Goal: Feedback & Contribution: Leave review/rating

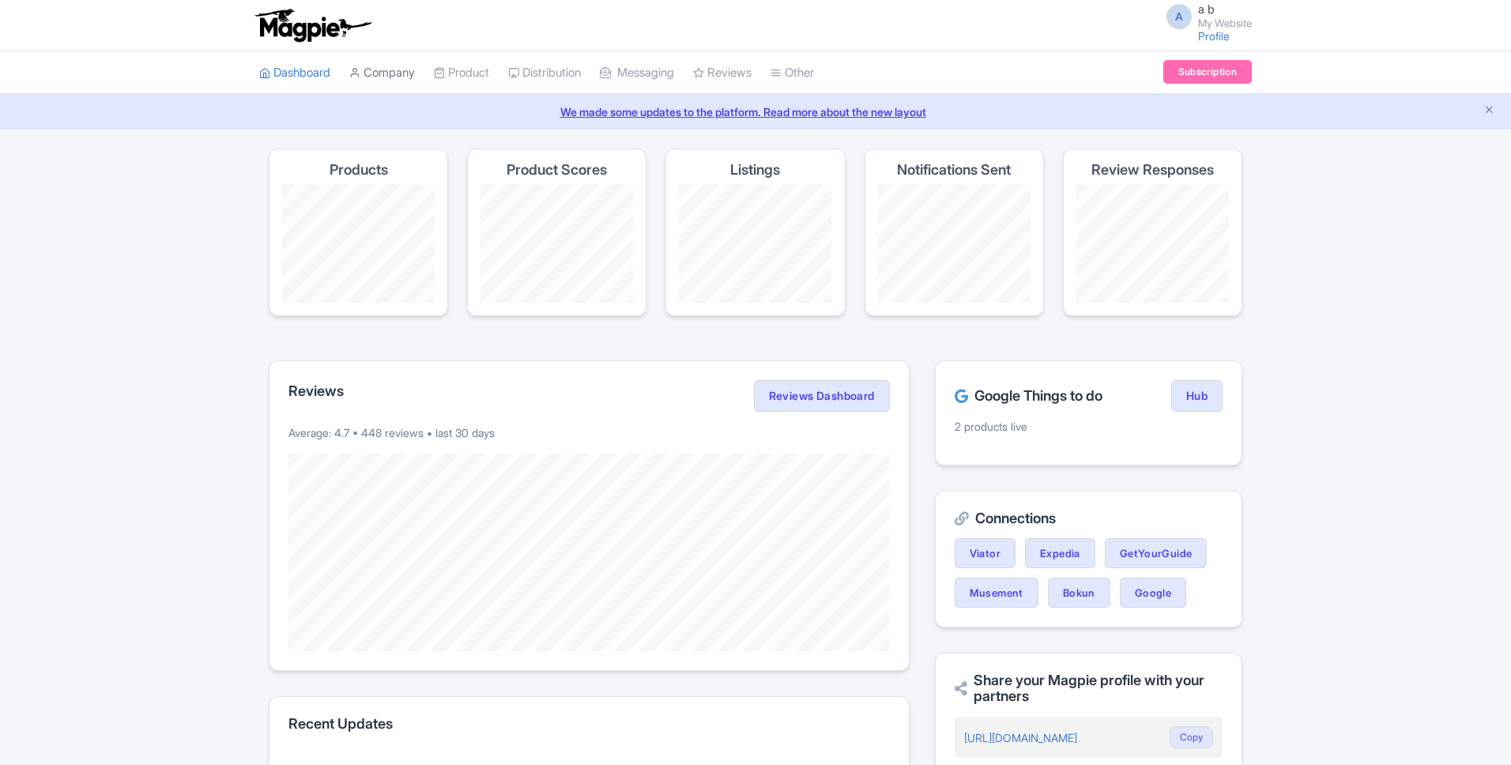
click at [374, 70] on link "Company" at bounding box center [382, 72] width 66 height 43
click at [388, 78] on link "Company" at bounding box center [382, 72] width 66 height 43
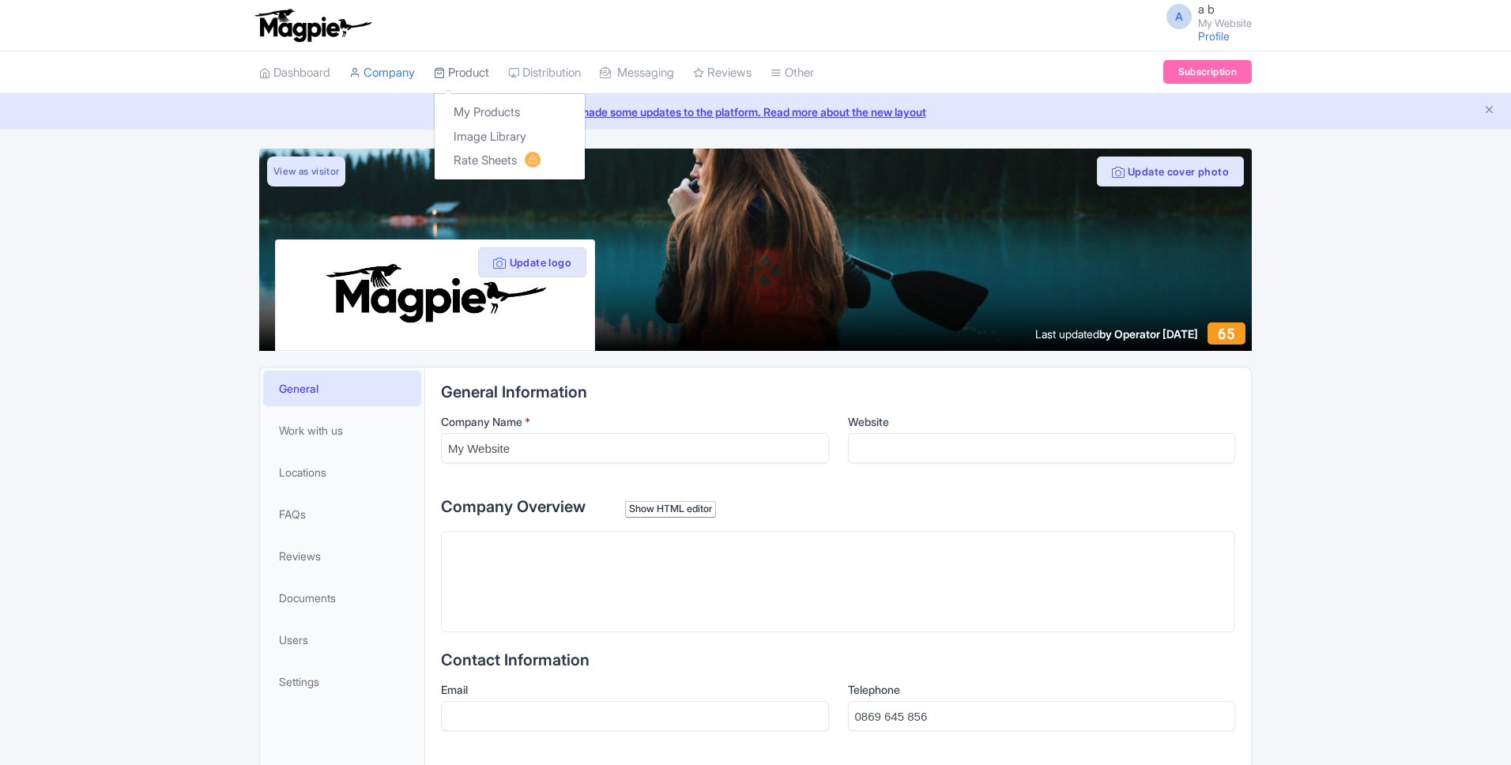
click at [465, 72] on link "Product" at bounding box center [461, 72] width 55 height 43
click at [474, 115] on link "My Products" at bounding box center [510, 112] width 150 height 24
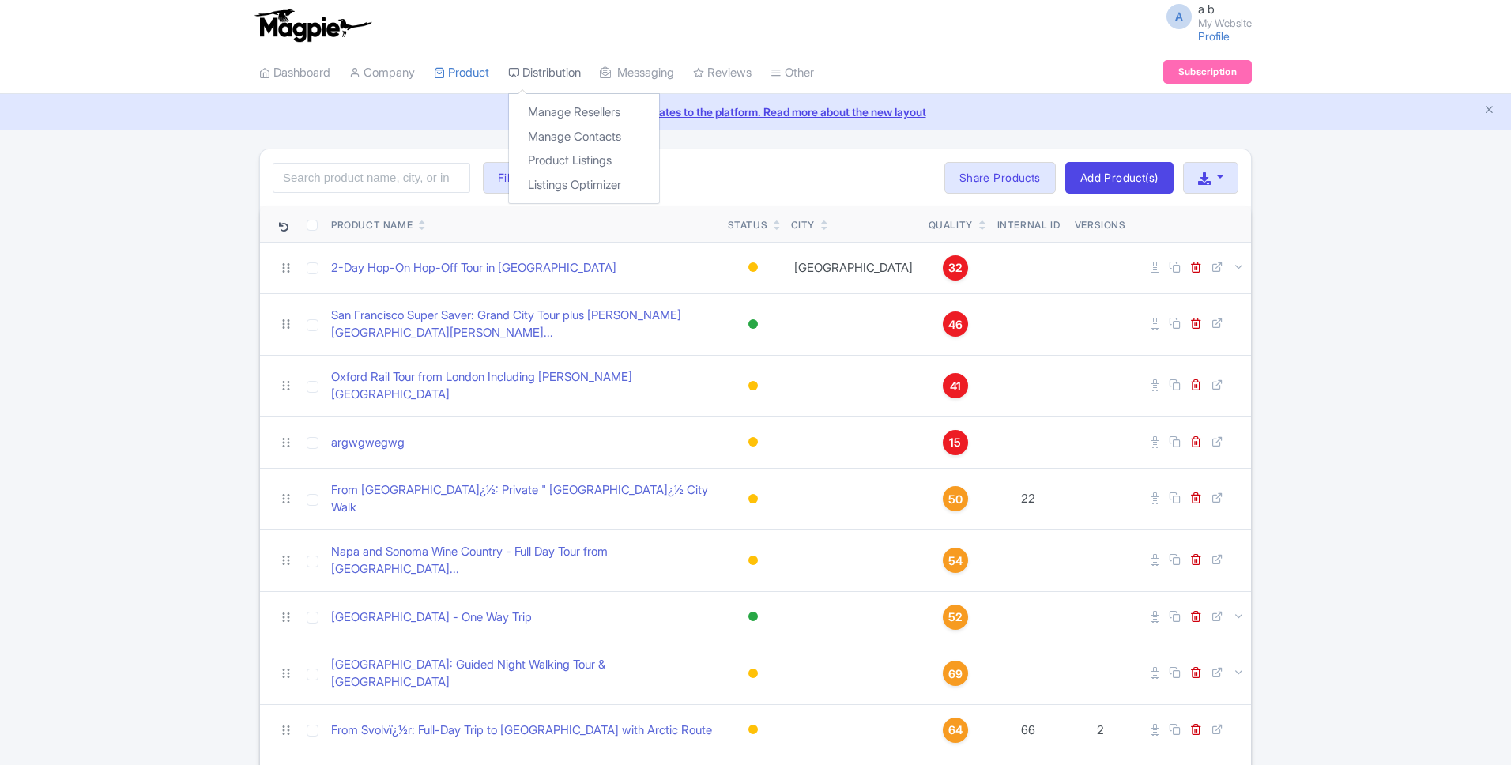
click at [566, 75] on link "Distribution" at bounding box center [544, 72] width 73 height 43
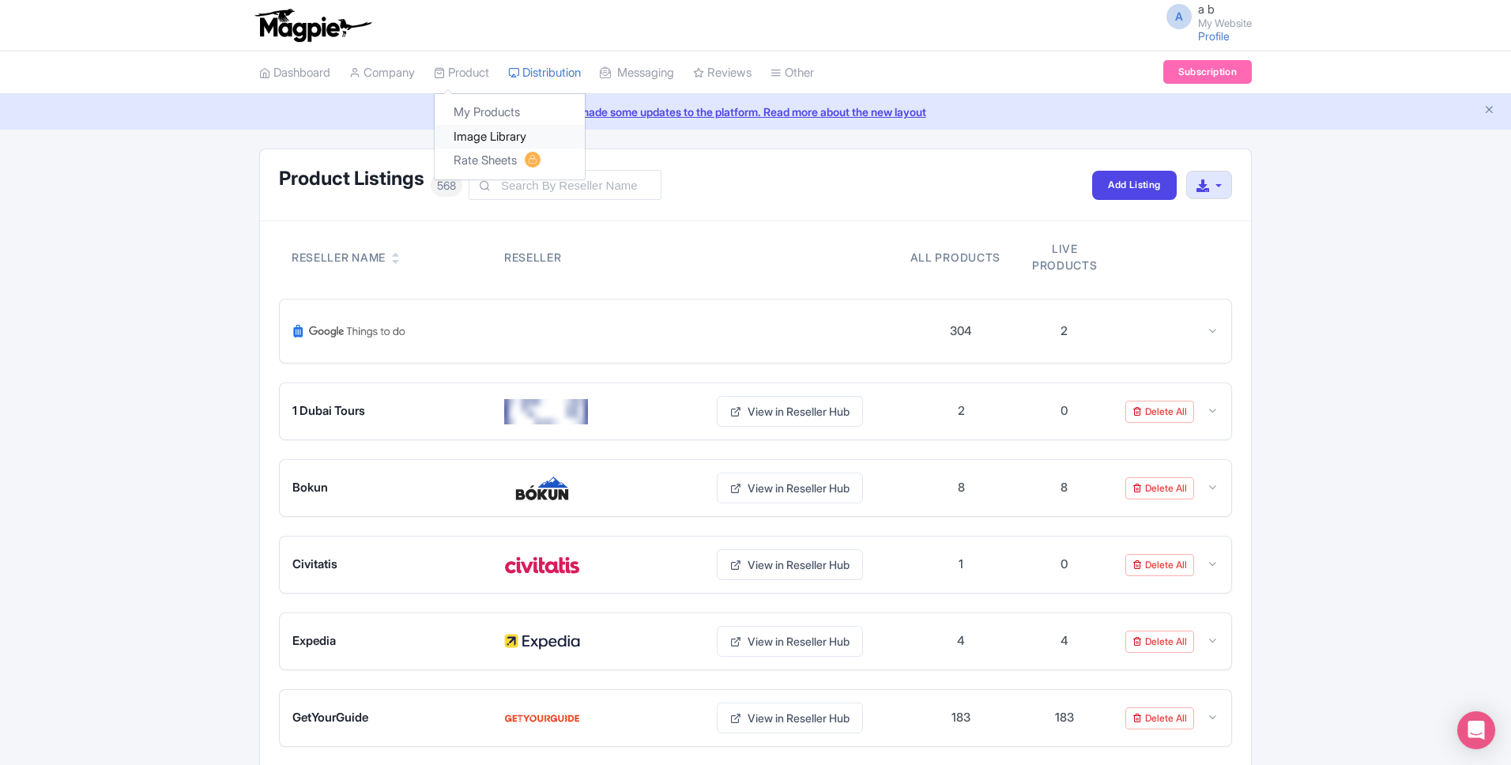
click at [480, 144] on link "Image Library" at bounding box center [510, 137] width 150 height 24
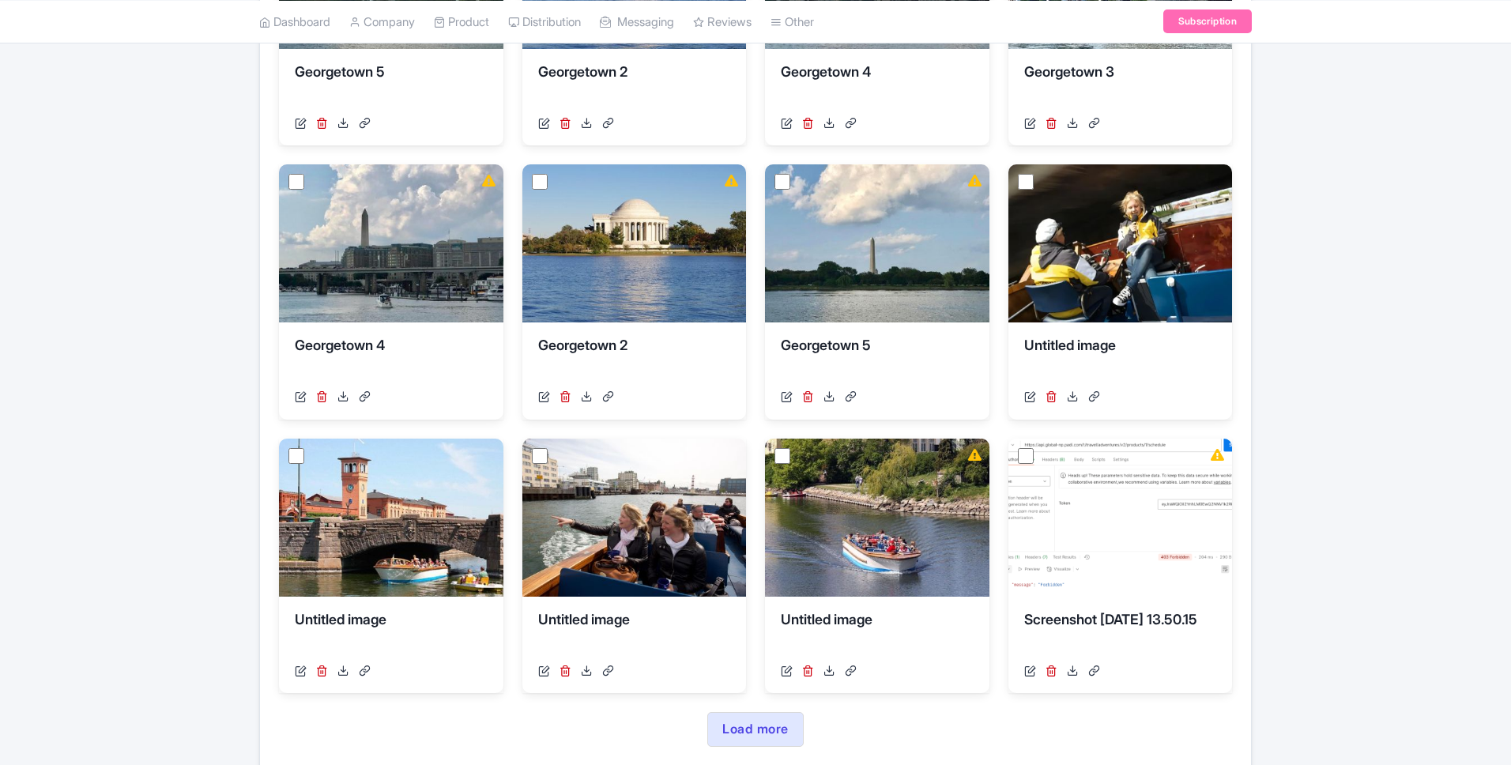
scroll to position [500, 0]
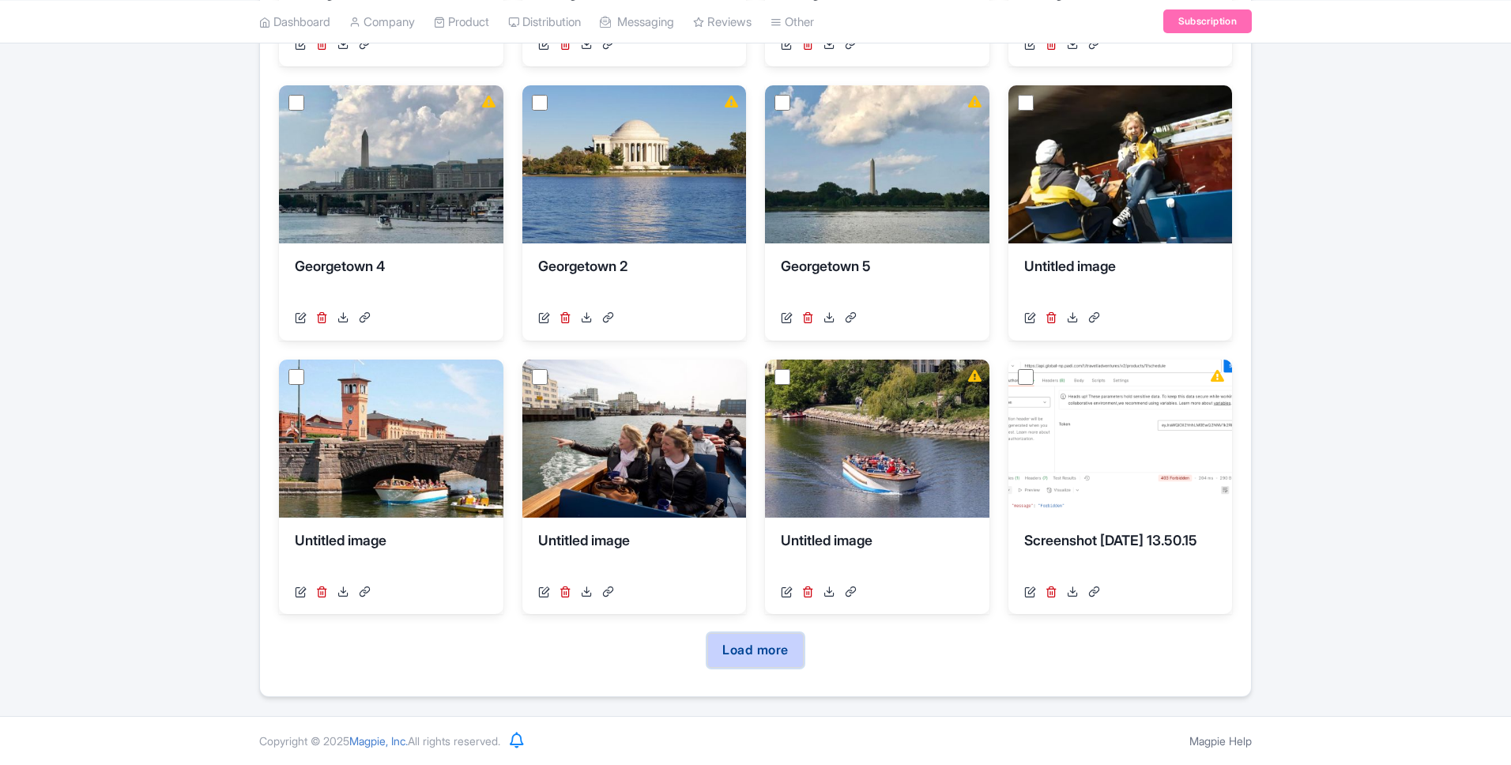
click at [714, 657] on link "Load more" at bounding box center [755, 650] width 96 height 35
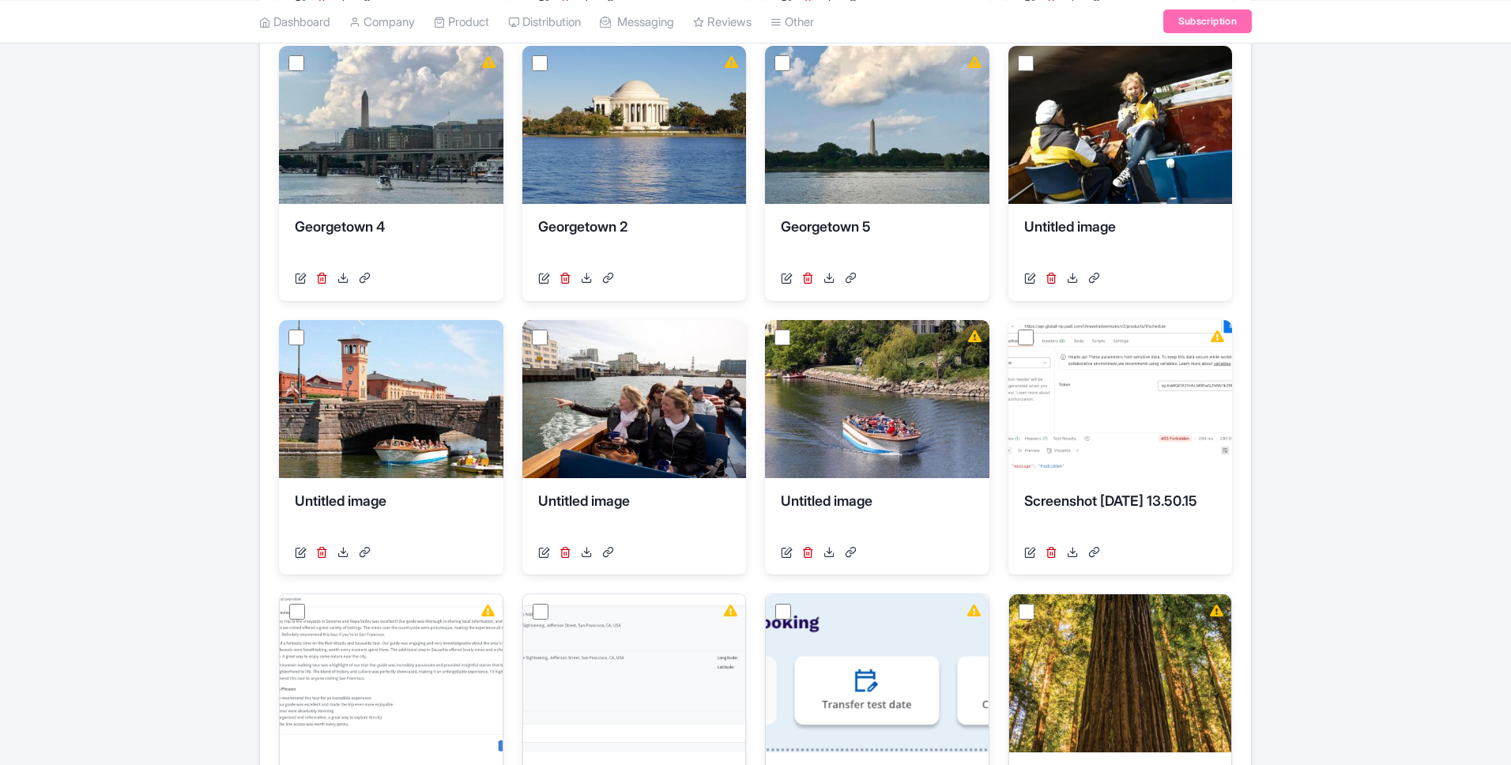
scroll to position [0, 0]
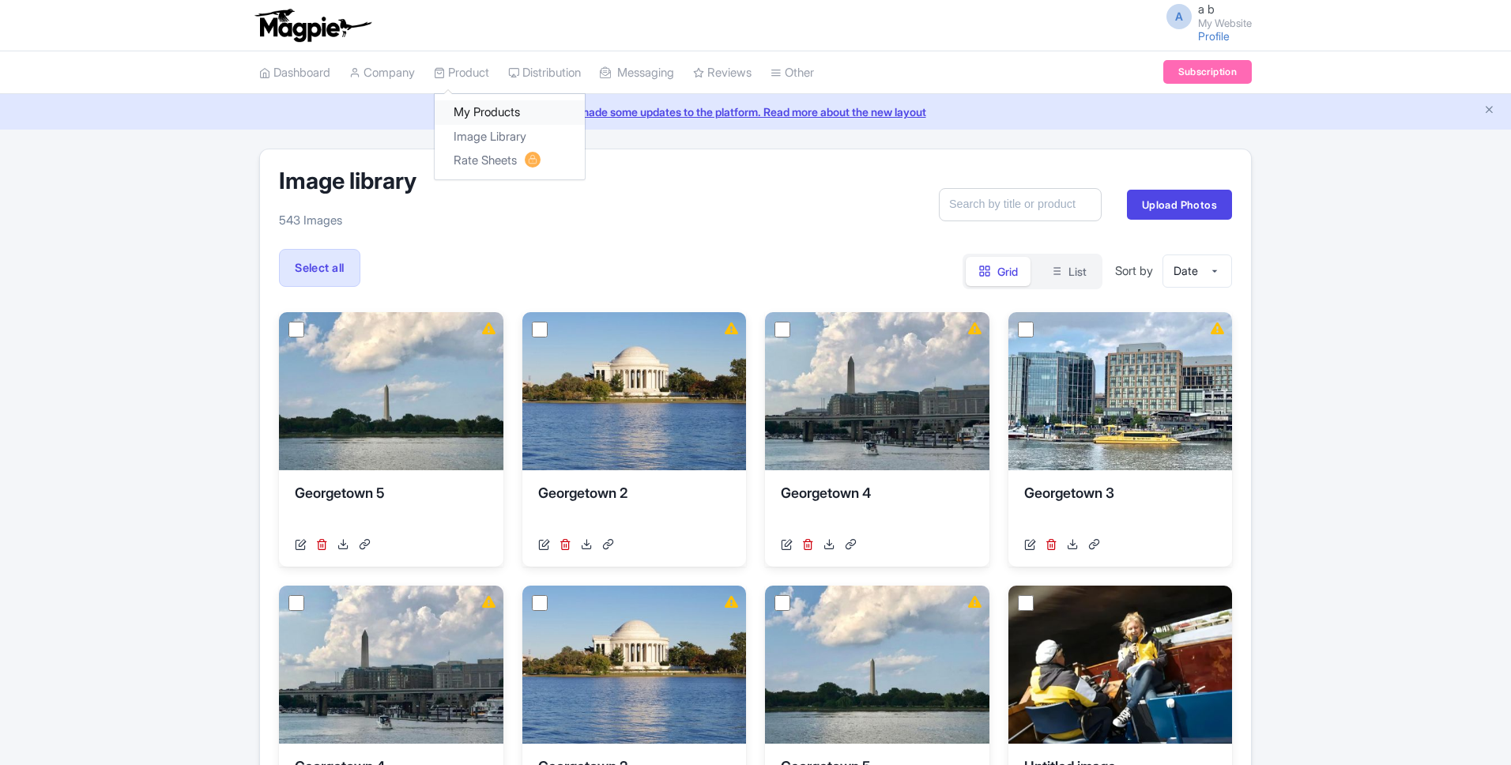
click at [460, 107] on link "My Products" at bounding box center [510, 112] width 150 height 24
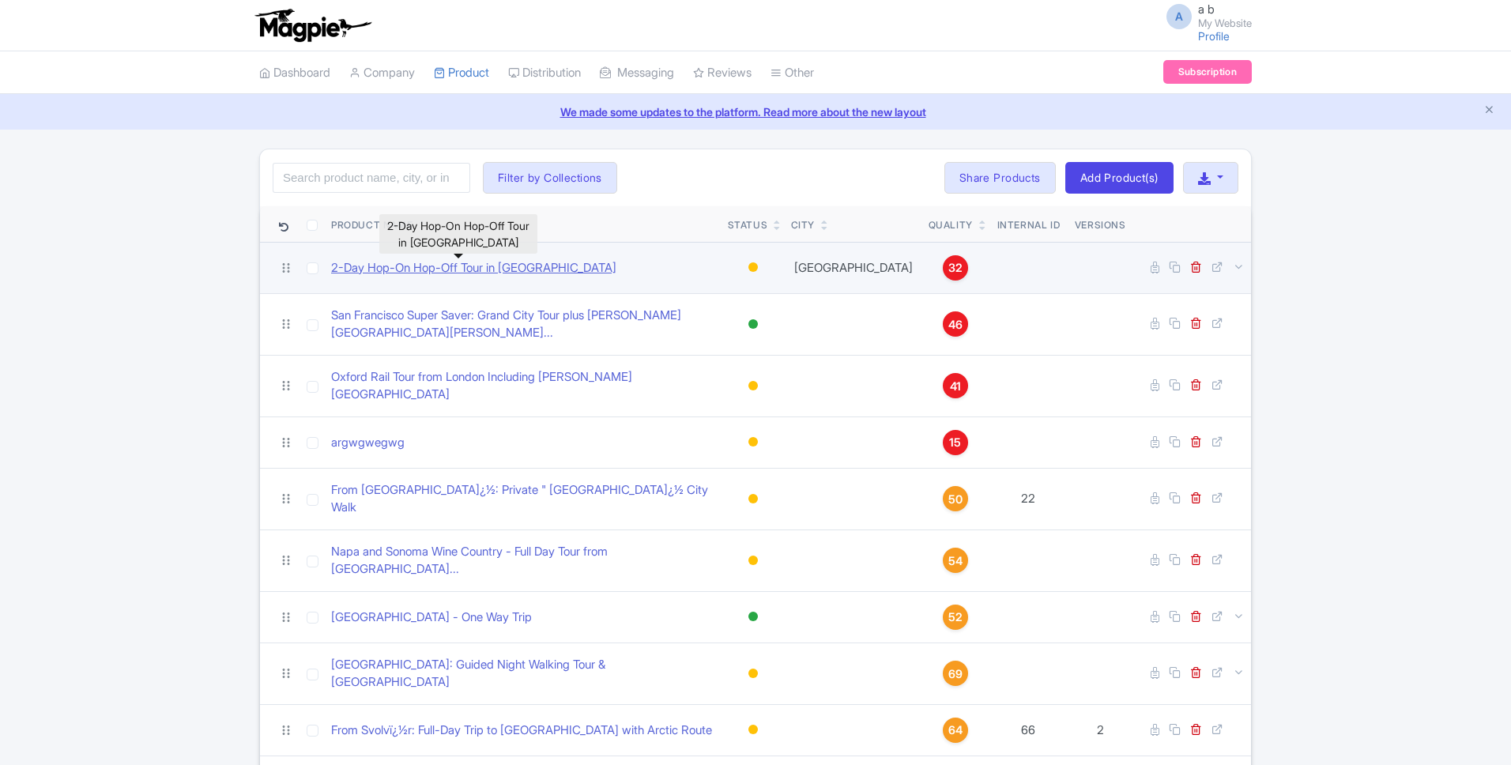
click at [439, 260] on link "2-Day Hop-On Hop-Off Tour in [GEOGRAPHIC_DATA]" at bounding box center [473, 268] width 285 height 18
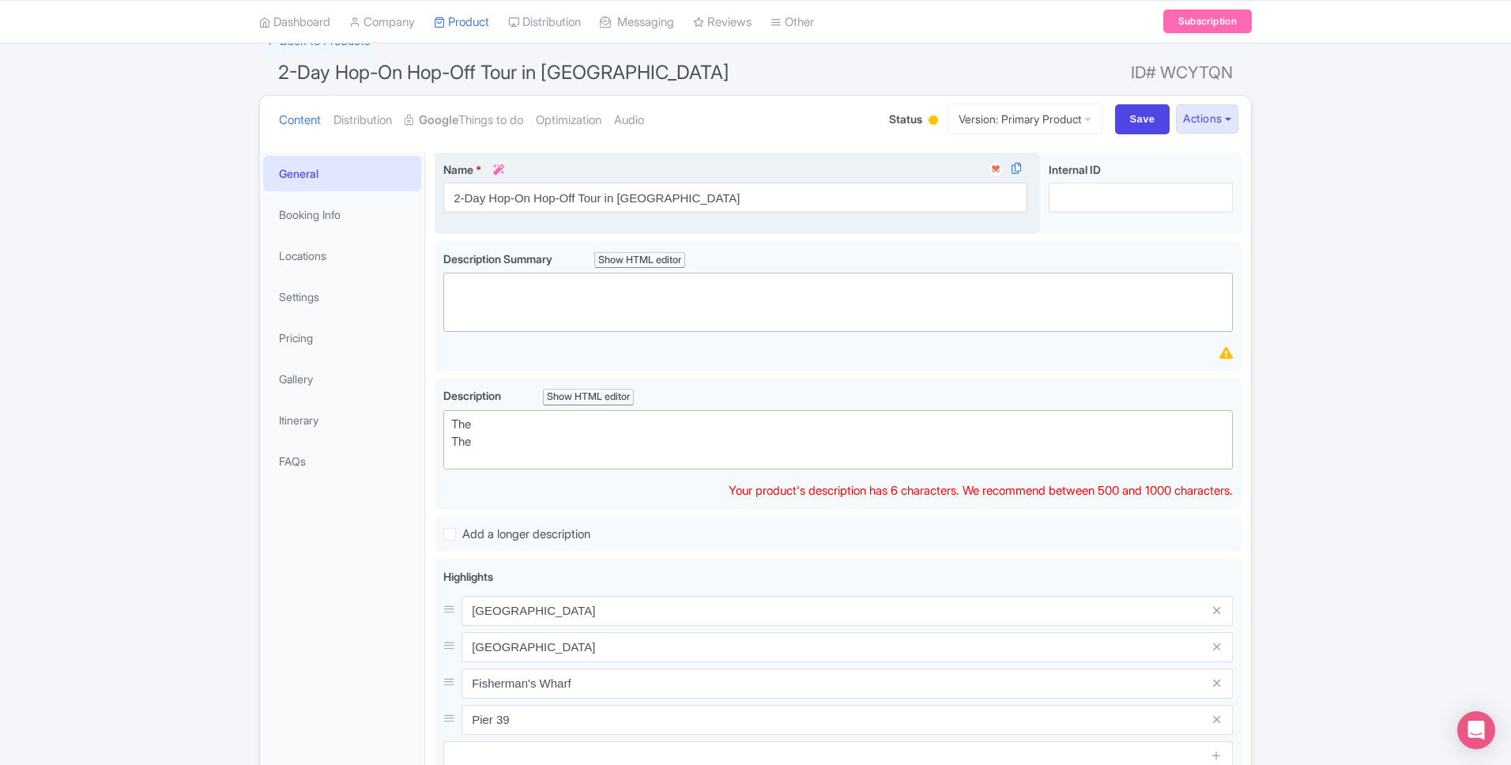
scroll to position [99, 0]
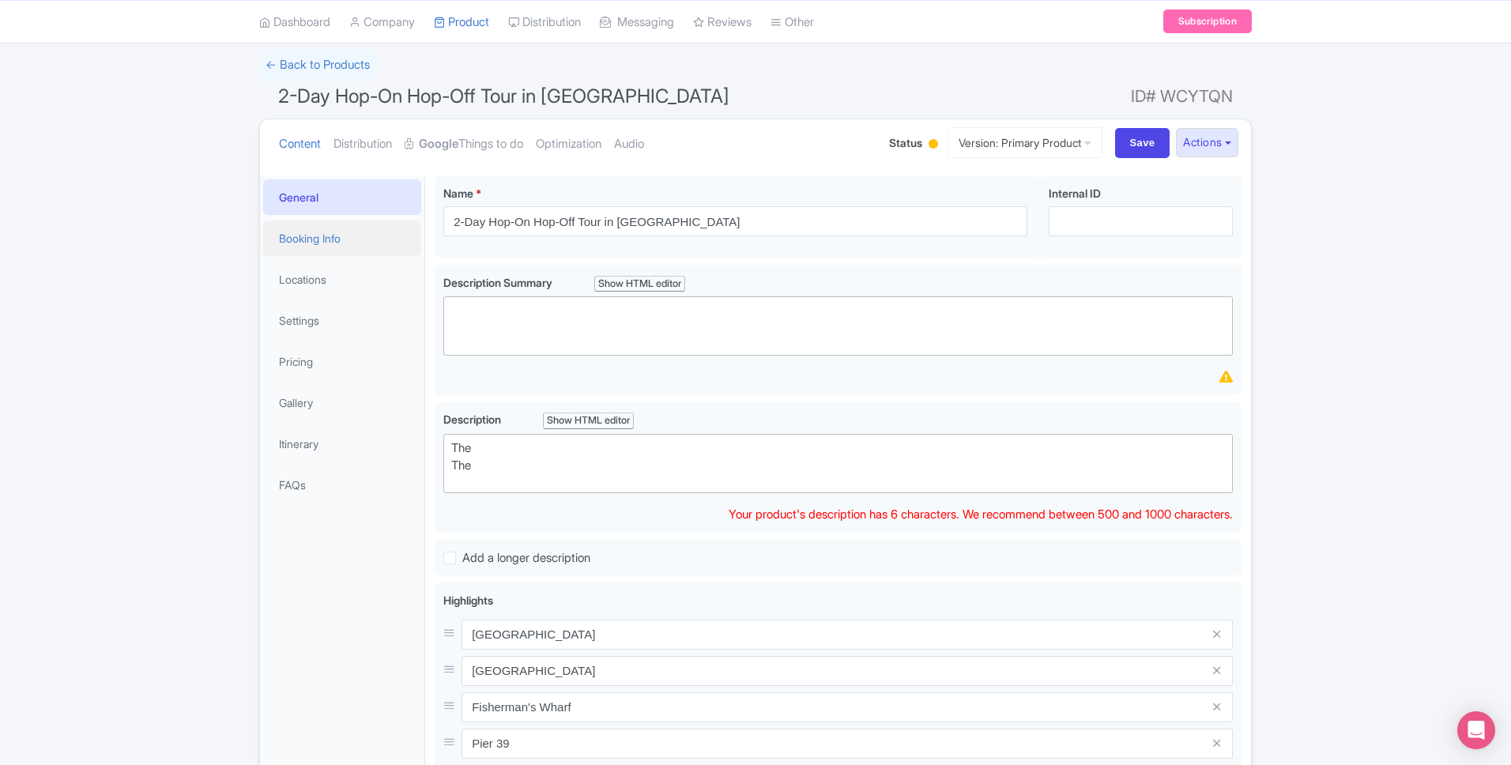
click at [309, 239] on link "Booking Info" at bounding box center [342, 238] width 158 height 36
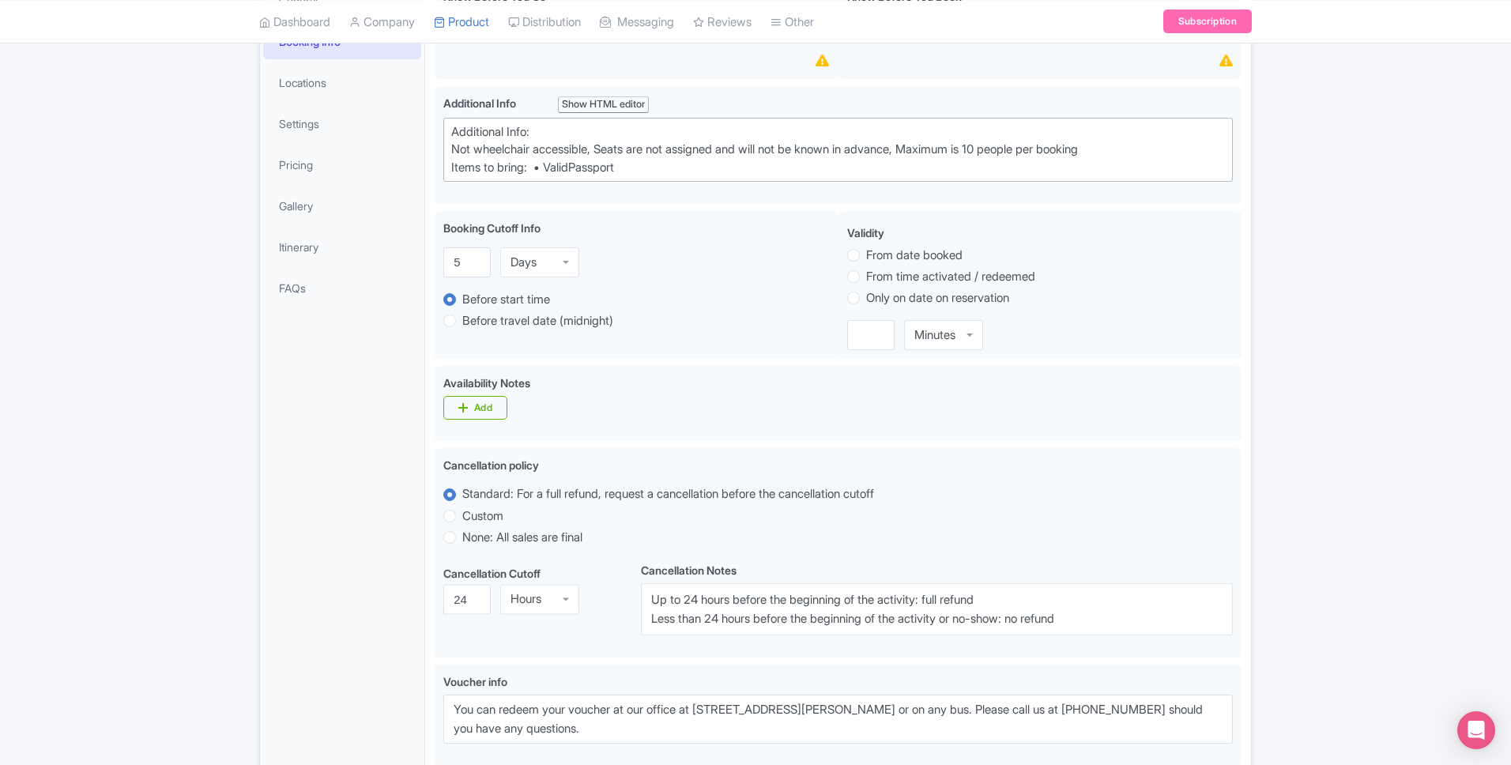
scroll to position [0, 0]
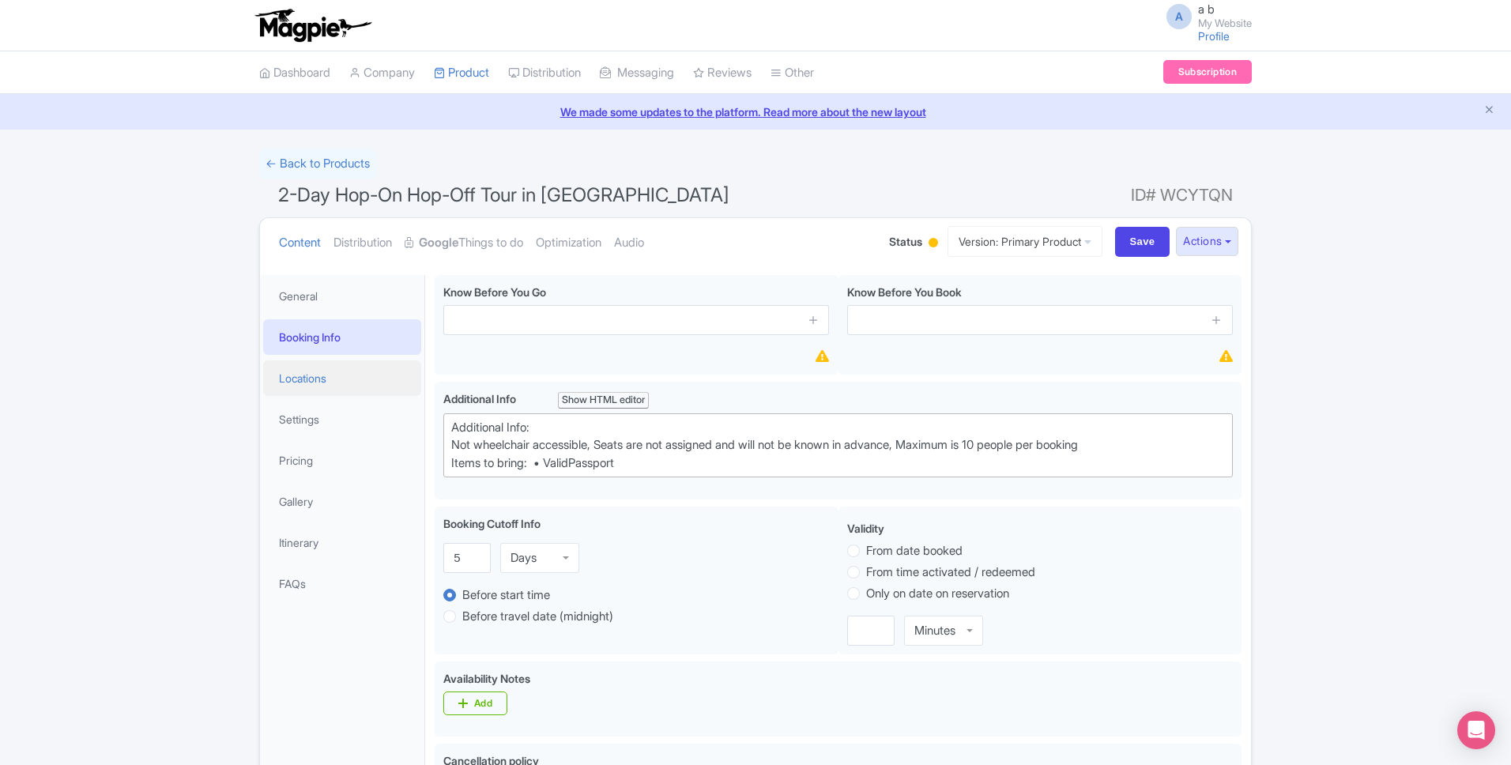
click at [323, 379] on link "Locations" at bounding box center [342, 378] width 158 height 36
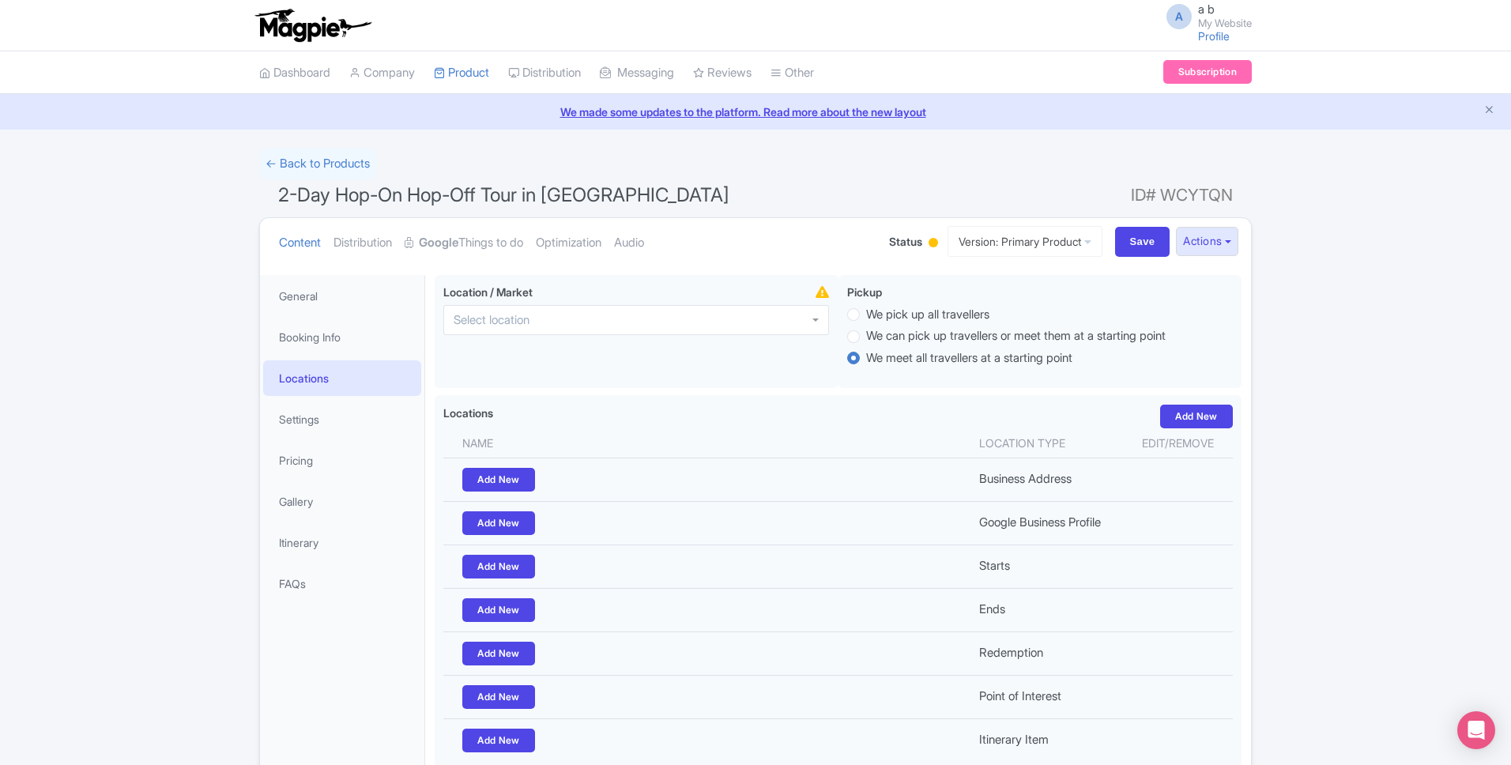
scroll to position [139, 0]
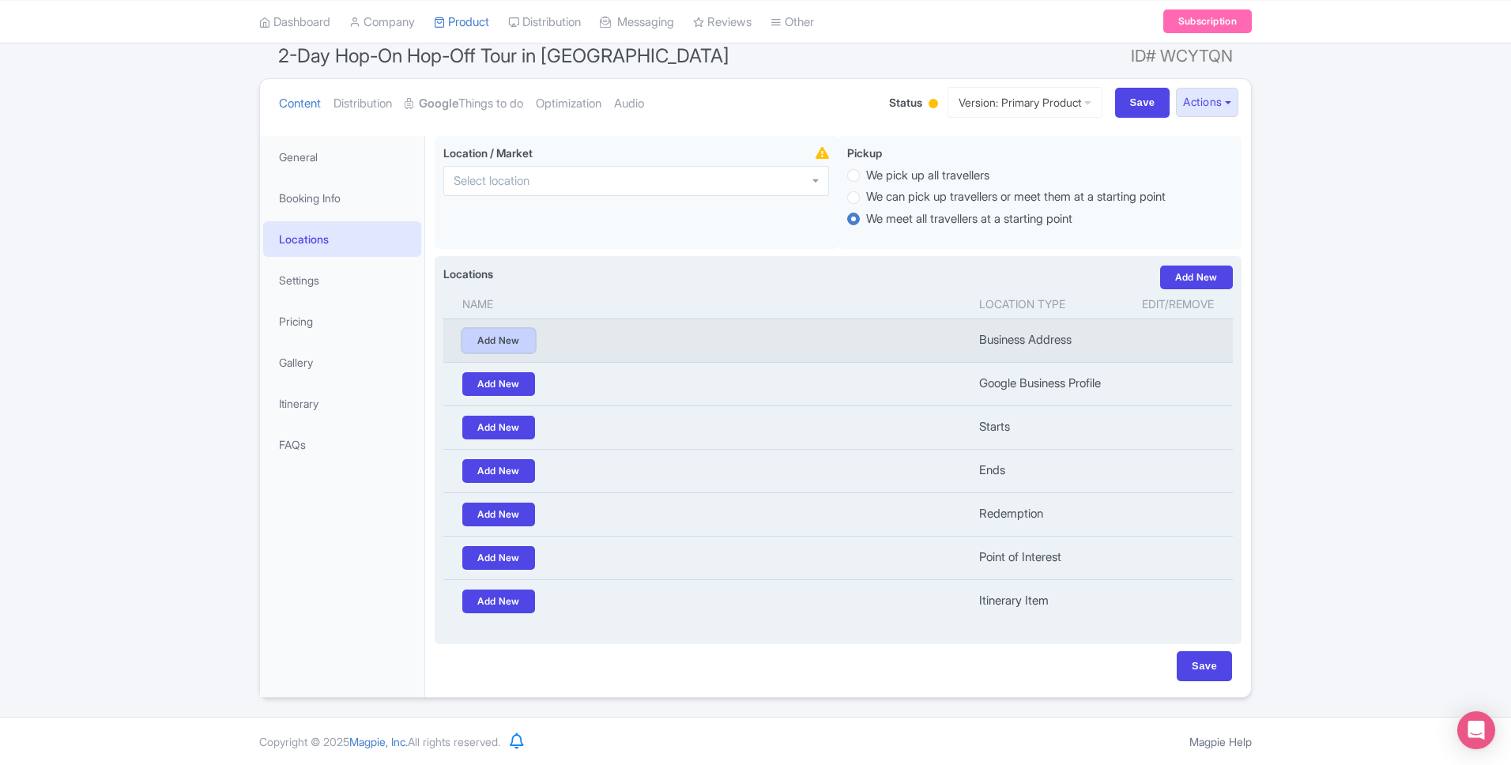
click at [504, 344] on link "Add New" at bounding box center [498, 341] width 73 height 24
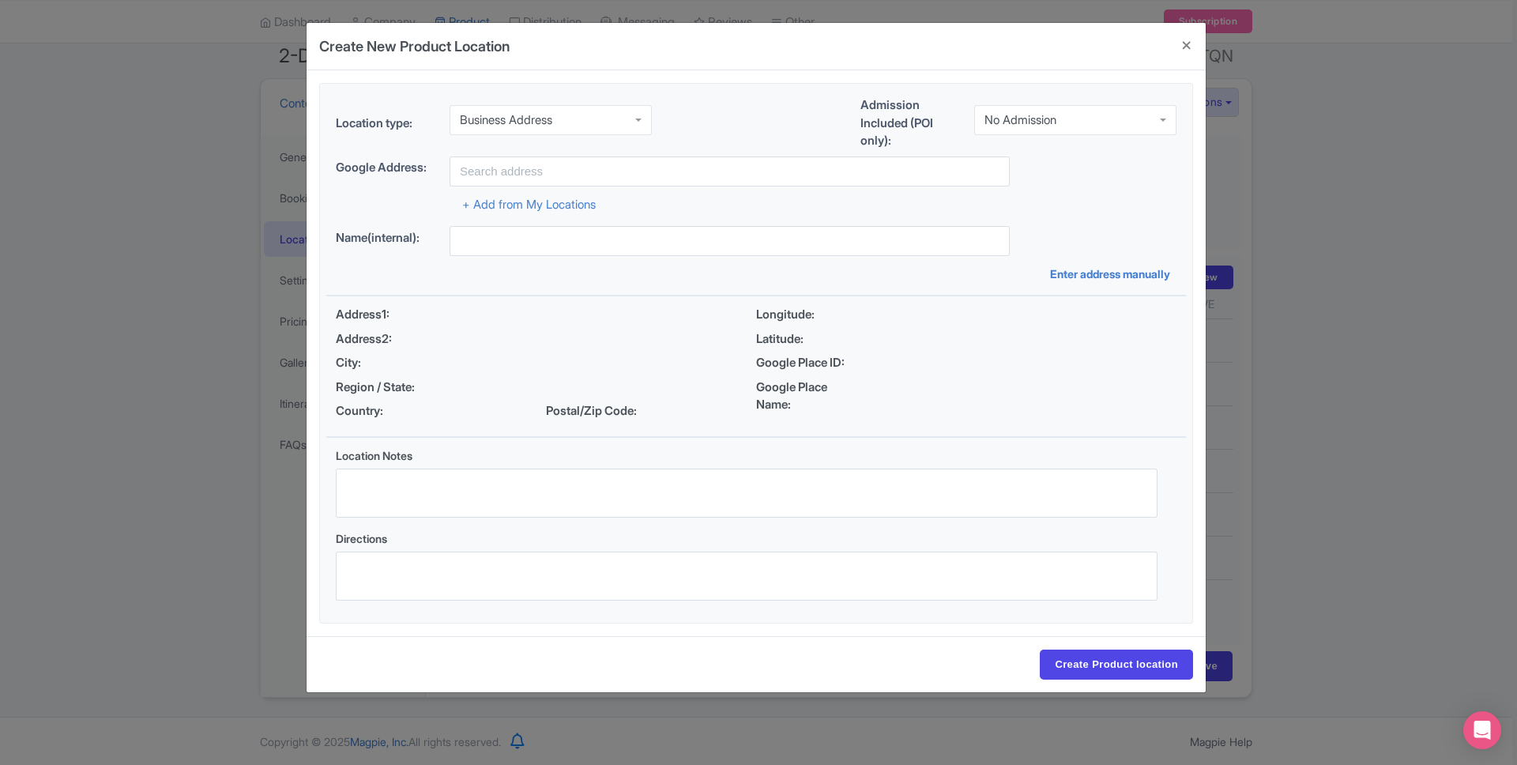
click at [562, 340] on div "Address2:" at bounding box center [546, 339] width 420 height 18
click at [1184, 40] on button "Close" at bounding box center [1187, 45] width 38 height 45
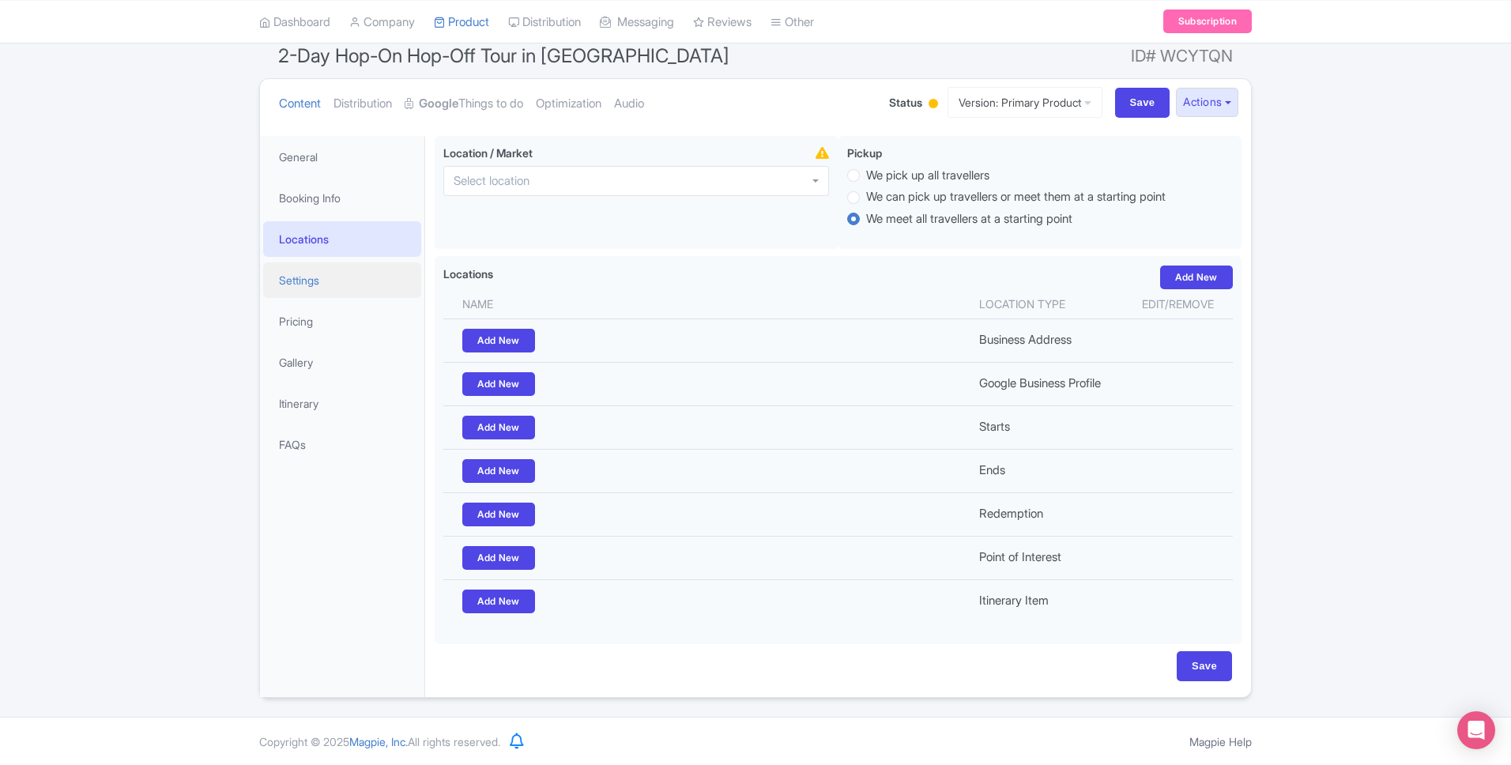
click at [330, 287] on link "Settings" at bounding box center [342, 280] width 158 height 36
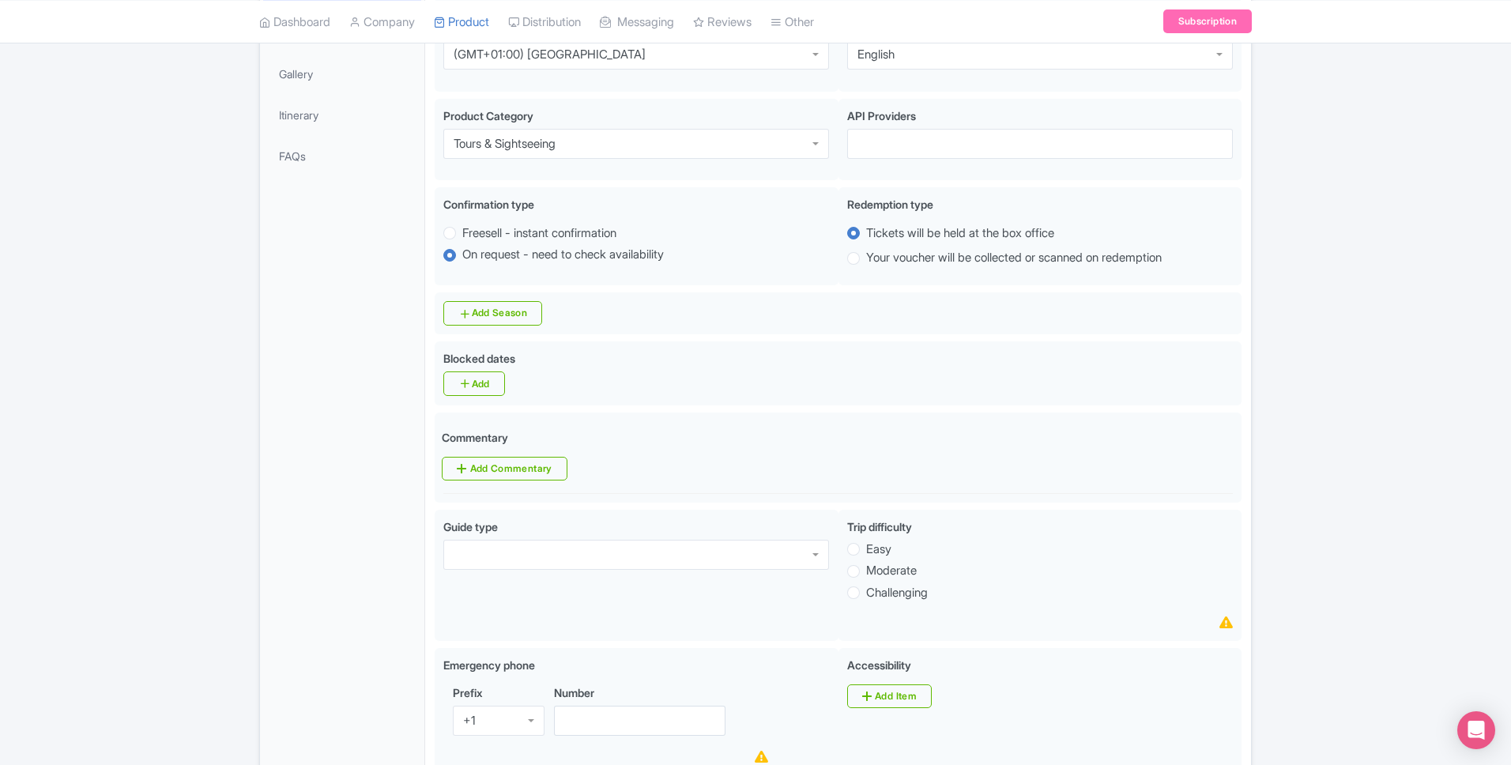
scroll to position [432, 0]
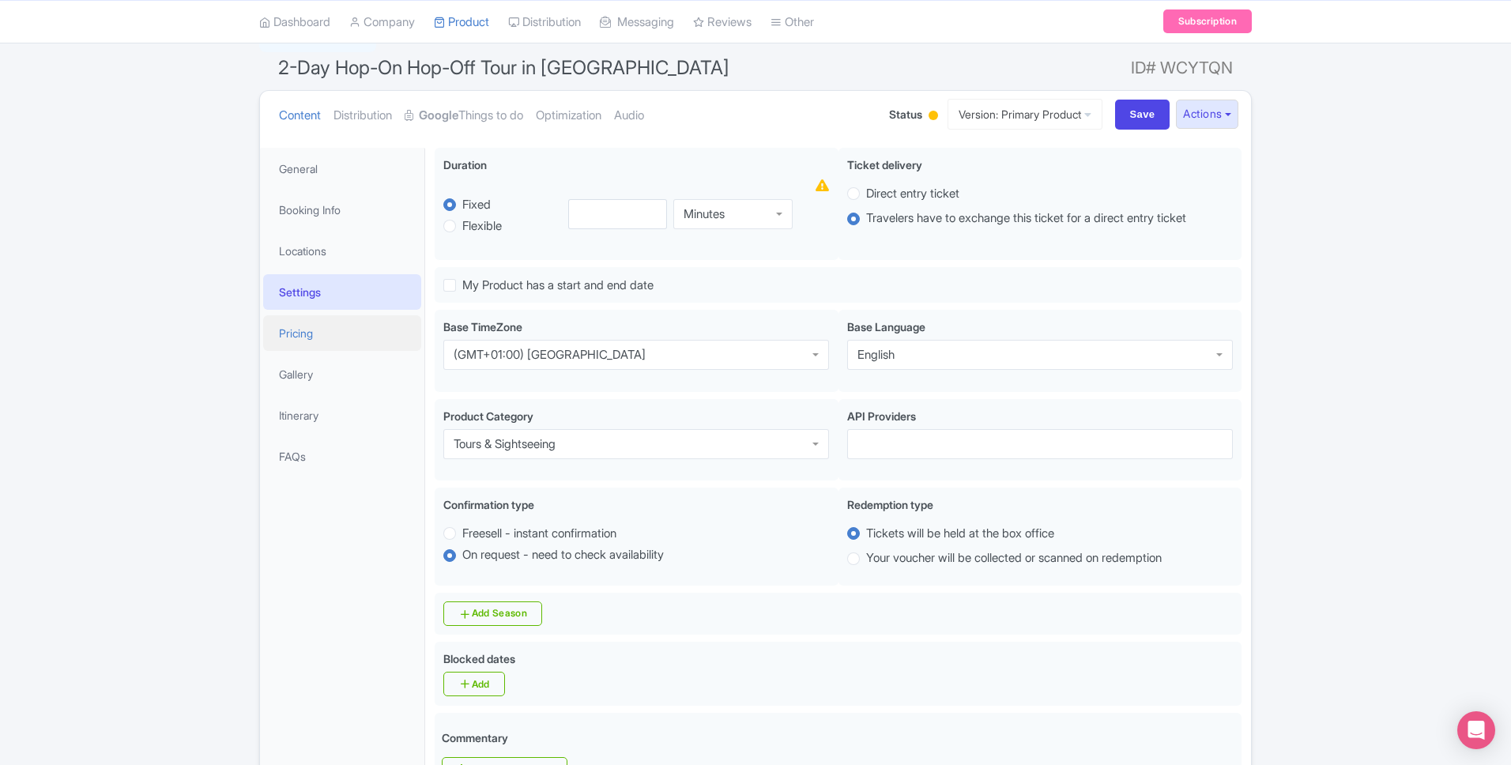
click at [366, 333] on link "Pricing" at bounding box center [342, 333] width 158 height 36
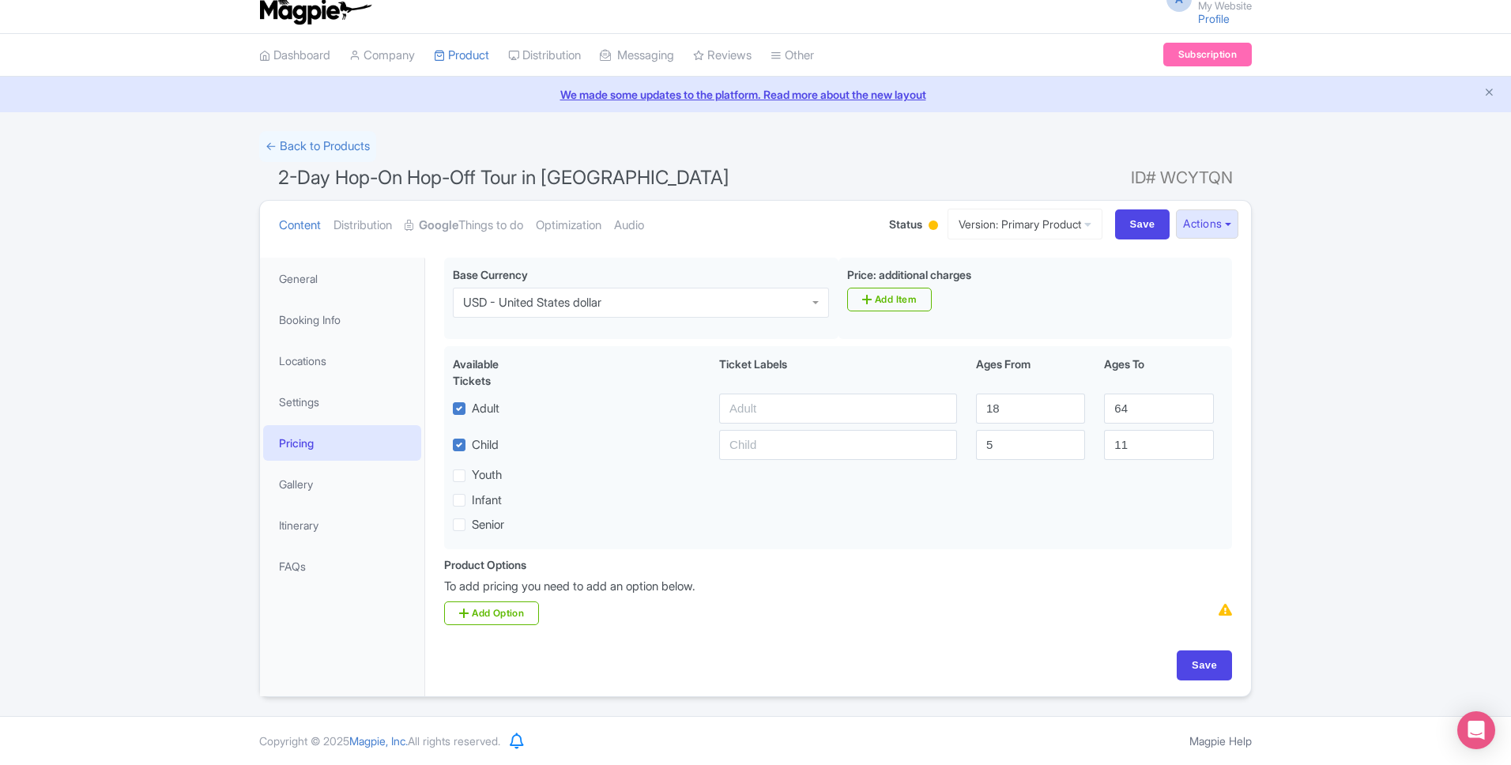
scroll to position [17, 0]
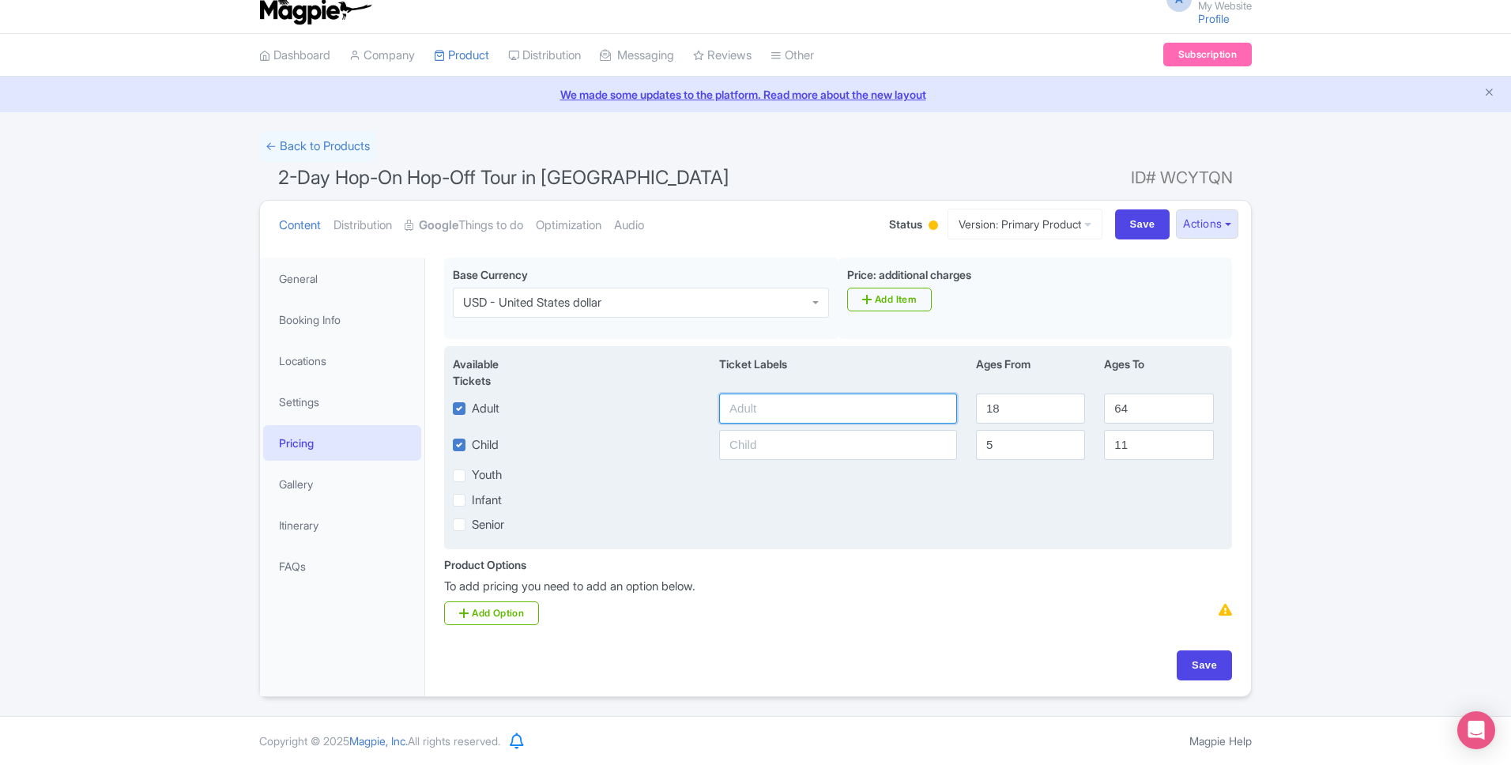
click at [780, 412] on input "text" at bounding box center [838, 409] width 238 height 30
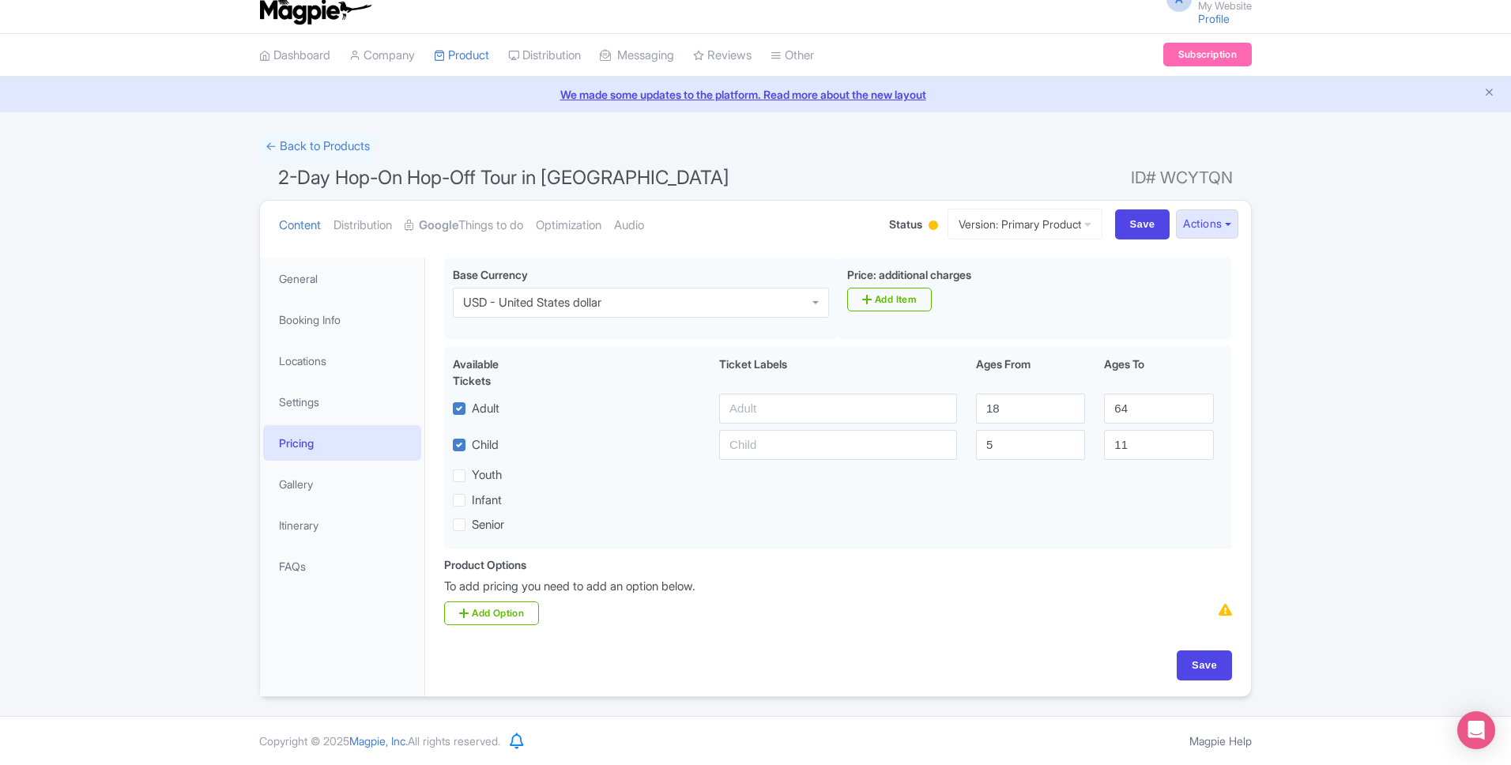
click at [314, 622] on div "General Booking Info Locations Settings Pricing Gallery Itinerary FAQs" at bounding box center [342, 477] width 165 height 439
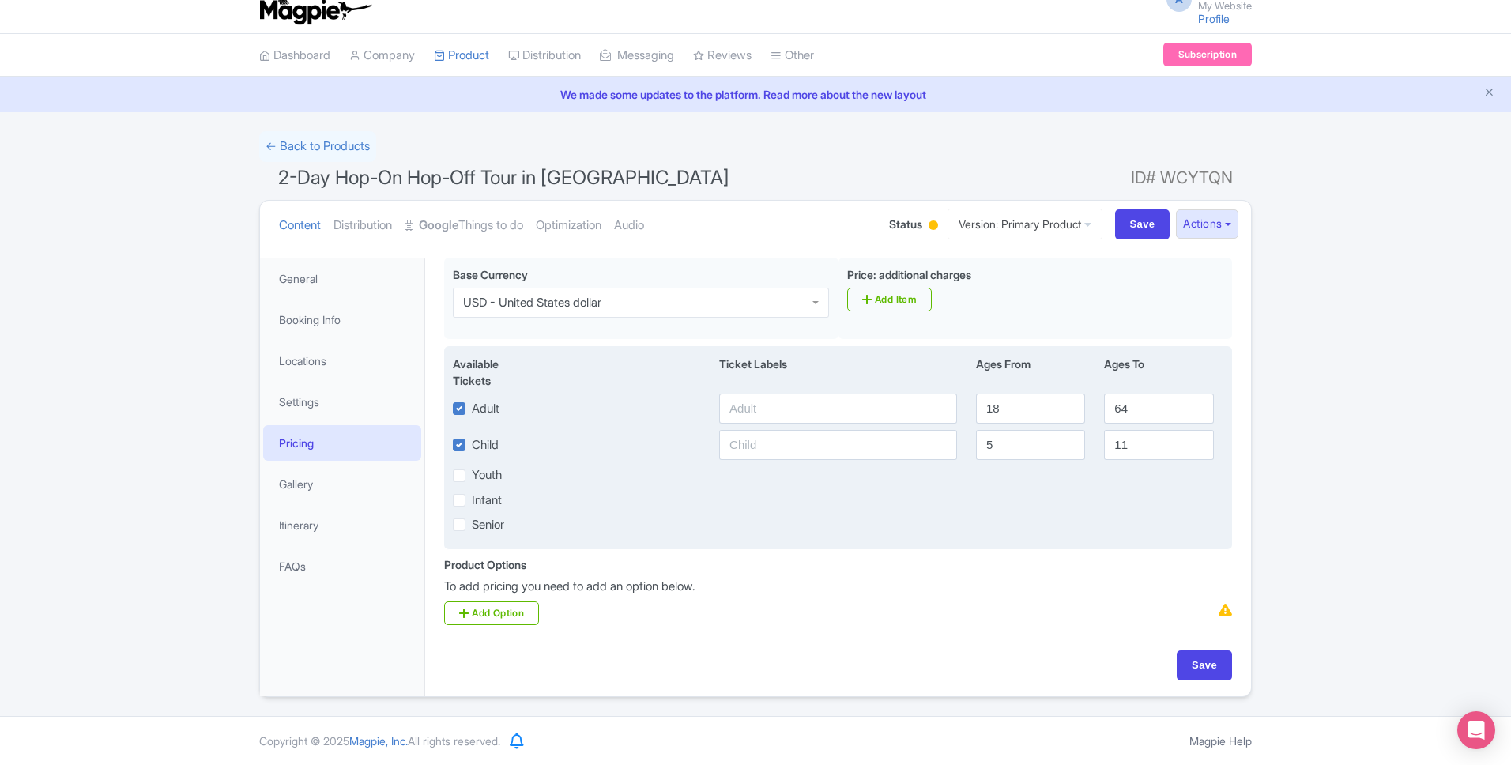
click at [472, 474] on label "Youth" at bounding box center [487, 475] width 30 height 18
click at [472, 474] on input "Youth" at bounding box center [477, 471] width 10 height 10
checkbox input "true"
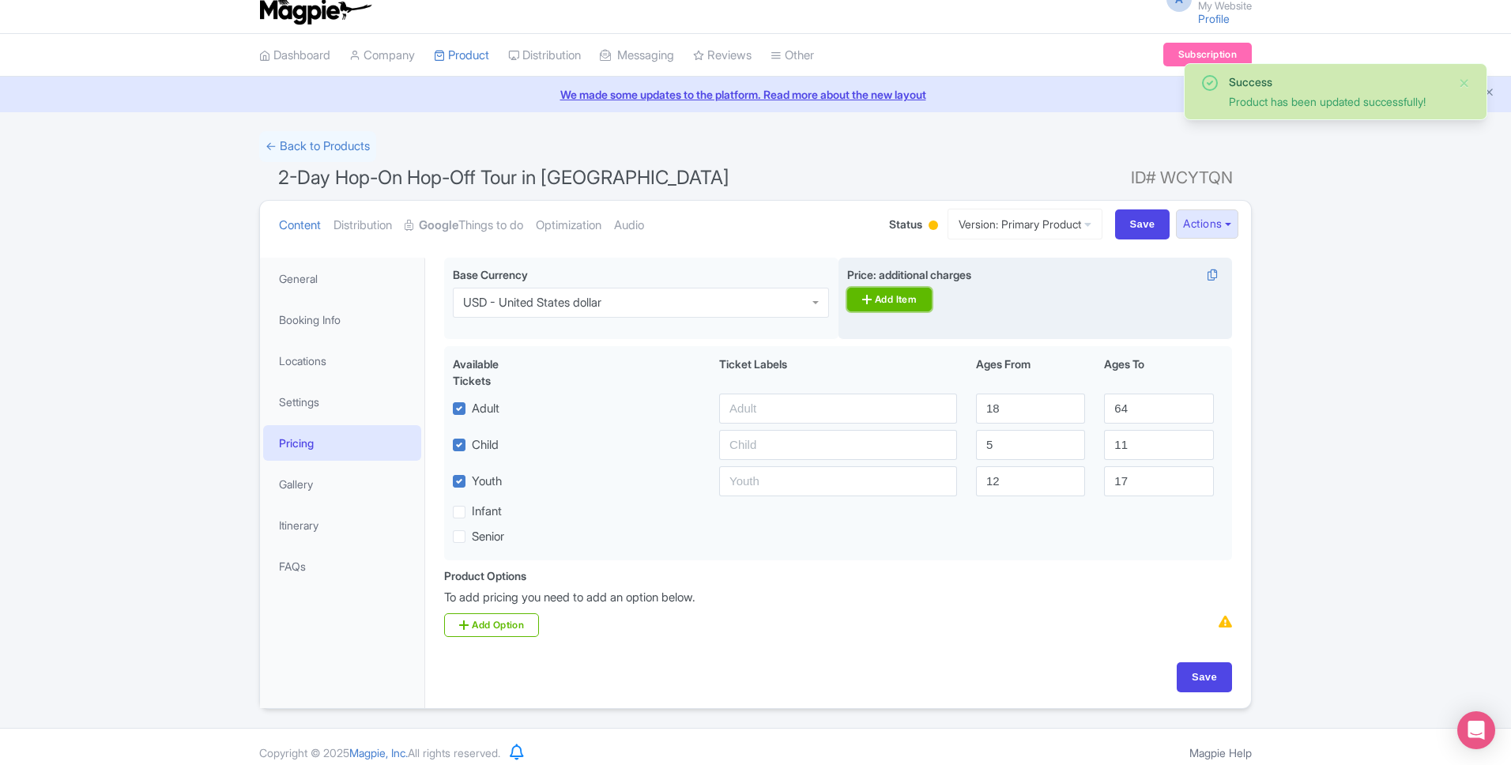
click at [880, 301] on link "Add Item" at bounding box center [889, 300] width 85 height 24
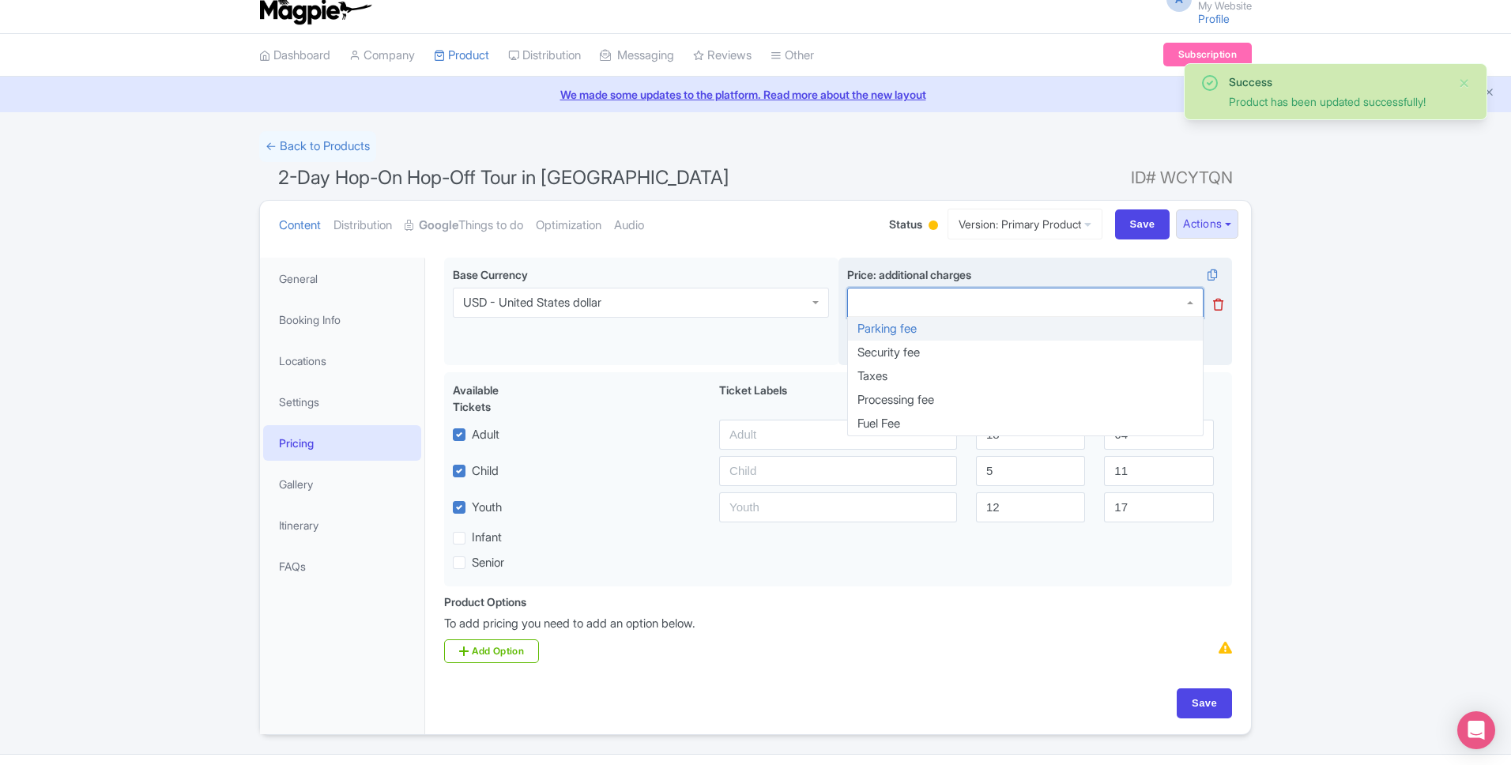
click at [935, 290] on div at bounding box center [1025, 303] width 356 height 30
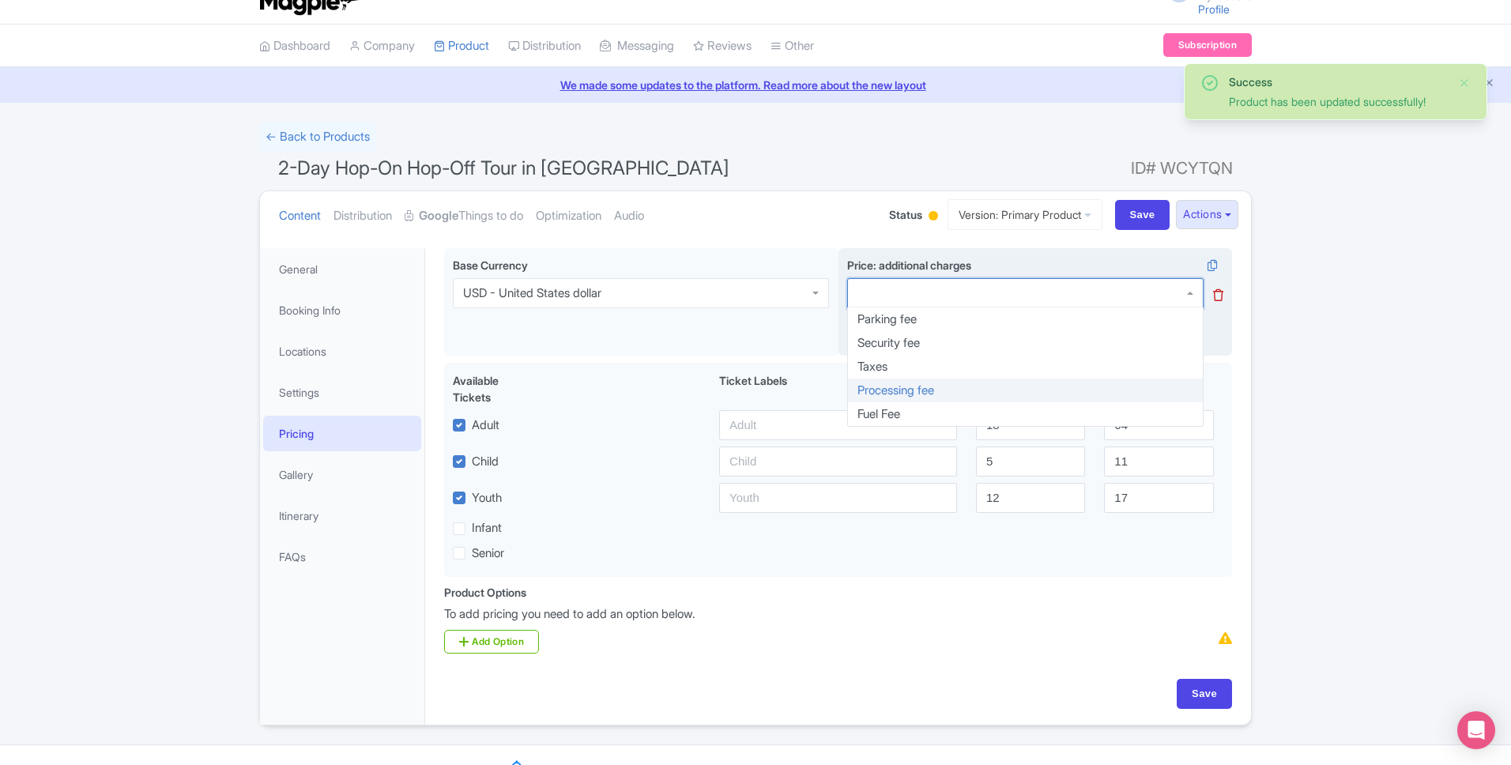
scroll to position [24, 0]
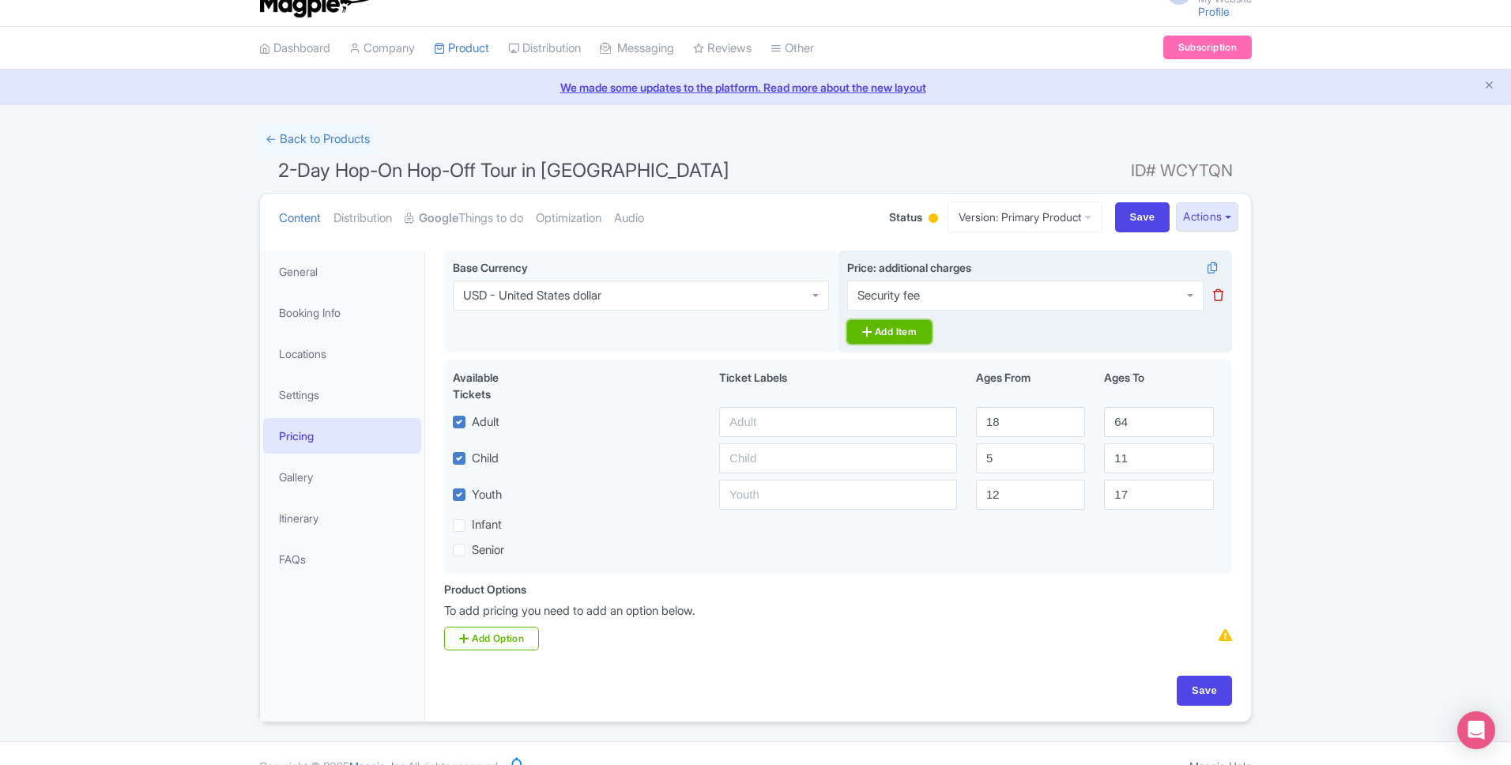
click at [872, 331] on link "Add Item" at bounding box center [889, 332] width 85 height 24
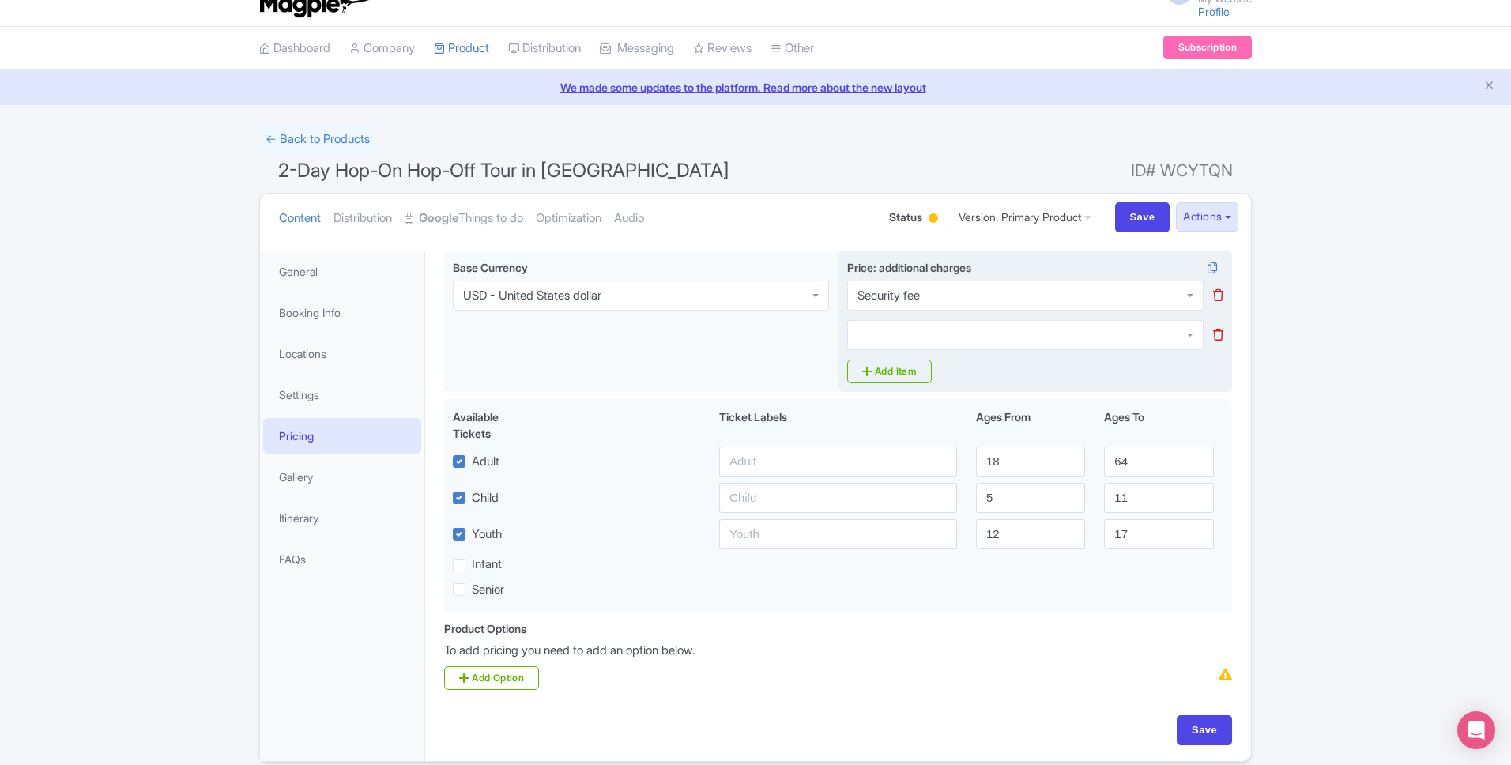
click at [889, 318] on div "Security fee Security fee Parking fee Security fee Taxes Processing fee Fuel Fee" at bounding box center [1035, 316] width 376 height 70
click at [888, 329] on div at bounding box center [1025, 335] width 356 height 30
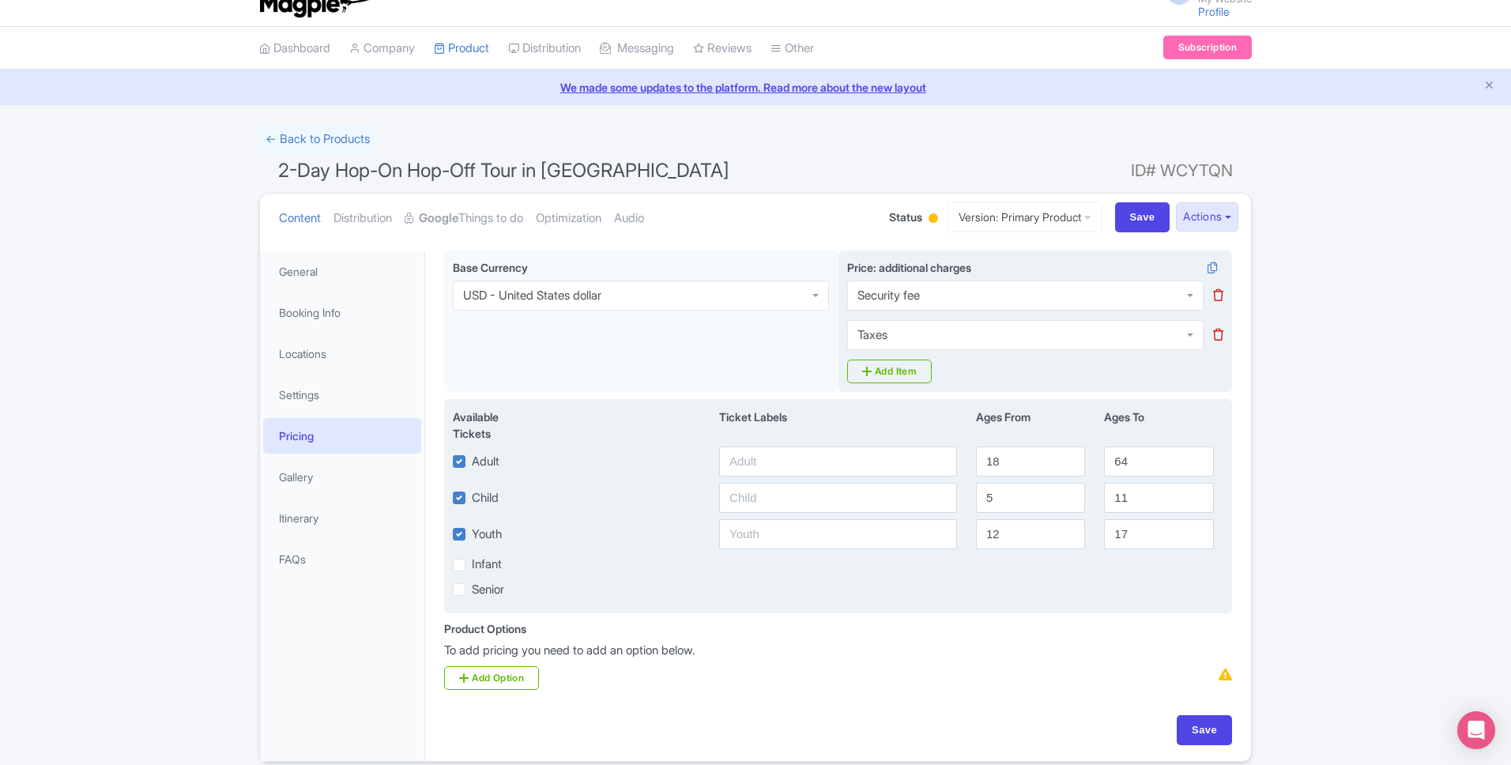
scroll to position [89, 0]
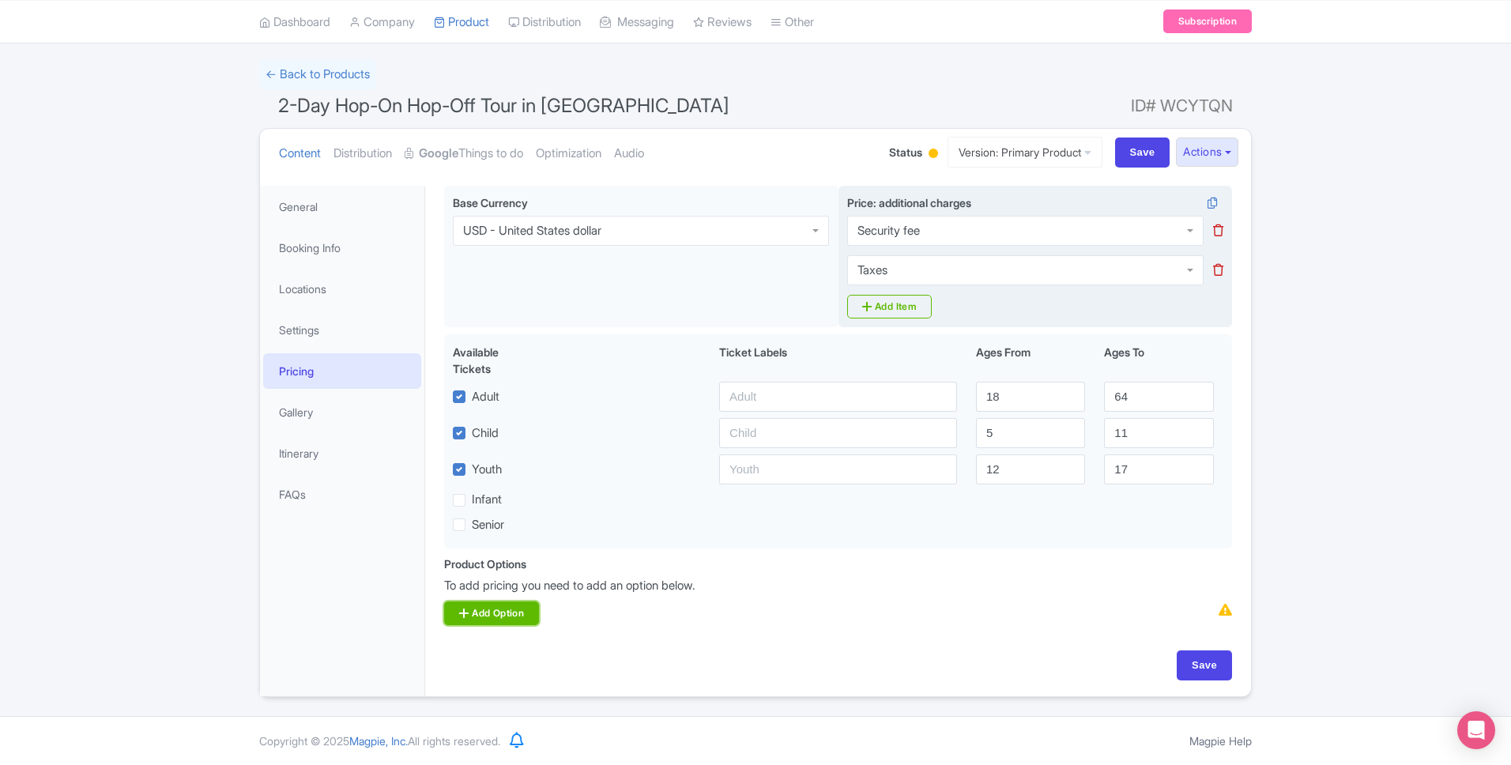
click at [480, 612] on link "Add Option" at bounding box center [491, 613] width 95 height 24
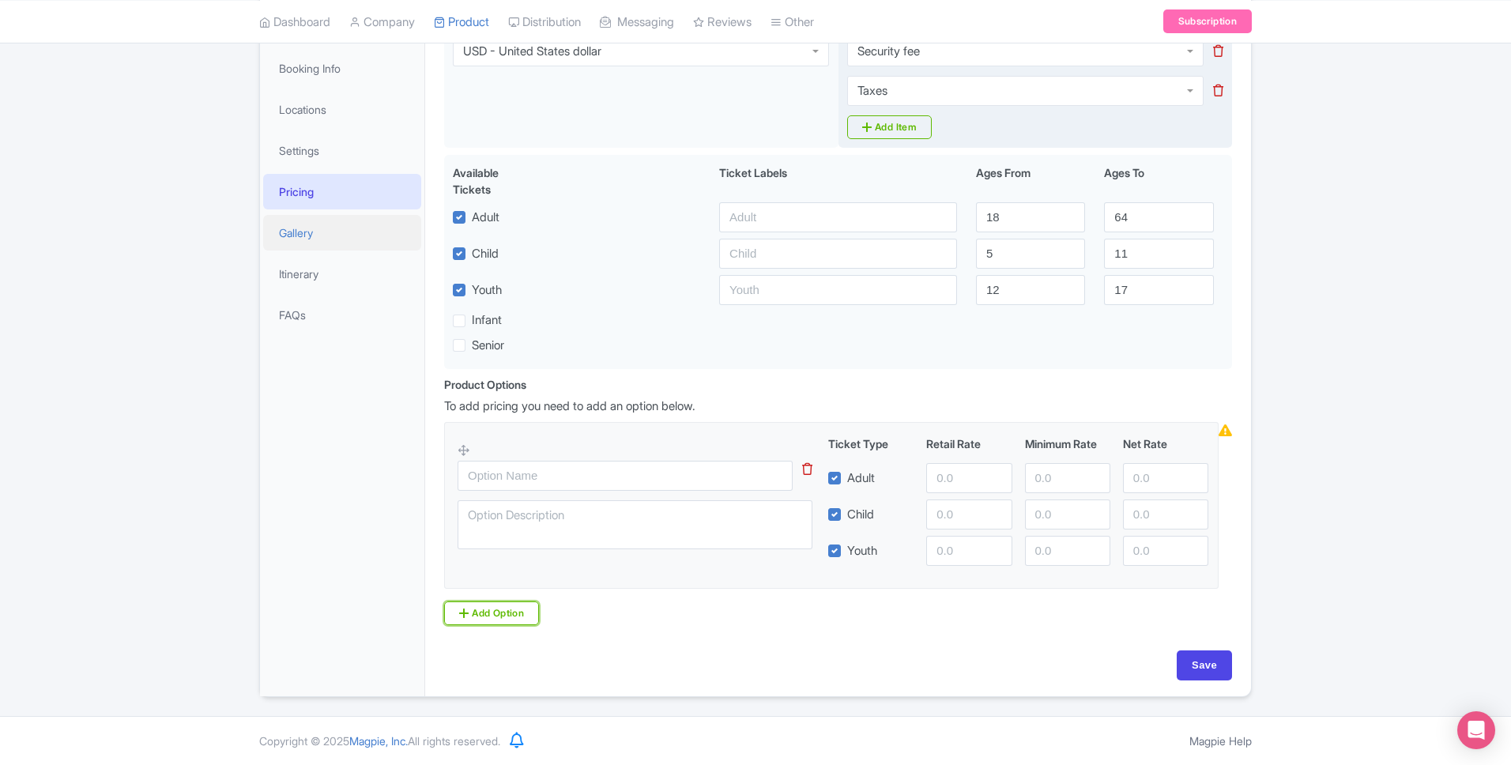
scroll to position [0, 0]
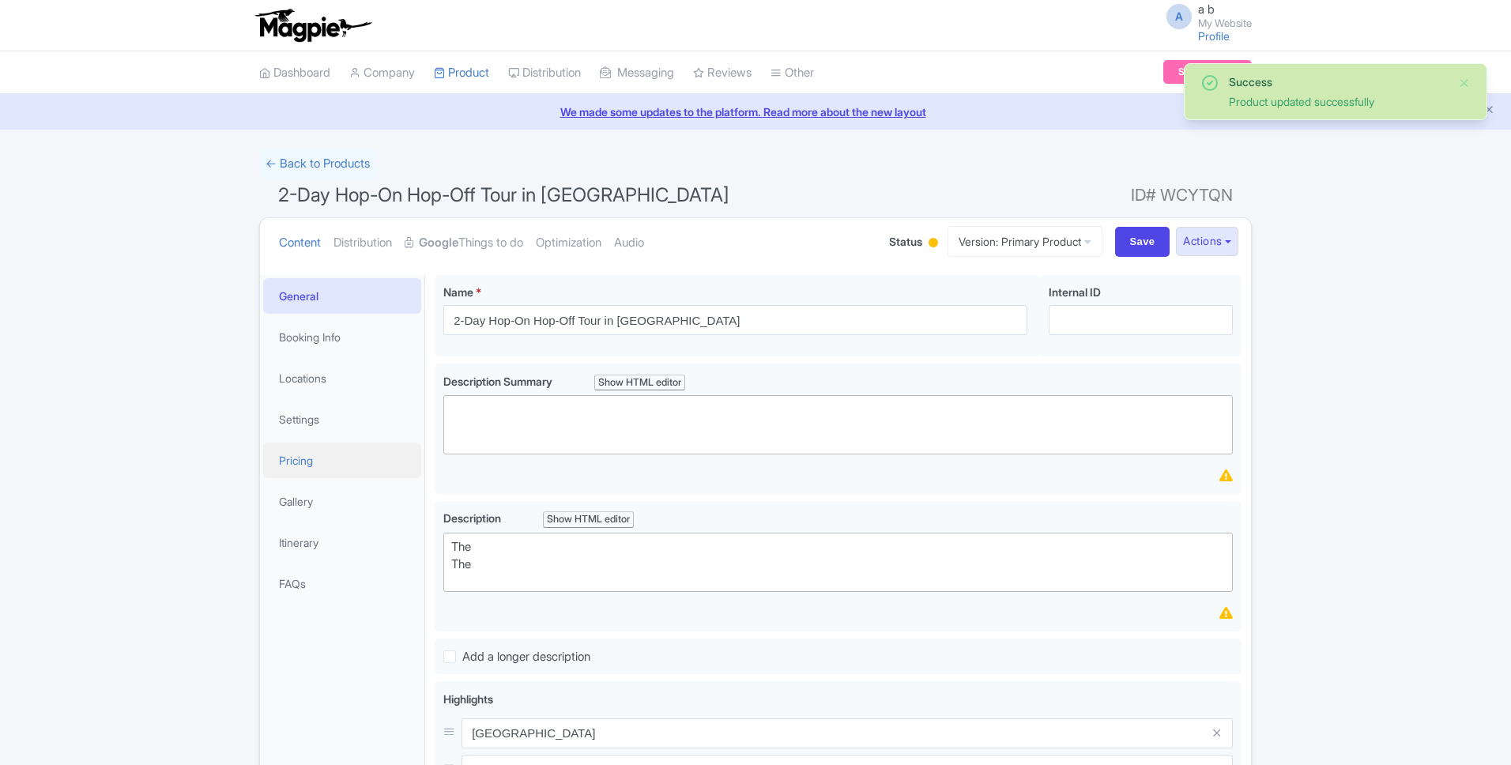
click at [322, 458] on link "Pricing" at bounding box center [342, 461] width 158 height 36
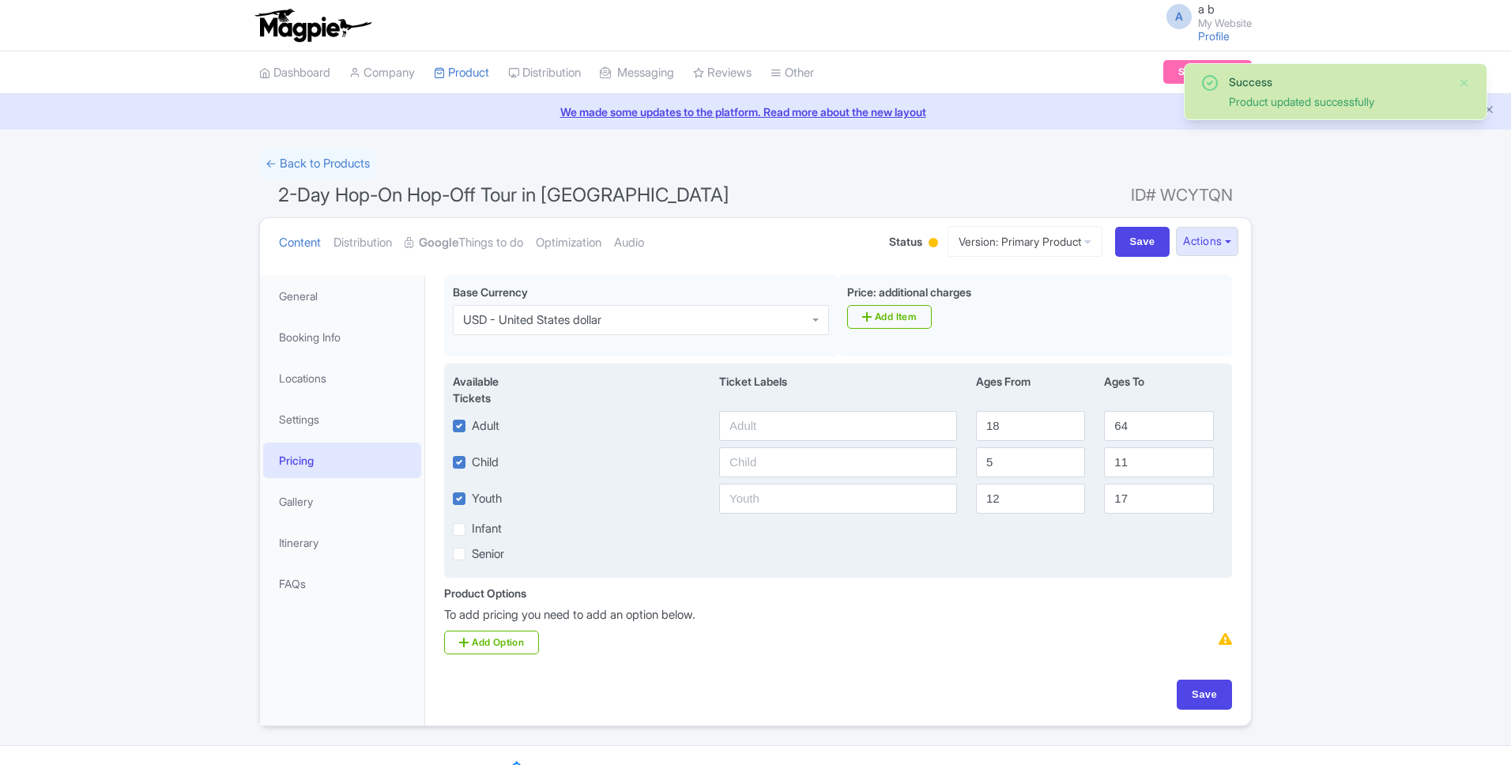
click at [472, 501] on label "Youth" at bounding box center [487, 499] width 30 height 18
click at [472, 499] on input "Youth" at bounding box center [477, 494] width 10 height 10
checkbox input "false"
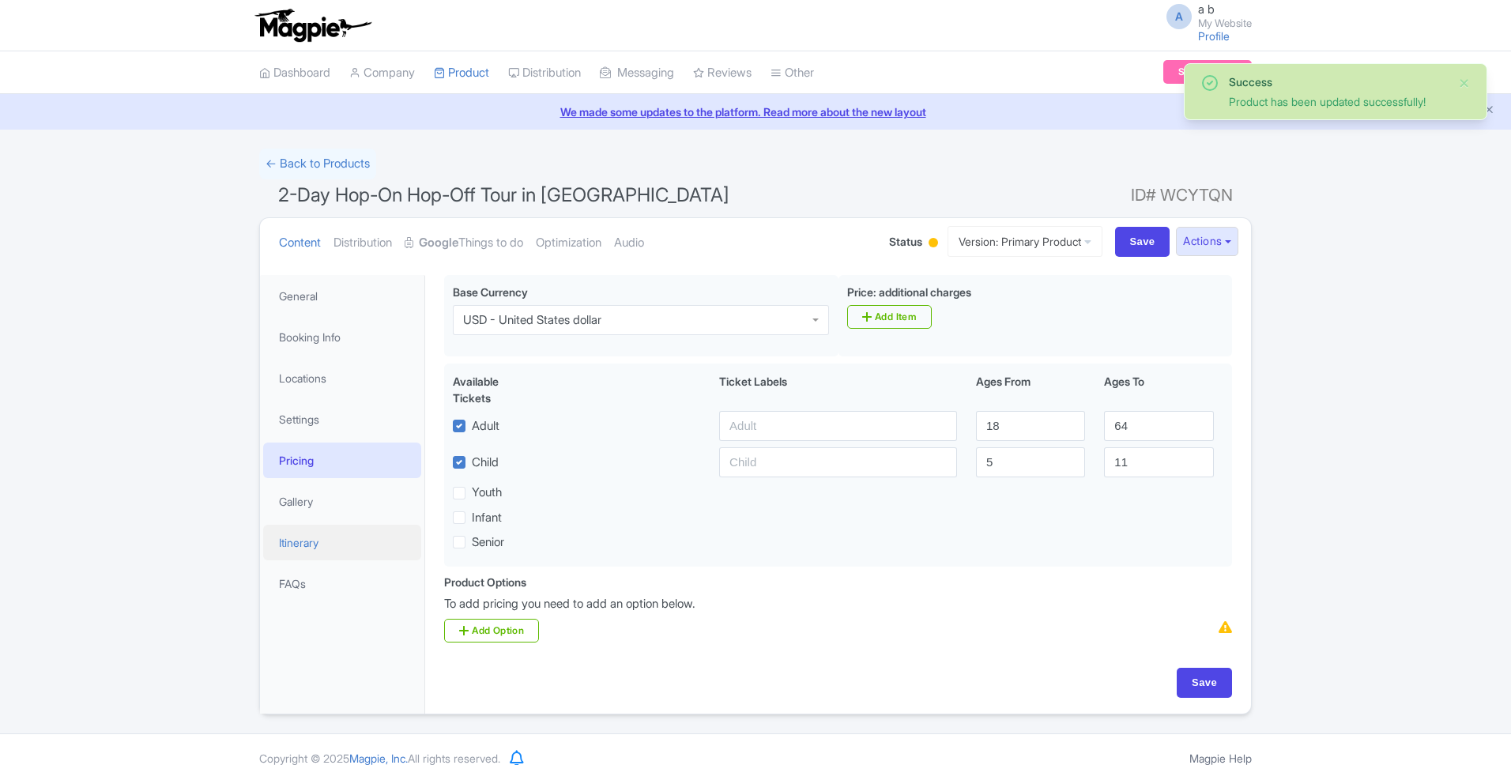
click at [318, 545] on link "Itinerary" at bounding box center [342, 543] width 158 height 36
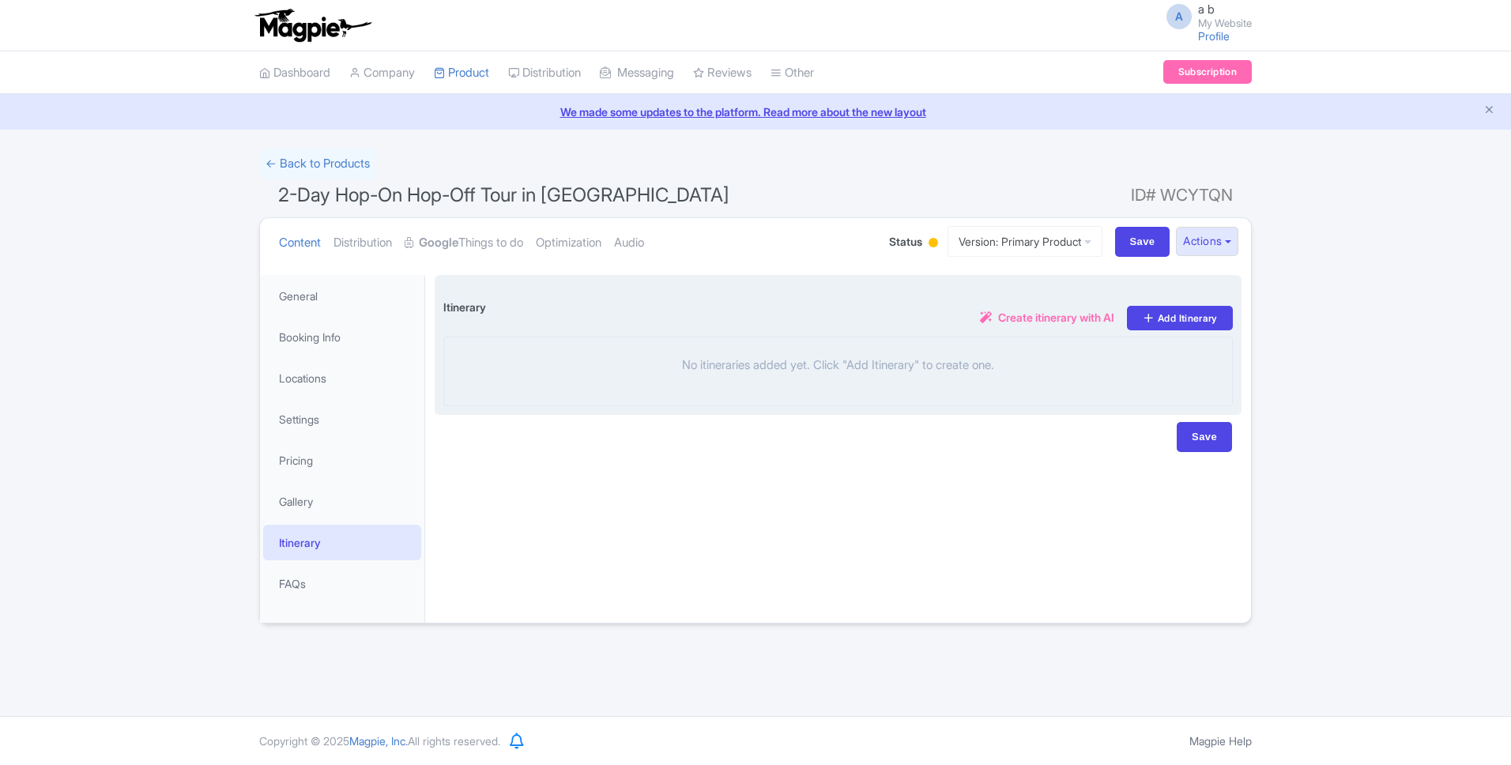
click at [1055, 316] on span "Create itinerary with AI" at bounding box center [1056, 317] width 116 height 17
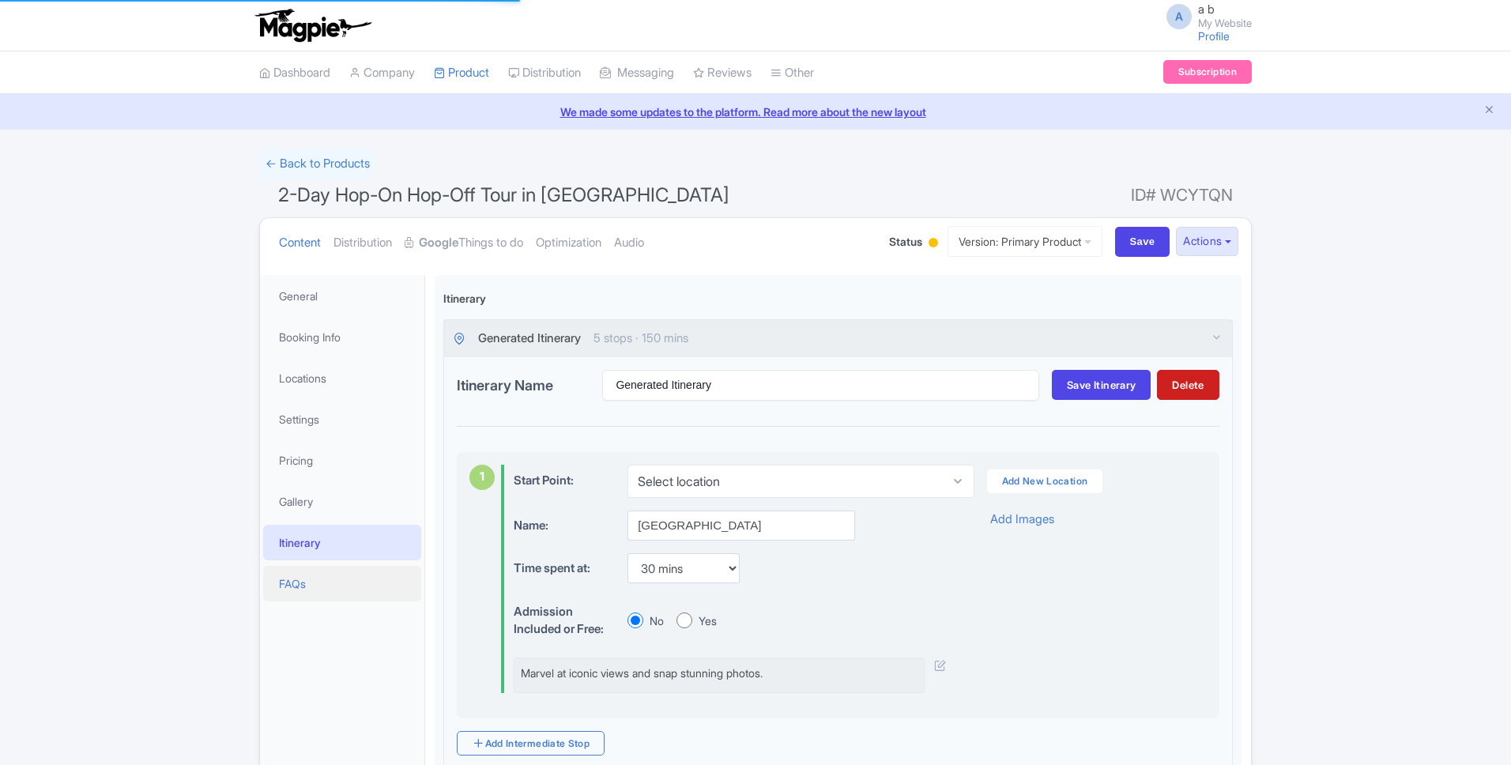
click at [304, 593] on link "FAQs" at bounding box center [342, 584] width 158 height 36
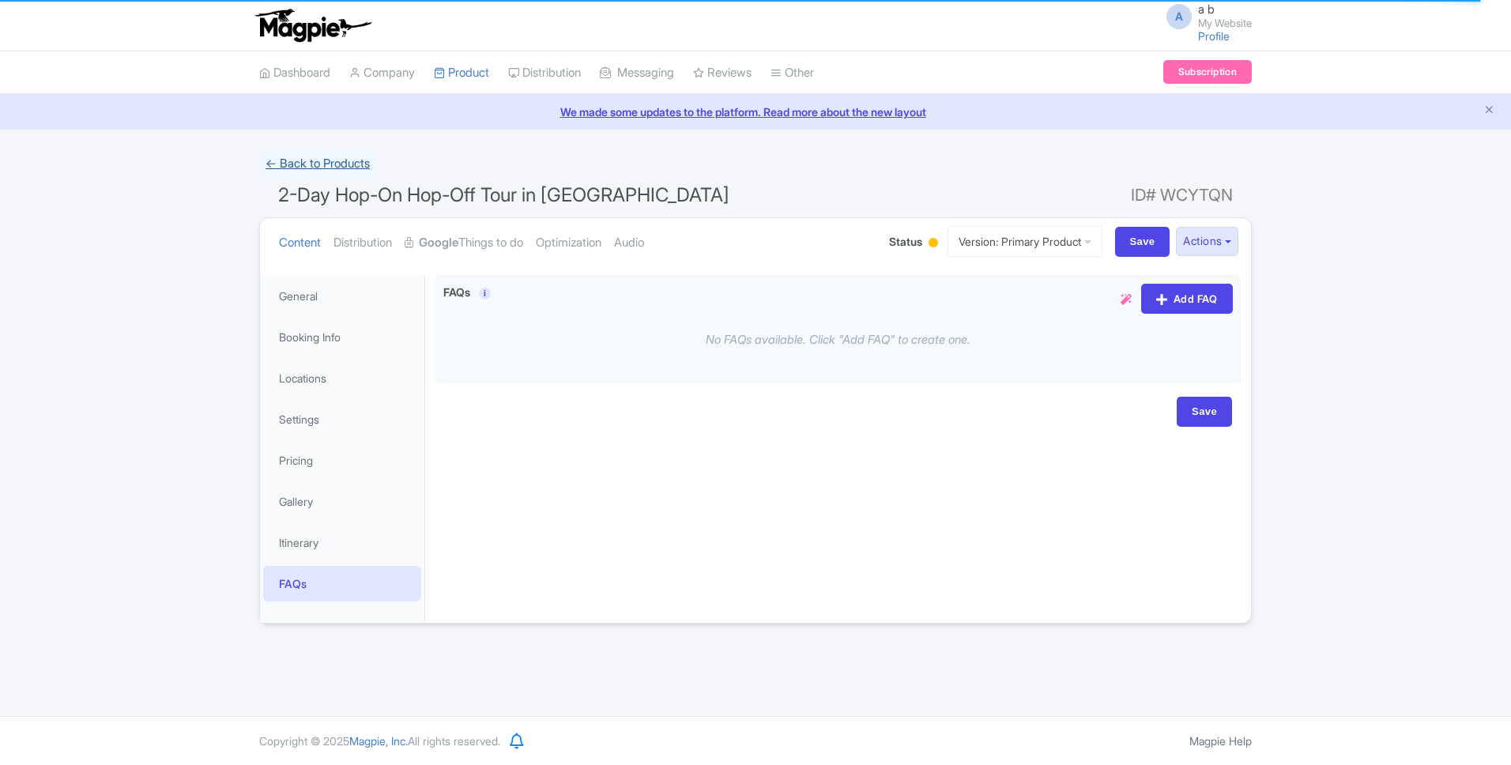
click at [270, 160] on link "← Back to Products" at bounding box center [317, 164] width 117 height 31
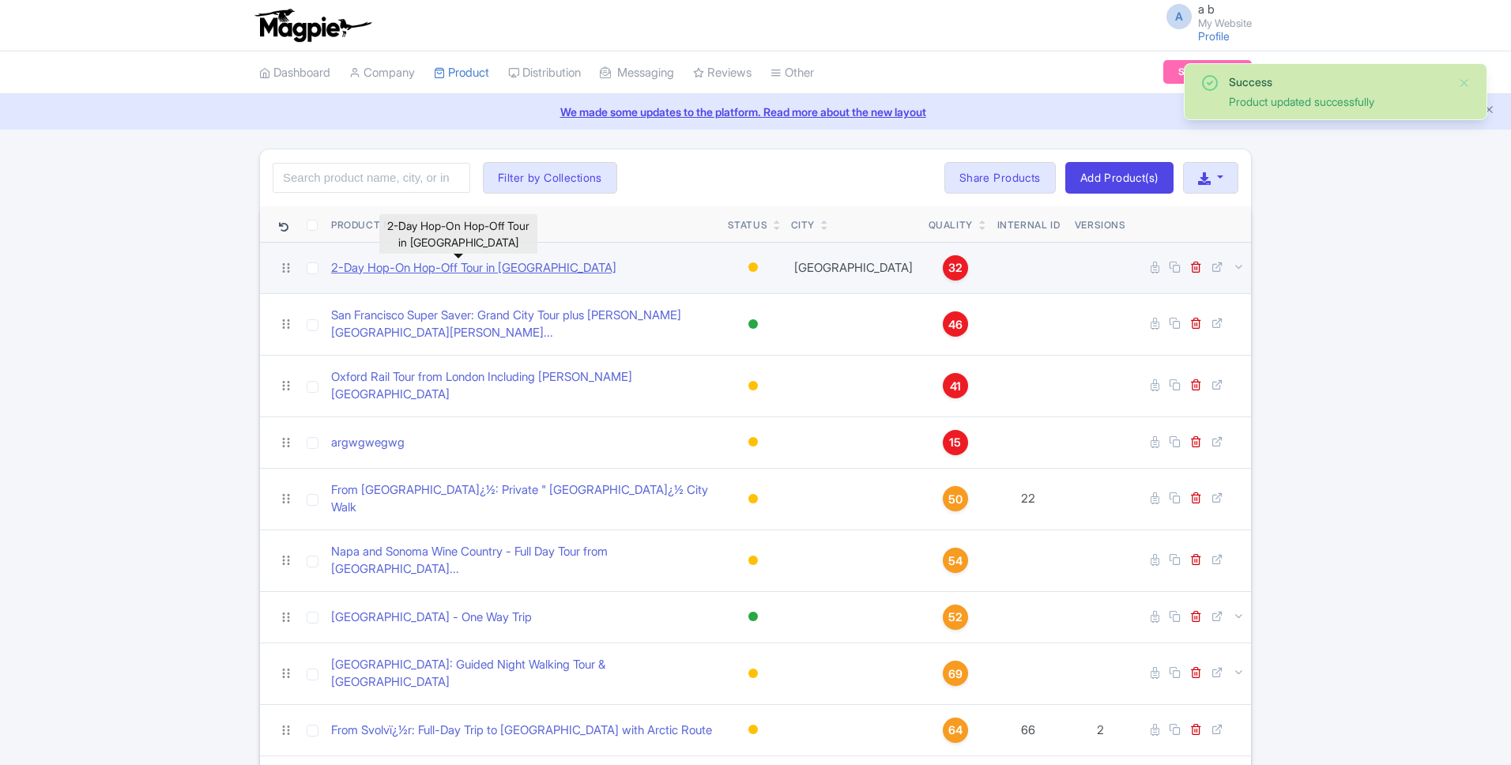
click at [427, 269] on link "2-Day Hop-On Hop-Off Tour in San Francisco" at bounding box center [473, 268] width 285 height 18
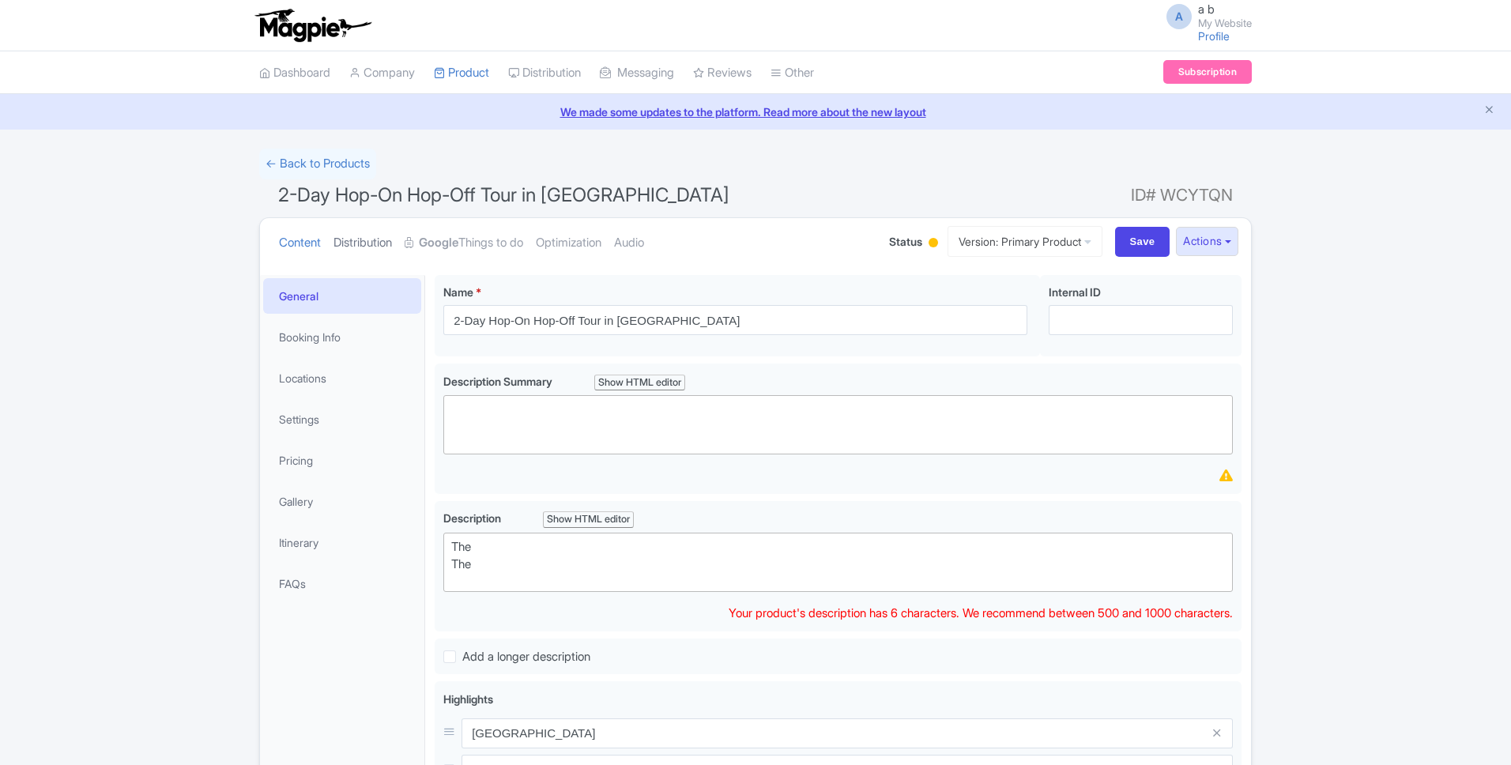
click at [367, 257] on link "Distribution" at bounding box center [362, 243] width 58 height 50
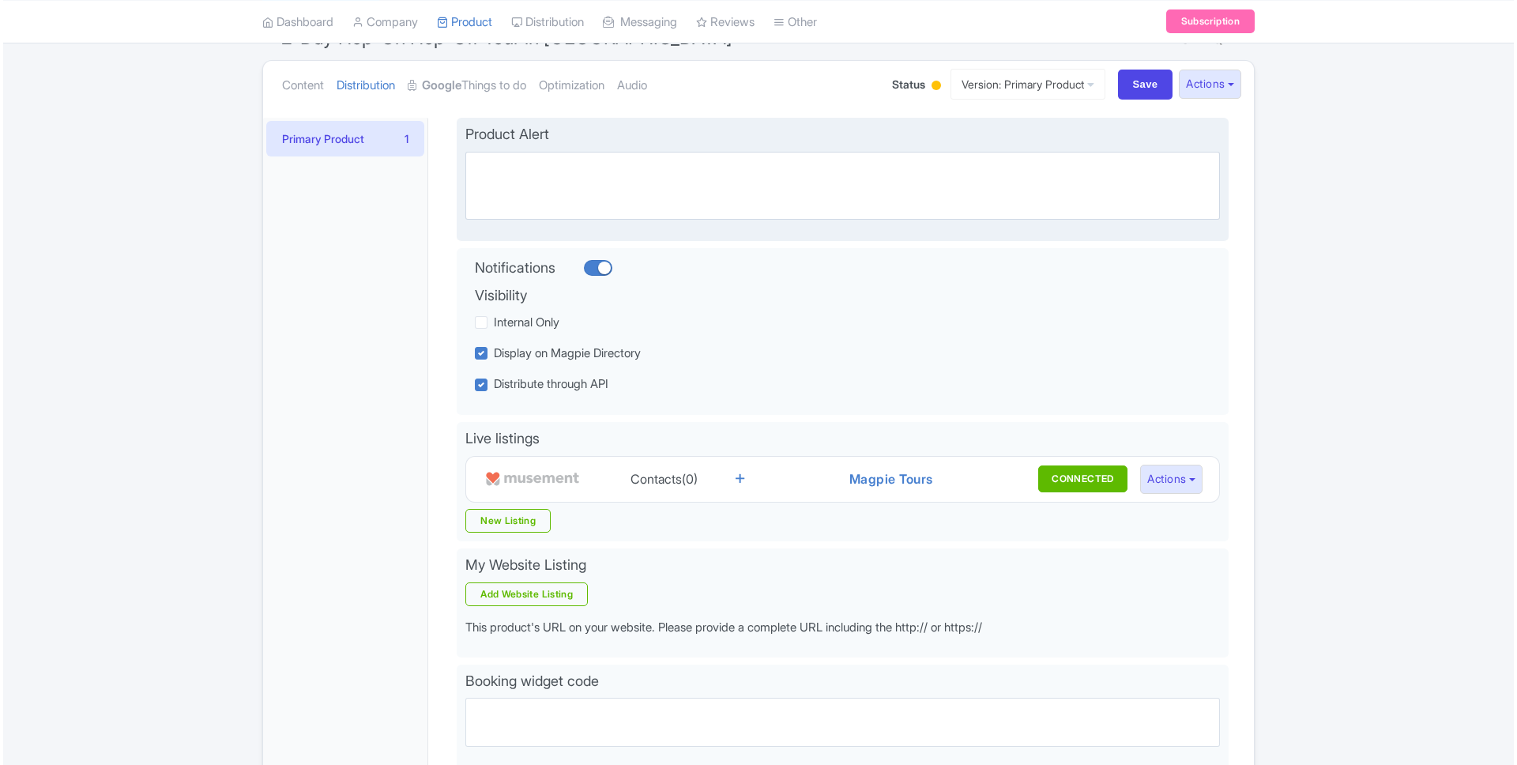
scroll to position [295, 0]
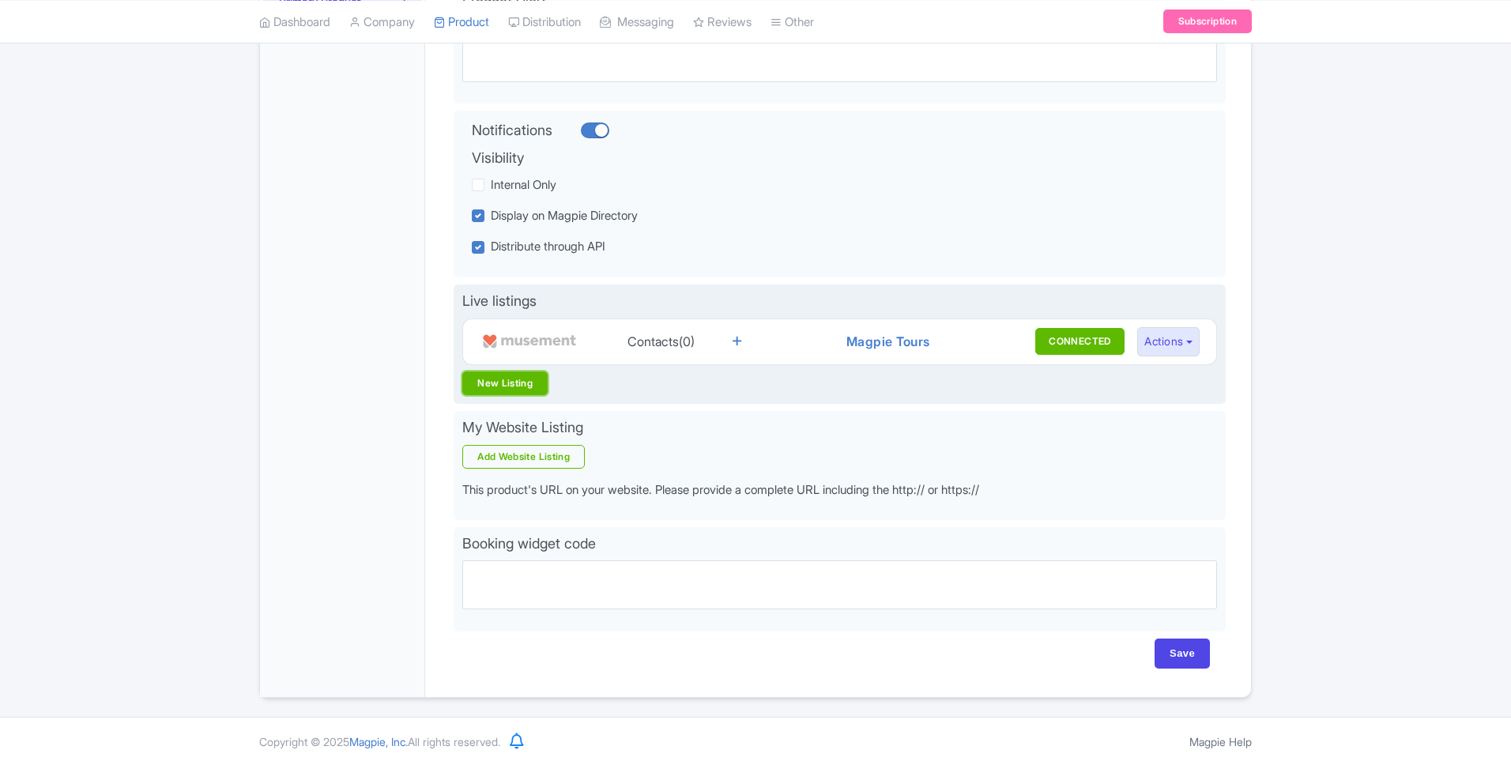
click at [524, 386] on link "New Listing" at bounding box center [504, 383] width 85 height 24
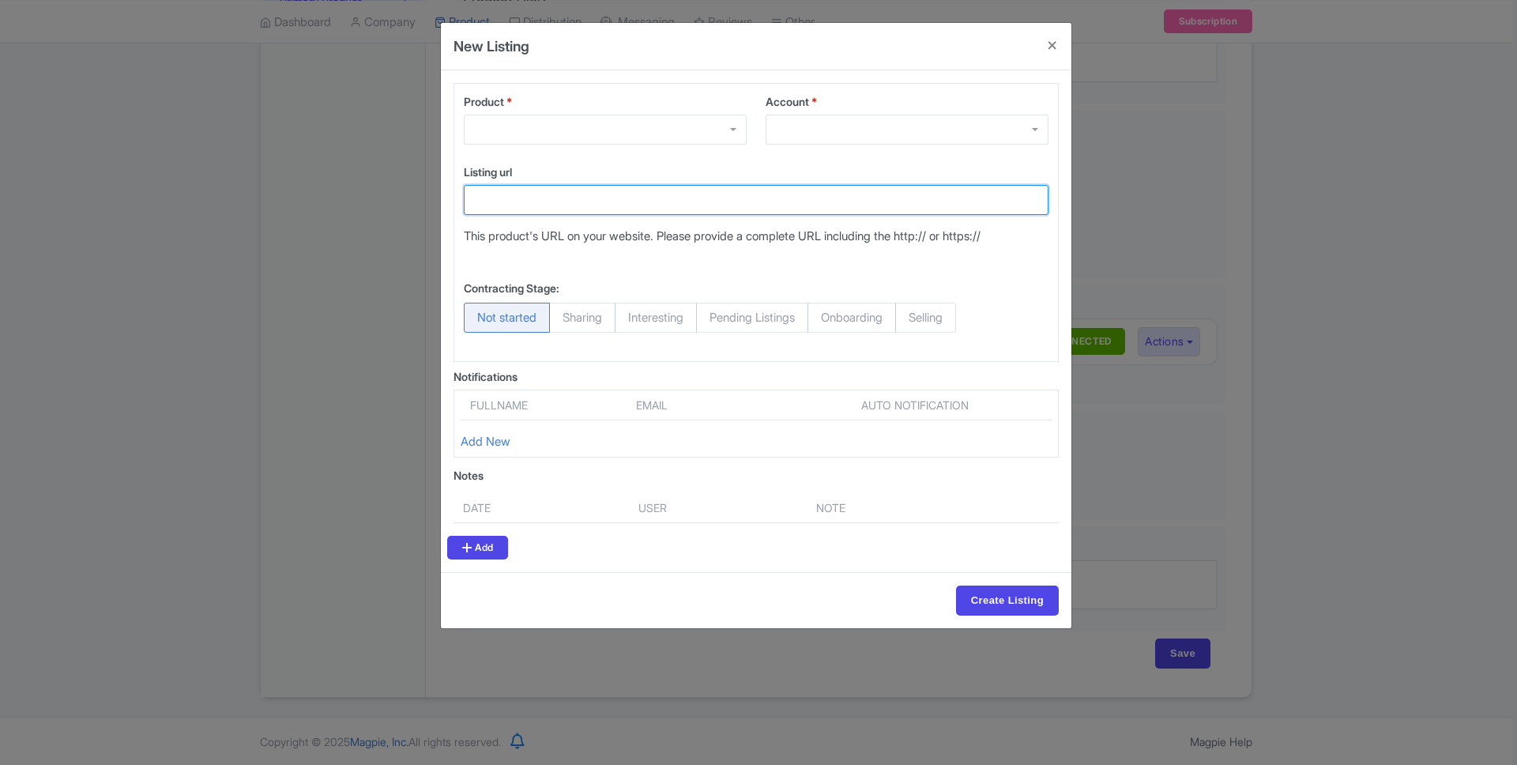
click at [657, 195] on input "Listing url" at bounding box center [756, 200] width 585 height 30
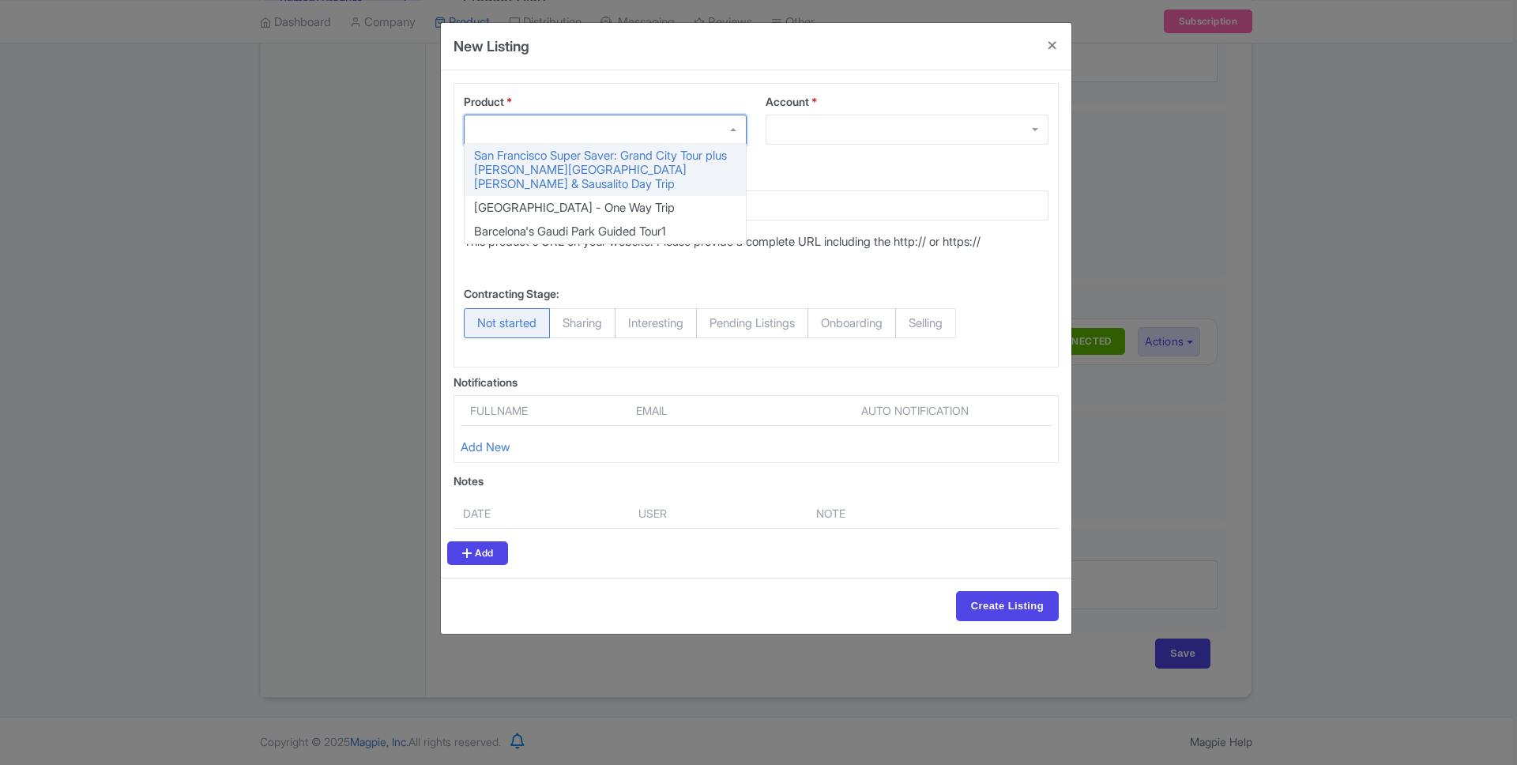
click at [687, 125] on div at bounding box center [605, 130] width 283 height 30
click at [816, 150] on div "Account *" at bounding box center [907, 128] width 302 height 70
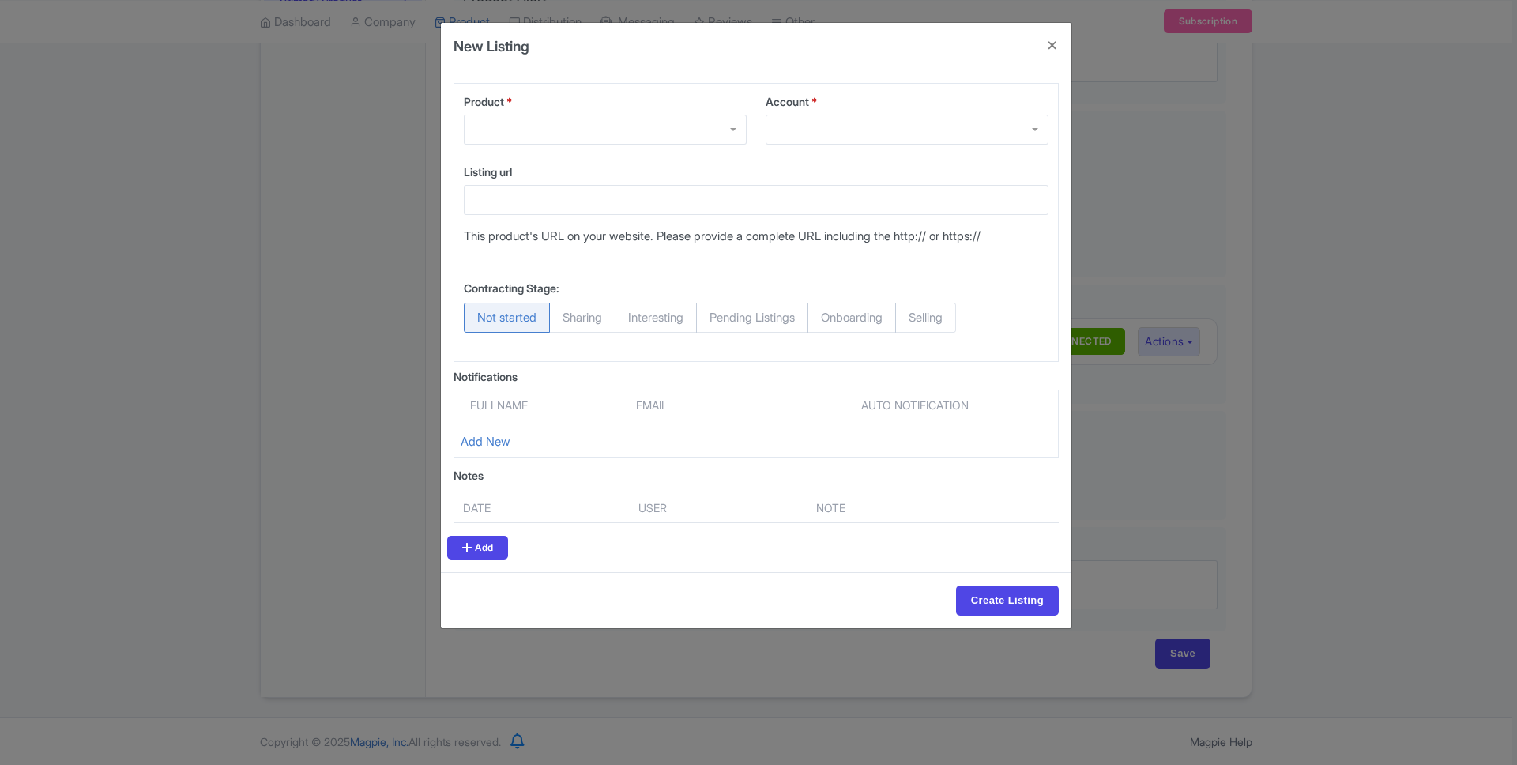
click at [686, 151] on div "Product * San Francisco Super Saver: Grand City Tour plus Muir Woods & Sausalit…" at bounding box center [605, 125] width 302 height 64
click at [684, 141] on div at bounding box center [605, 130] width 283 height 30
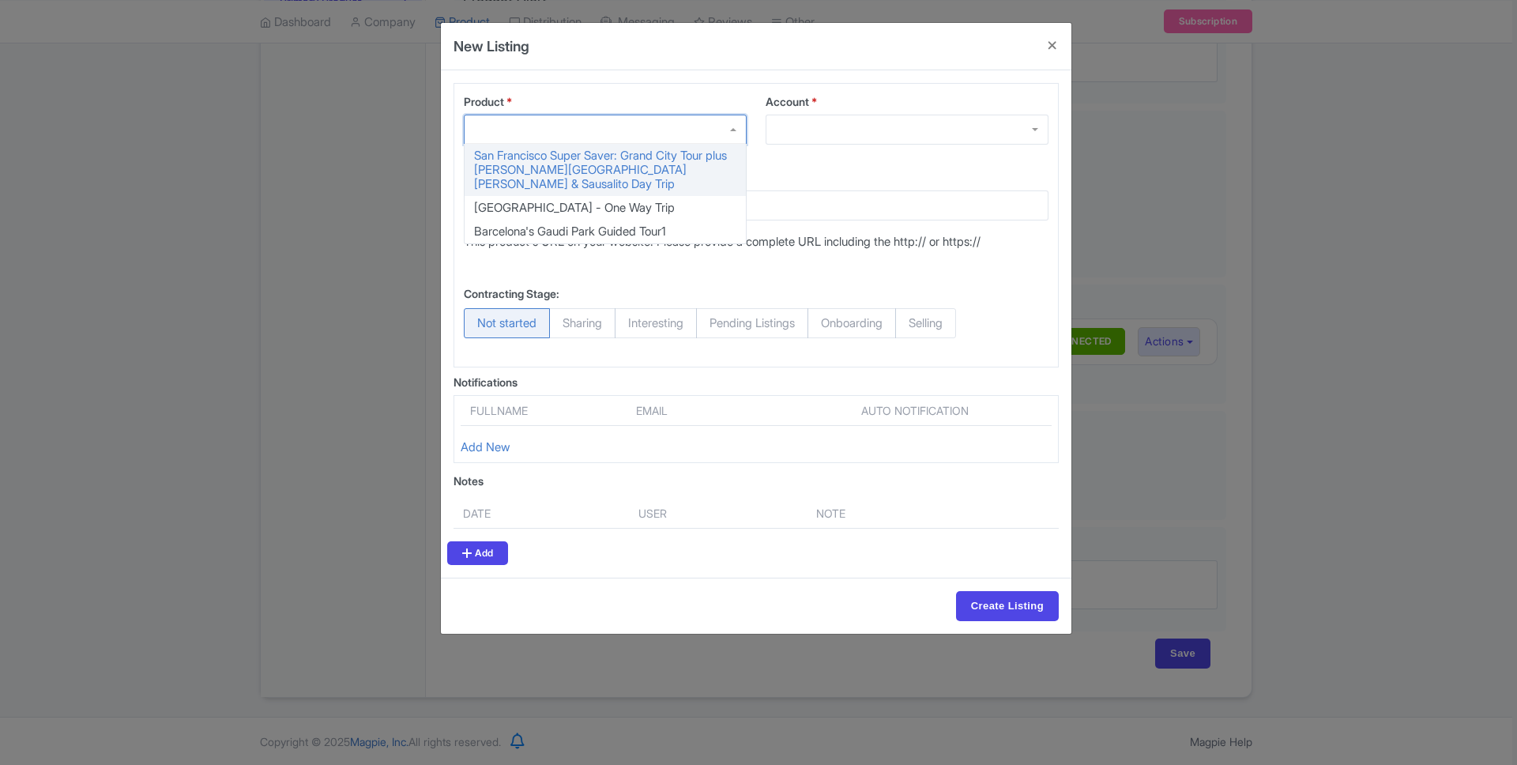
click at [828, 115] on div at bounding box center [907, 130] width 283 height 30
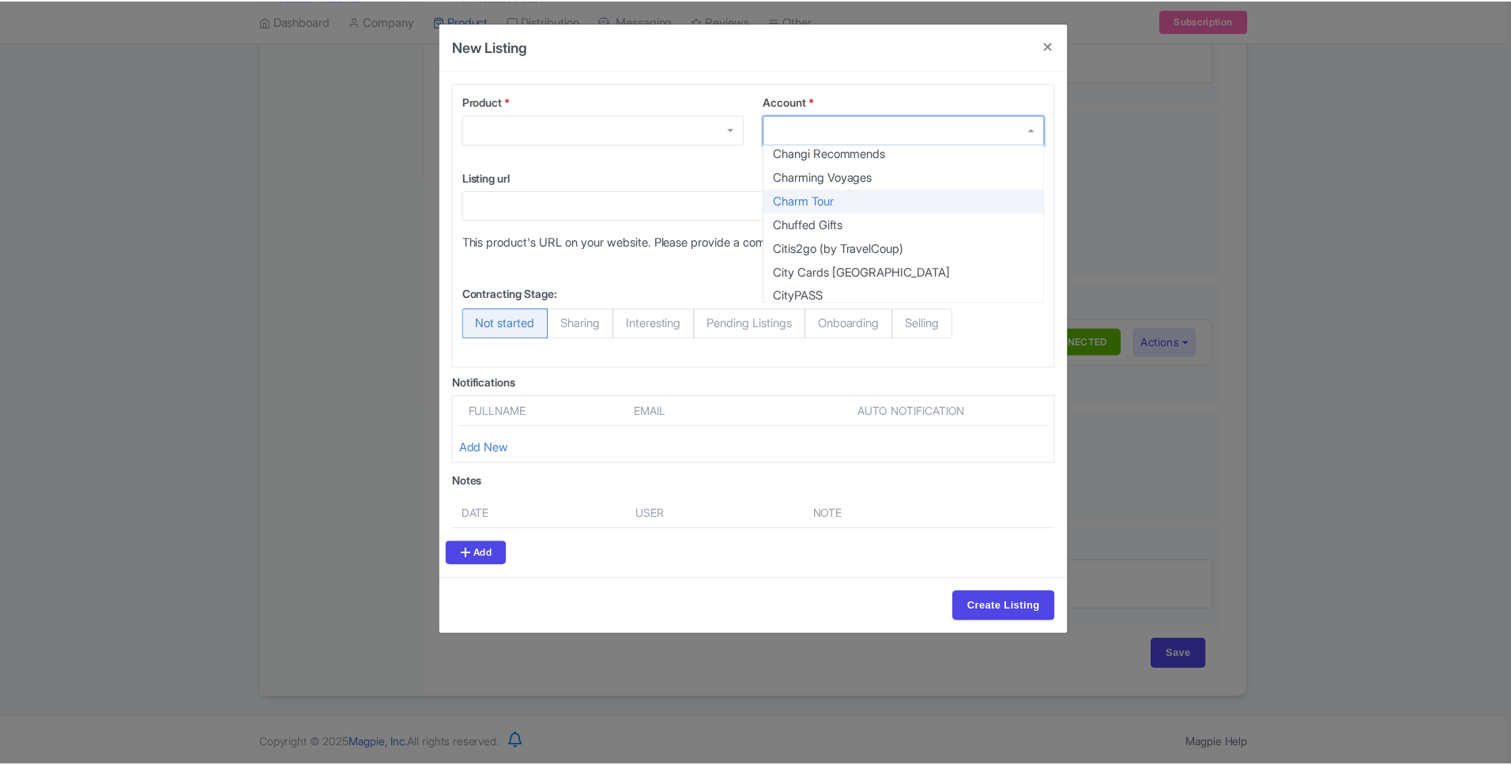
scroll to position [2153, 0]
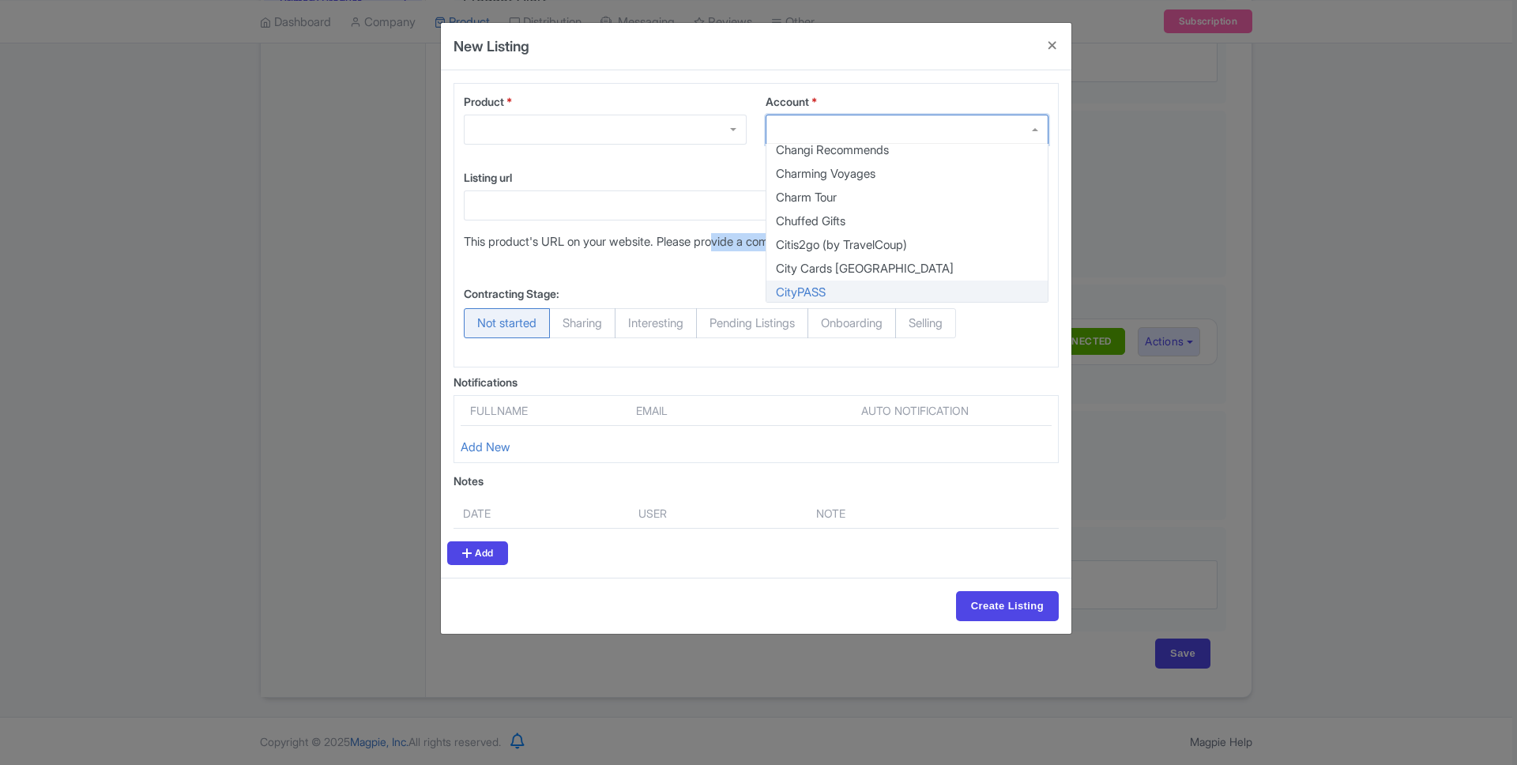
click at [731, 245] on div "Listing url This product's URL on your website. Please provide a complete URL i…" at bounding box center [756, 216] width 604 height 94
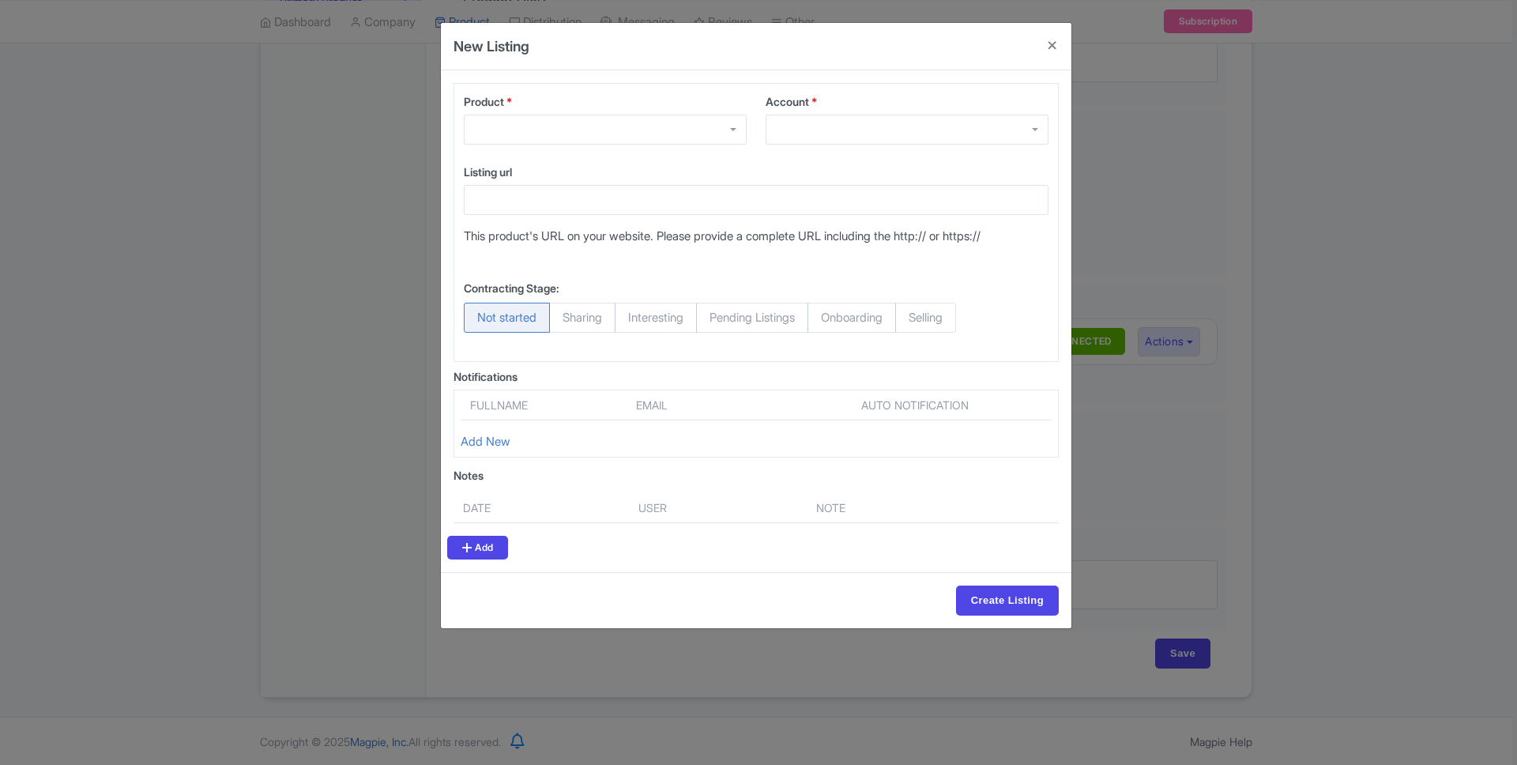
click at [706, 268] on div "Contracting Stage: Not started Sharing Interesting Pending Listings Onboarding …" at bounding box center [756, 308] width 604 height 88
click at [593, 317] on span "Sharing" at bounding box center [582, 318] width 66 height 30
click at [565, 317] on input "Sharing" at bounding box center [557, 311] width 16 height 16
radio input "true"
click at [676, 314] on span "Interesting" at bounding box center [656, 318] width 82 height 30
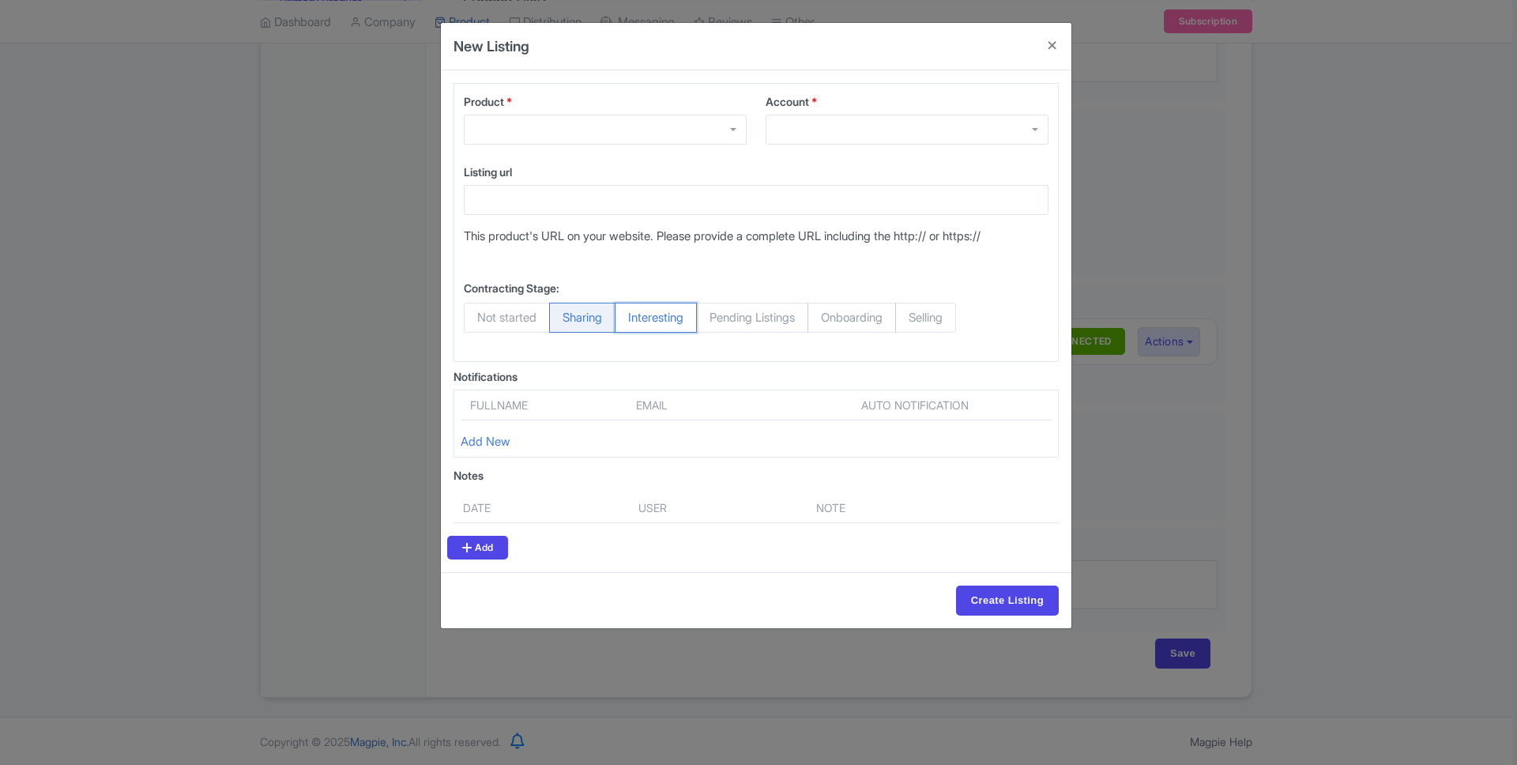
click at [631, 314] on input "Interesting" at bounding box center [623, 311] width 16 height 16
radio input "true"
click at [797, 311] on span "Pending Listings" at bounding box center [752, 318] width 112 height 30
click at [712, 311] on input "Pending Listings" at bounding box center [704, 311] width 16 height 16
radio input "true"
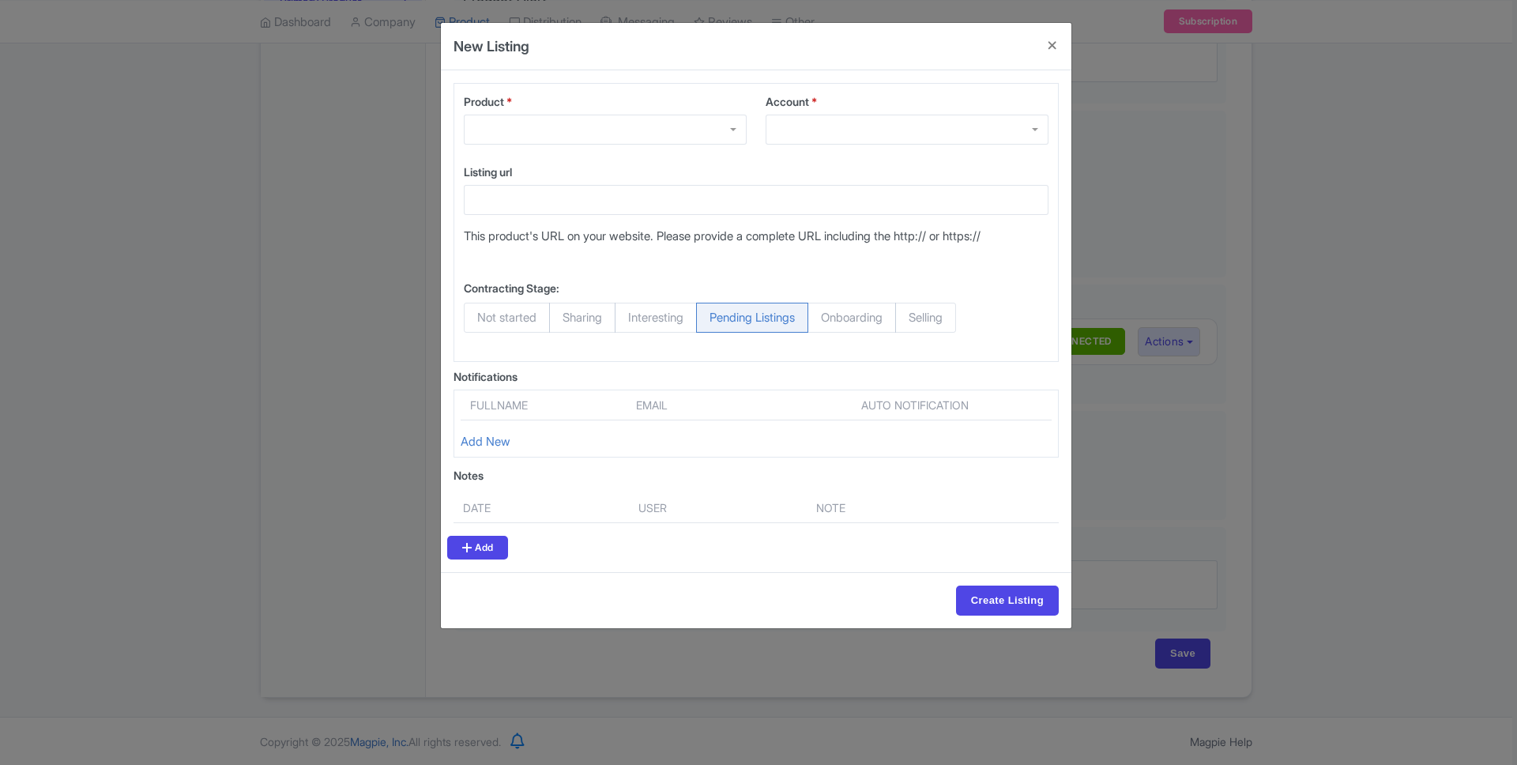
click at [921, 321] on span "Selling" at bounding box center [925, 318] width 61 height 30
click at [911, 318] on input "Selling" at bounding box center [903, 311] width 16 height 16
radio input "true"
click at [865, 324] on span "Onboarding" at bounding box center [852, 318] width 89 height 30
click at [823, 318] on input "Onboarding" at bounding box center [816, 311] width 16 height 16
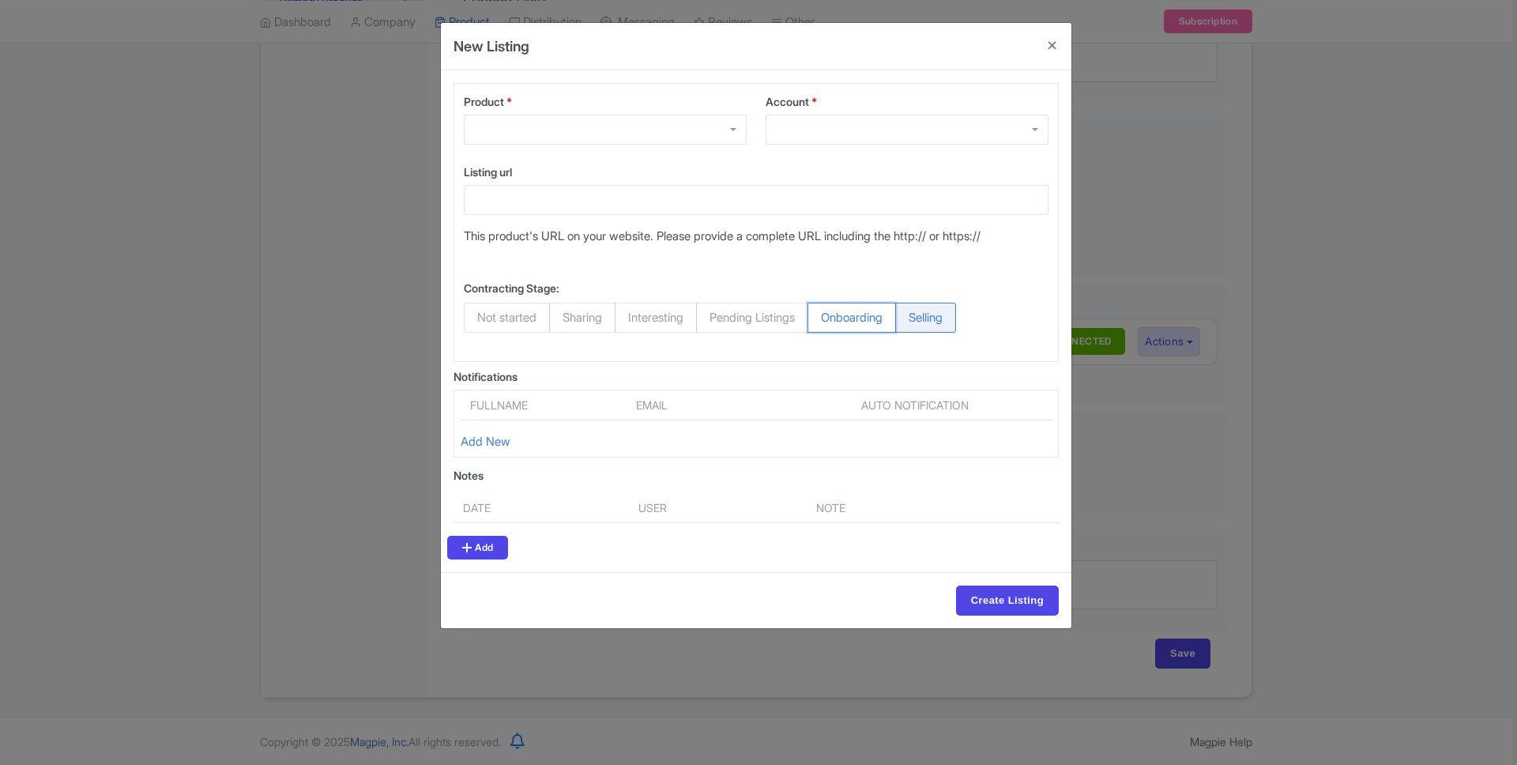
radio input "true"
click at [516, 317] on span "Not started" at bounding box center [507, 318] width 86 height 30
click at [480, 317] on input "Not started" at bounding box center [472, 311] width 16 height 16
radio input "true"
click at [488, 437] on link "Add New" at bounding box center [486, 441] width 50 height 15
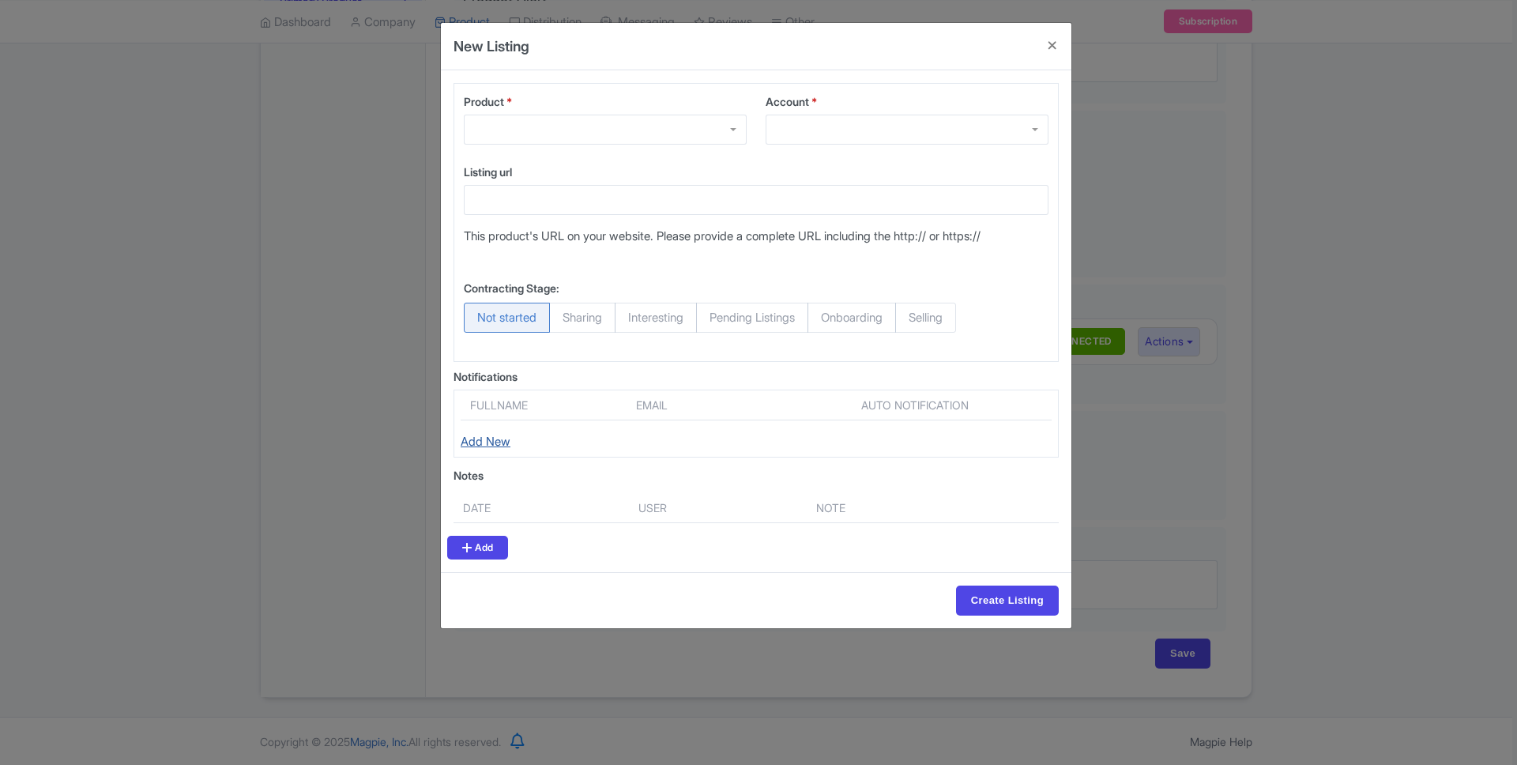
click at [491, 445] on link "Add New" at bounding box center [486, 441] width 50 height 15
click at [490, 445] on link "Add New" at bounding box center [486, 441] width 50 height 15
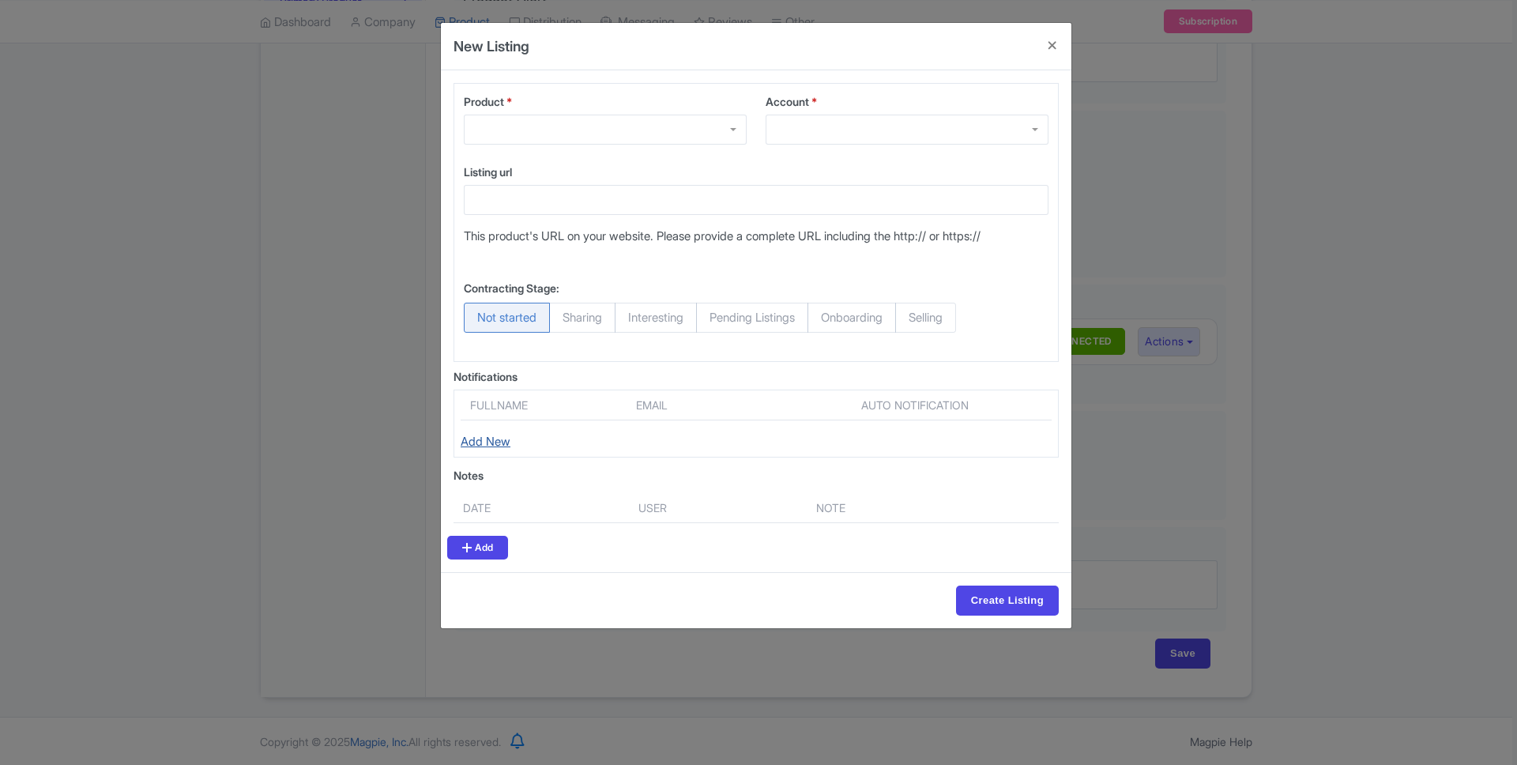
click at [490, 445] on link "Add New" at bounding box center [486, 441] width 50 height 15
click at [486, 541] on link "Add" at bounding box center [477, 548] width 61 height 24
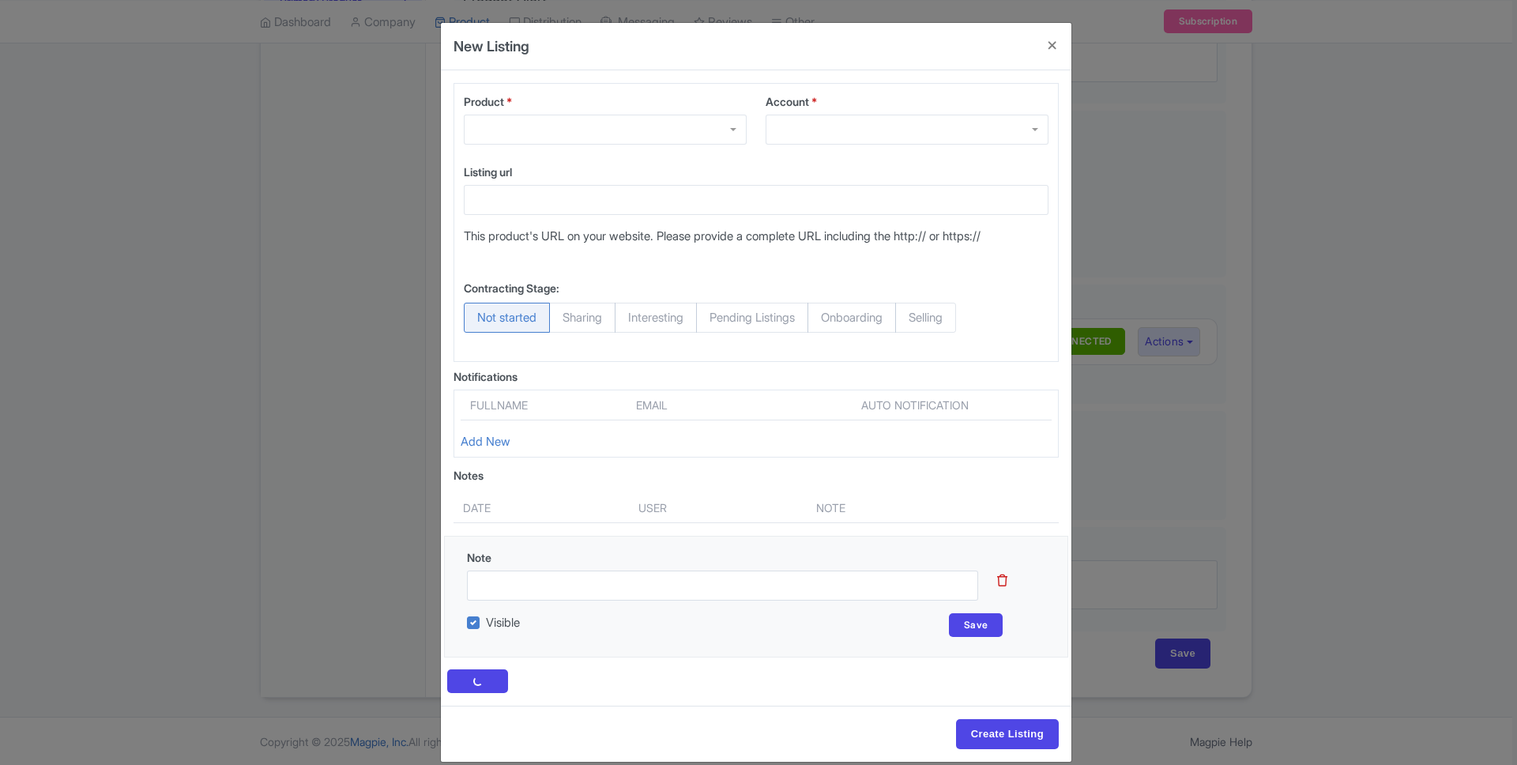
click at [1005, 579] on div at bounding box center [1012, 581] width 48 height 64
click at [999, 579] on icon at bounding box center [1002, 580] width 10 height 12
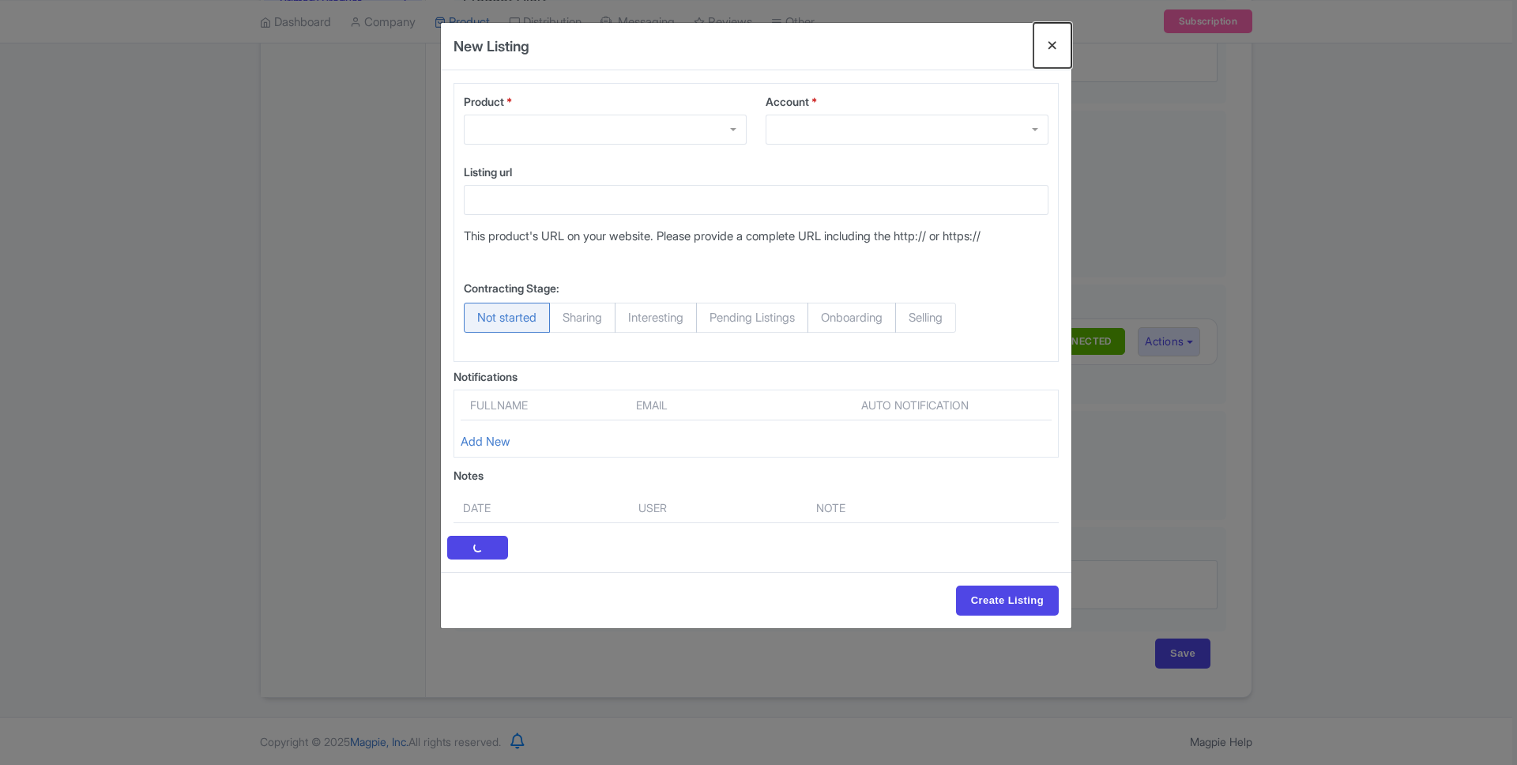
click at [1051, 44] on button "Close" at bounding box center [1053, 45] width 38 height 45
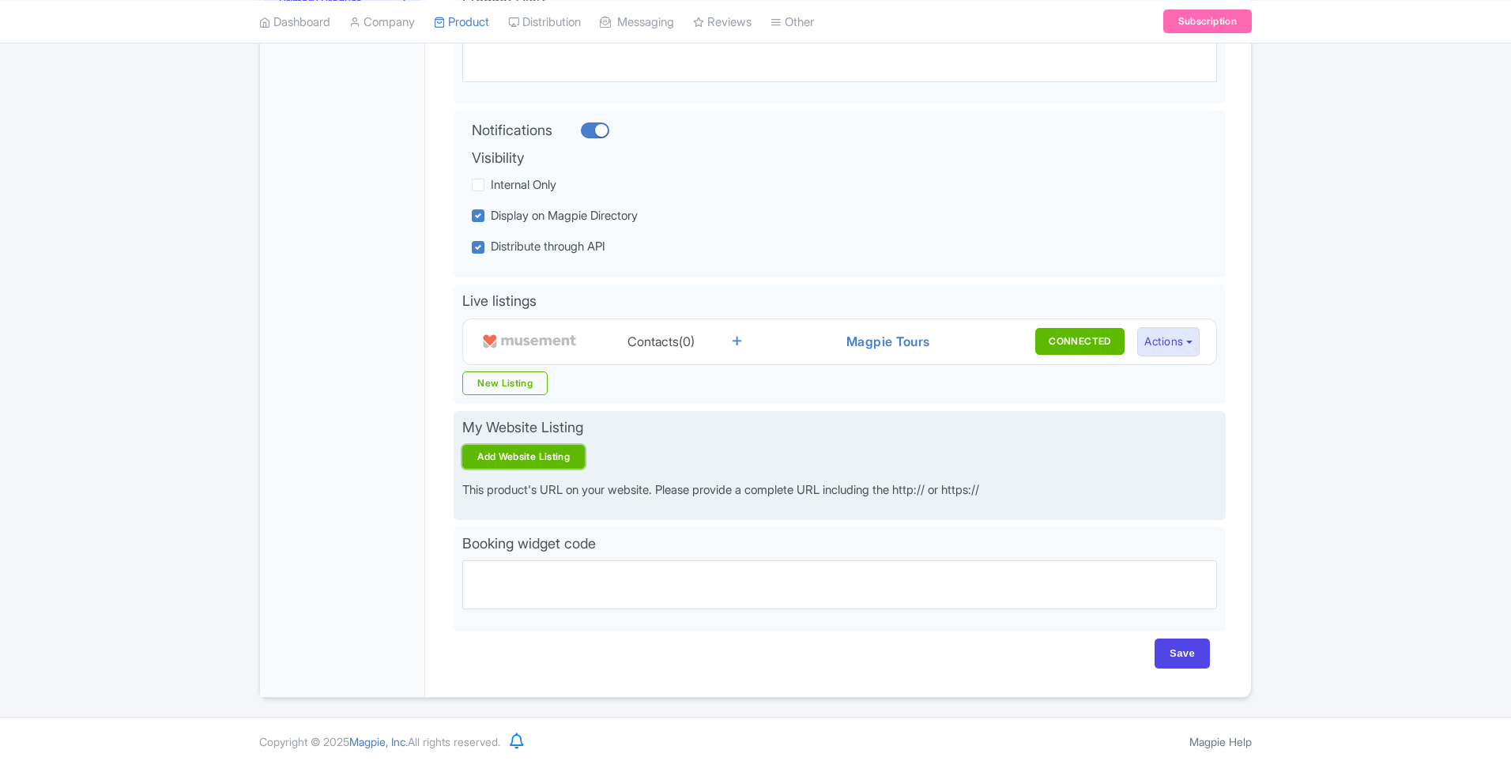
click at [529, 461] on link "Add Website Listing" at bounding box center [523, 457] width 122 height 24
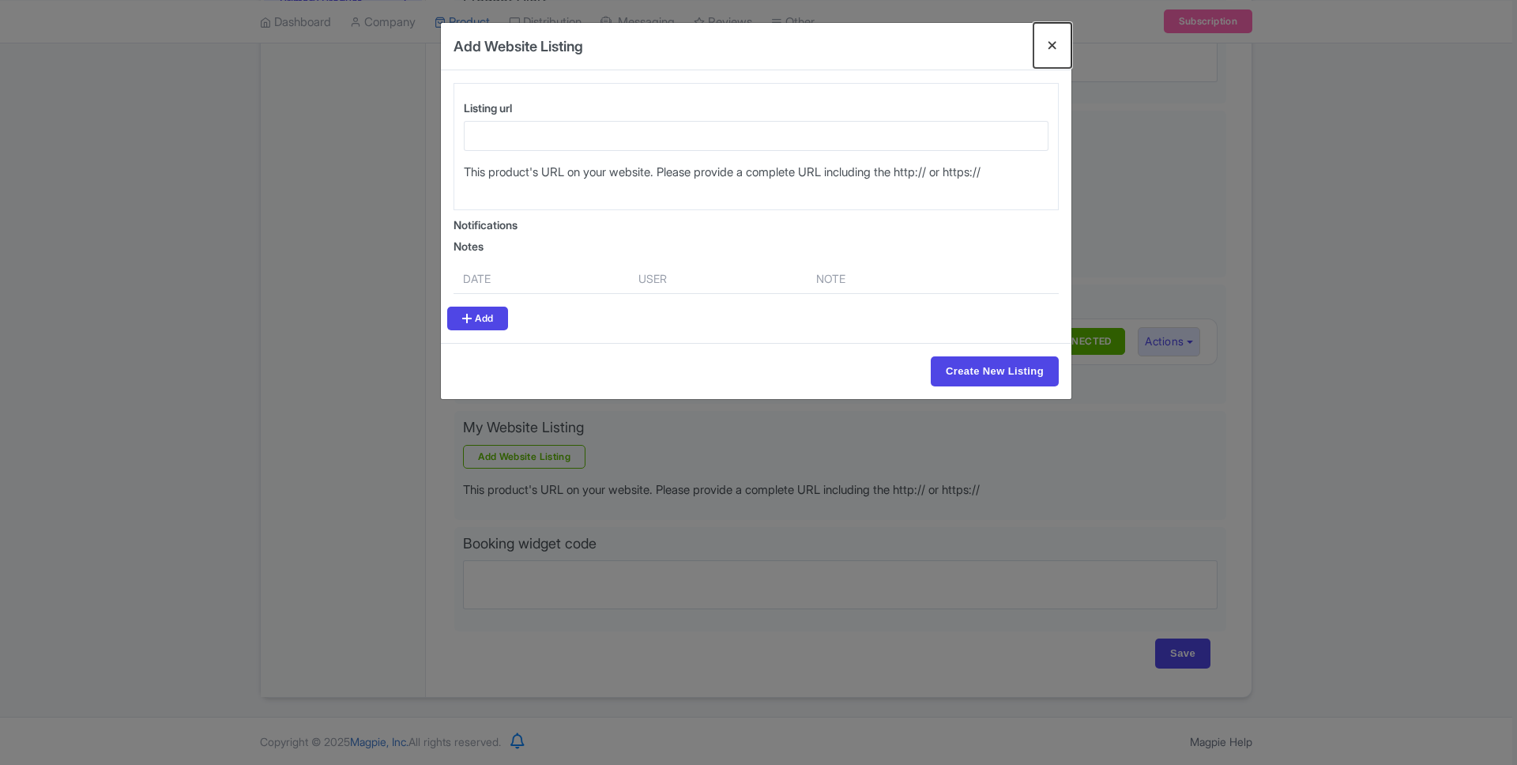
click at [1051, 42] on button "Close" at bounding box center [1053, 45] width 38 height 45
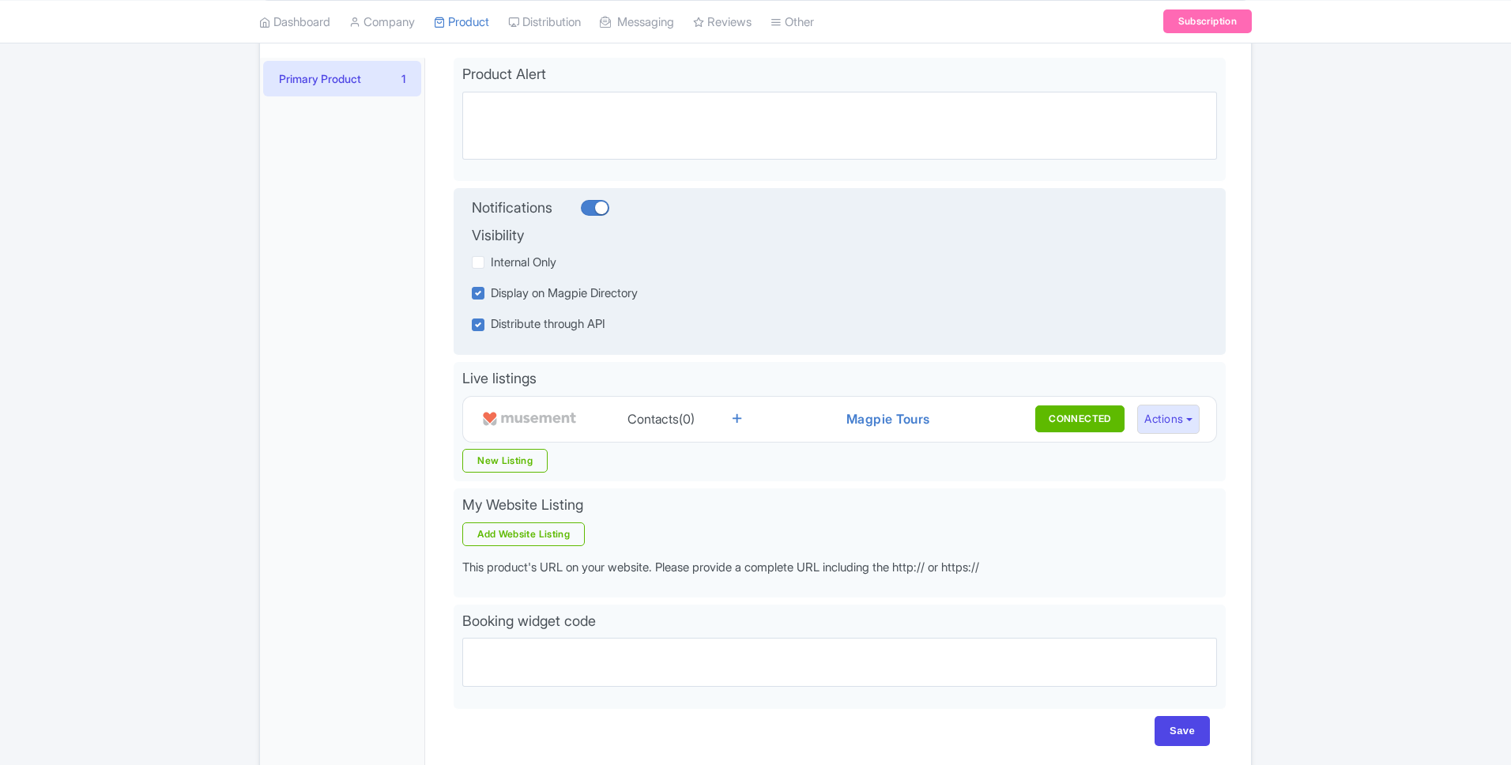
scroll to position [215, 0]
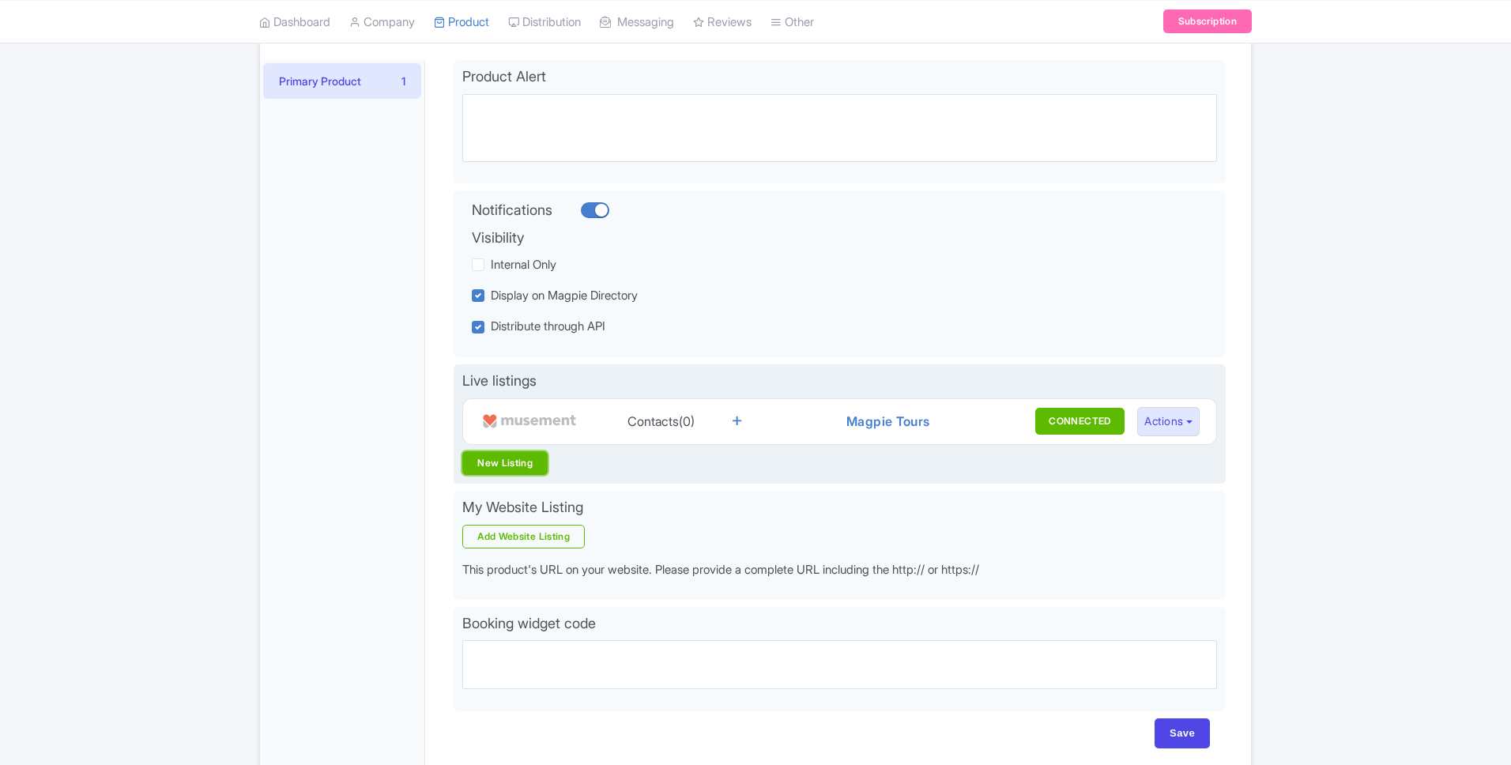
click at [527, 466] on link "New Listing" at bounding box center [504, 463] width 85 height 24
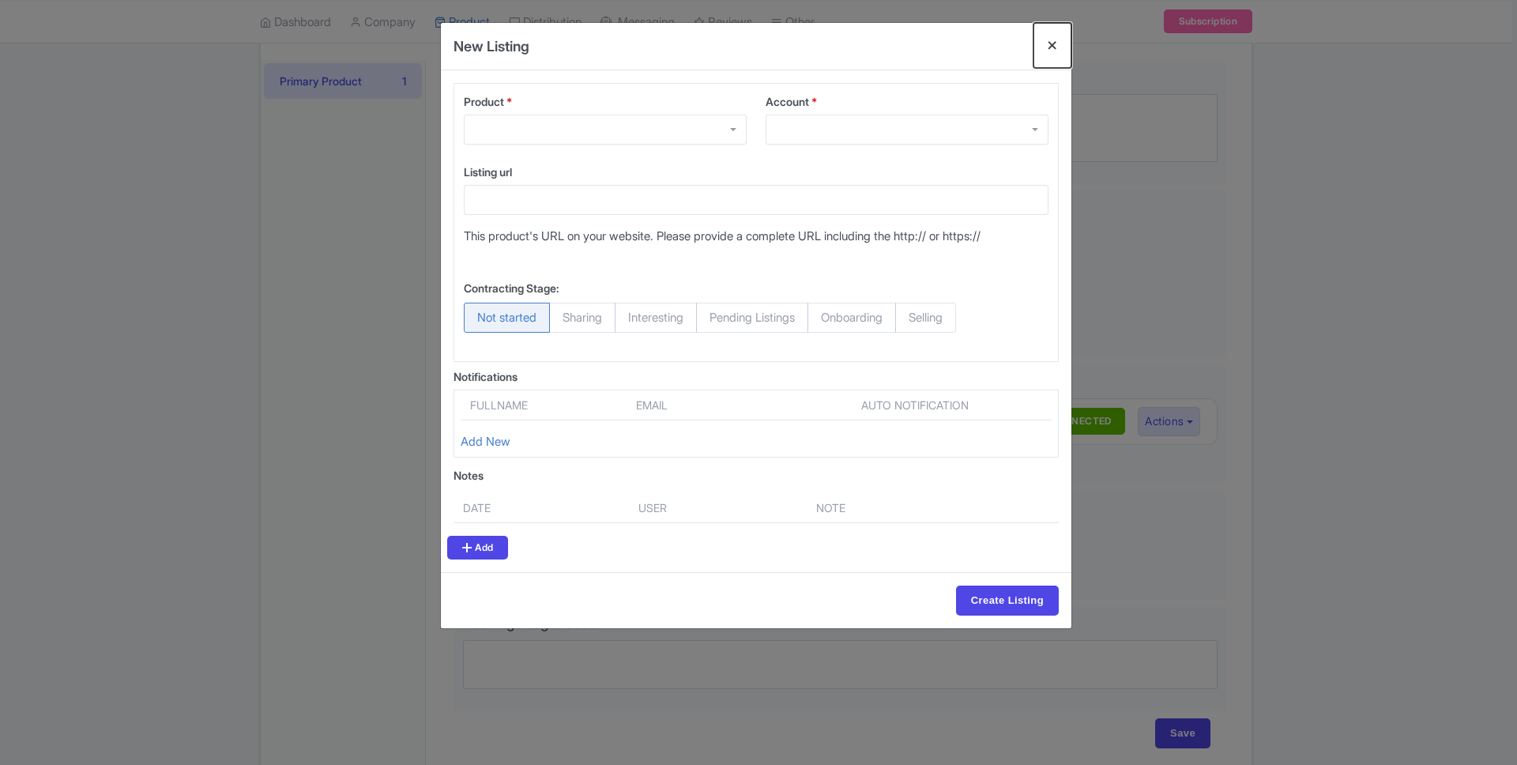
click at [1059, 50] on button "Close" at bounding box center [1053, 45] width 38 height 45
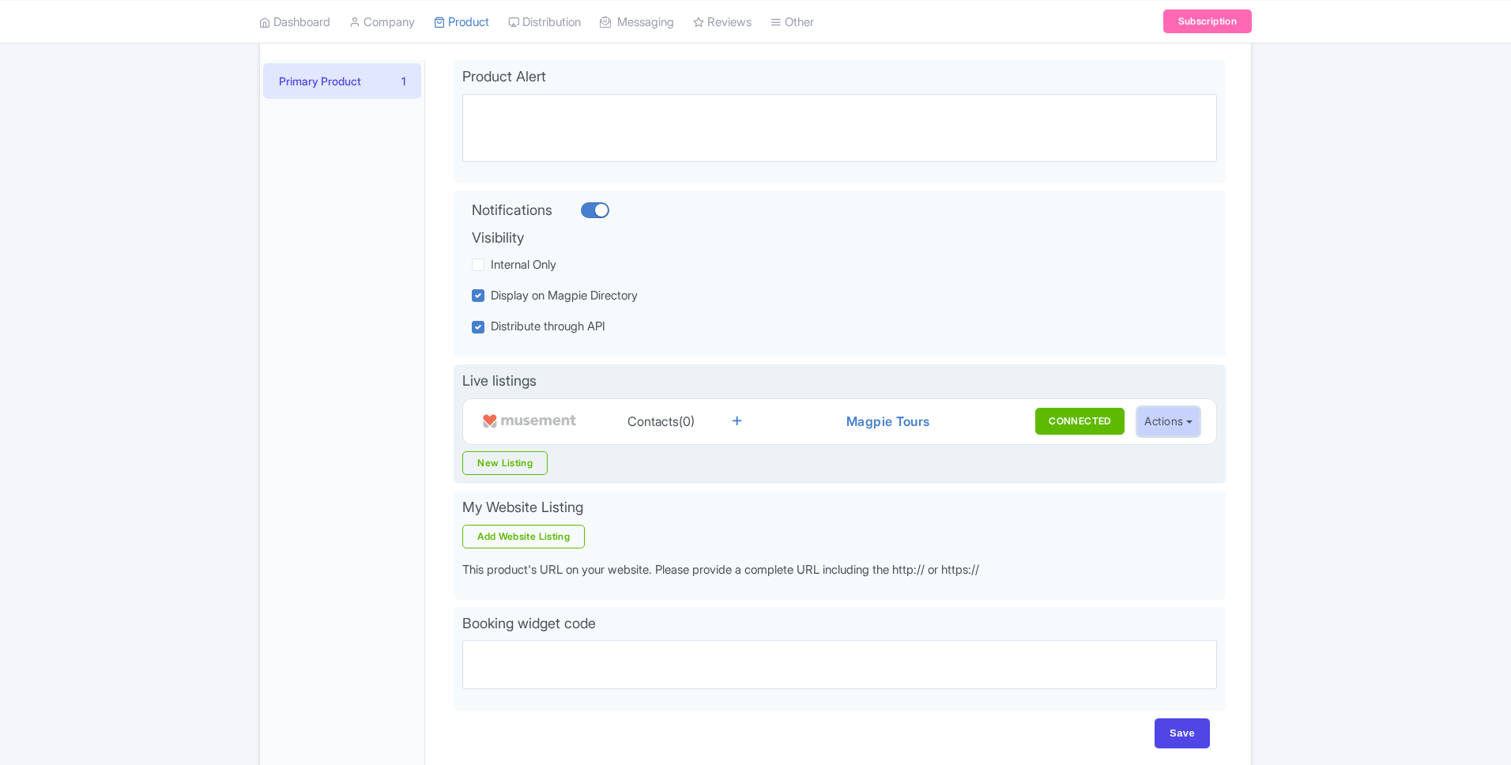
click at [1189, 424] on button "Actions" at bounding box center [1168, 421] width 62 height 29
click at [1184, 464] on link "Edit Listing" at bounding box center [1213, 457] width 150 height 24
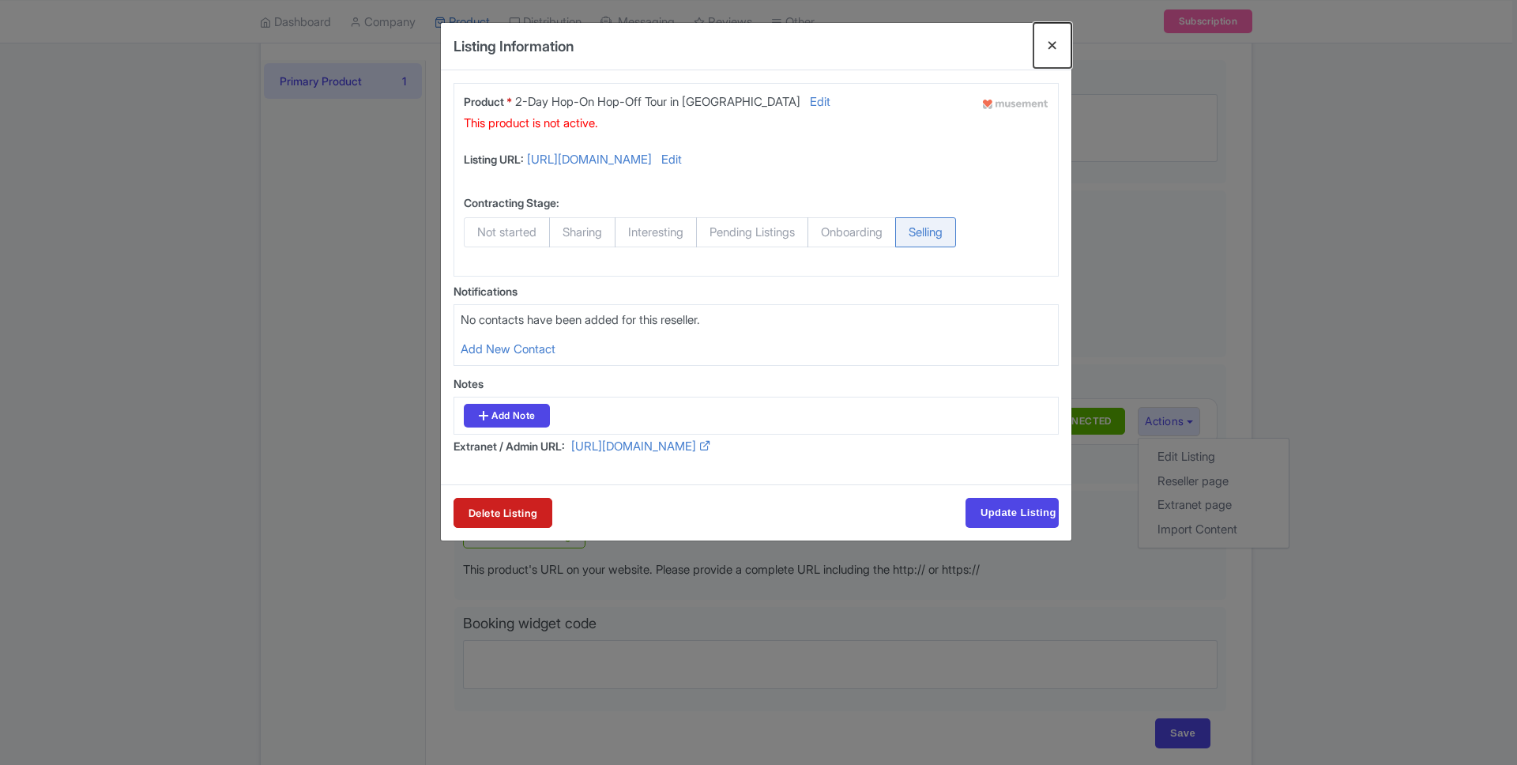
click at [1054, 44] on button "Close" at bounding box center [1053, 45] width 38 height 45
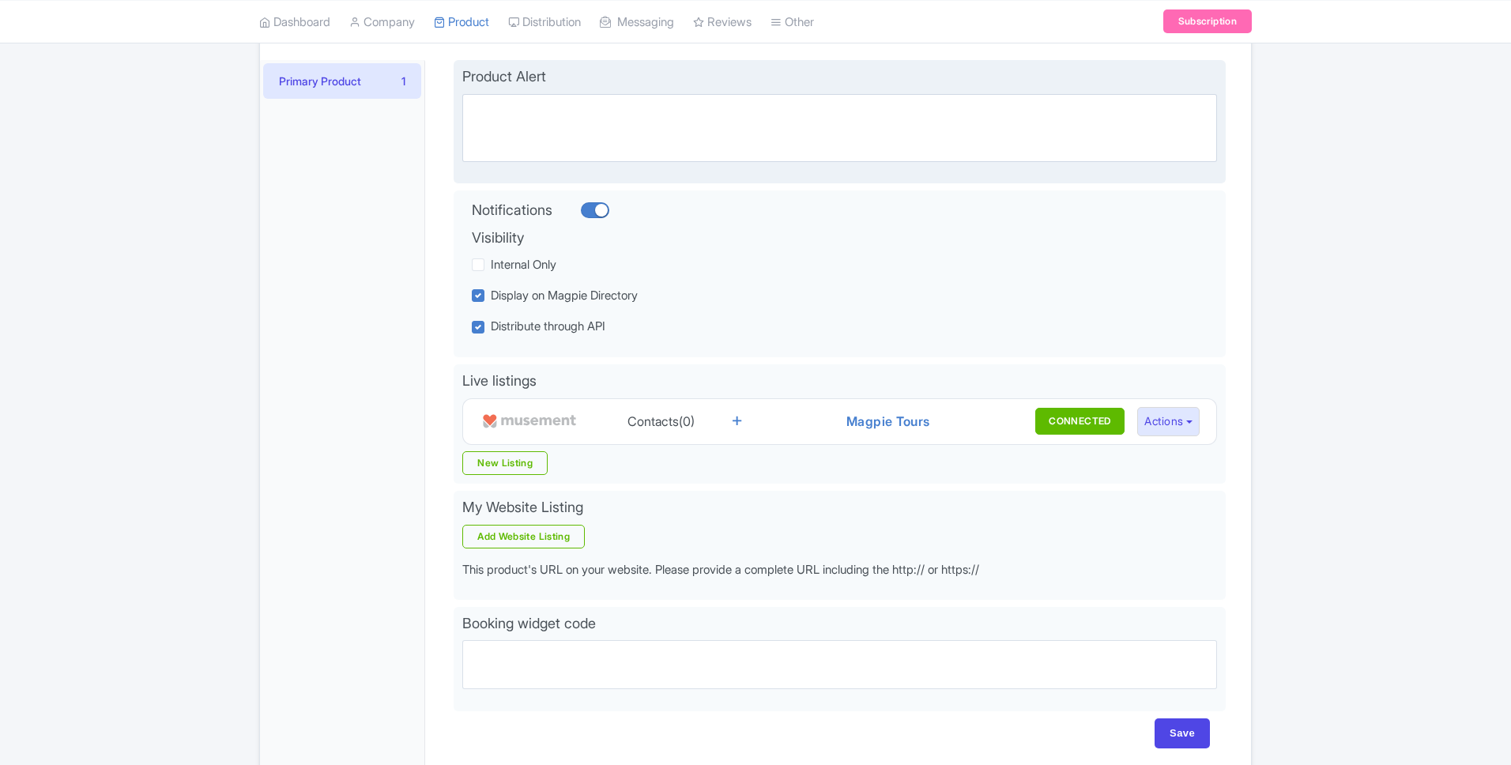
scroll to position [0, 0]
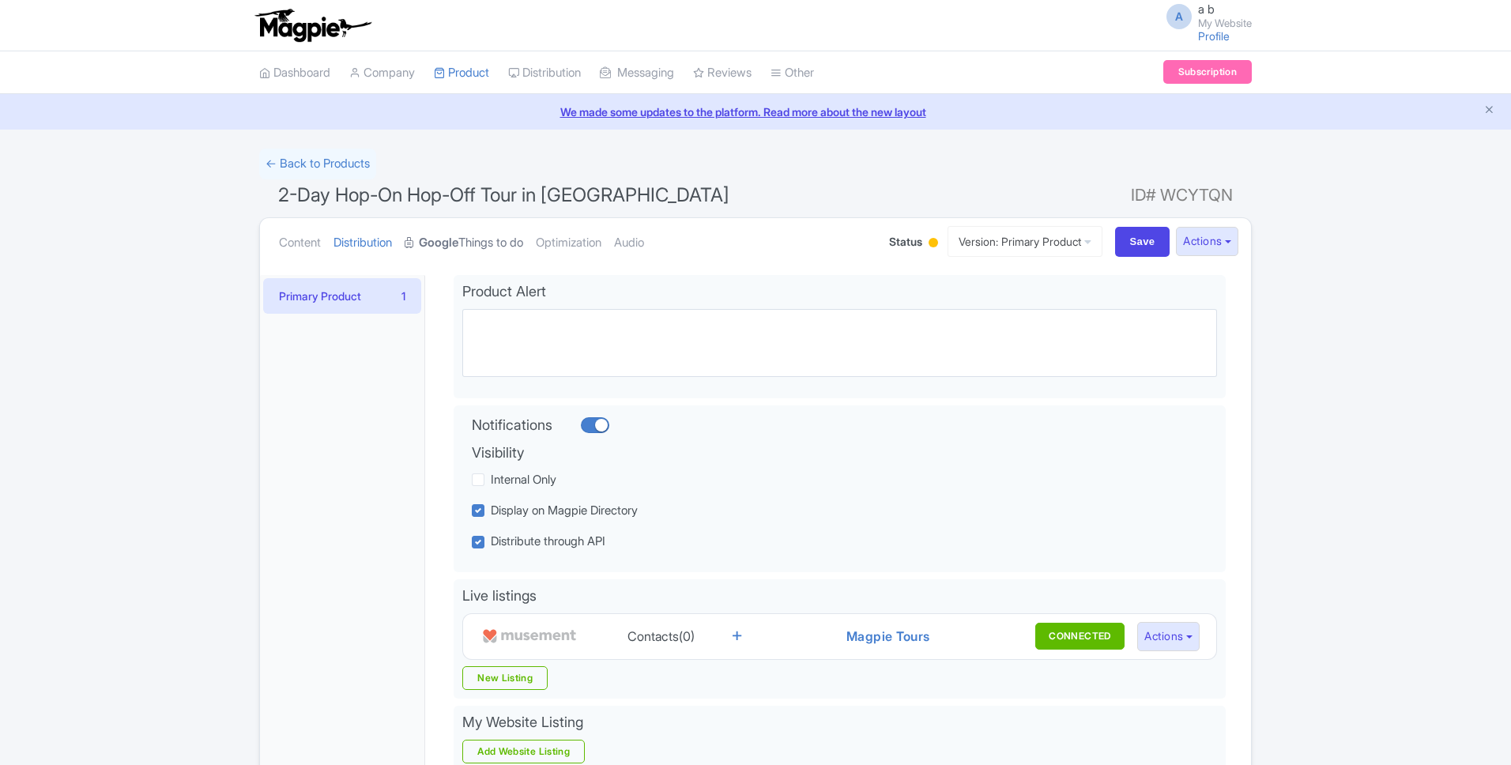
click at [454, 244] on strong "Google" at bounding box center [439, 243] width 40 height 18
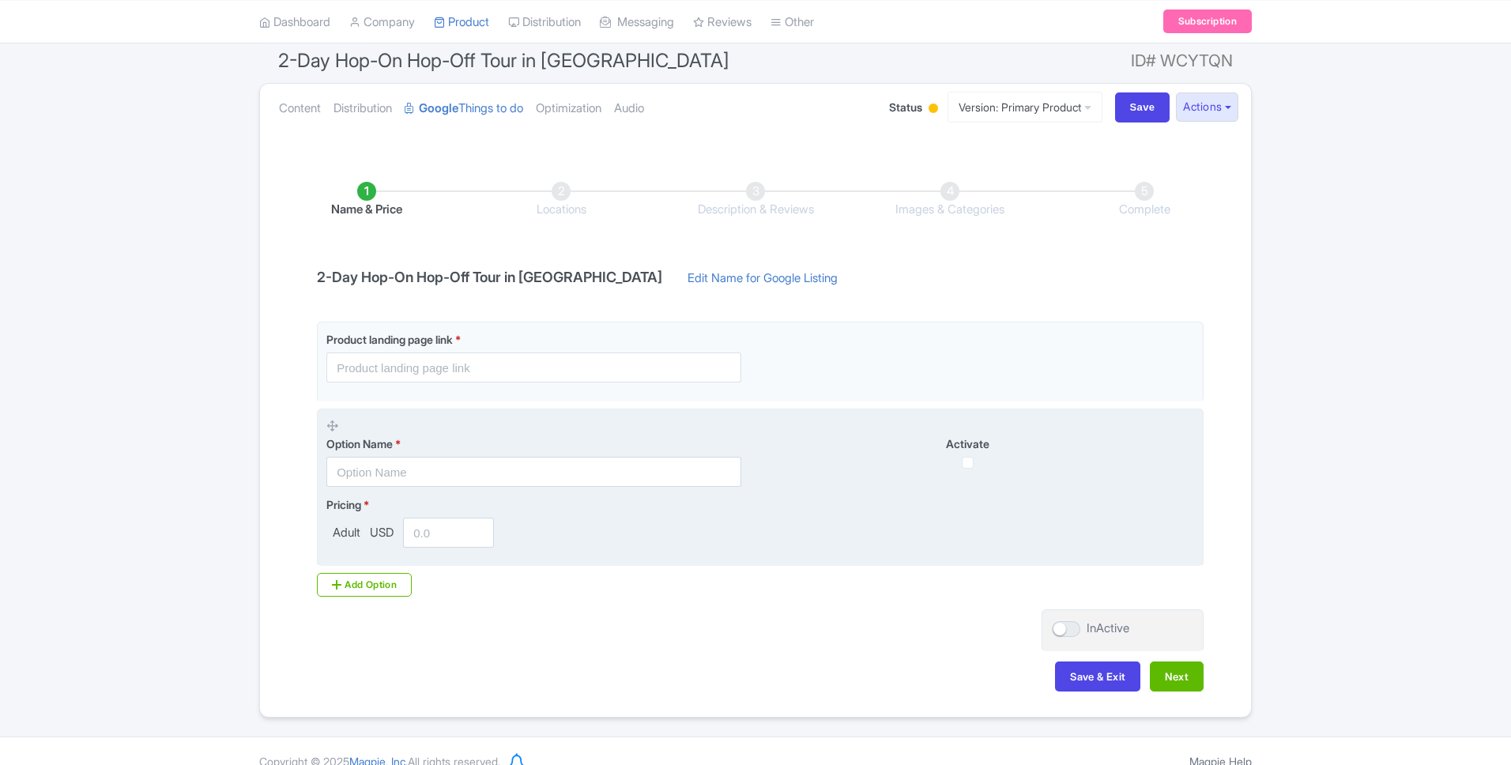
scroll to position [155, 0]
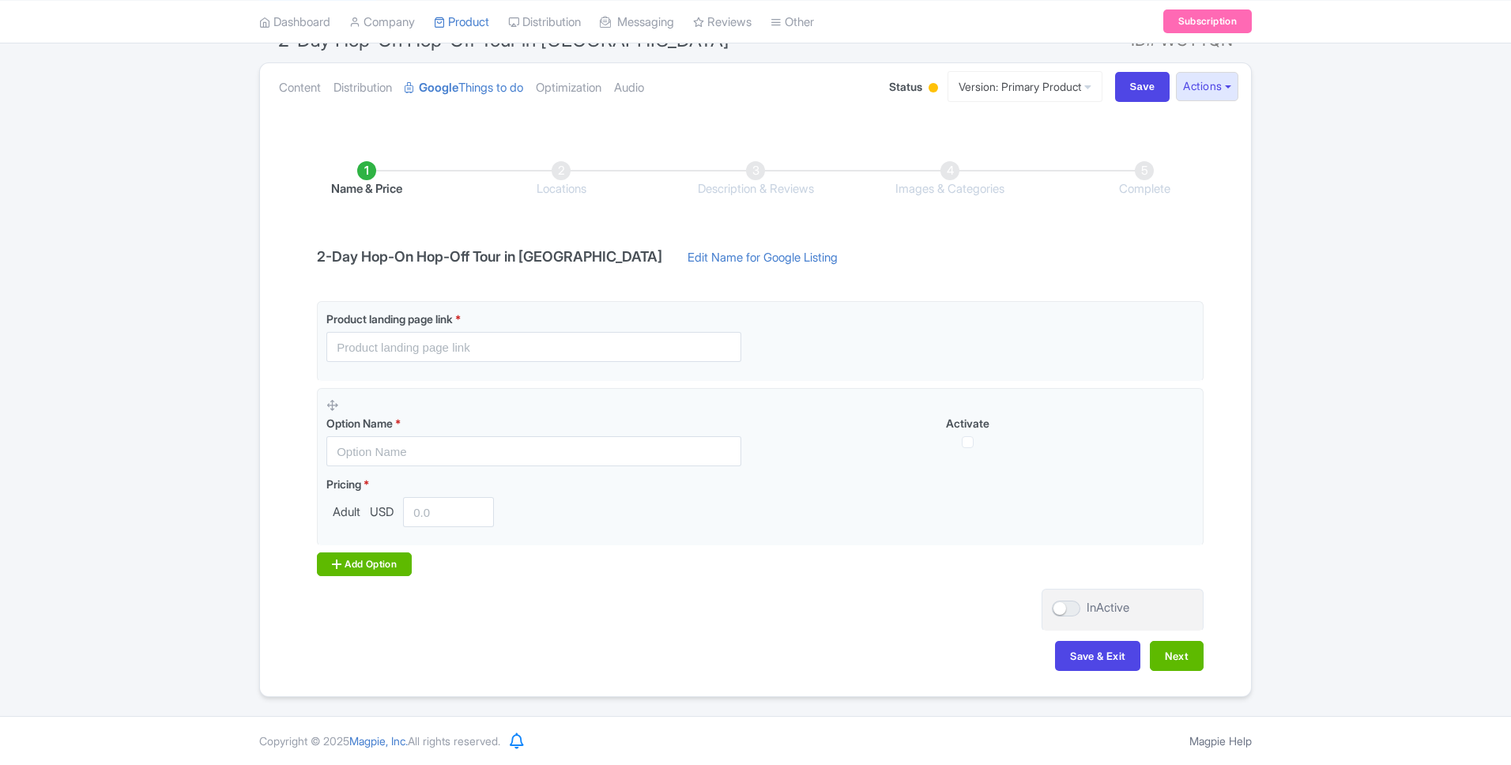
click at [385, 568] on div "Add Option" at bounding box center [364, 564] width 95 height 24
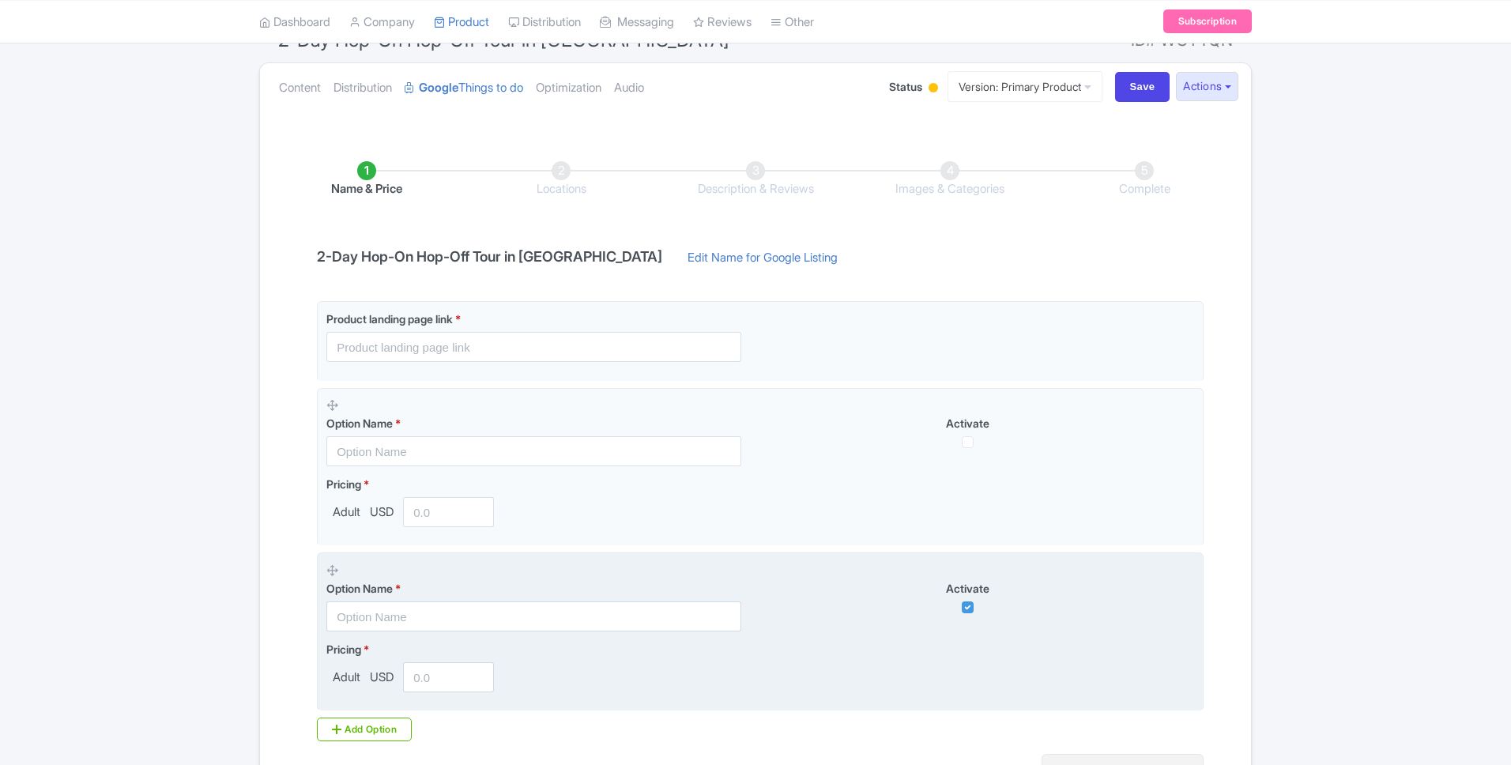
click at [353, 678] on span "Adult" at bounding box center [346, 677] width 40 height 18
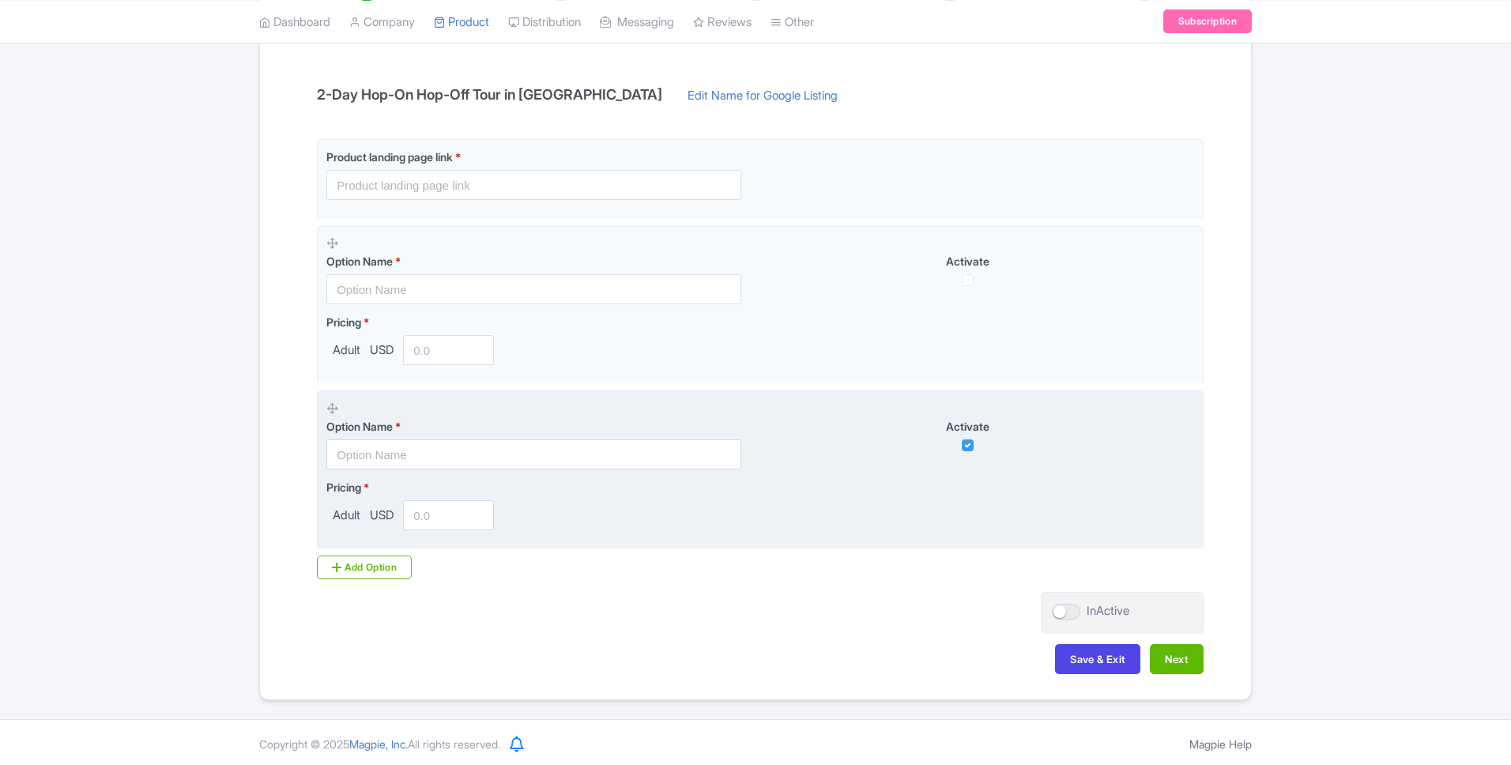
scroll to position [320, 0]
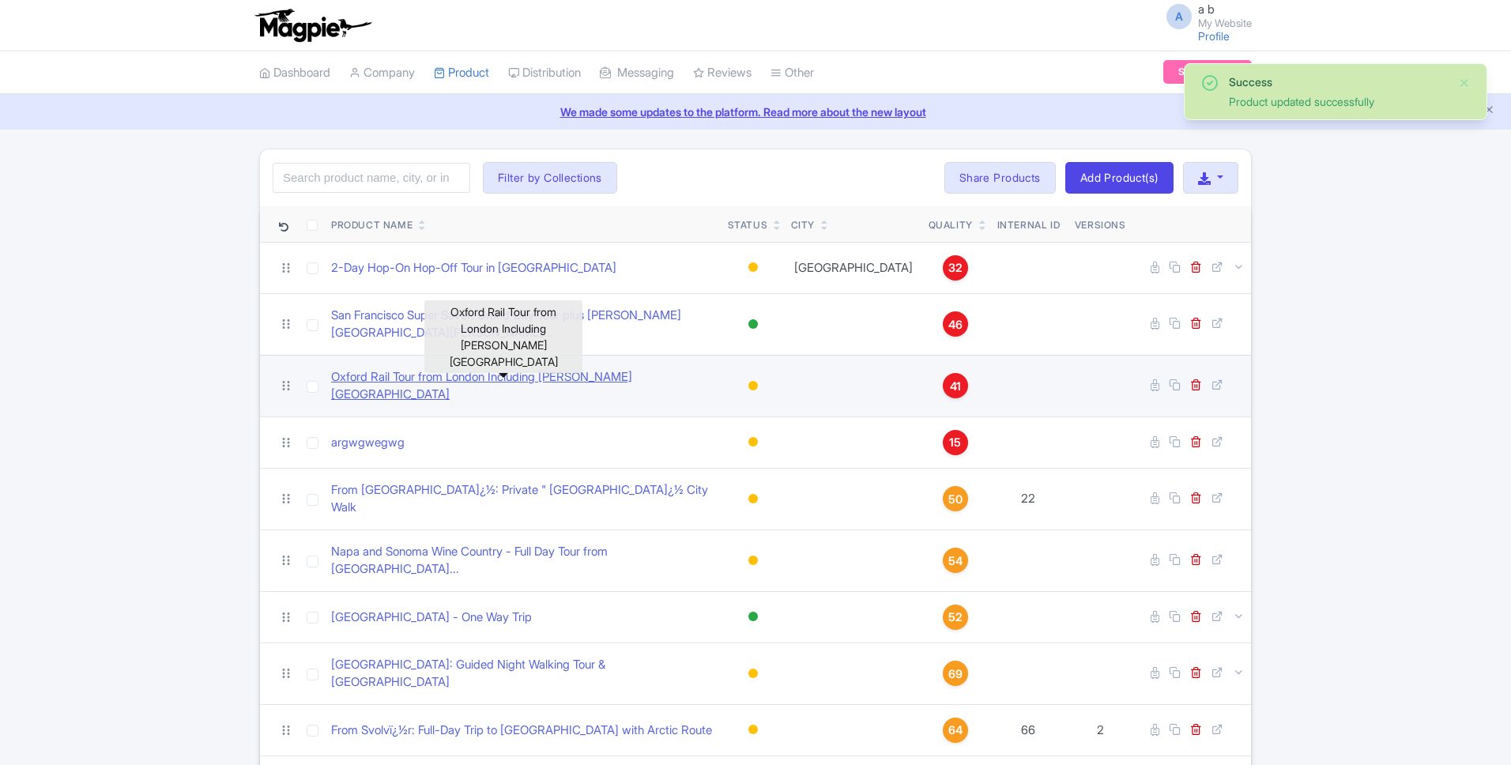
click at [380, 368] on link "Oxford Rail Tour from London Including [PERSON_NAME][GEOGRAPHIC_DATA]" at bounding box center [523, 386] width 384 height 36
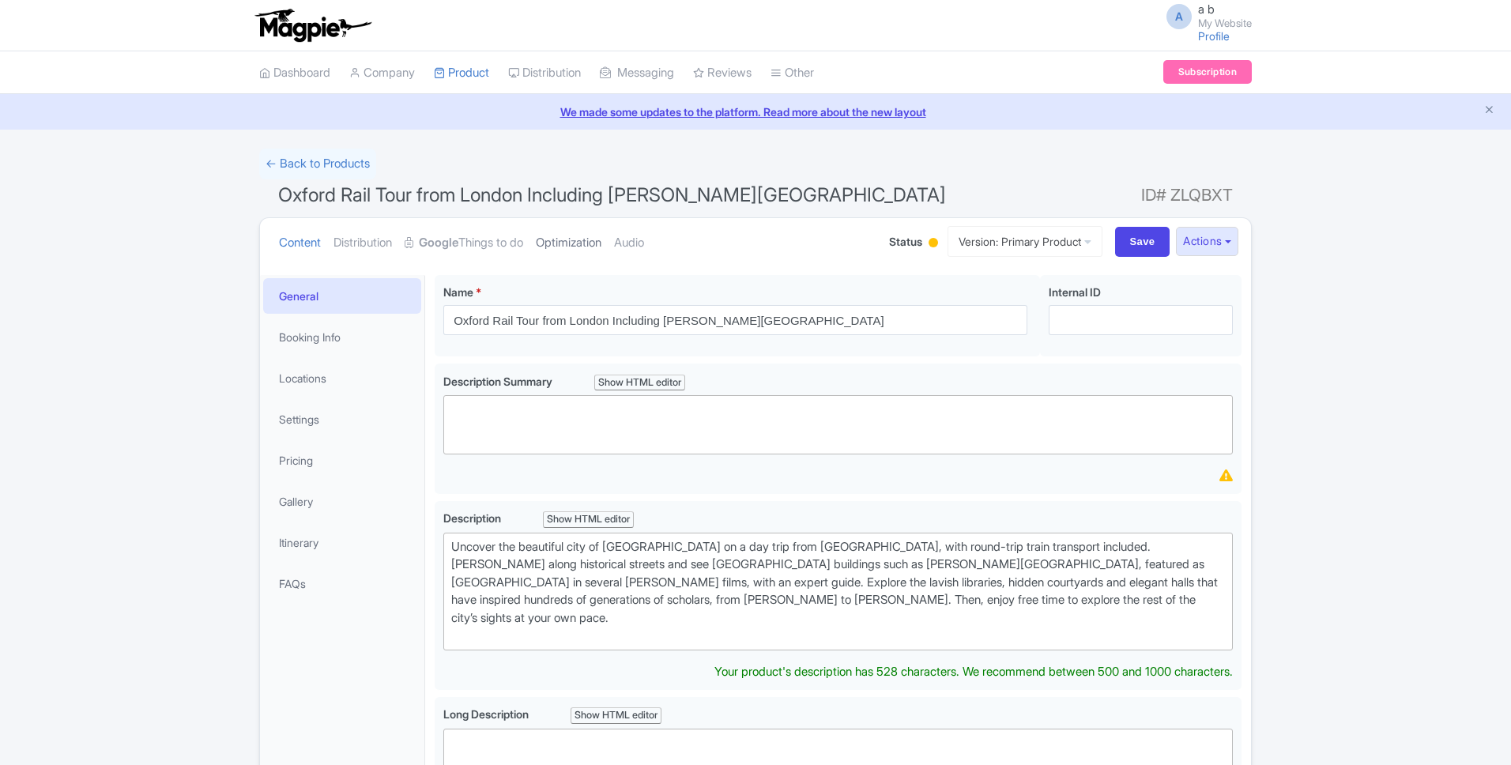
click at [585, 244] on link "Optimization" at bounding box center [569, 243] width 66 height 50
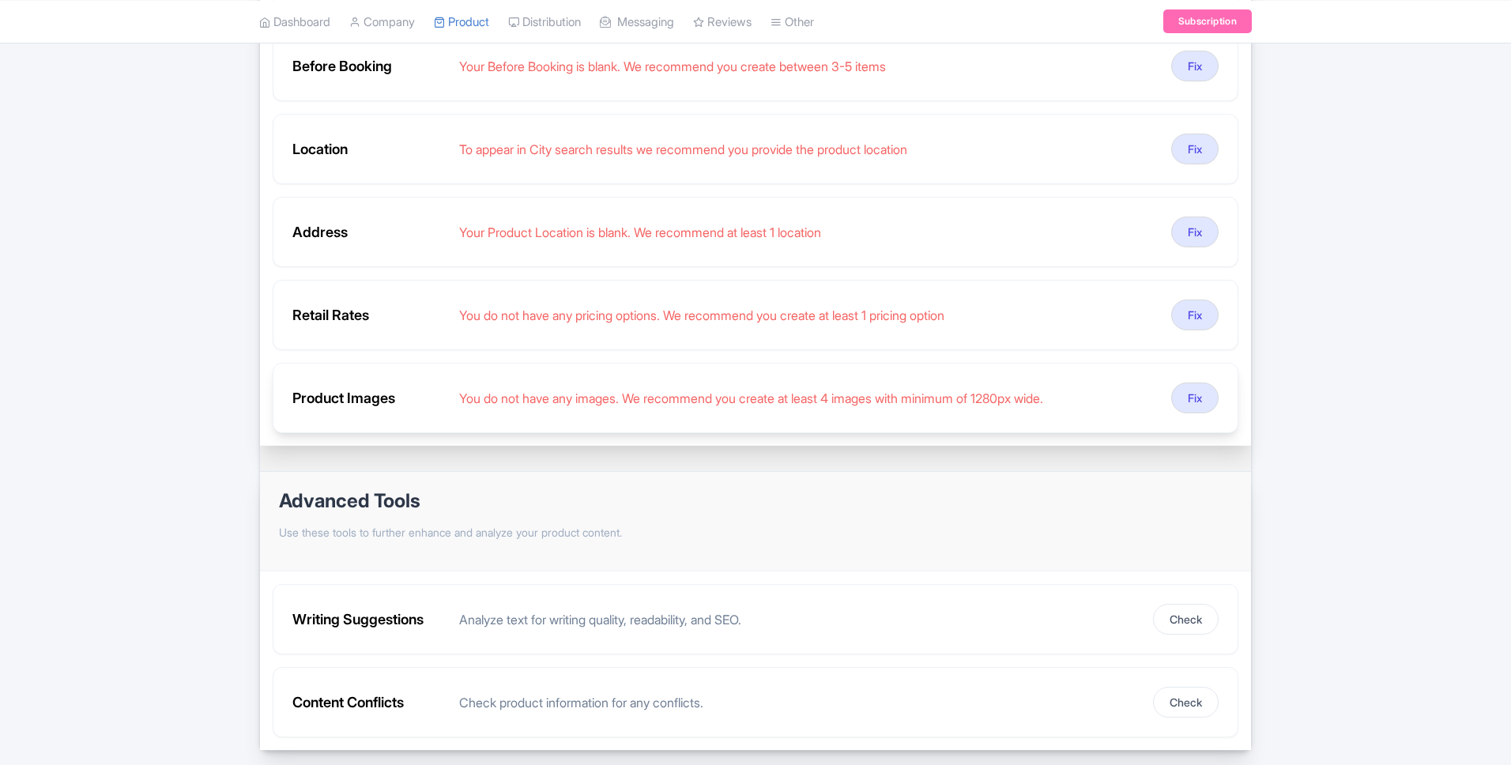
scroll to position [592, 0]
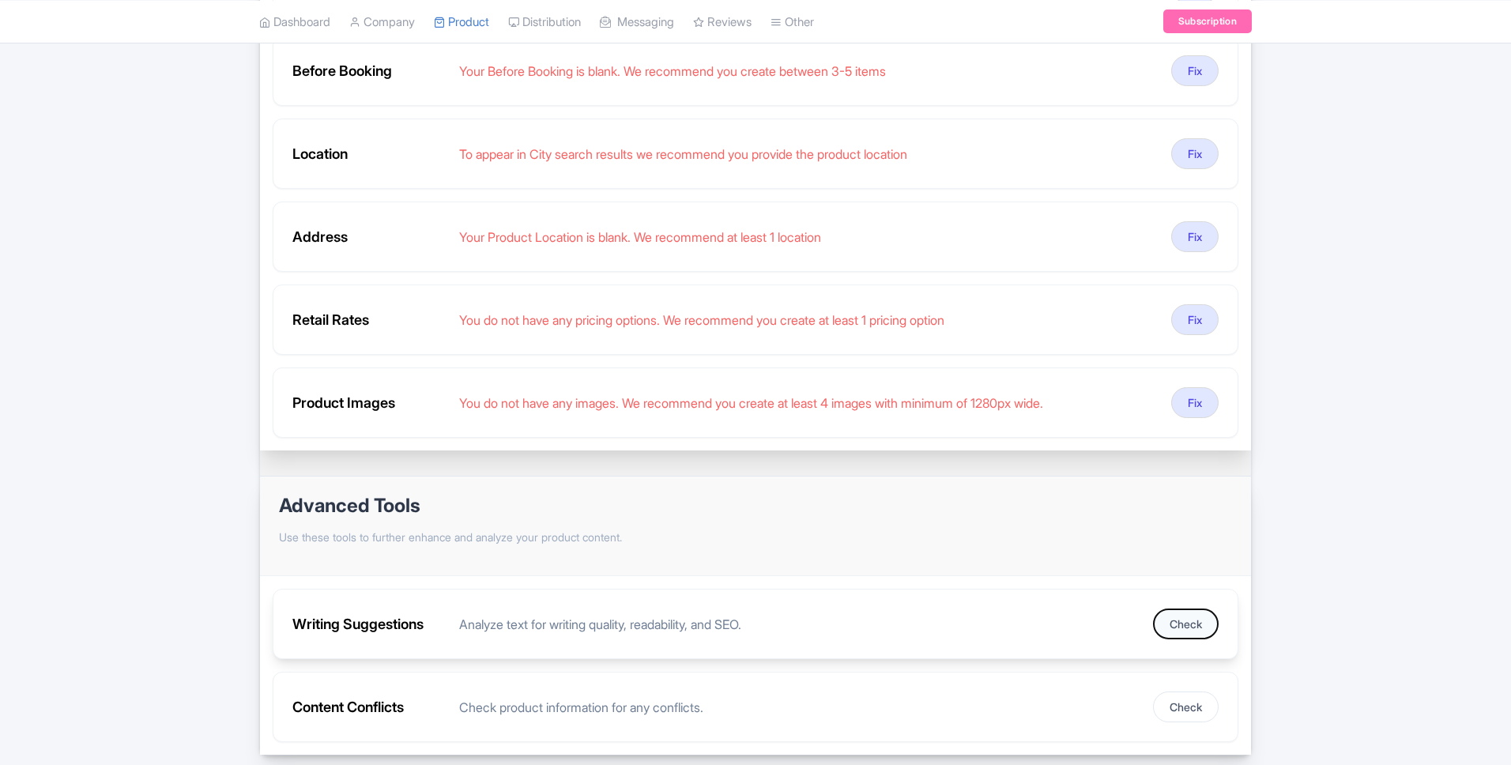
click at [1166, 634] on button "Check" at bounding box center [1186, 623] width 66 height 31
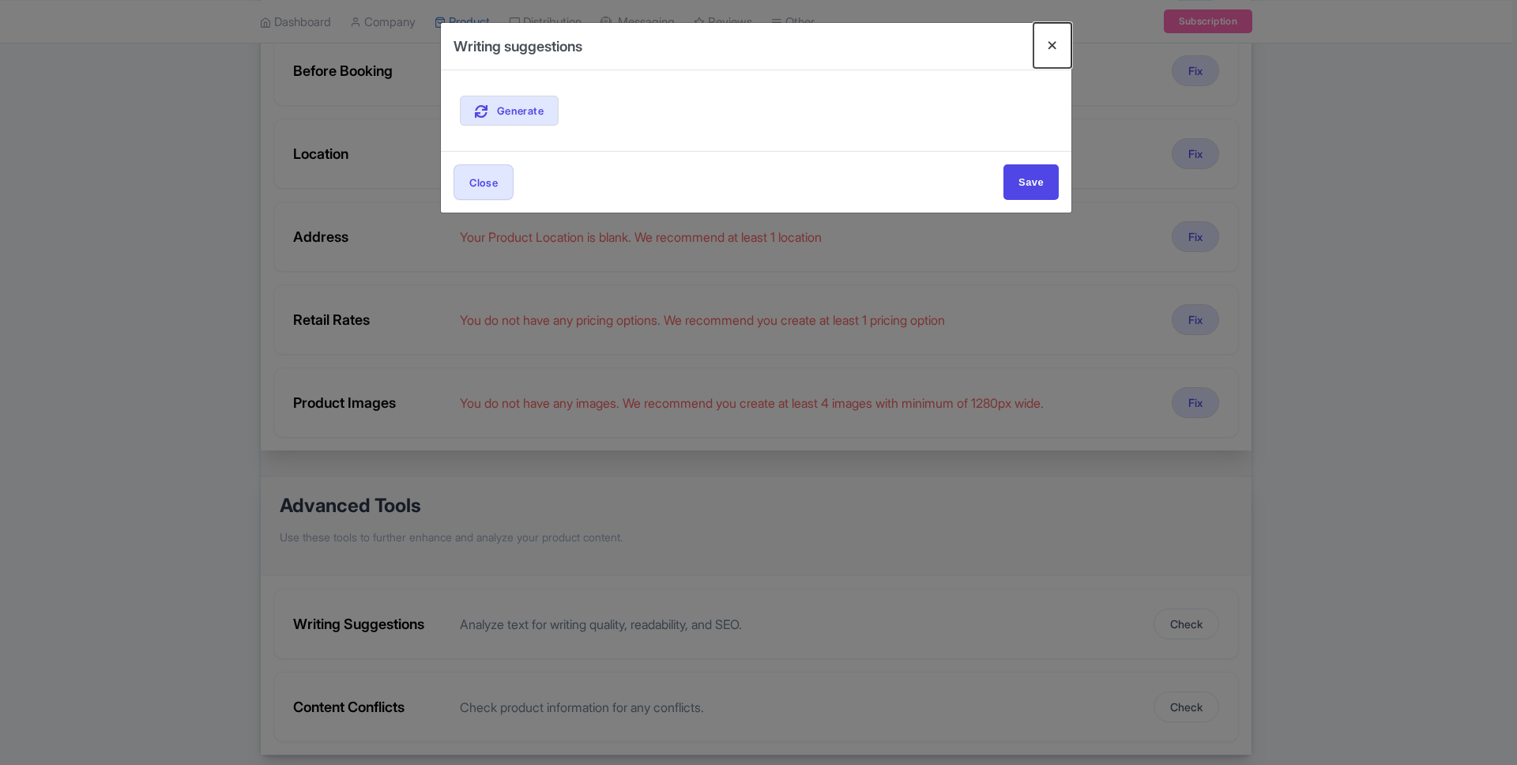
click at [1041, 45] on button "Close" at bounding box center [1053, 45] width 38 height 45
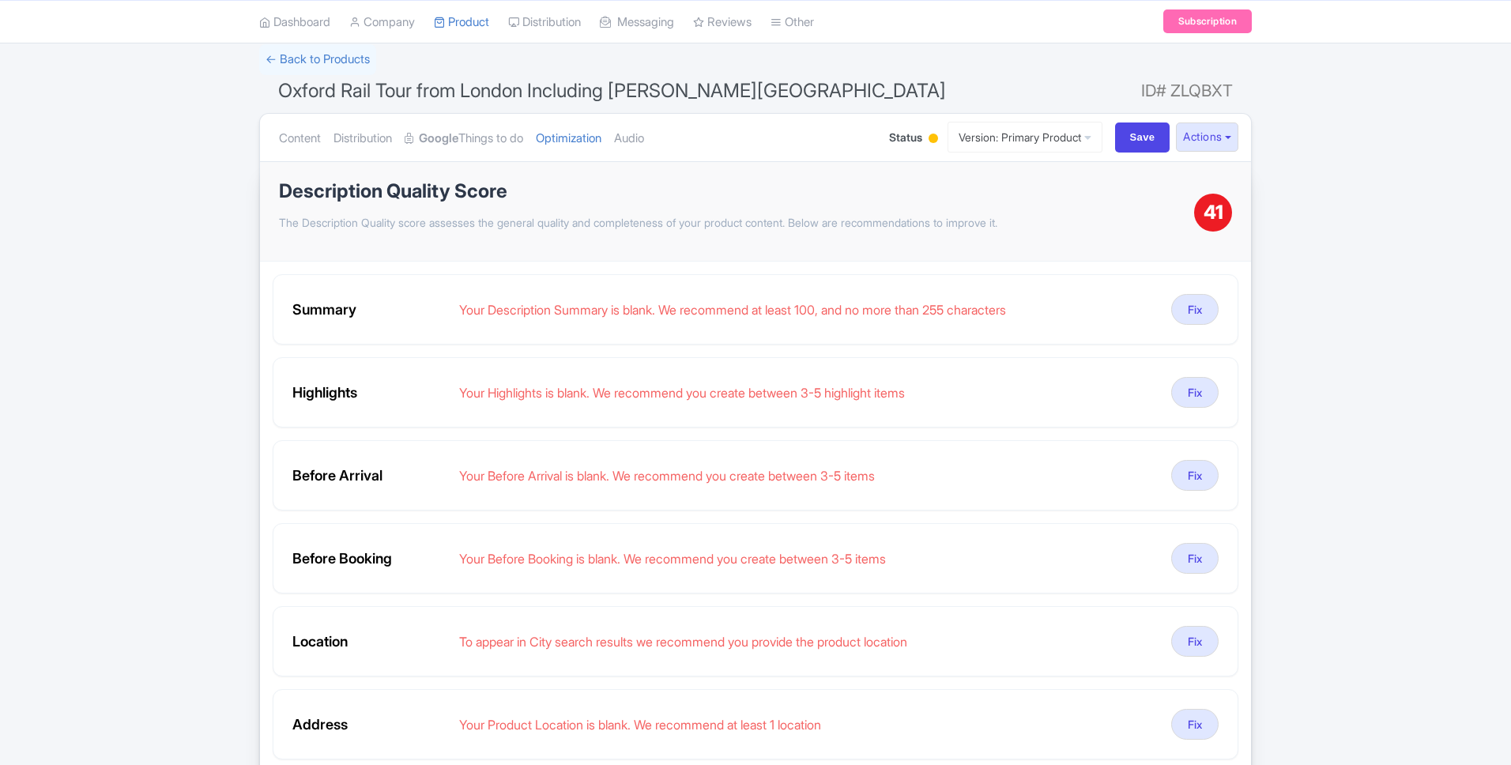
scroll to position [0, 0]
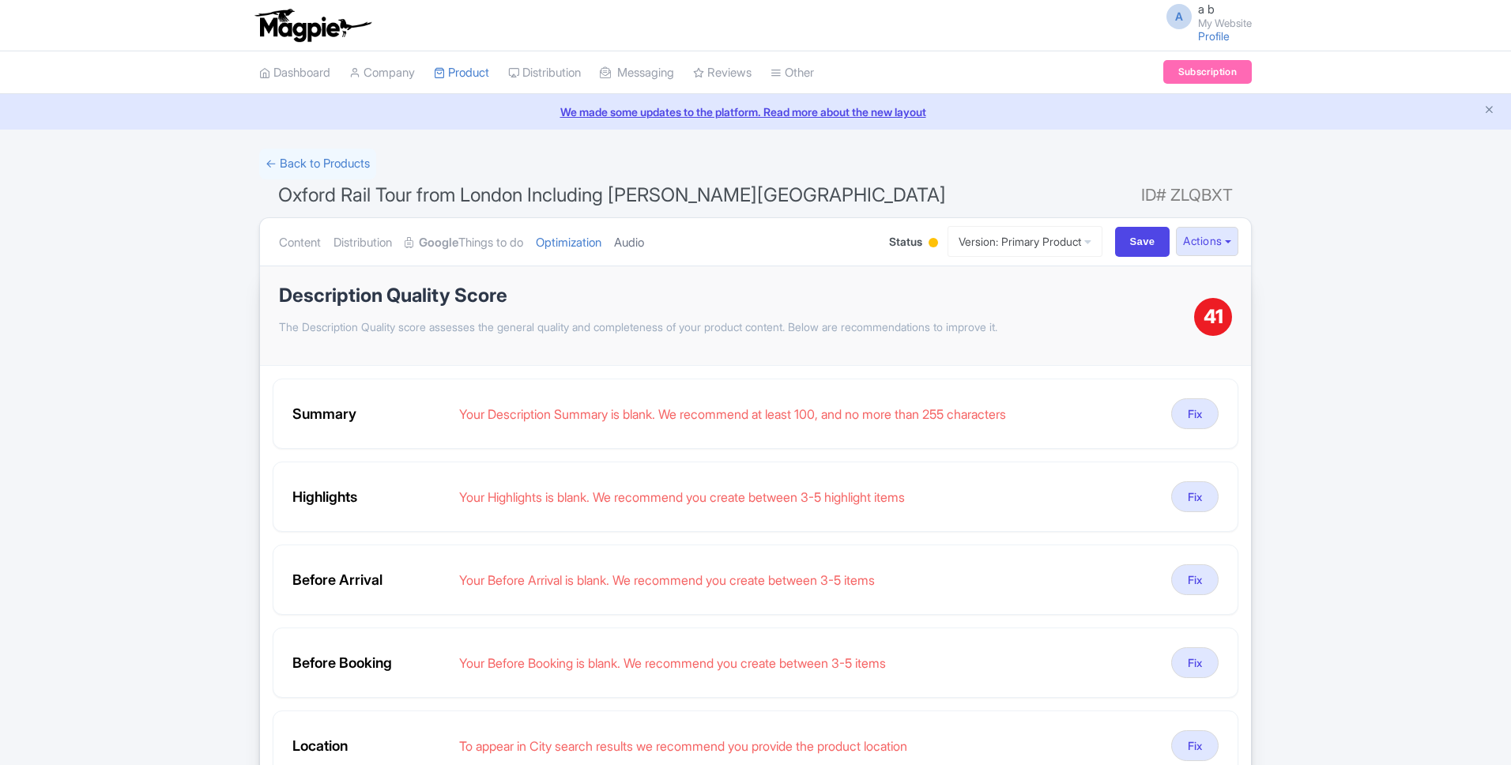
click at [644, 241] on link "Audio" at bounding box center [629, 243] width 30 height 50
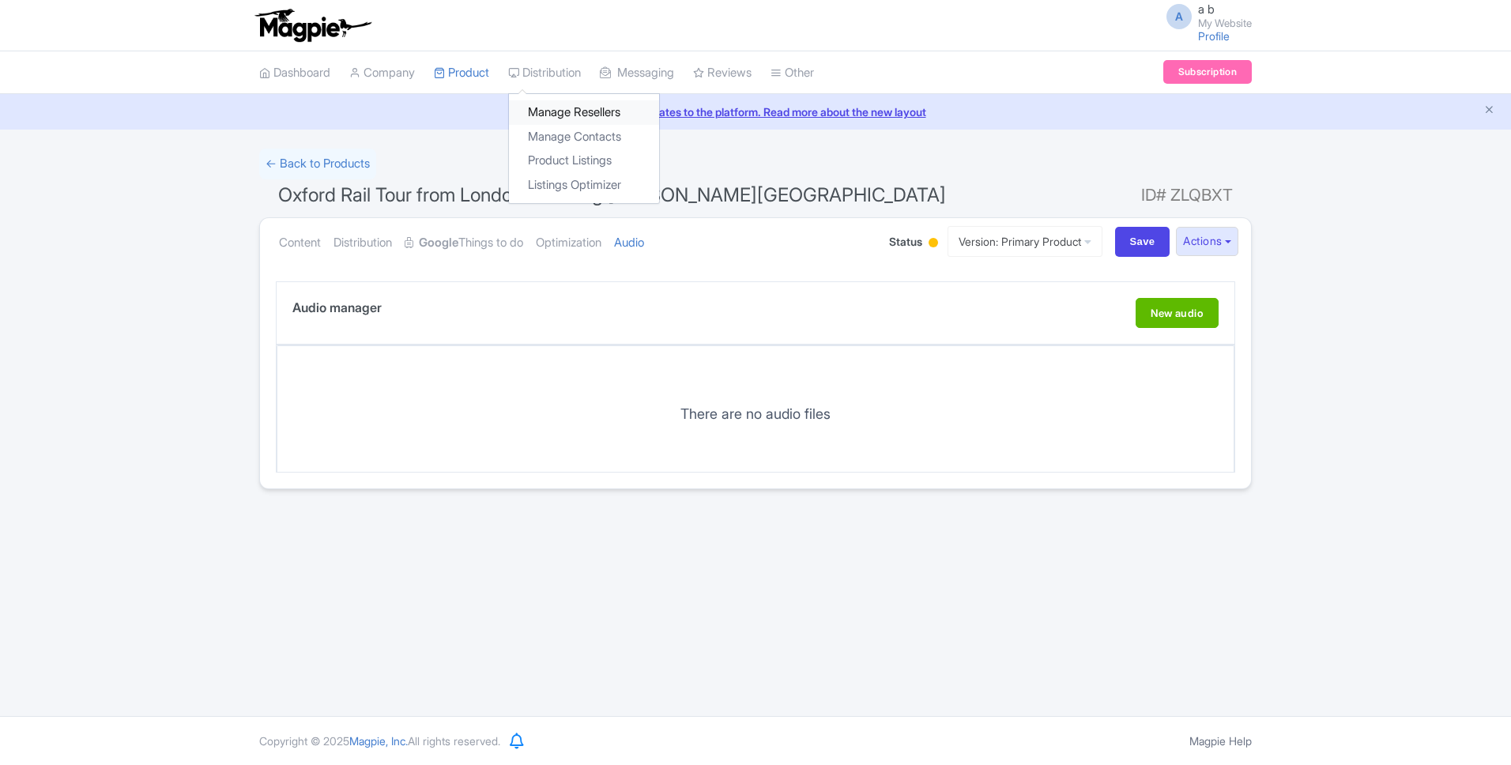
click at [557, 108] on link "Manage Resellers" at bounding box center [584, 112] width 150 height 24
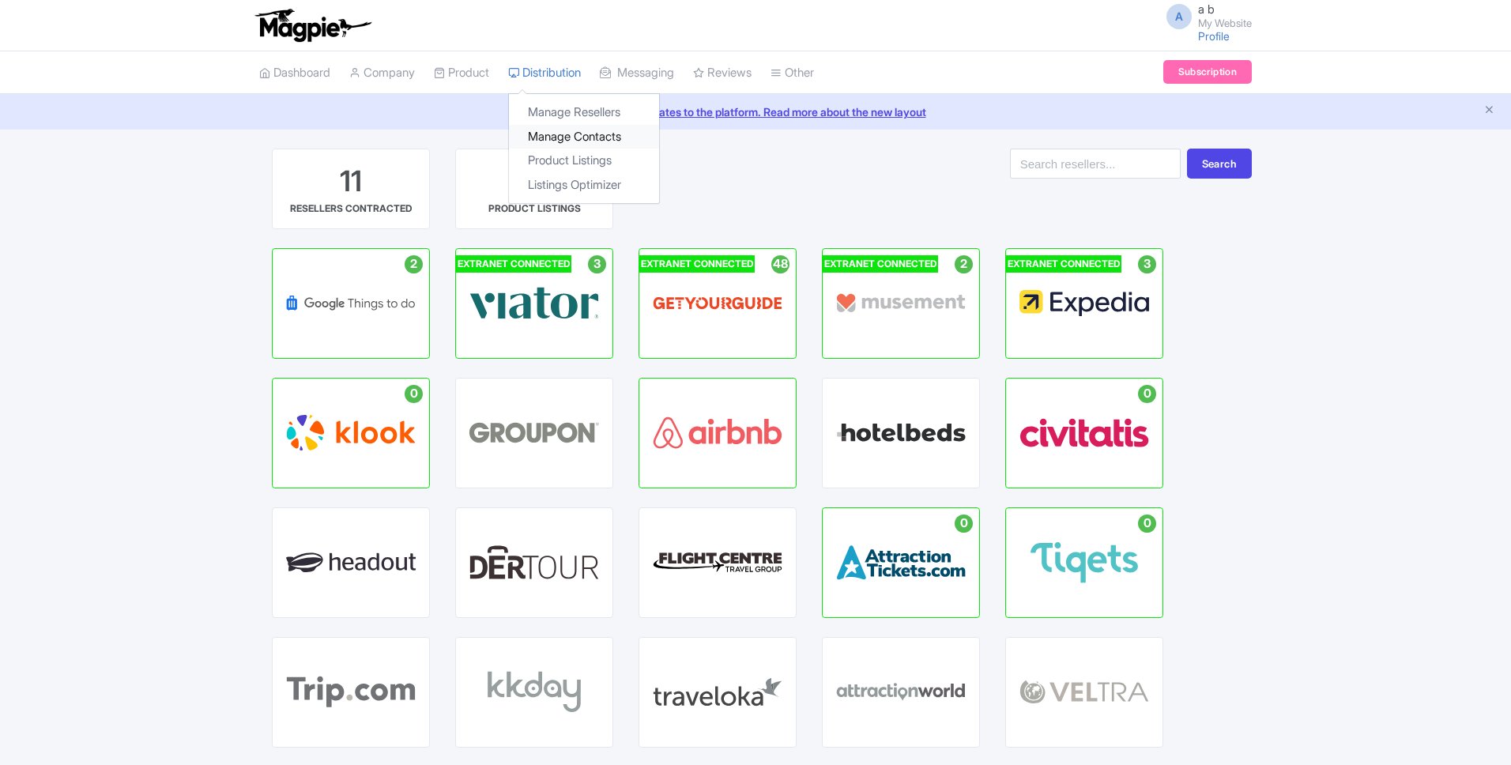
click at [586, 135] on link "Manage Contacts" at bounding box center [584, 137] width 150 height 24
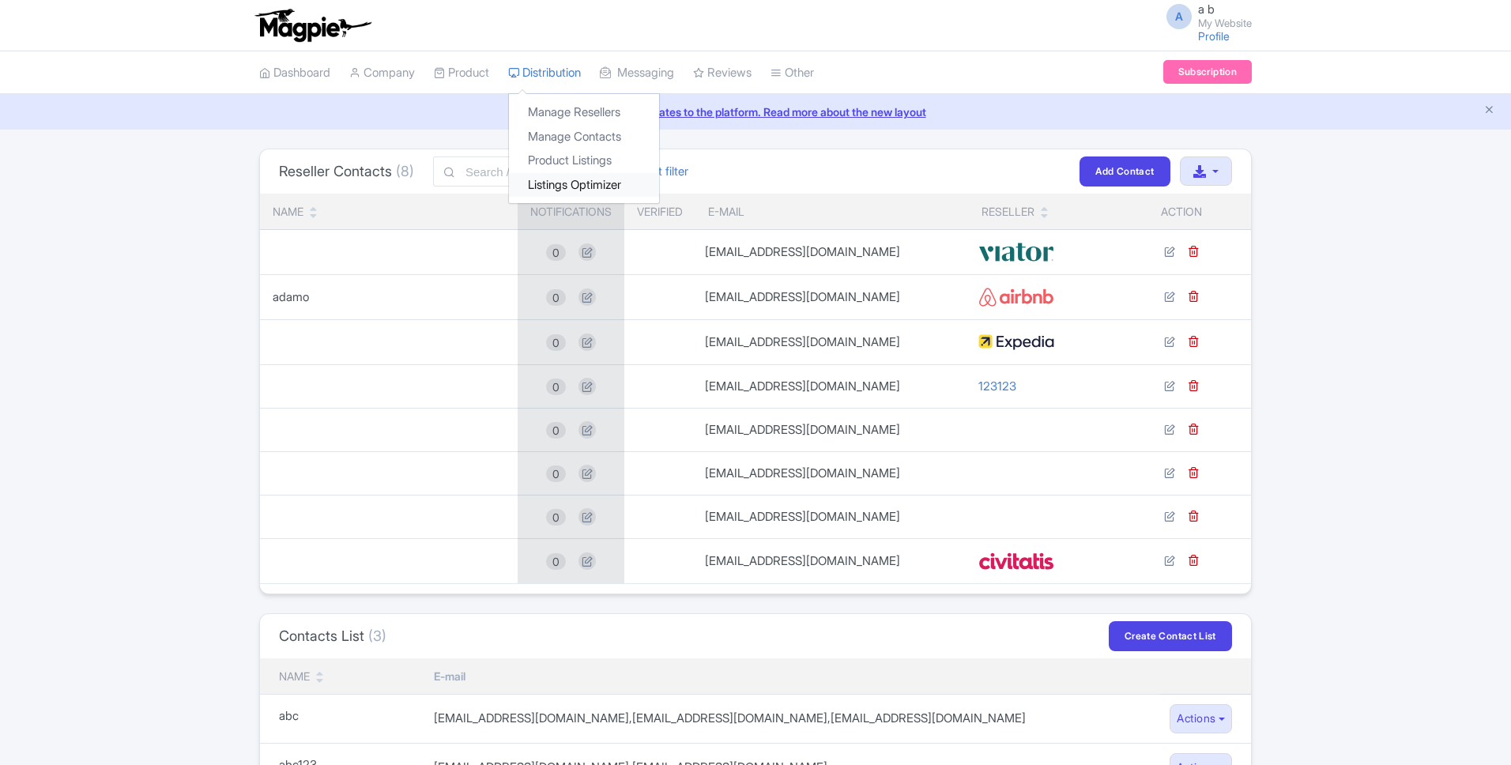
click at [600, 183] on link "Listings Optimizer" at bounding box center [584, 185] width 150 height 24
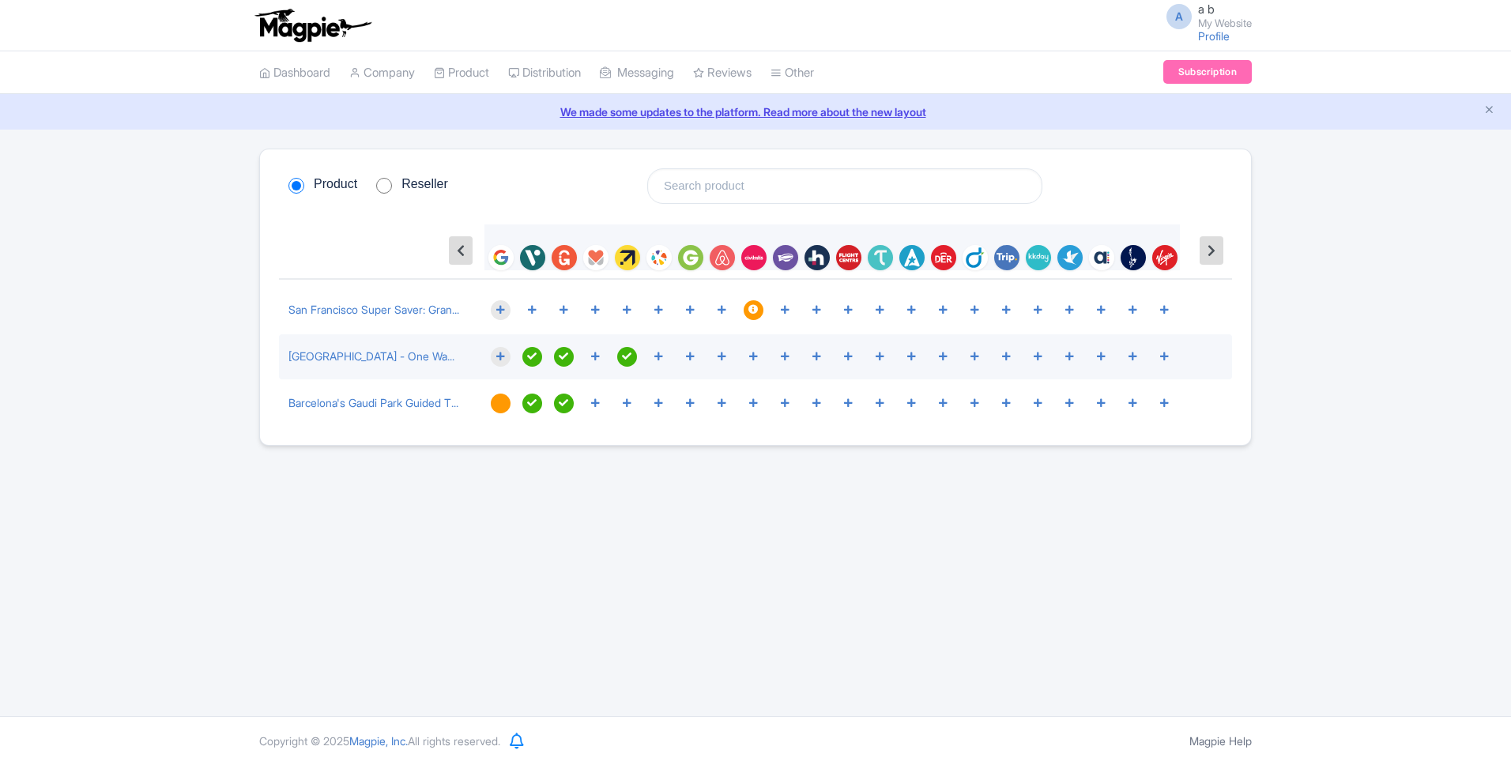
click at [390, 182] on input "Reseller" at bounding box center [384, 186] width 16 height 16
radio input "true"
click at [298, 186] on input "Product" at bounding box center [296, 186] width 16 height 16
radio input "true"
click at [388, 184] on input "Reseller" at bounding box center [384, 186] width 16 height 16
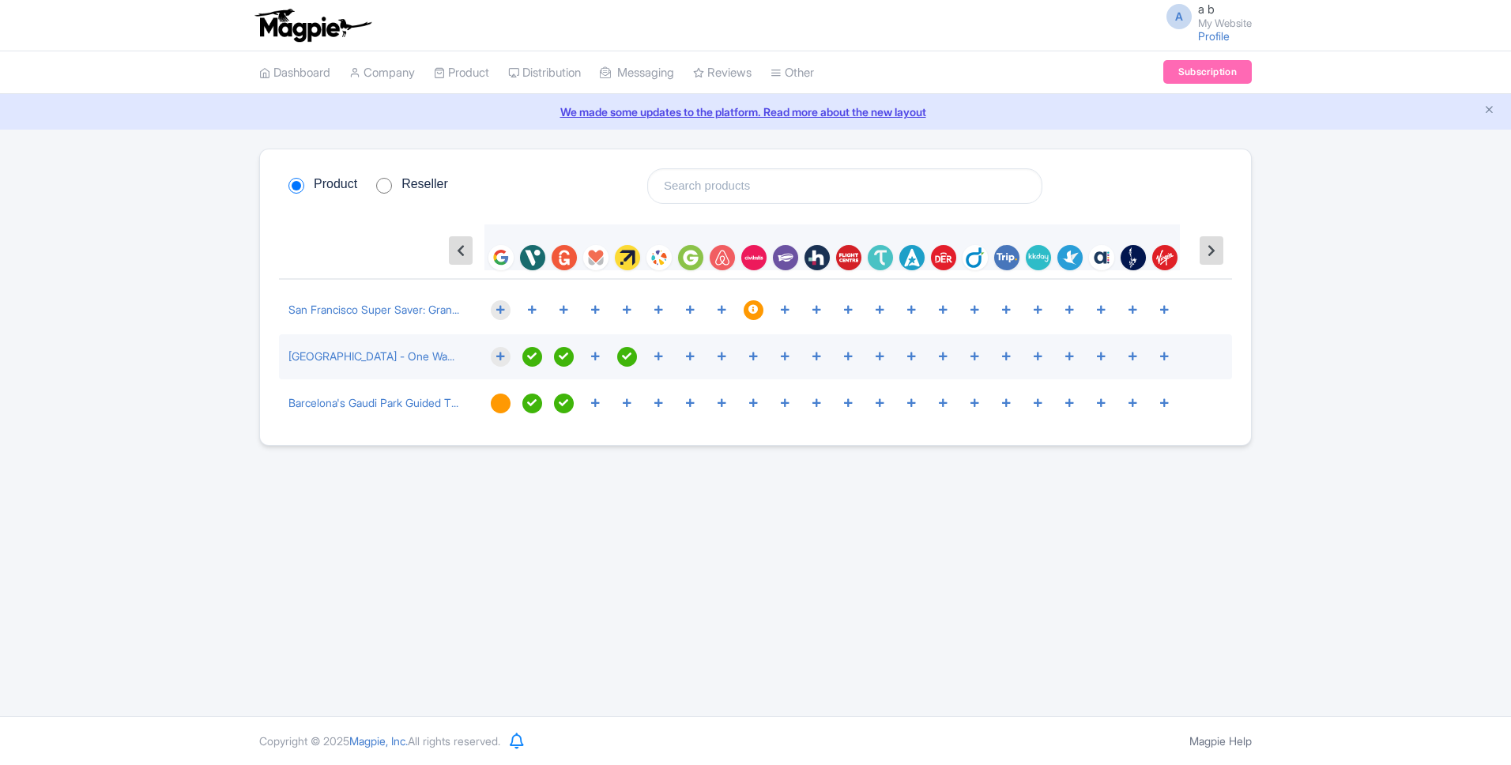
radio input "true"
click at [462, 256] on button at bounding box center [461, 250] width 24 height 28
click at [535, 310] on icon at bounding box center [532, 309] width 9 height 9
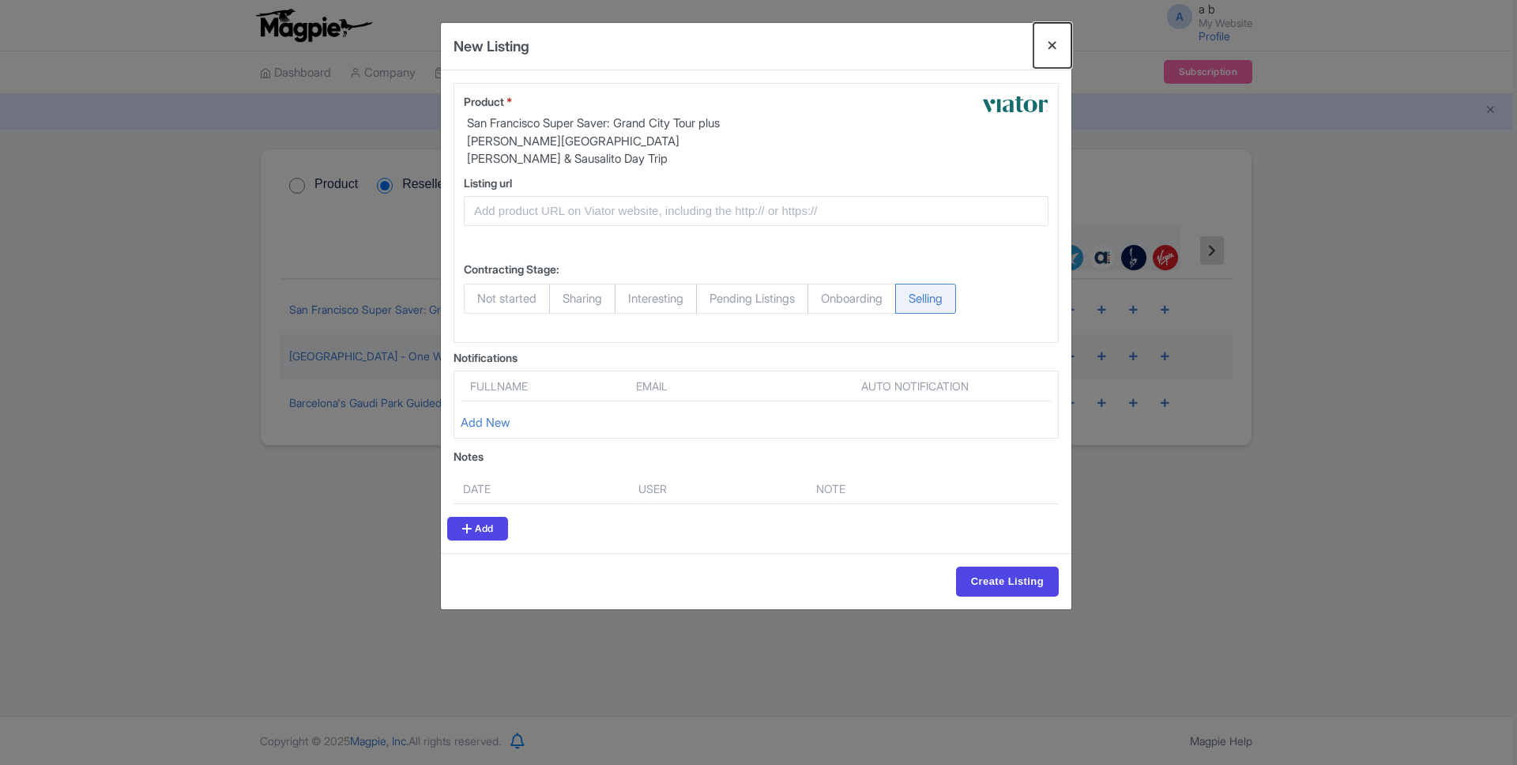
click at [1054, 44] on button "Close" at bounding box center [1053, 45] width 38 height 45
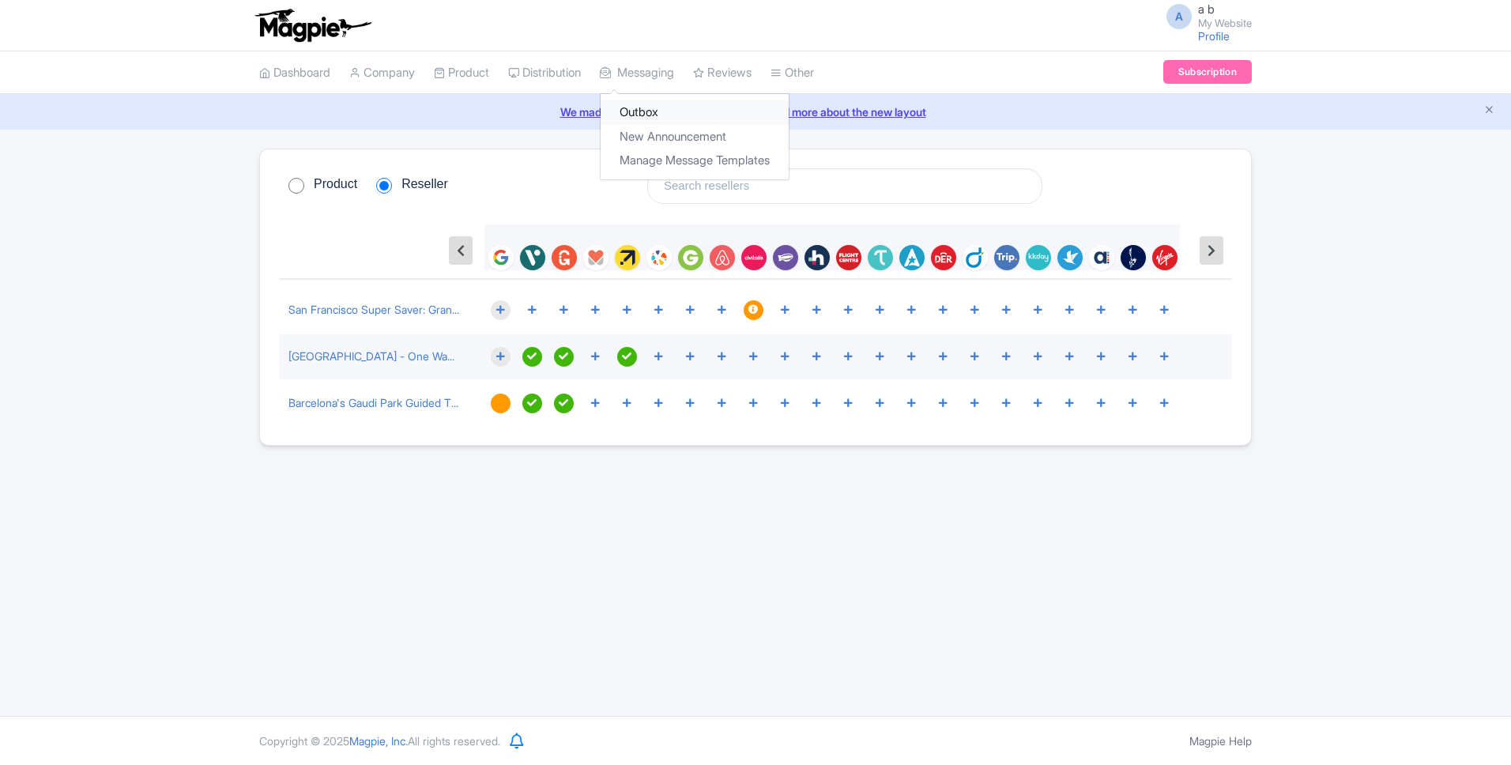
click at [663, 109] on link "Outbox" at bounding box center [695, 112] width 188 height 24
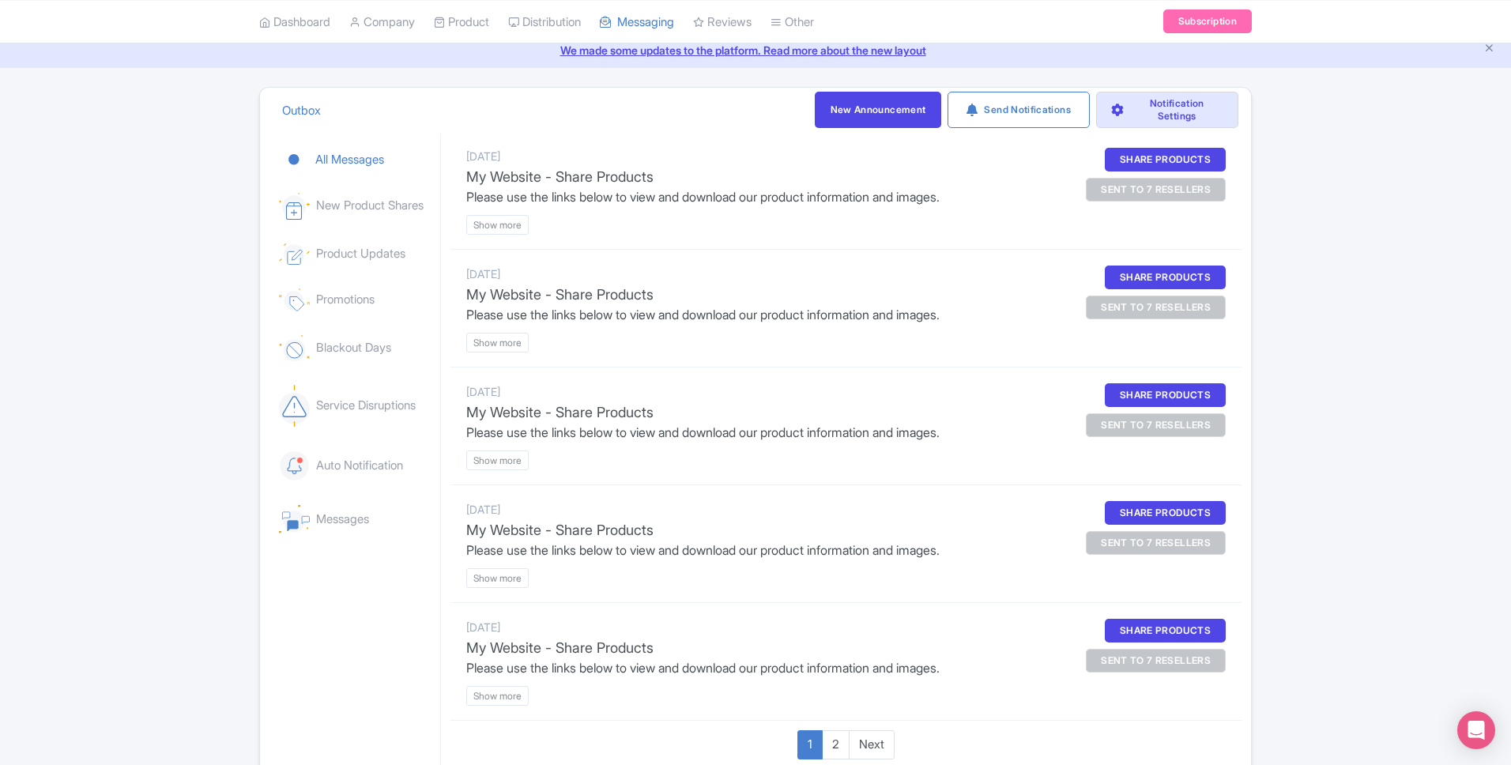
scroll to position [149, 0]
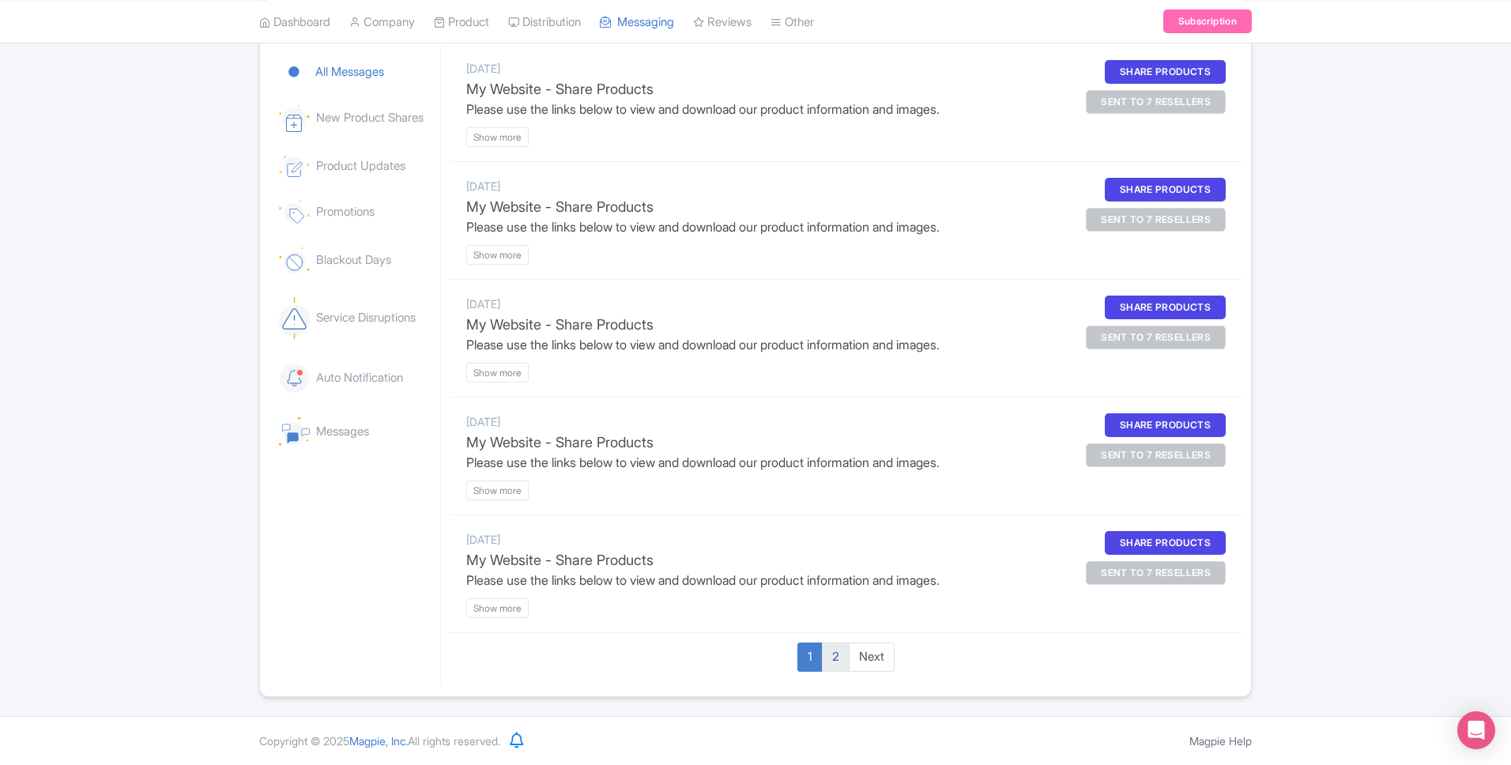
click at [838, 652] on p "2" at bounding box center [836, 656] width 28 height 29
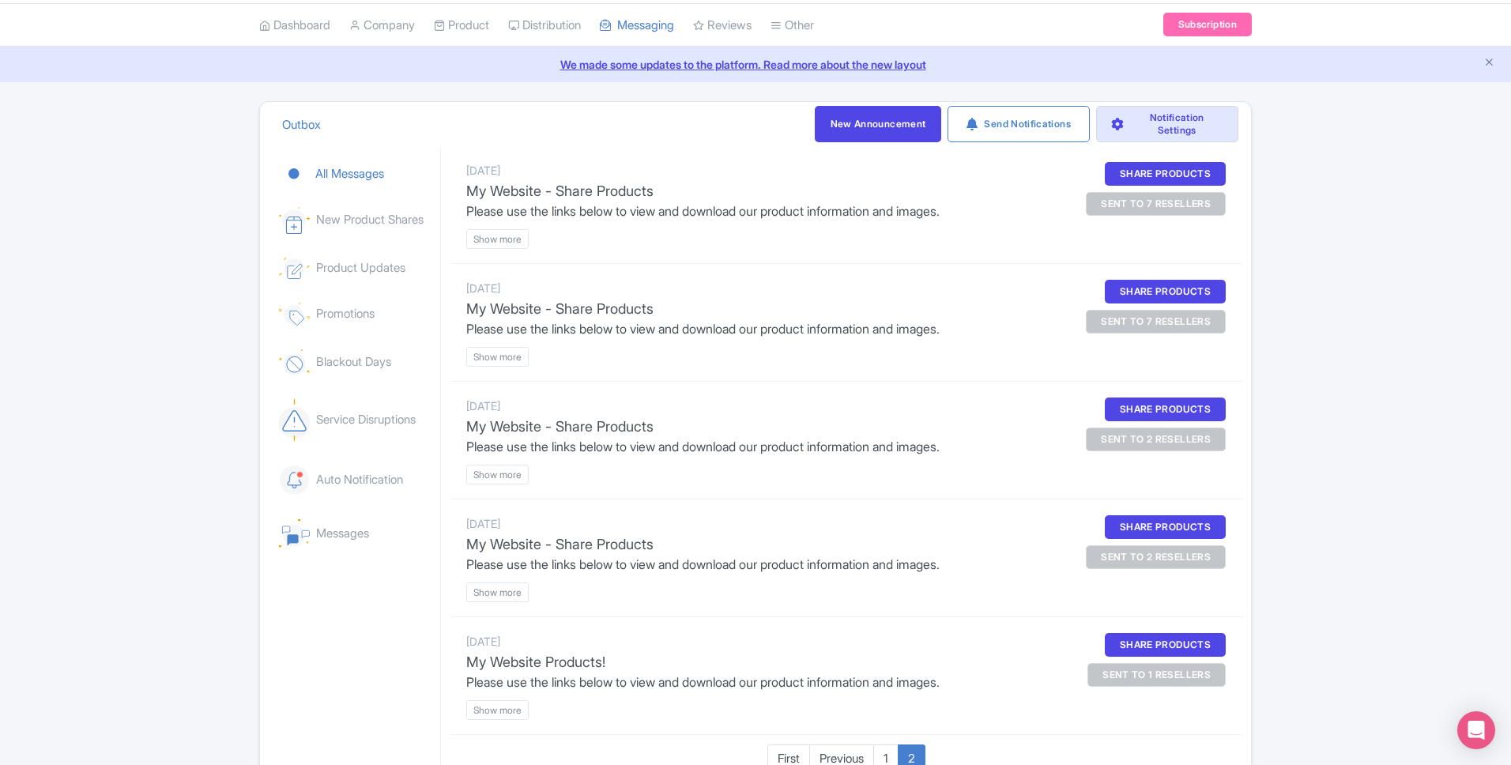
scroll to position [0, 0]
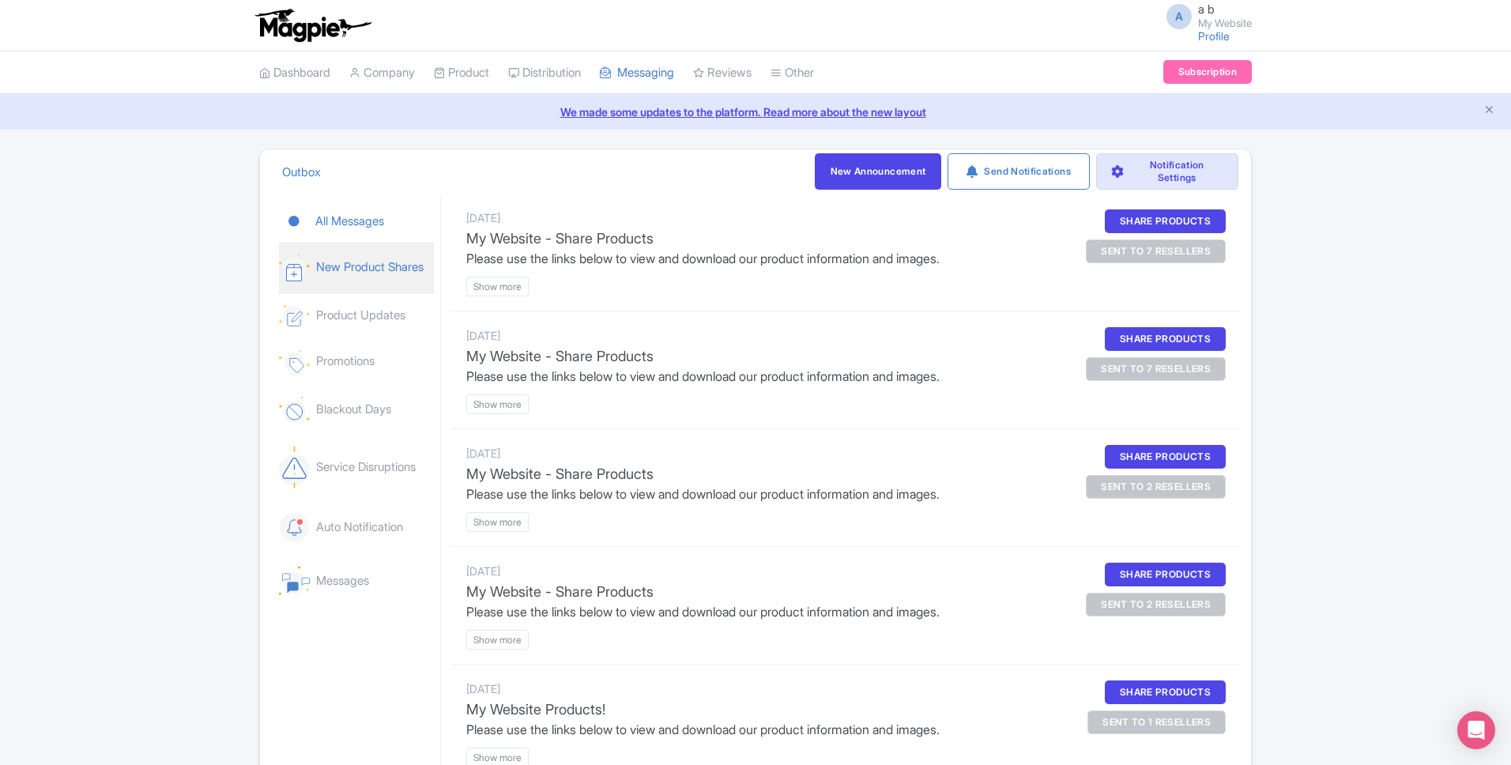
click at [352, 261] on link "New Product Shares" at bounding box center [356, 268] width 155 height 52
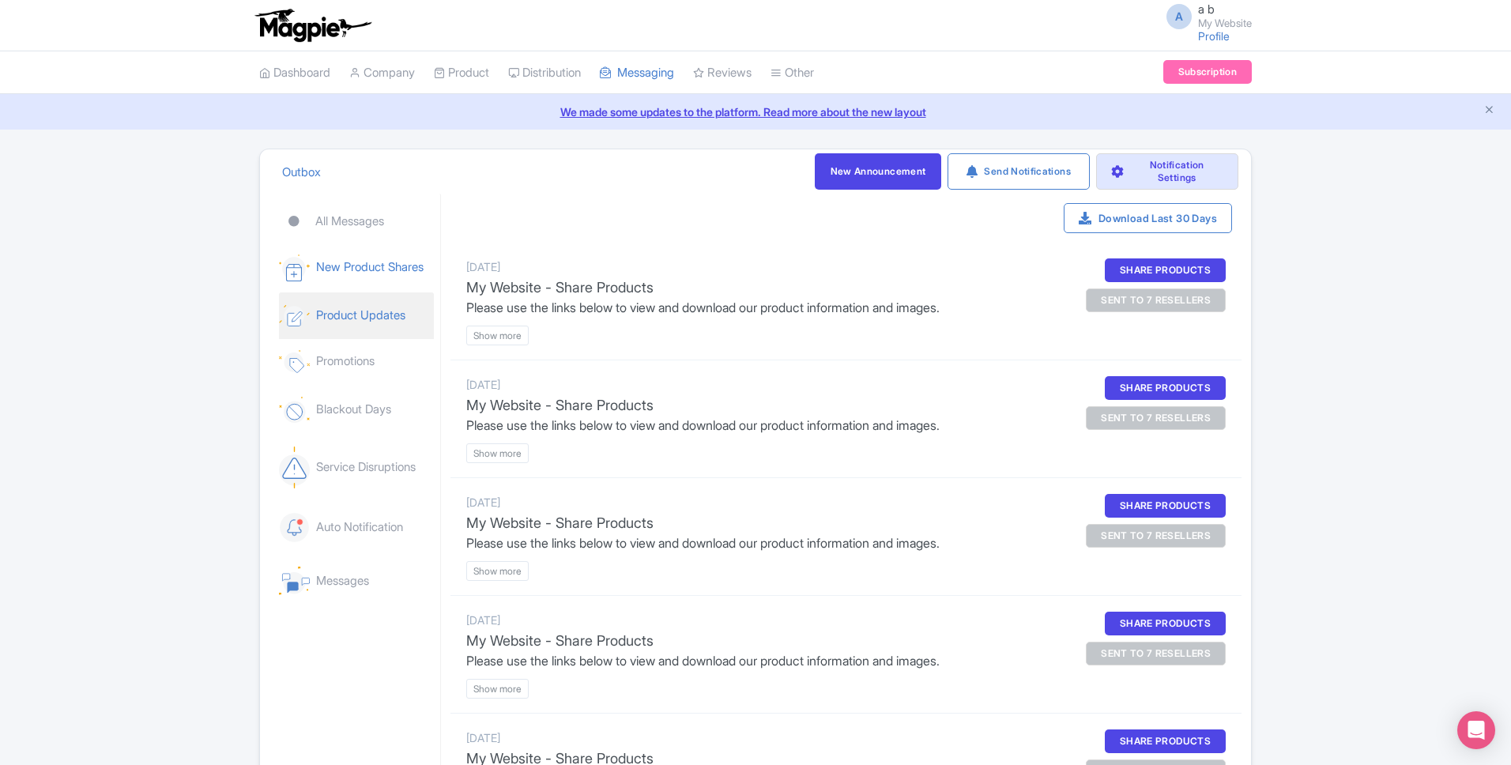
click at [397, 322] on link "Product Updates" at bounding box center [356, 315] width 155 height 47
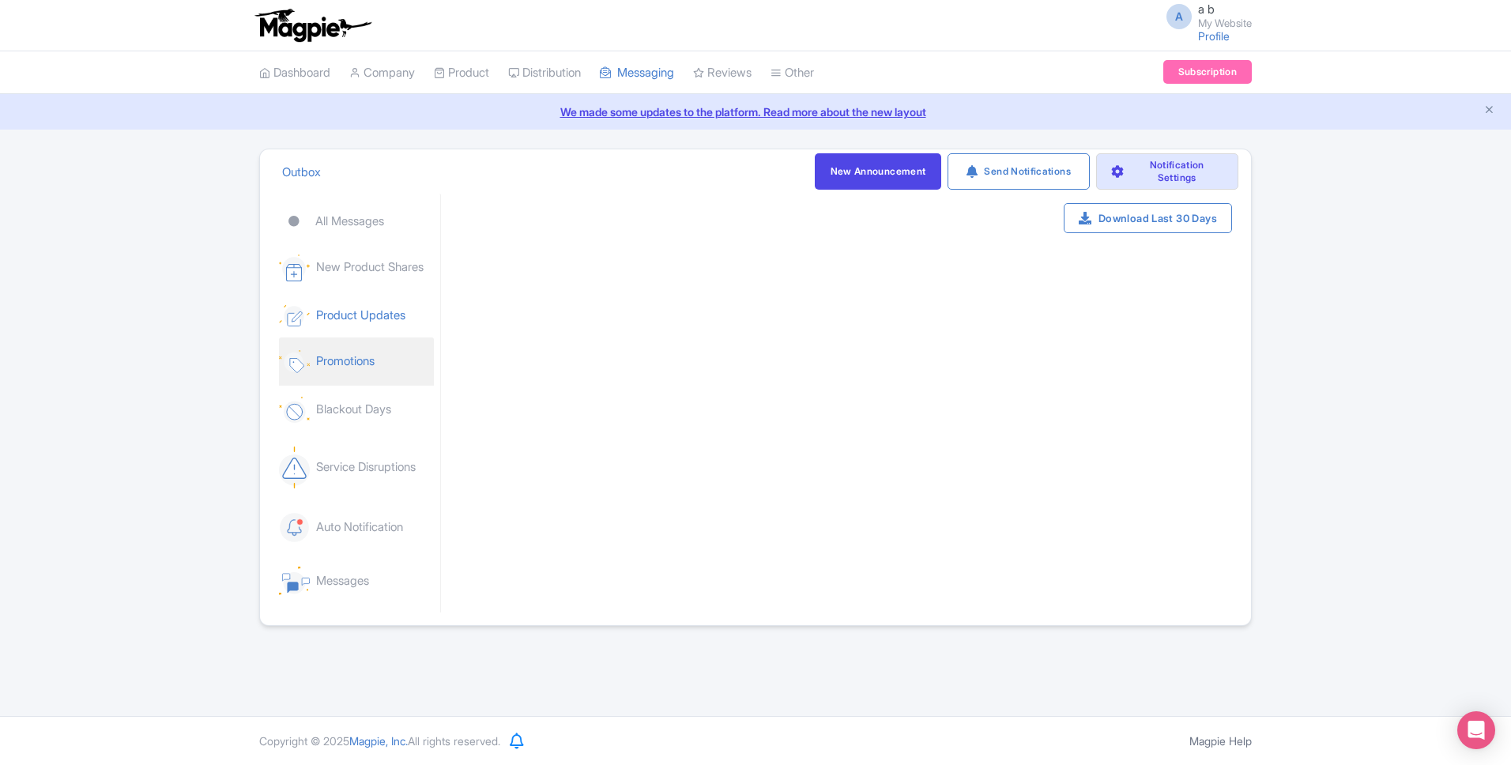
click at [384, 380] on link "Promotions" at bounding box center [356, 361] width 155 height 48
click at [382, 404] on link "Blackout Days" at bounding box center [356, 409] width 155 height 51
click at [383, 481] on link "Service Disruptions" at bounding box center [356, 467] width 155 height 66
click at [379, 529] on link "Auto Notification" at bounding box center [356, 527] width 155 height 56
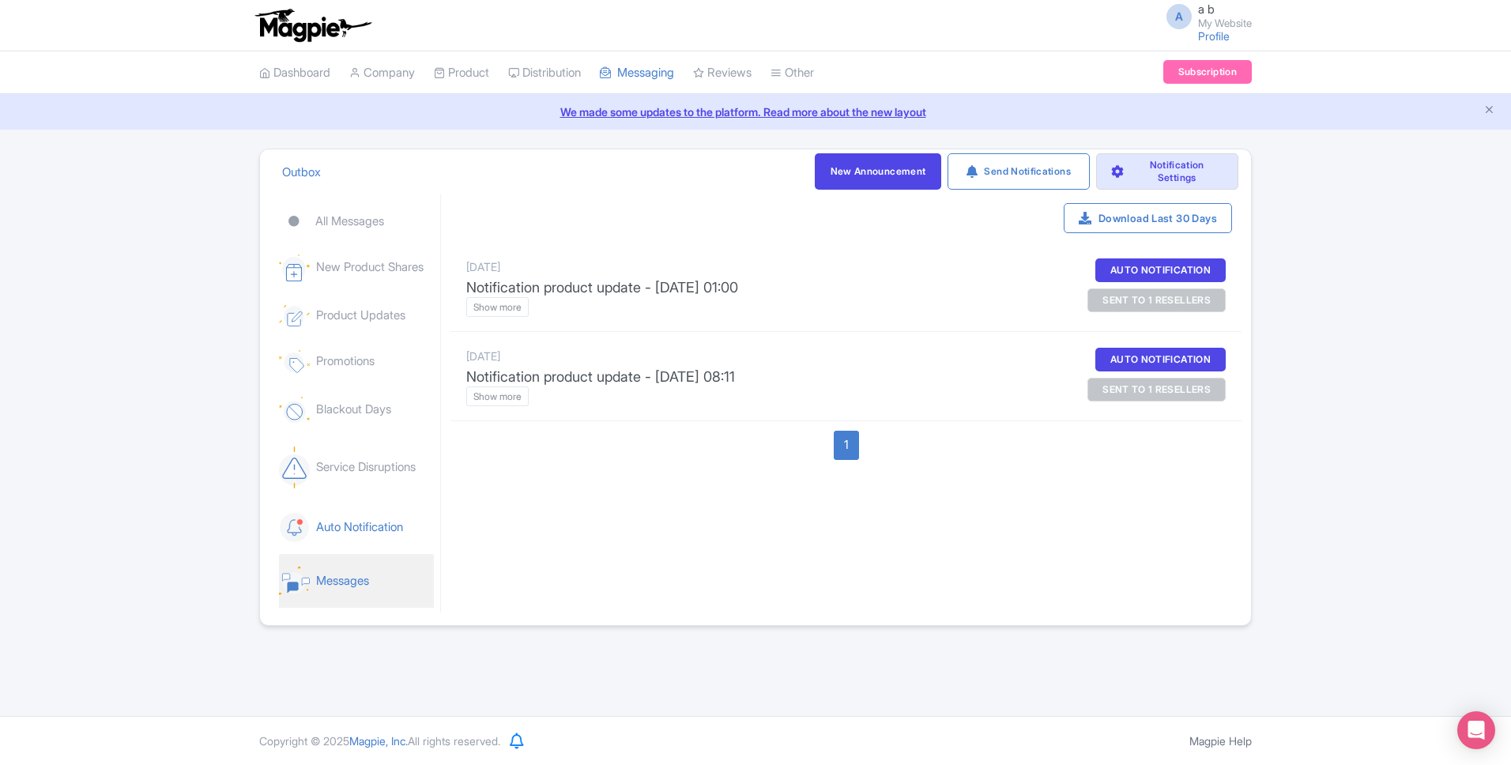
click at [366, 588] on link "Messages" at bounding box center [356, 581] width 155 height 54
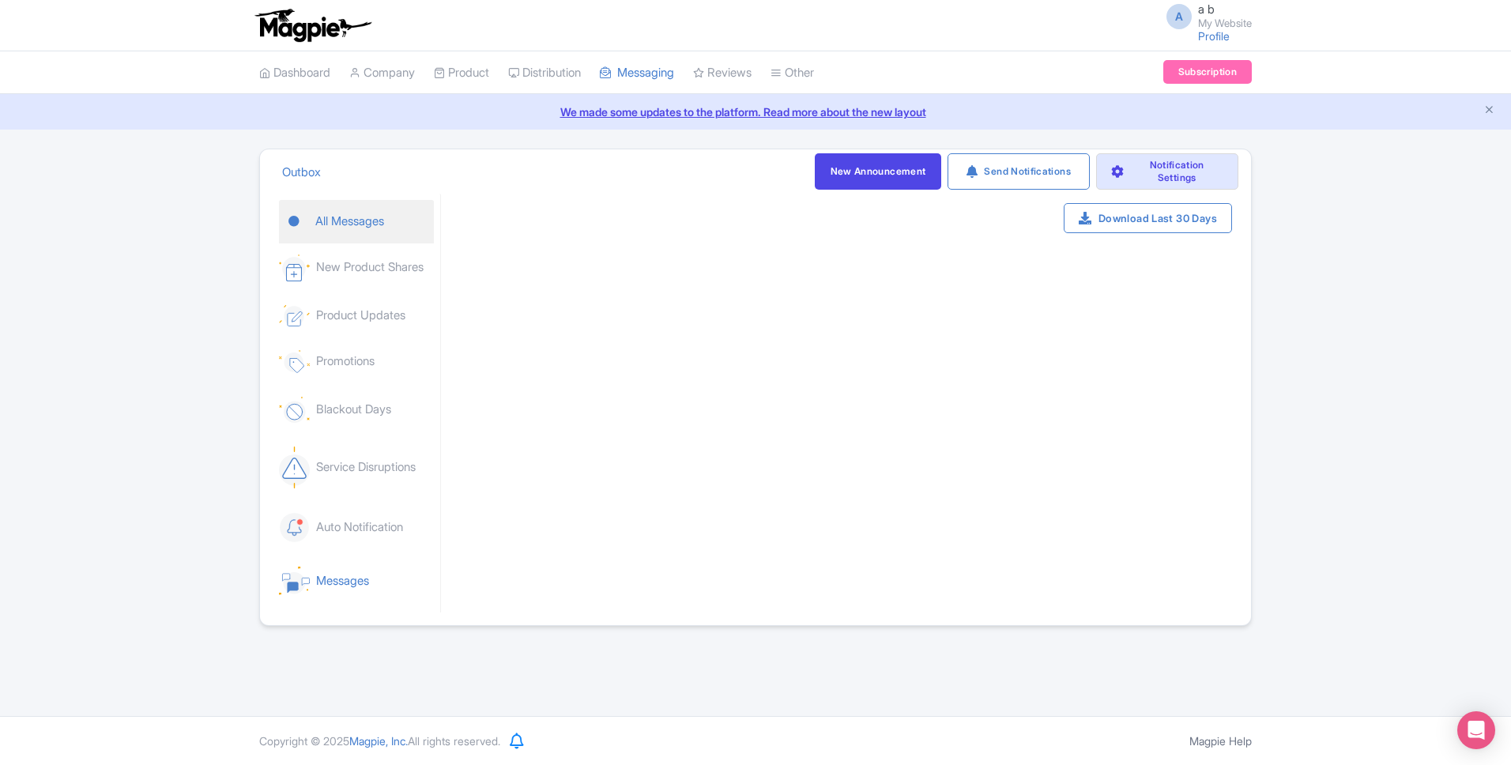
click at [370, 238] on link "All Messages" at bounding box center [356, 221] width 155 height 43
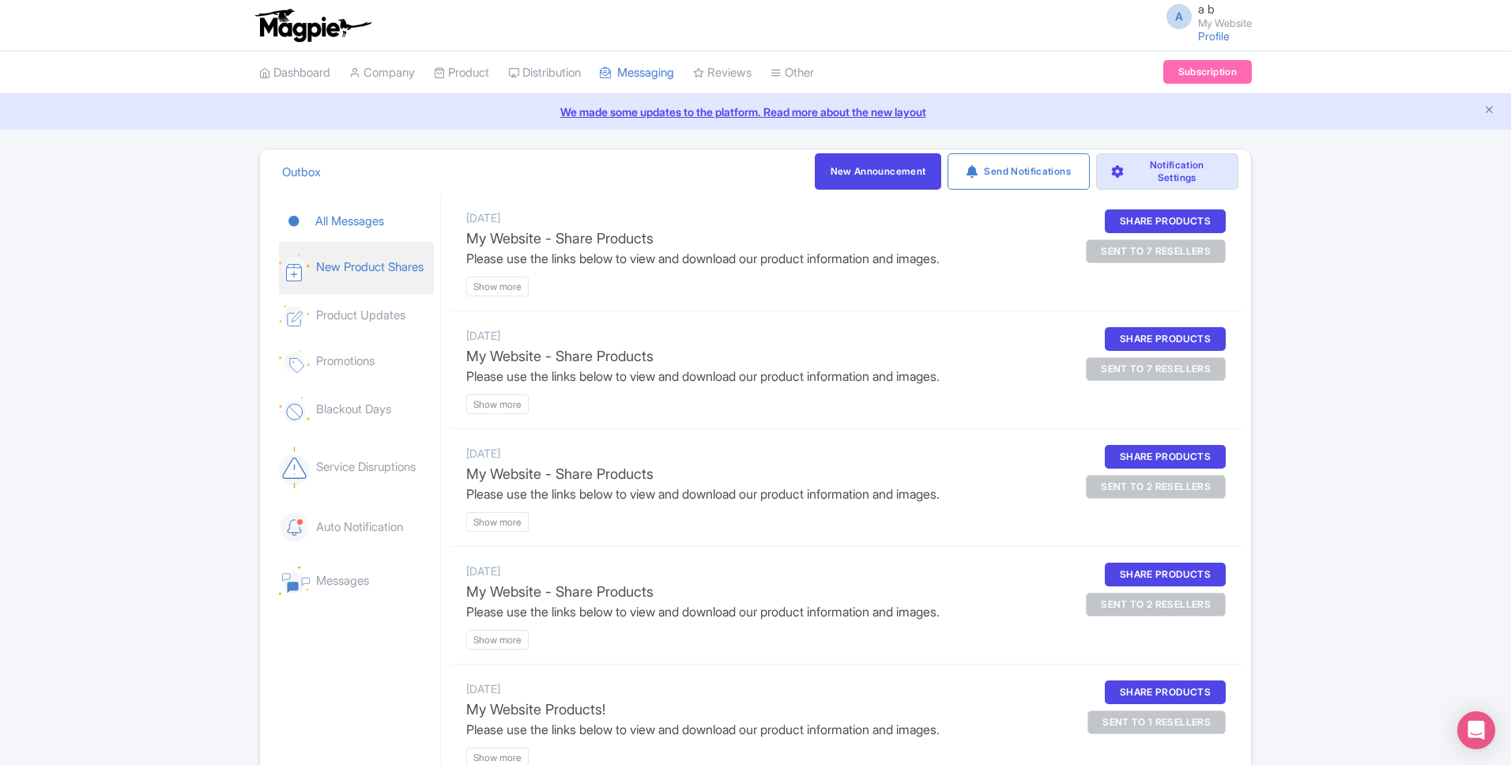
click at [367, 281] on link "New Product Shares" at bounding box center [356, 268] width 155 height 52
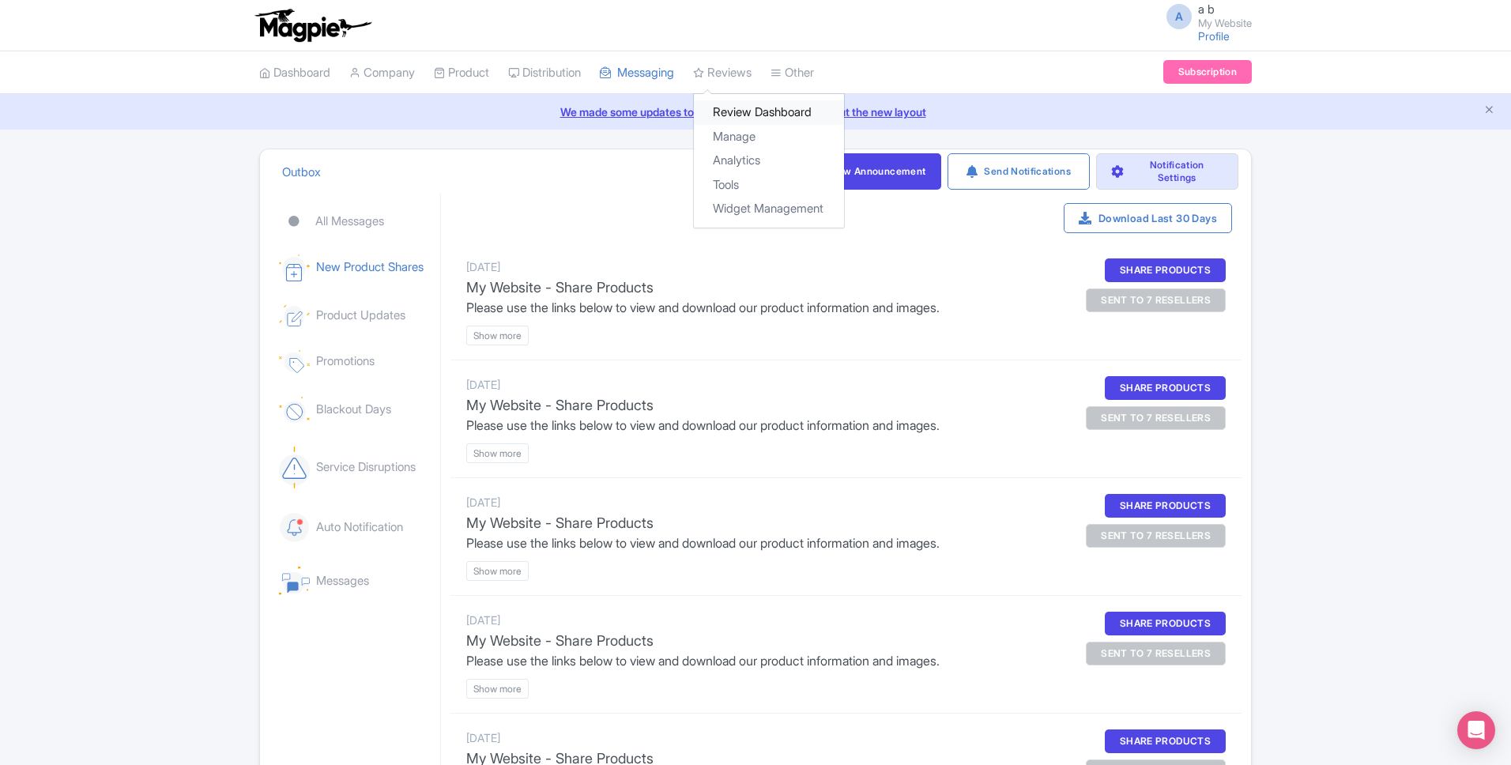
click at [757, 119] on link "Review Dashboard" at bounding box center [769, 112] width 150 height 24
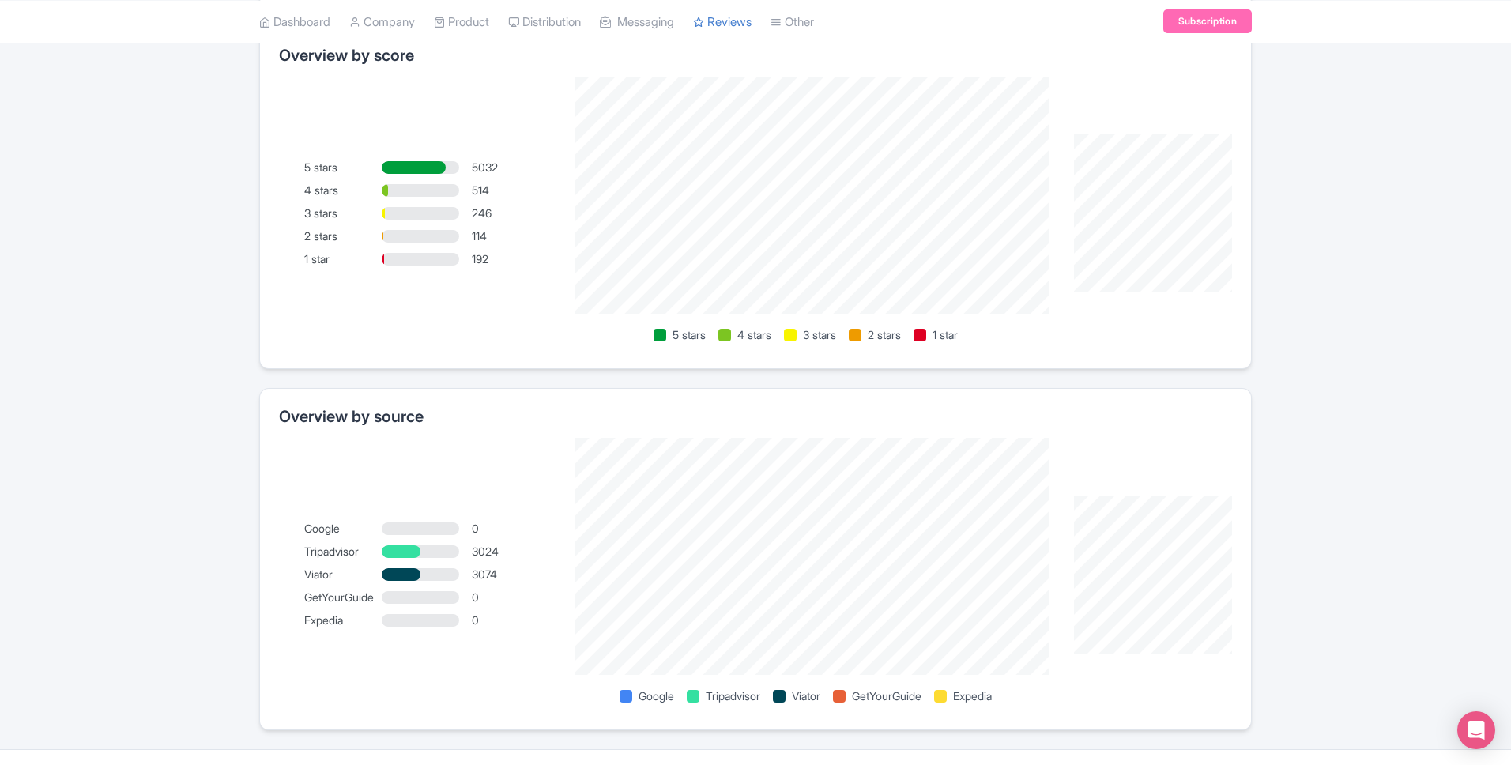
scroll to position [853, 0]
click at [393, 558] on div at bounding box center [401, 553] width 39 height 13
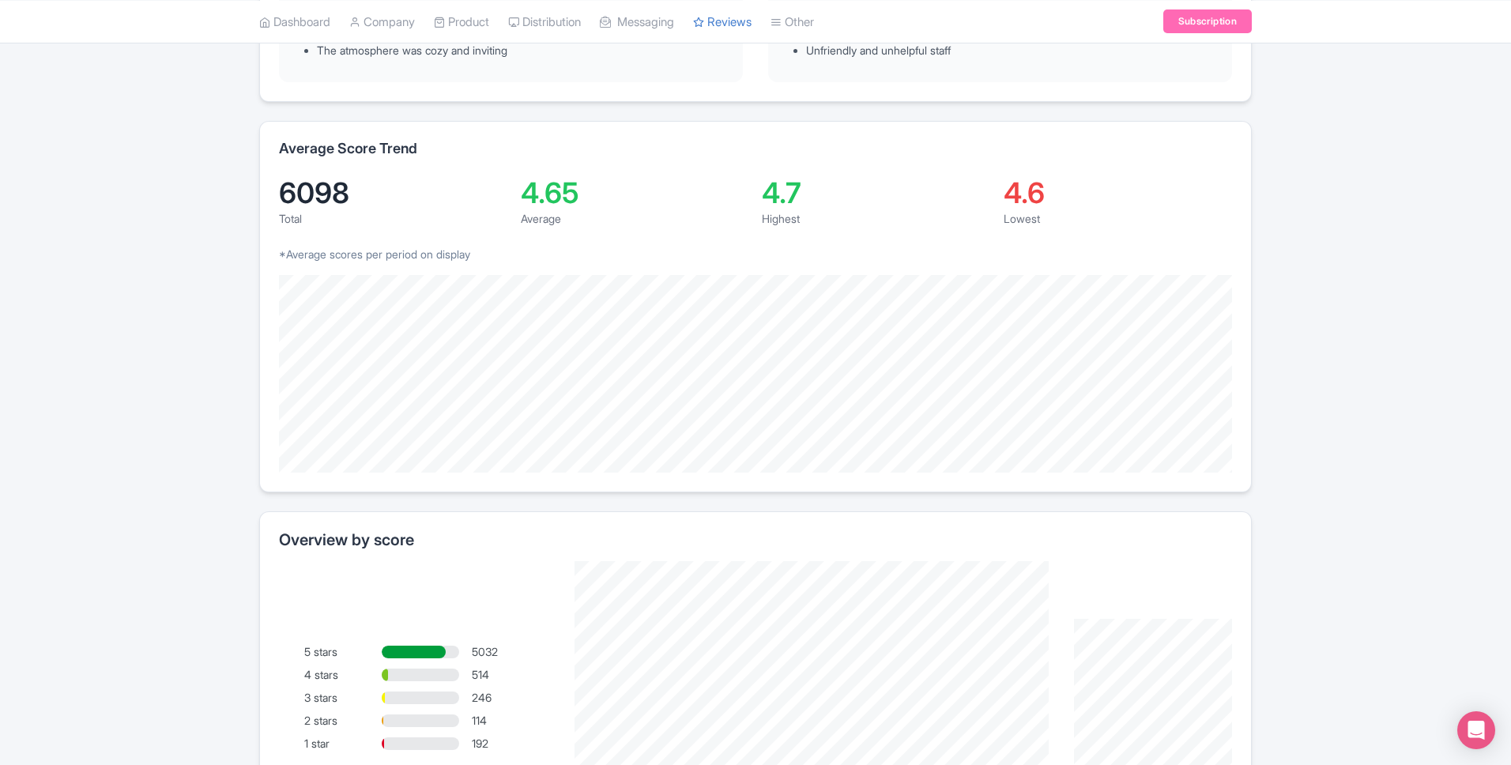
scroll to position [0, 0]
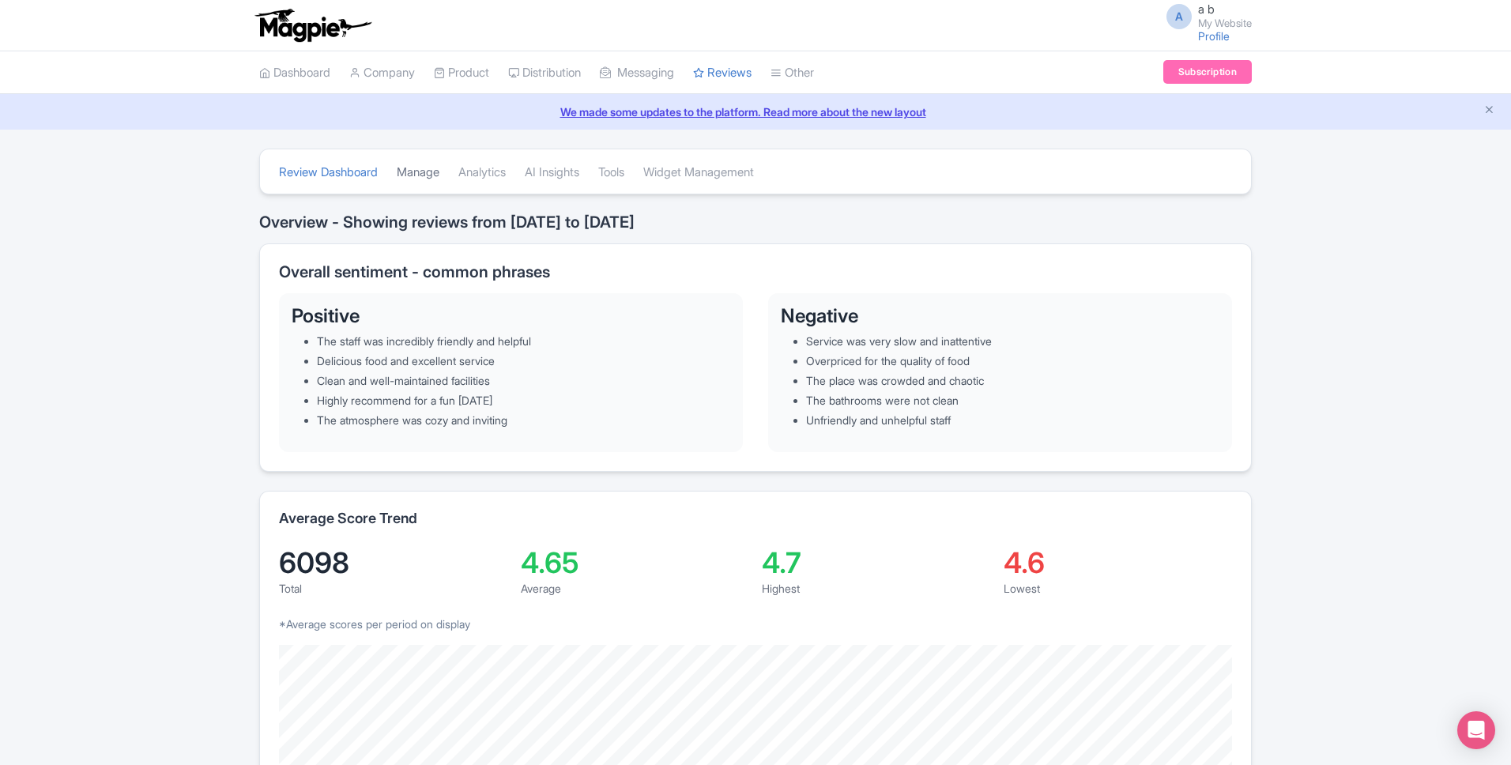
click at [415, 183] on link "Manage" at bounding box center [418, 172] width 43 height 43
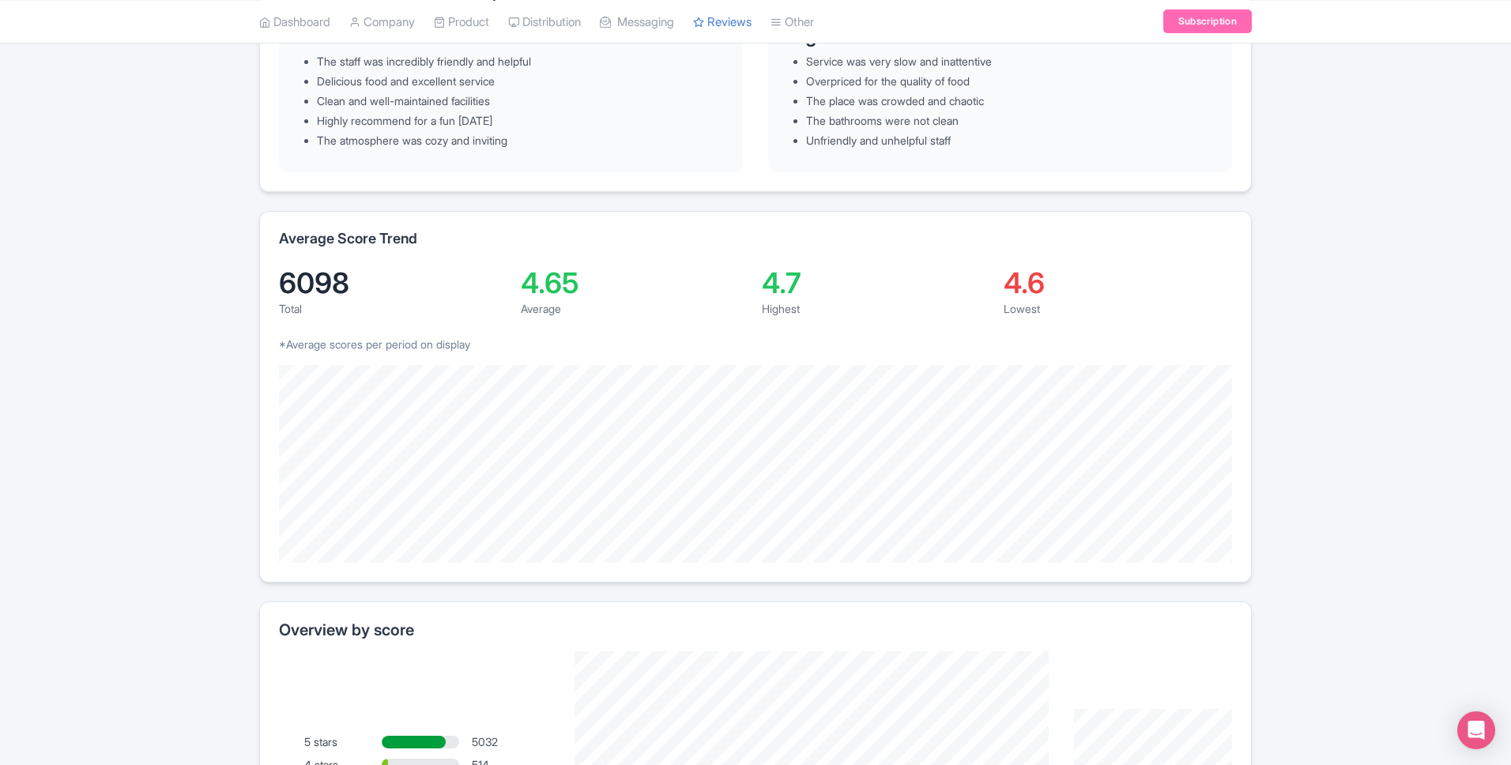
scroll to position [253, 0]
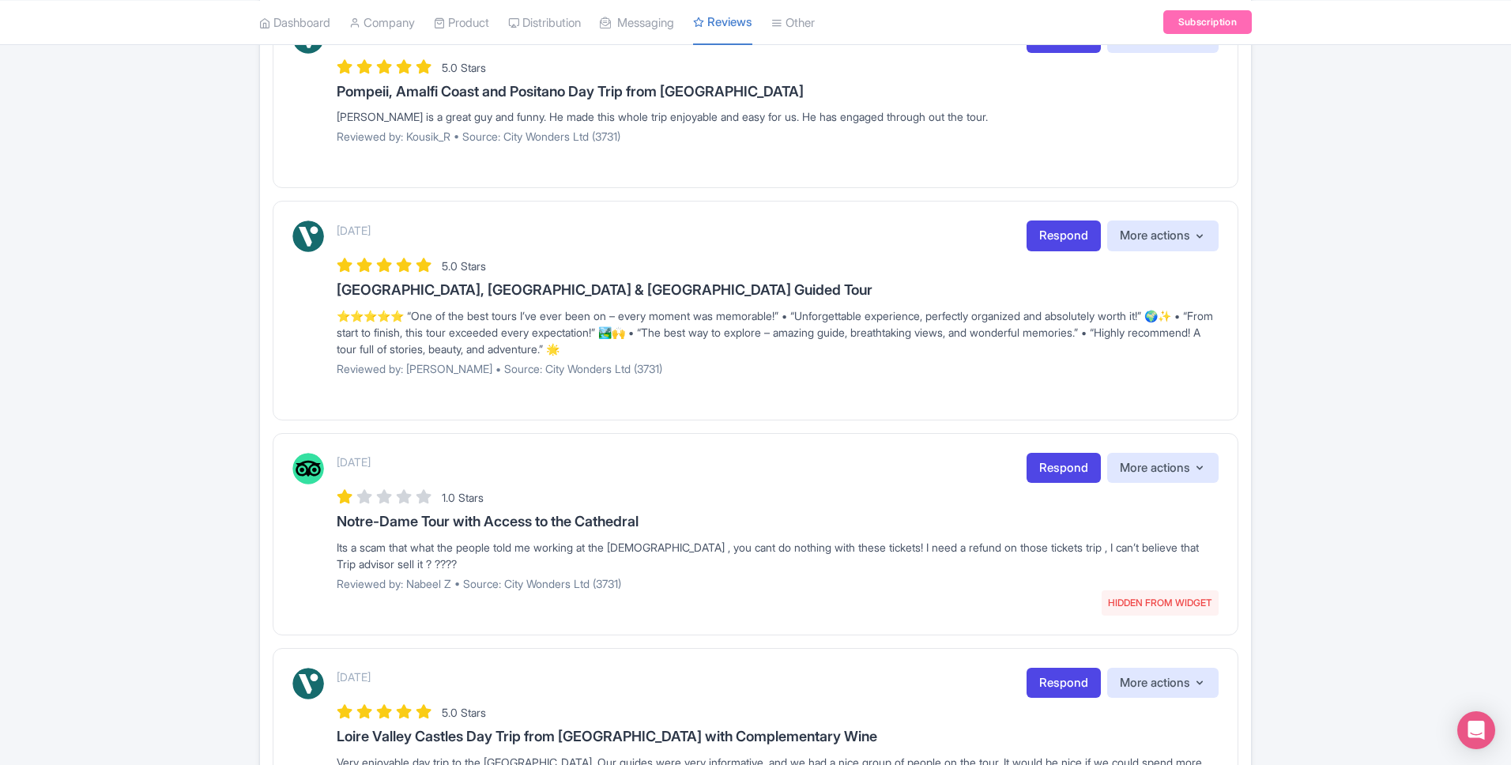
scroll to position [1818, 0]
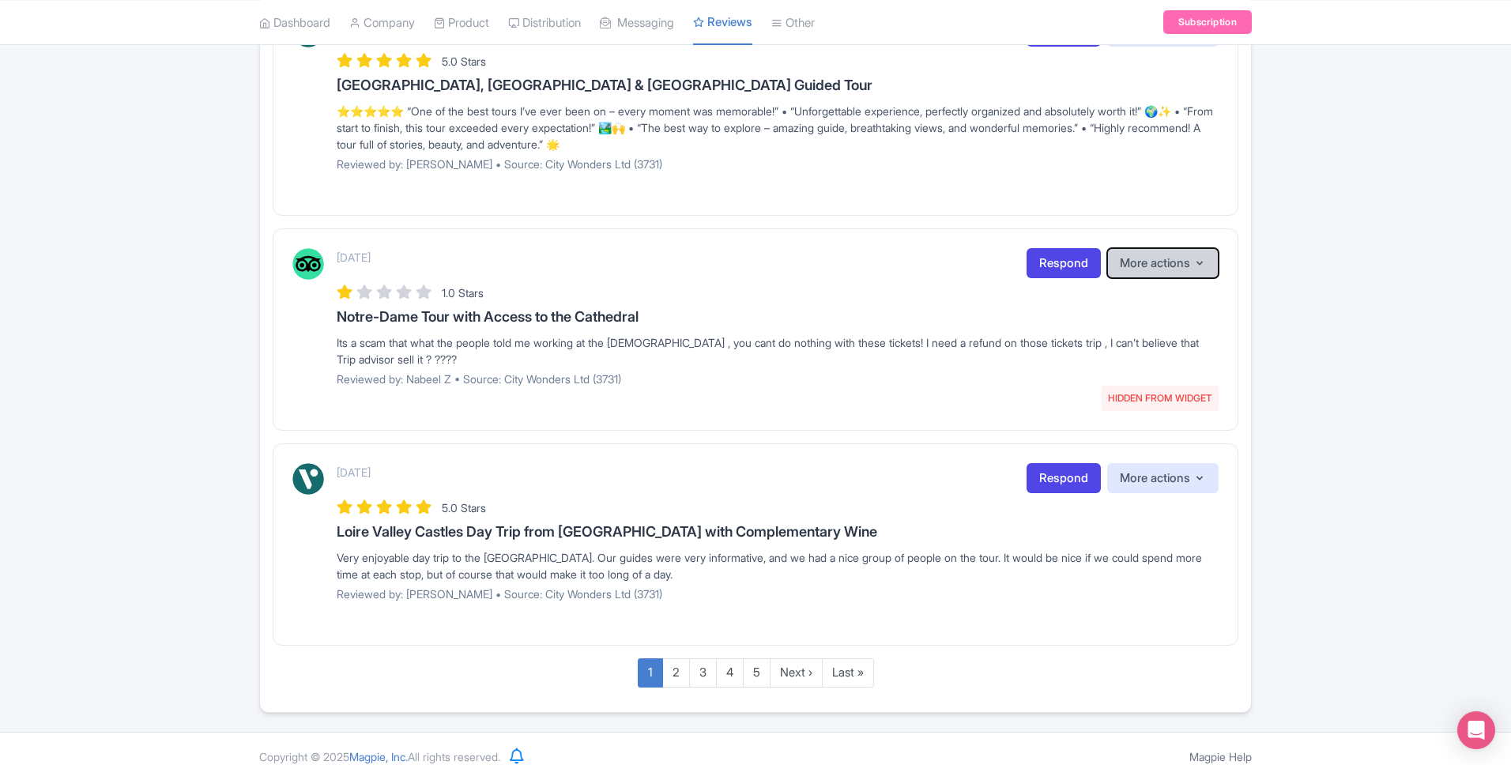
click at [1182, 255] on button "More actions" at bounding box center [1162, 263] width 111 height 31
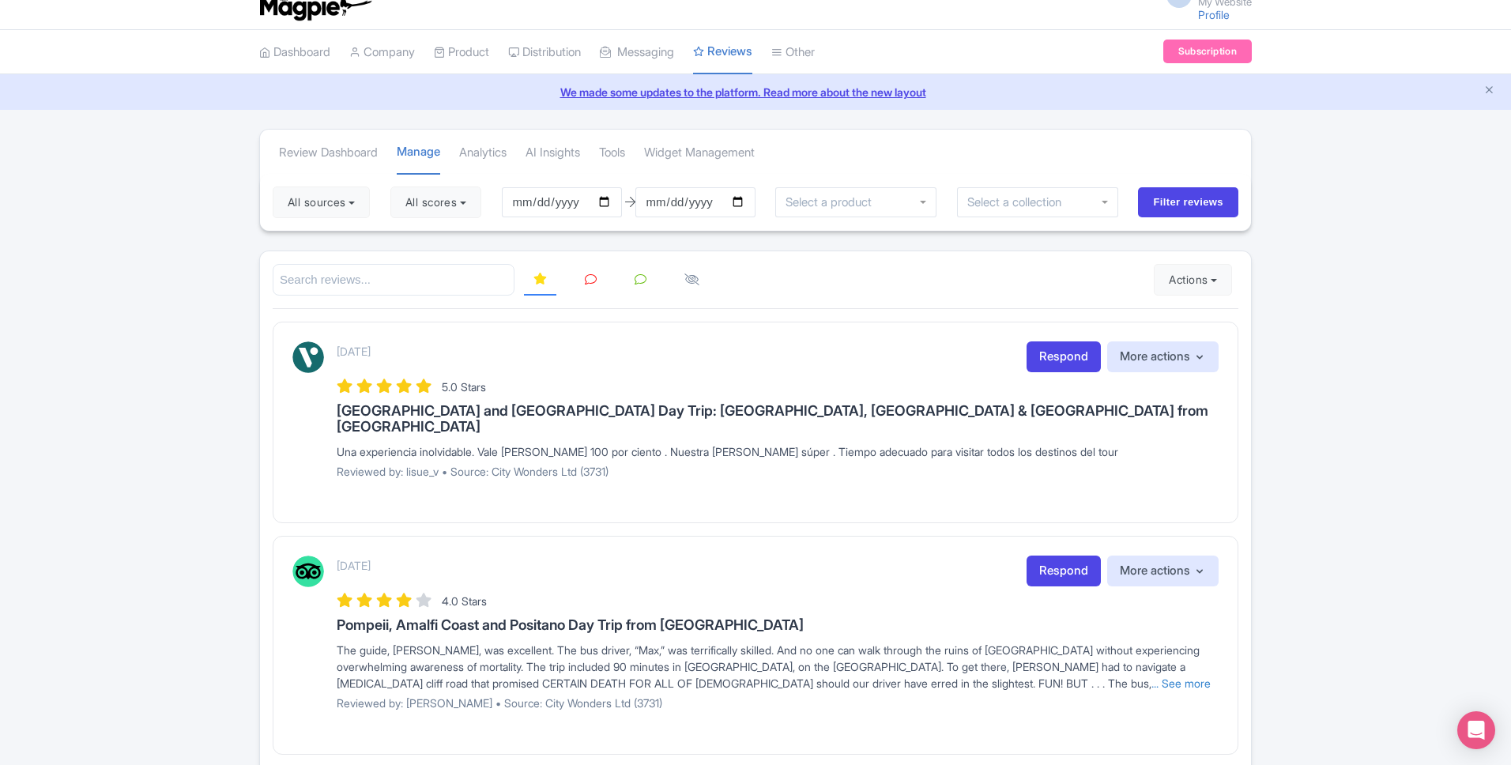
scroll to position [0, 0]
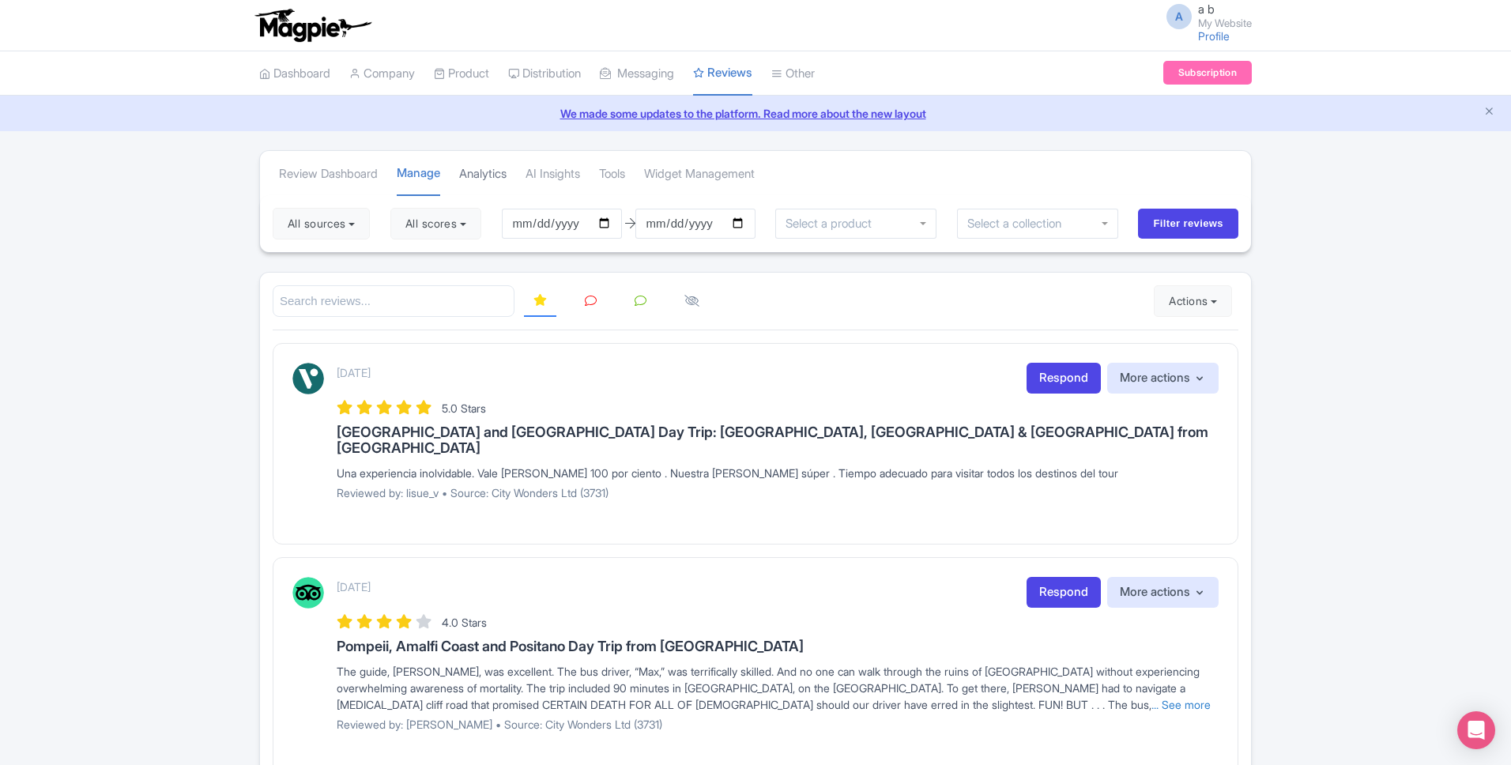
click at [480, 171] on link "Analytics" at bounding box center [482, 174] width 47 height 43
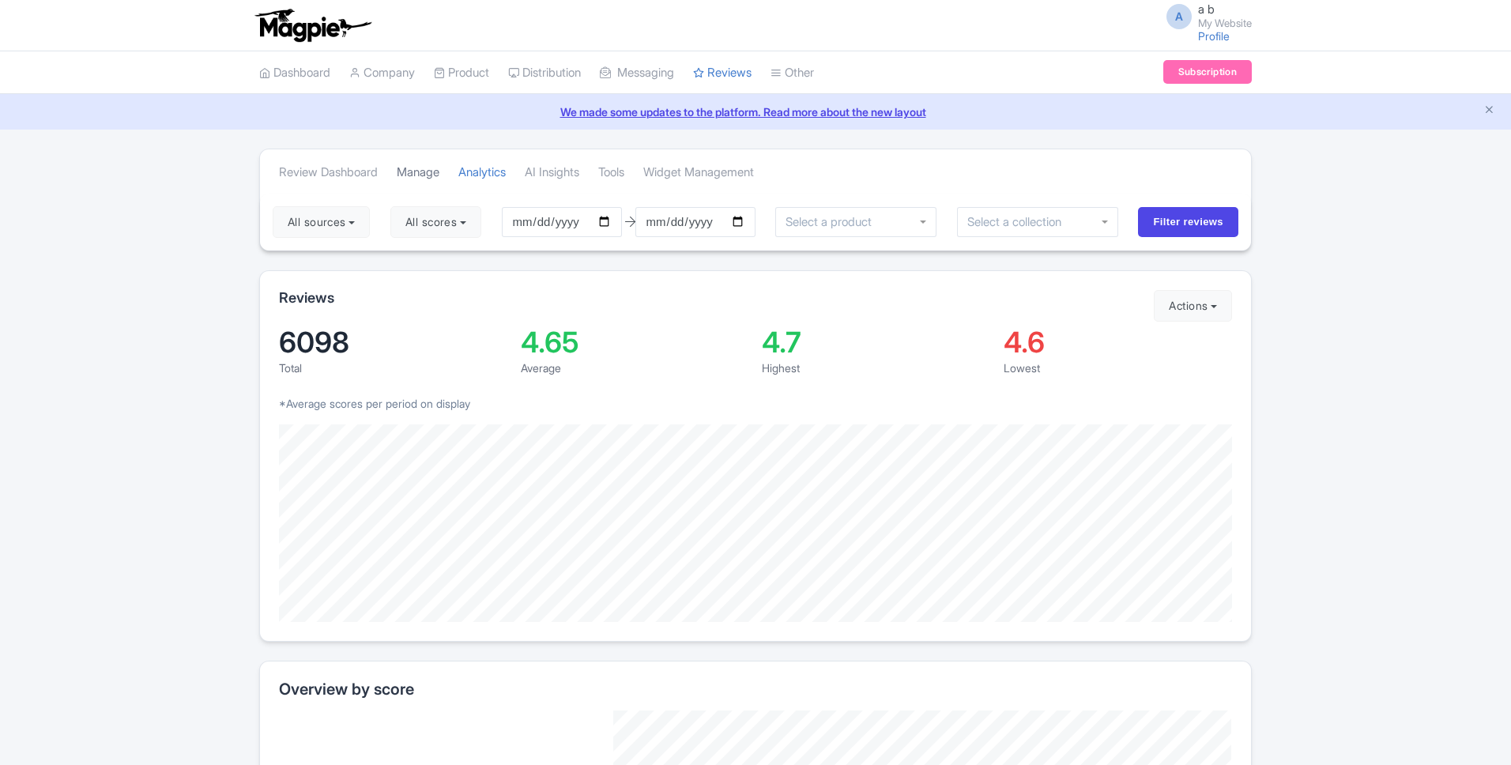
click at [401, 177] on link "Manage" at bounding box center [418, 172] width 43 height 43
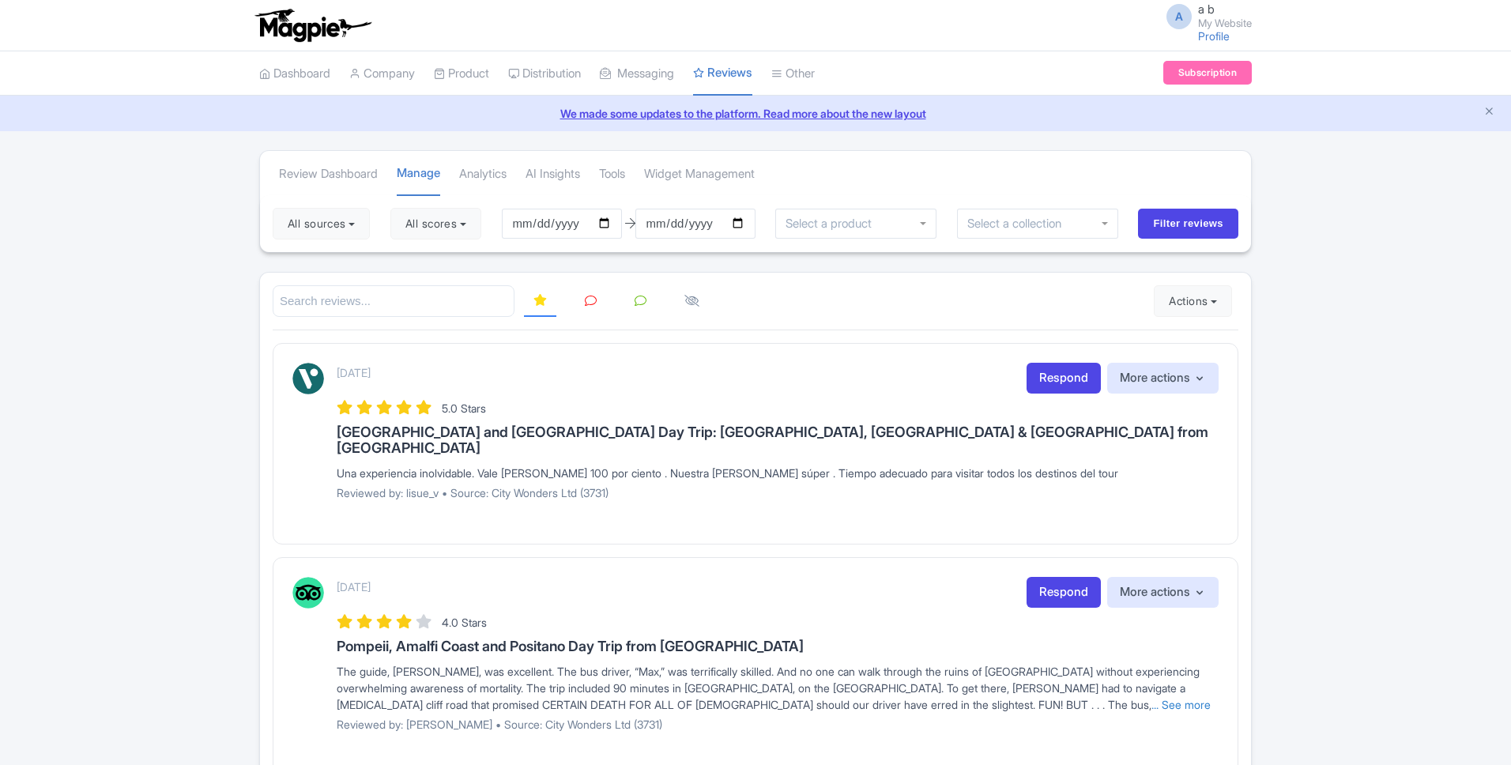
click at [586, 314] on link at bounding box center [590, 301] width 31 height 31
click at [636, 303] on icon at bounding box center [641, 301] width 12 height 12
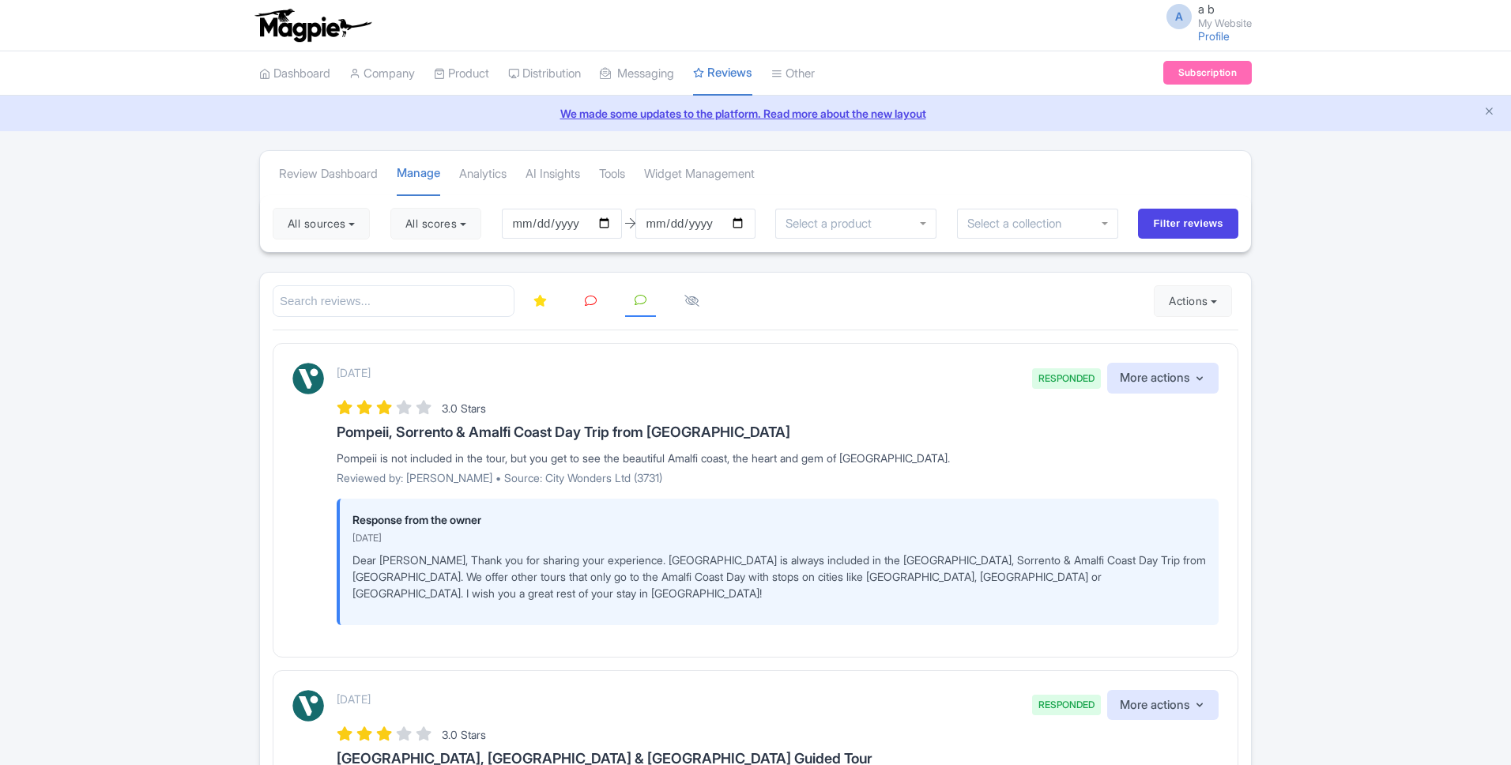
click at [586, 301] on icon at bounding box center [591, 301] width 12 height 12
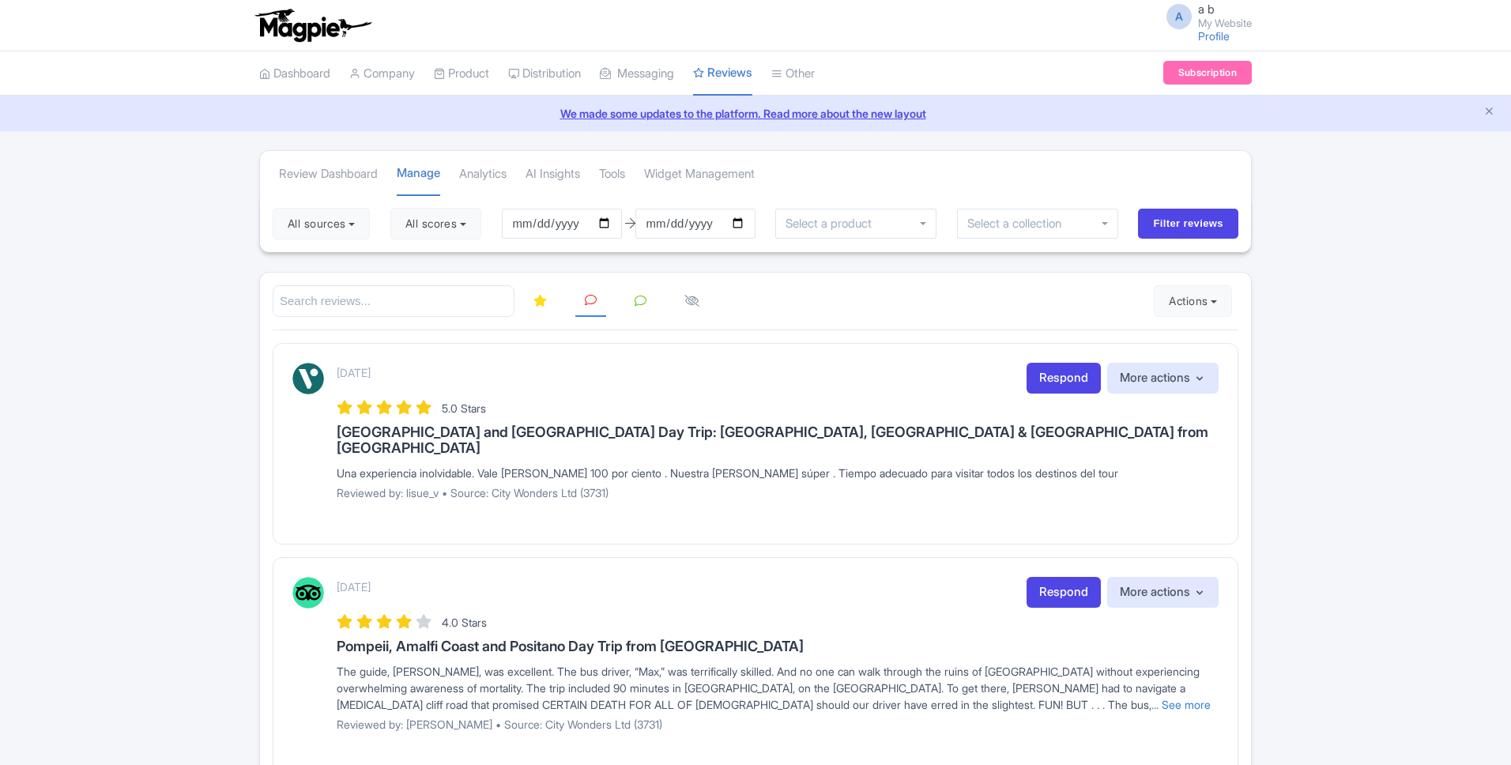
click at [533, 304] on icon at bounding box center [539, 301] width 13 height 12
click at [699, 300] on link at bounding box center [692, 301] width 34 height 31
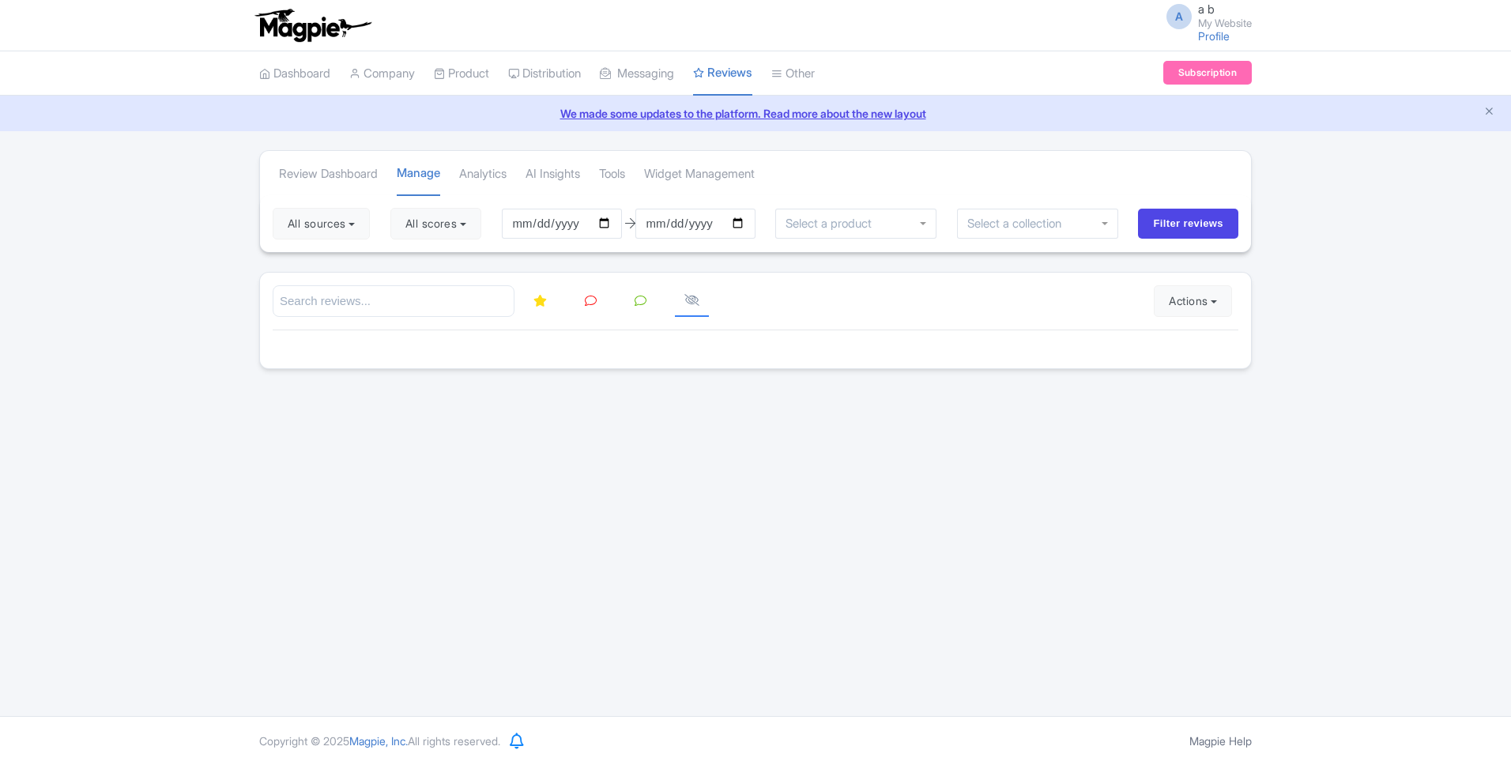
click at [642, 307] on link at bounding box center [640, 301] width 31 height 31
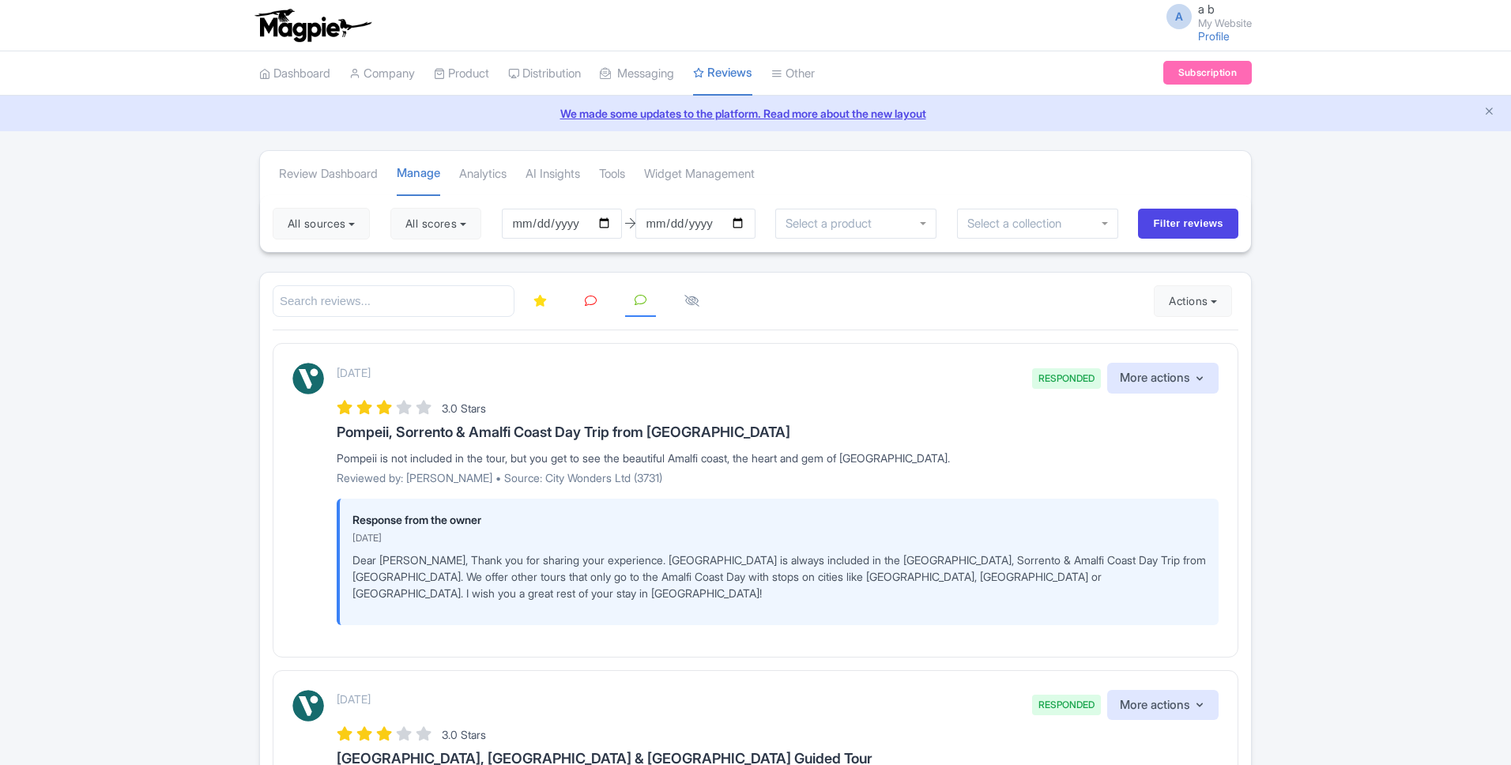
click at [587, 301] on icon at bounding box center [591, 301] width 12 height 12
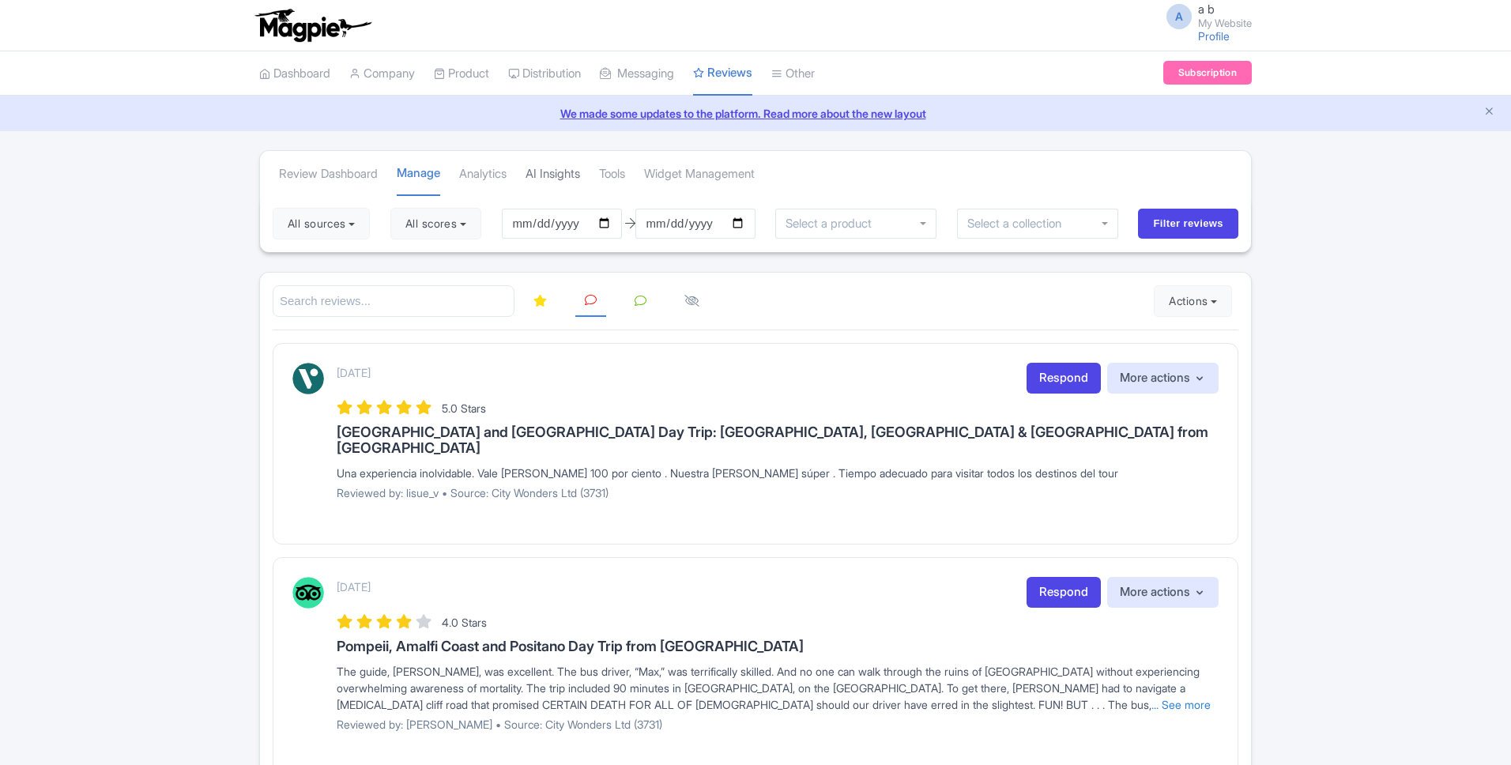
click at [567, 184] on link "AI Insights" at bounding box center [552, 174] width 55 height 43
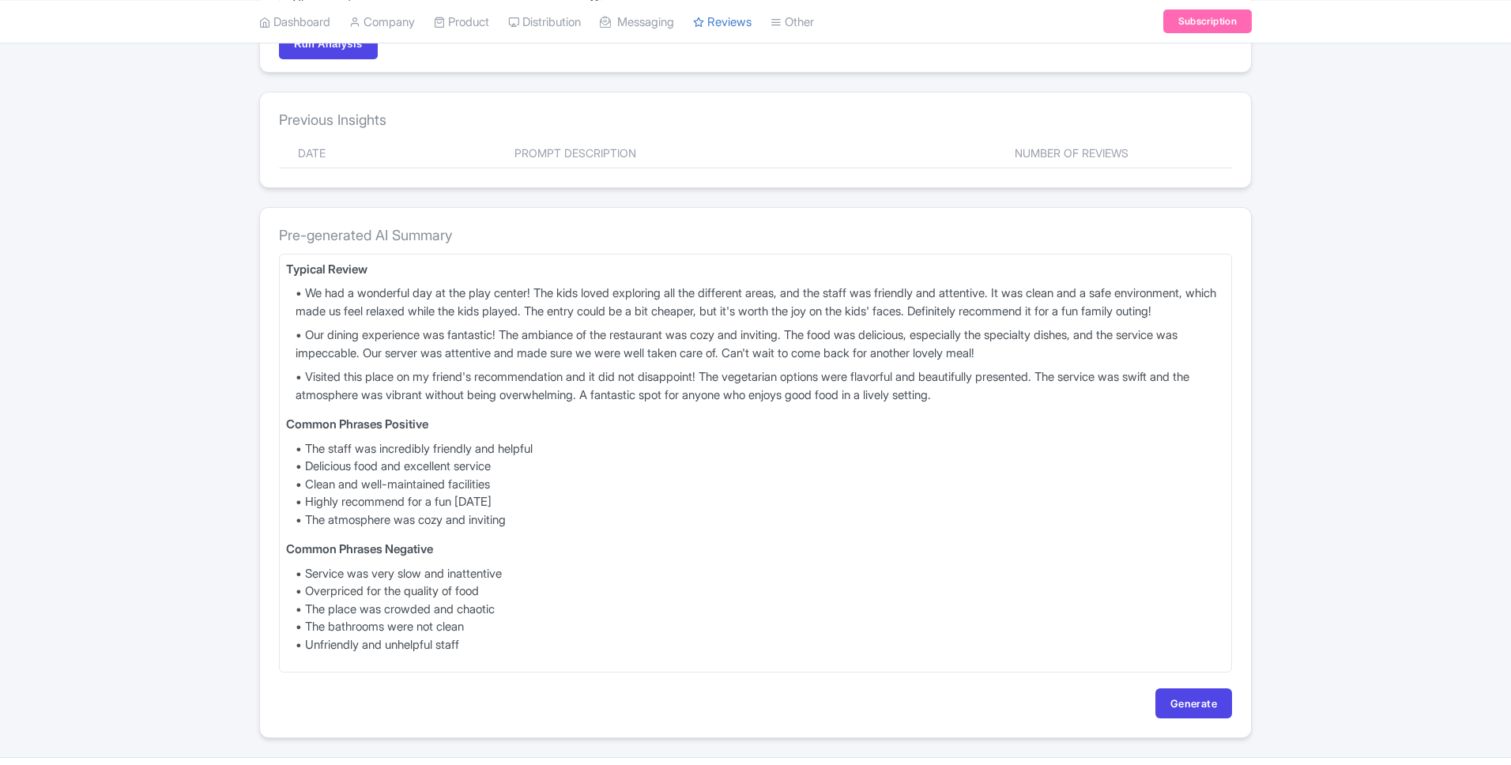
scroll to position [383, 0]
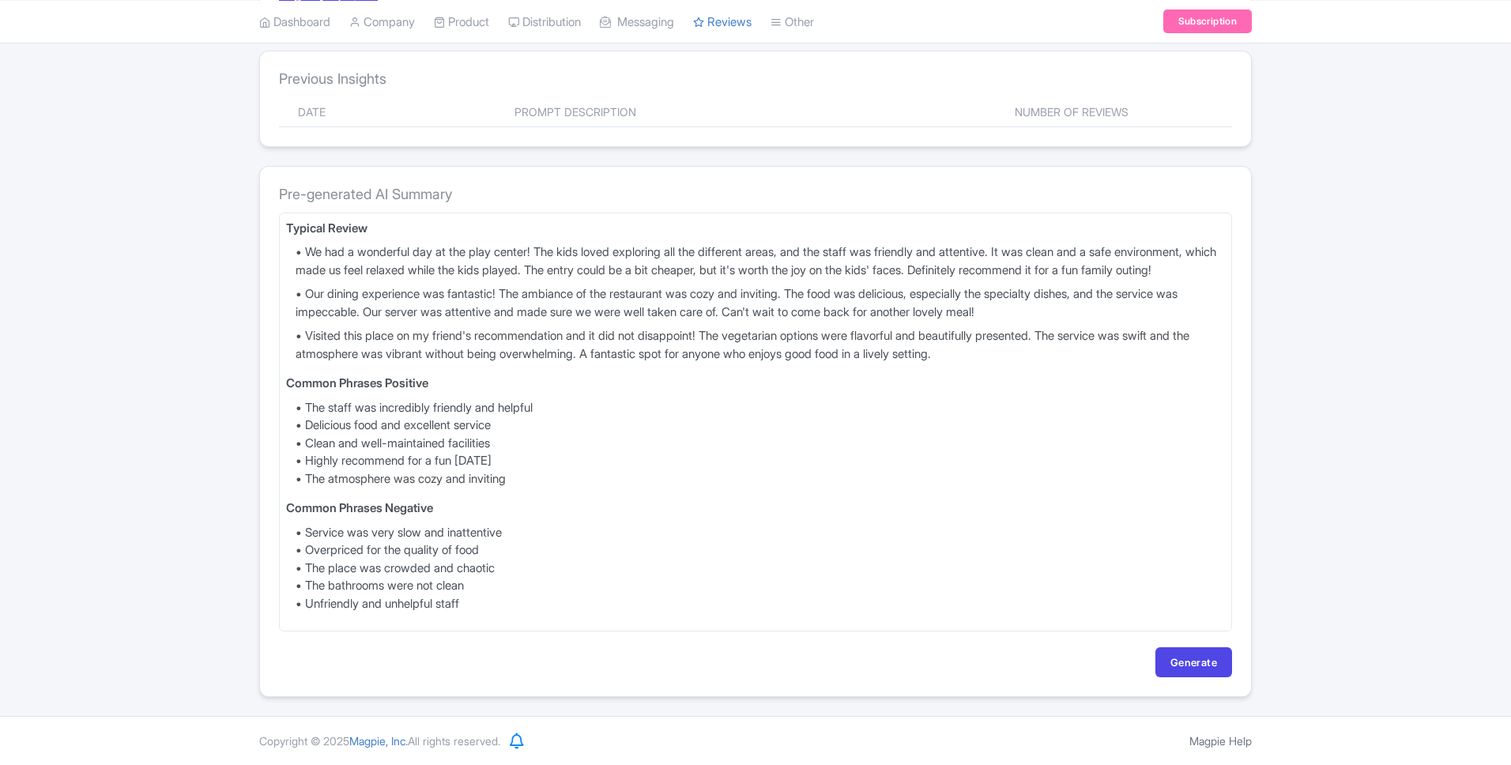
click at [412, 409] on li "• The staff was incredibly friendly and helpful" at bounding box center [760, 408] width 929 height 18
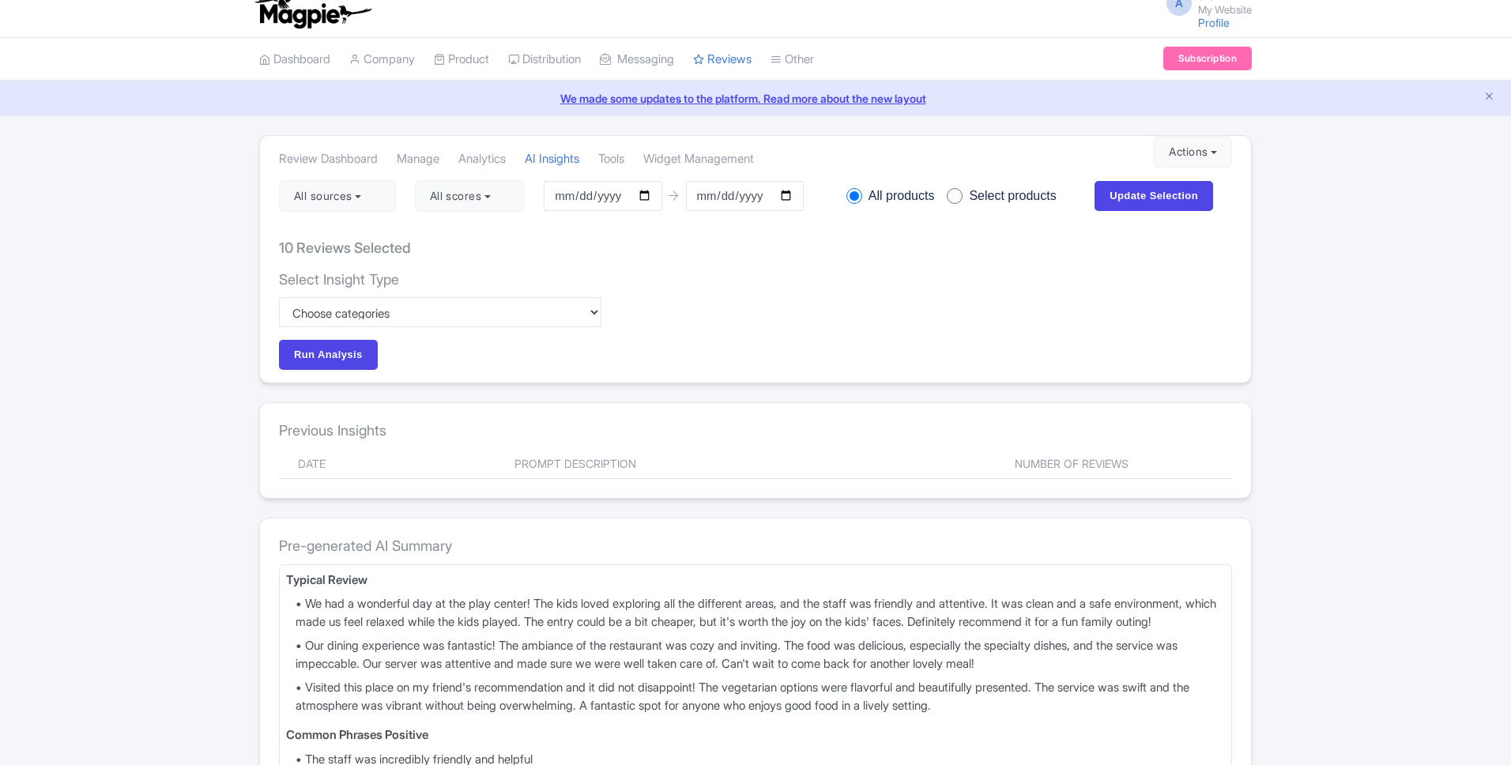
scroll to position [0, 0]
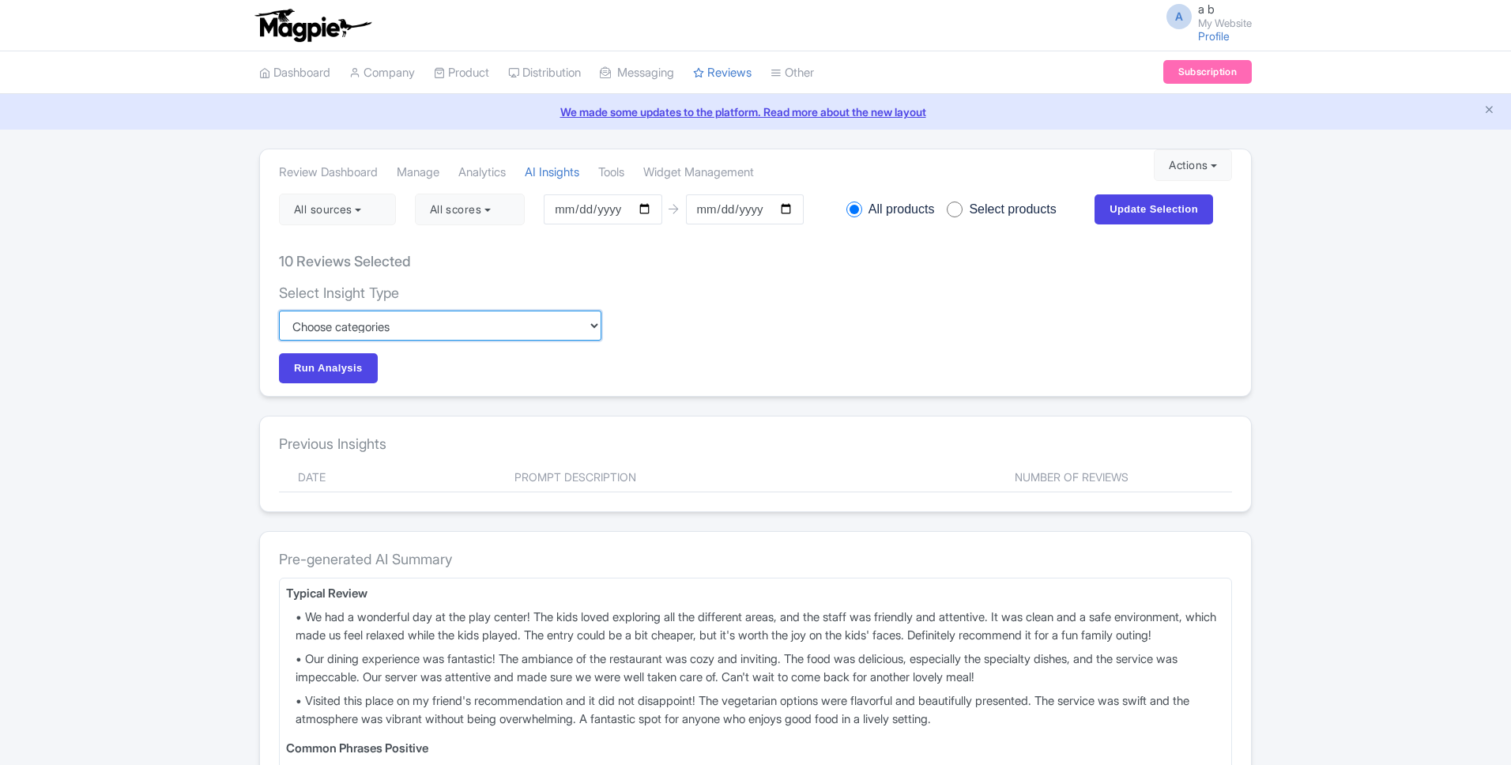
click at [397, 337] on select "Custom Choose categories Staff names - both positive and negative context Probl…" at bounding box center [440, 326] width 322 height 30
click at [624, 172] on link "Tools" at bounding box center [611, 172] width 26 height 43
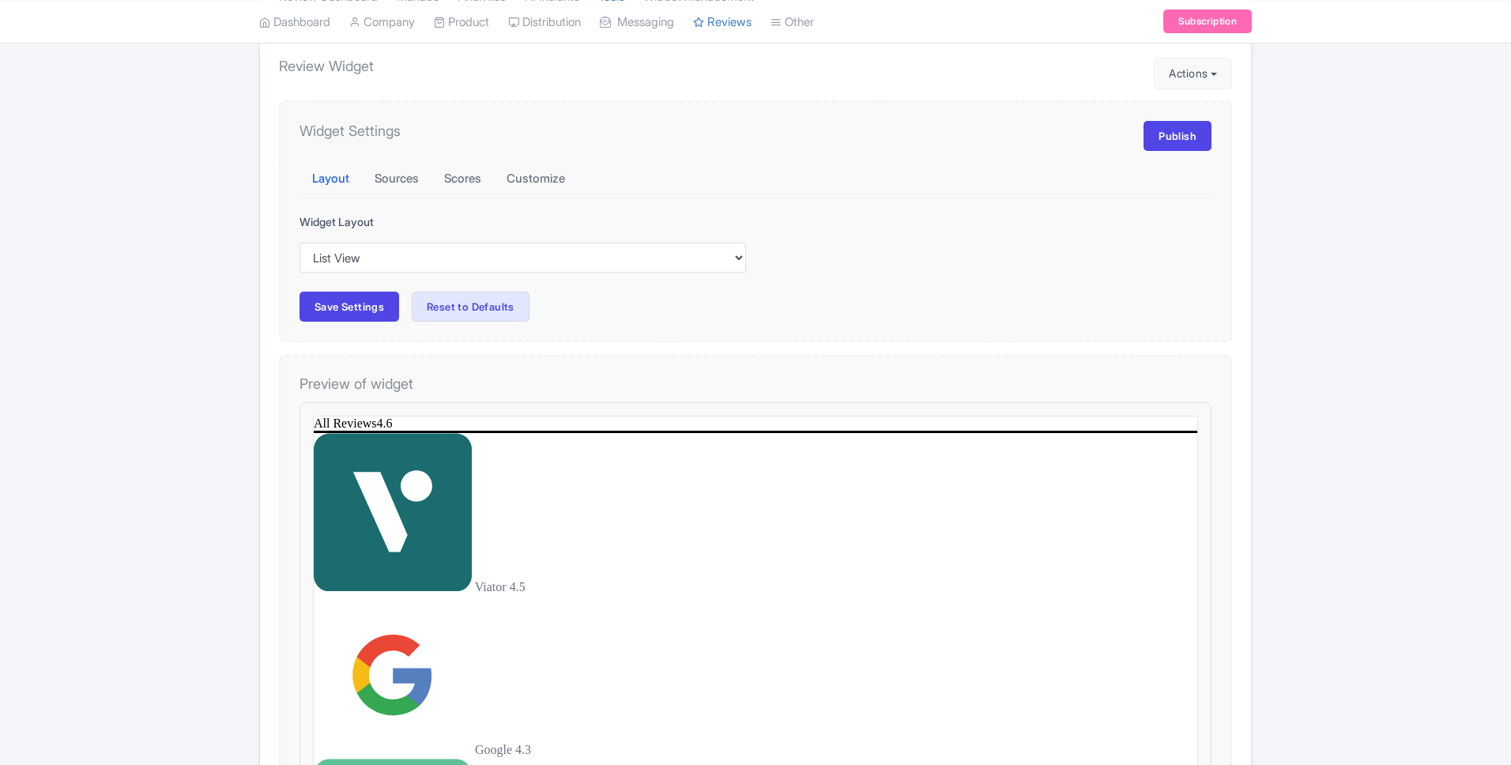
scroll to position [78, 0]
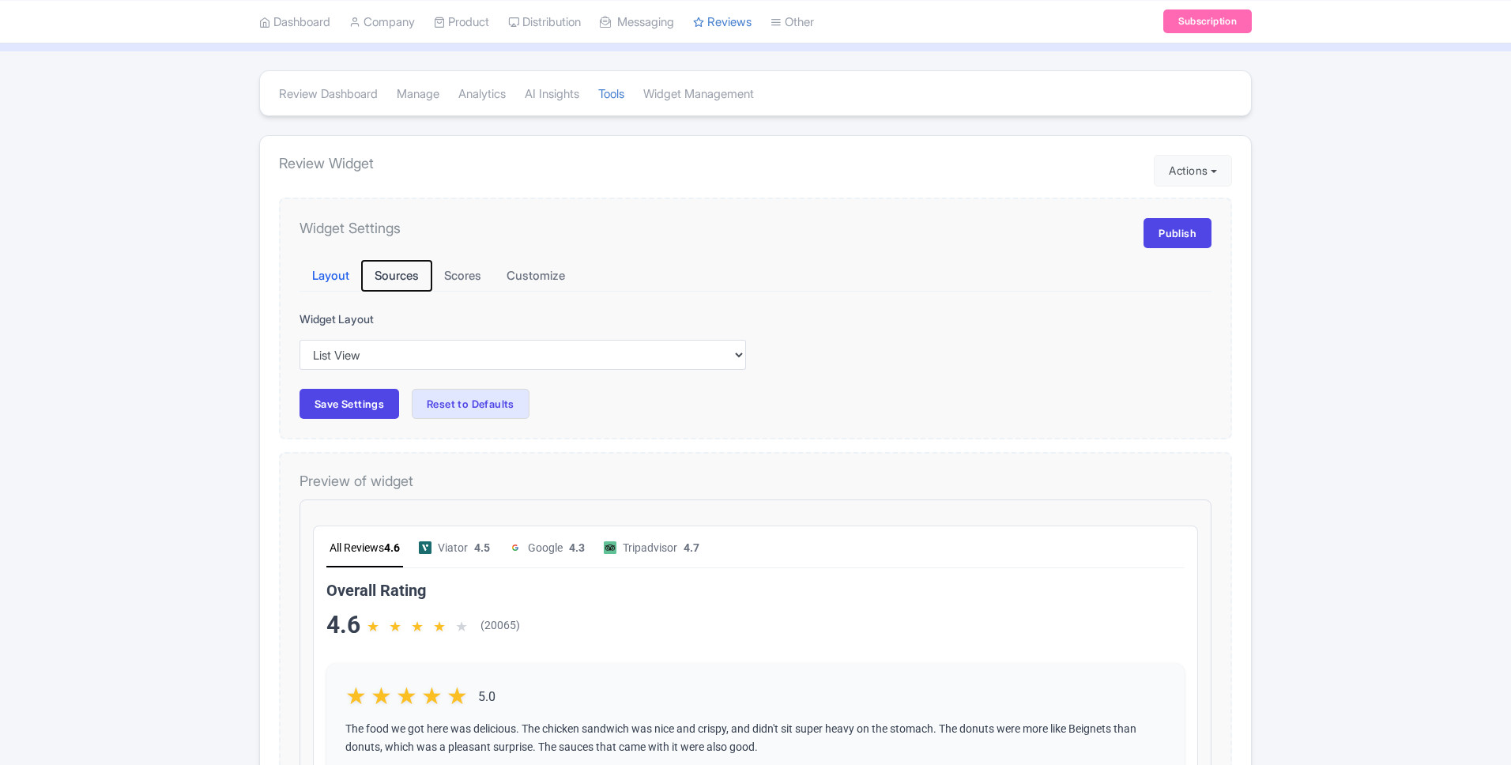
click at [389, 283] on button "Sources" at bounding box center [397, 276] width 70 height 31
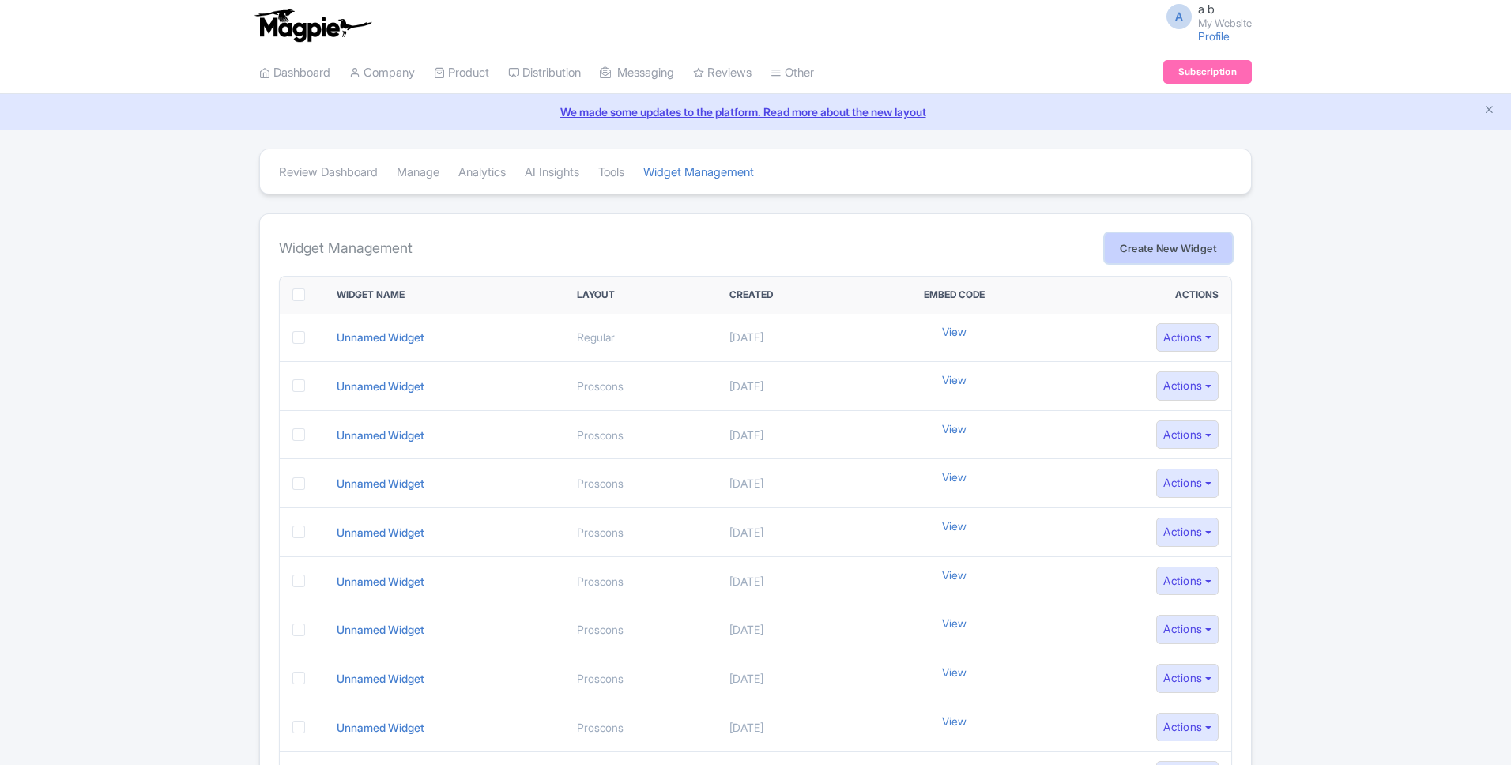
click at [1135, 247] on link "Create New Widget" at bounding box center [1168, 248] width 127 height 30
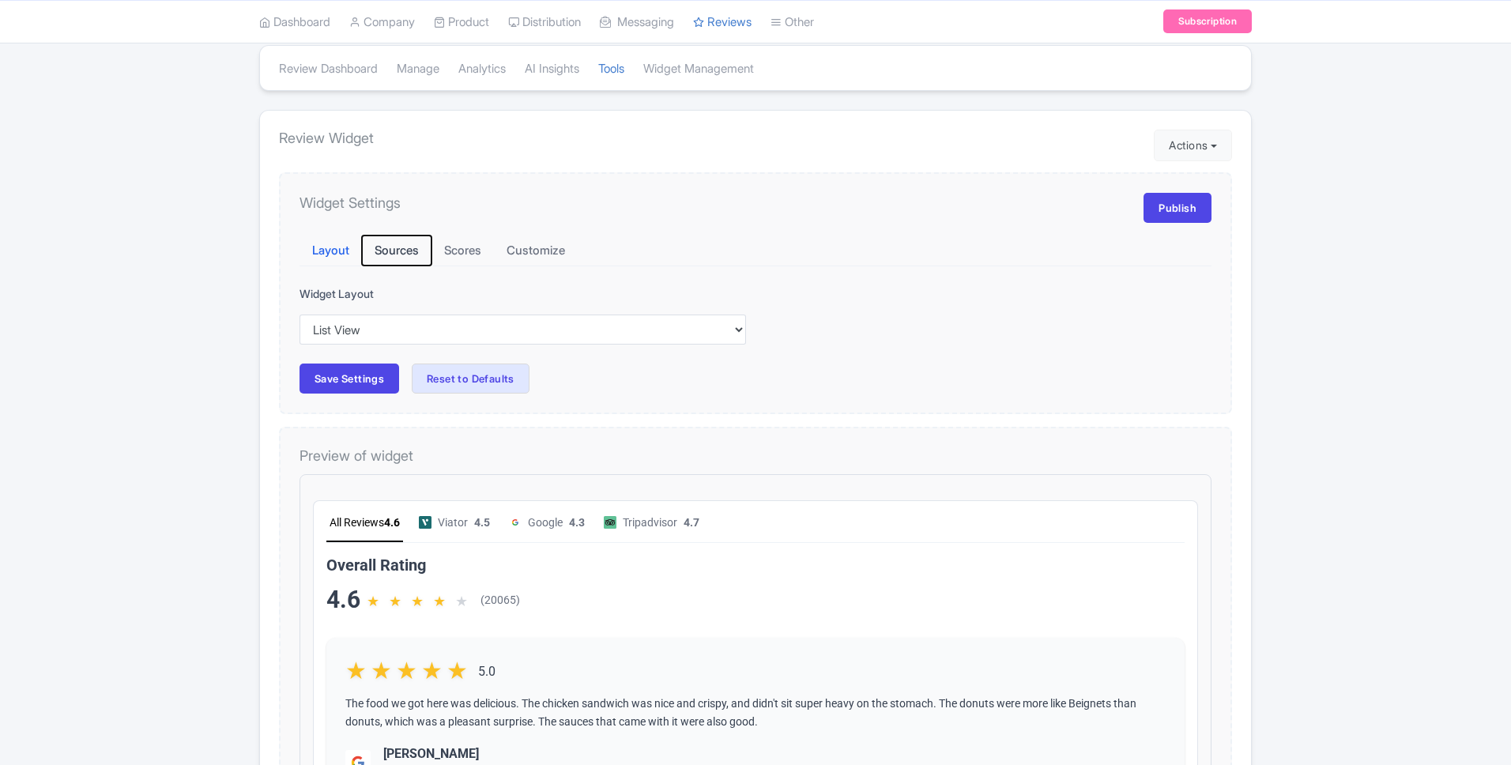
click at [403, 251] on button "Sources" at bounding box center [397, 250] width 70 height 31
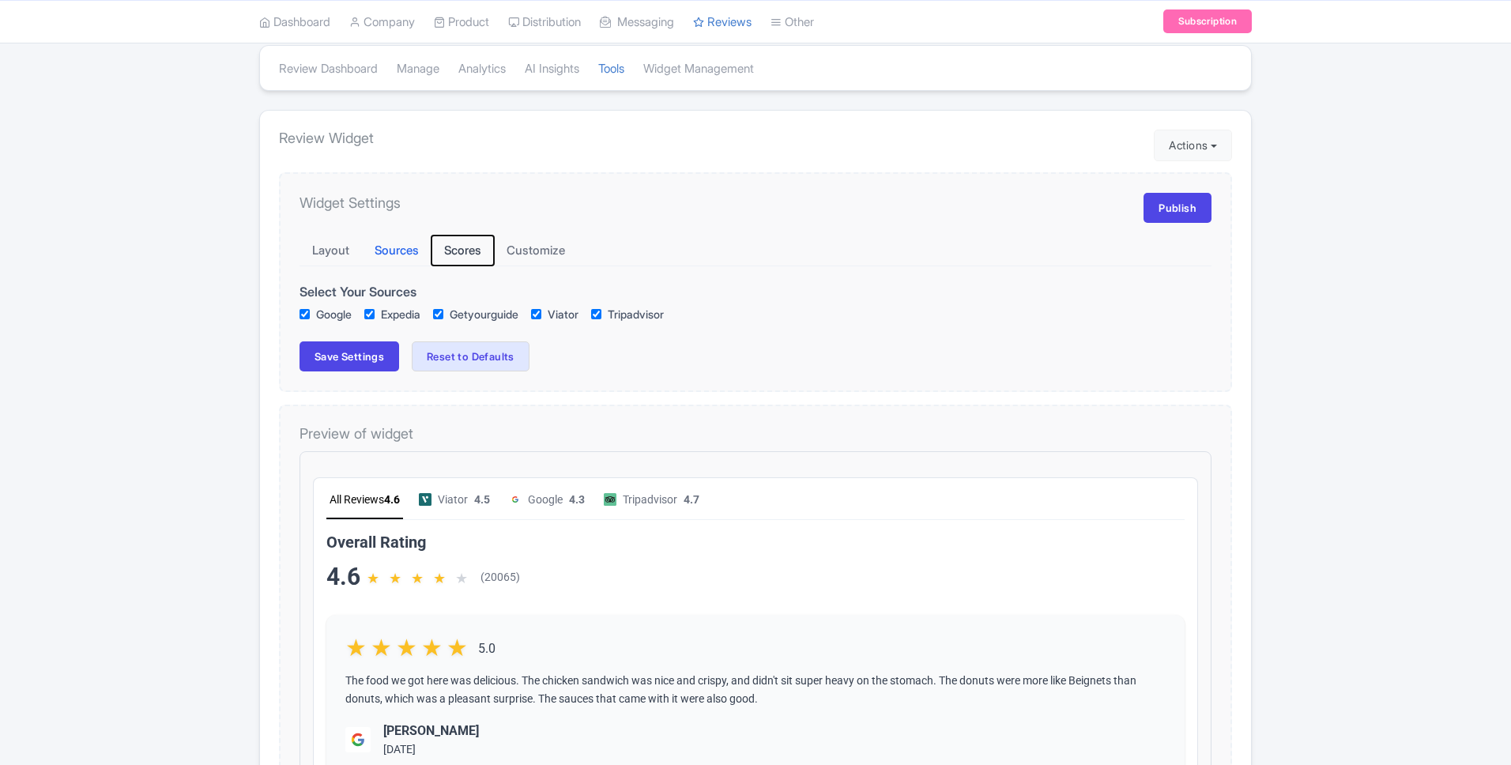
click at [488, 253] on button "Scores" at bounding box center [462, 250] width 62 height 31
click at [552, 263] on button "Customize" at bounding box center [536, 250] width 84 height 31
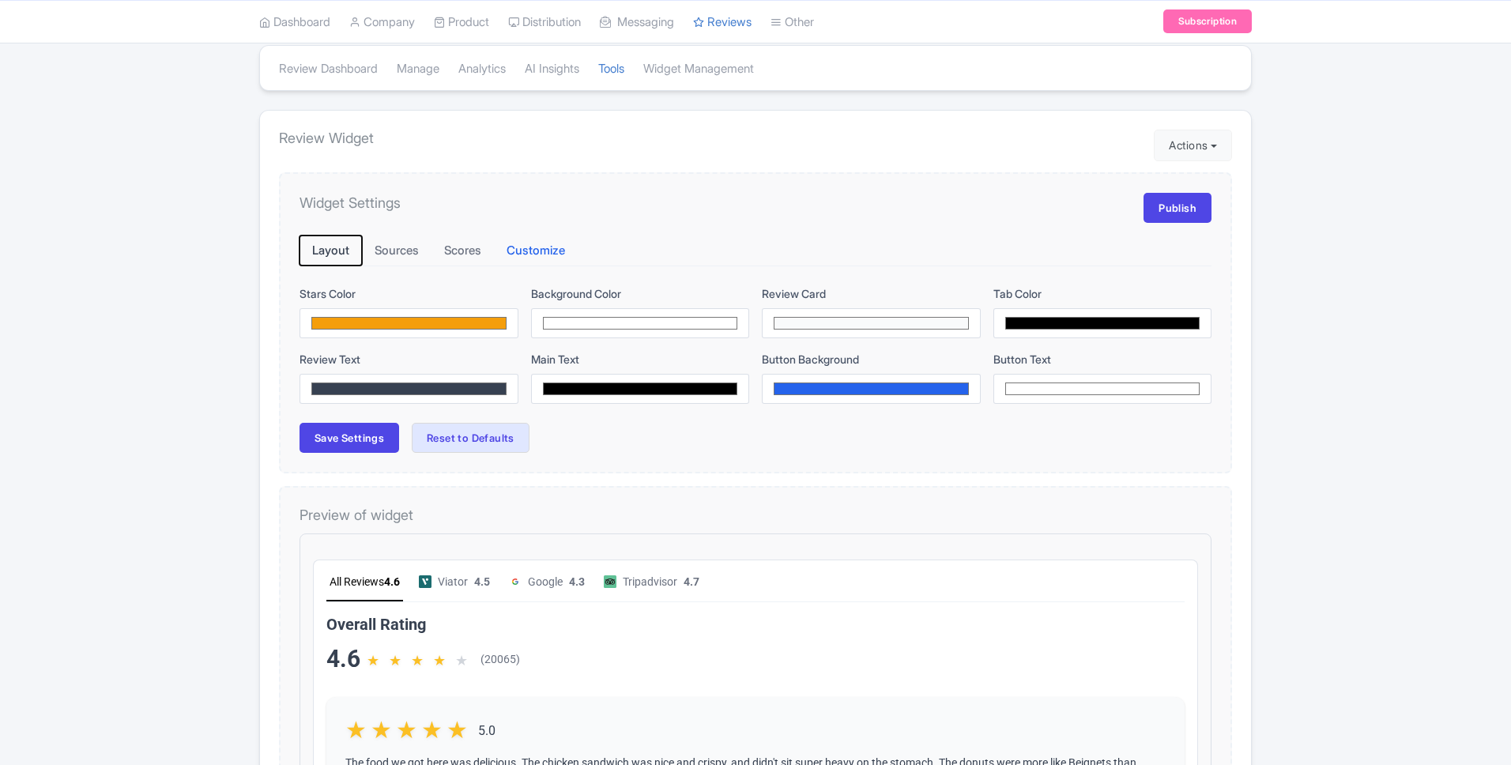
click at [327, 254] on button "Layout" at bounding box center [330, 250] width 62 height 31
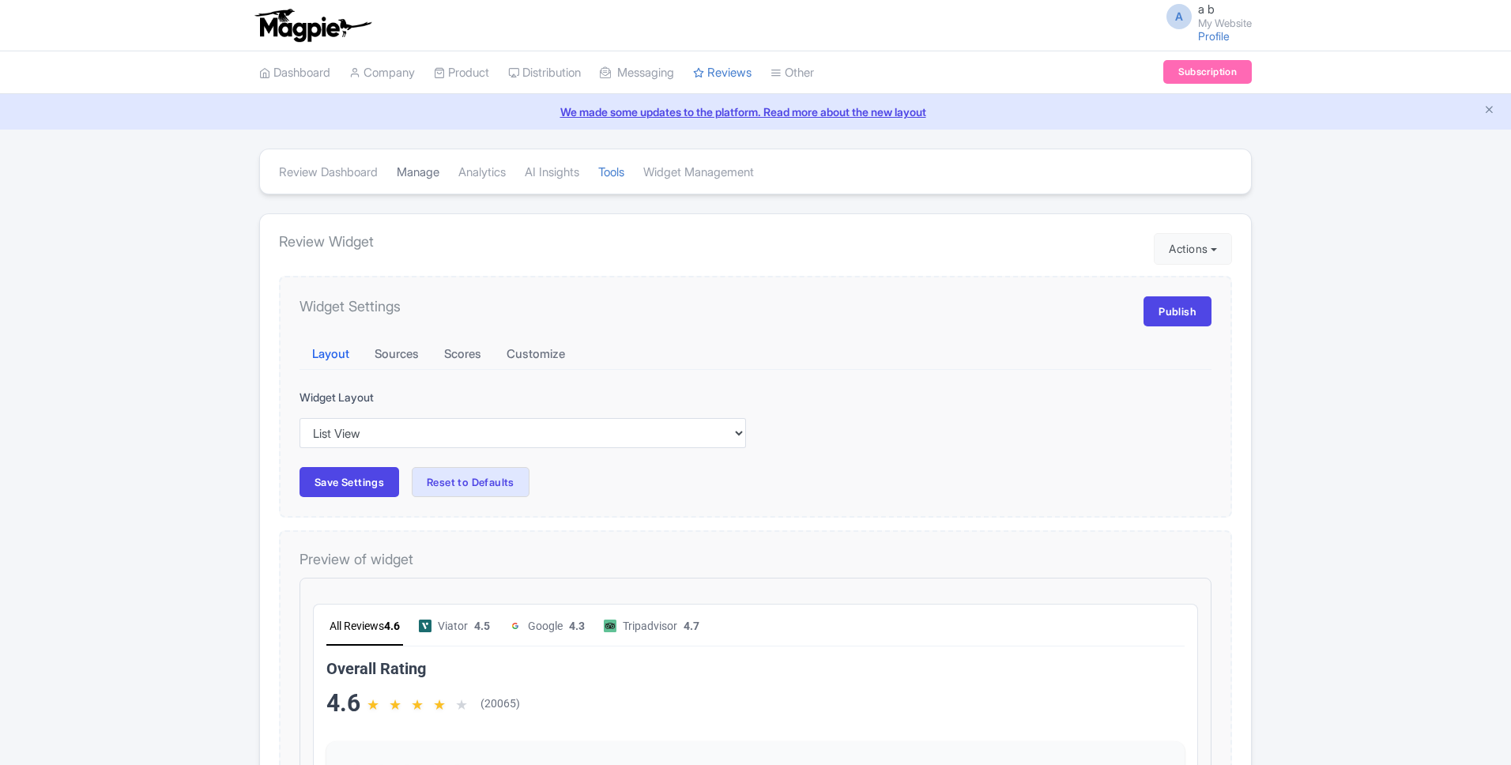
click at [425, 181] on link "Manage" at bounding box center [418, 172] width 43 height 43
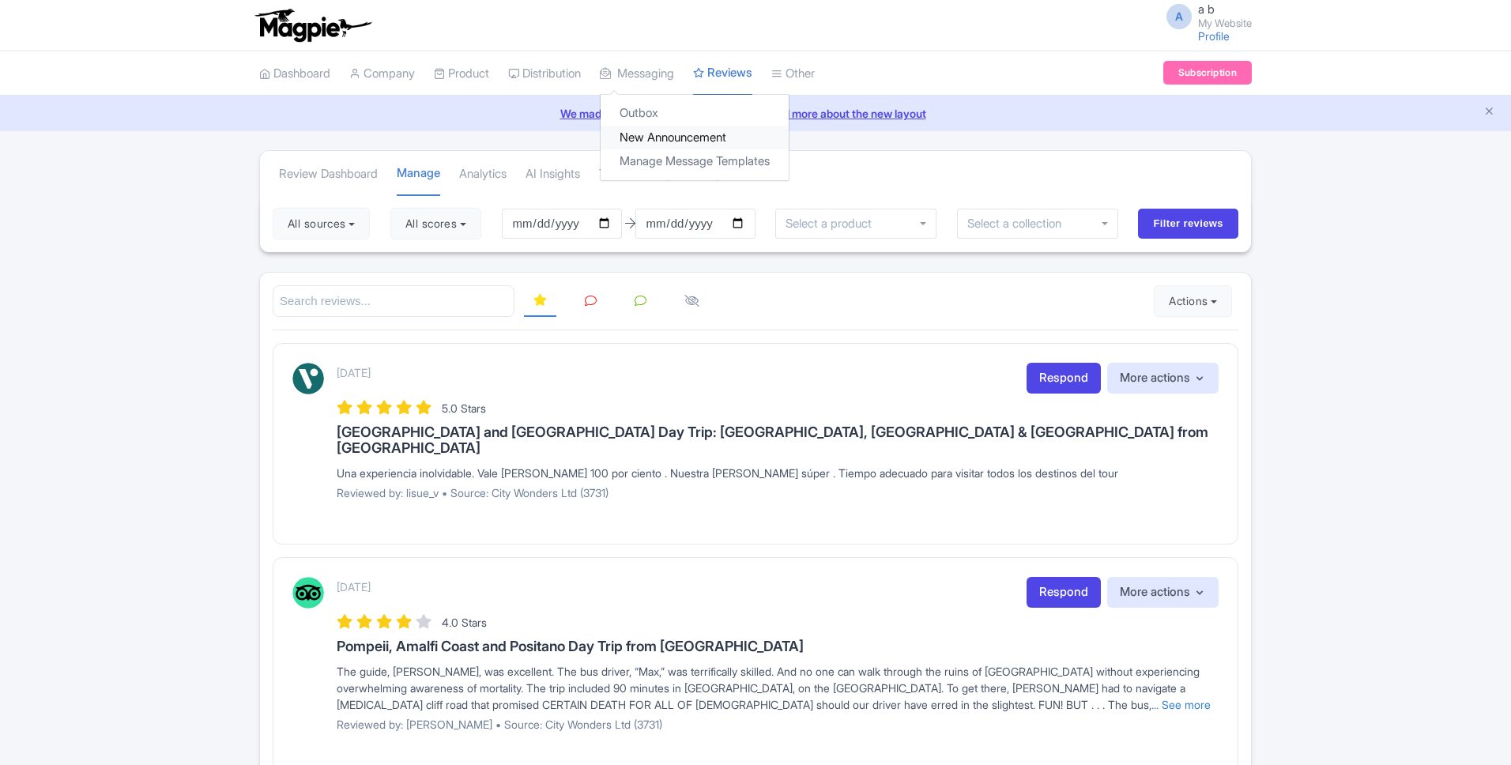
click at [642, 141] on link "New Announcement" at bounding box center [695, 138] width 188 height 24
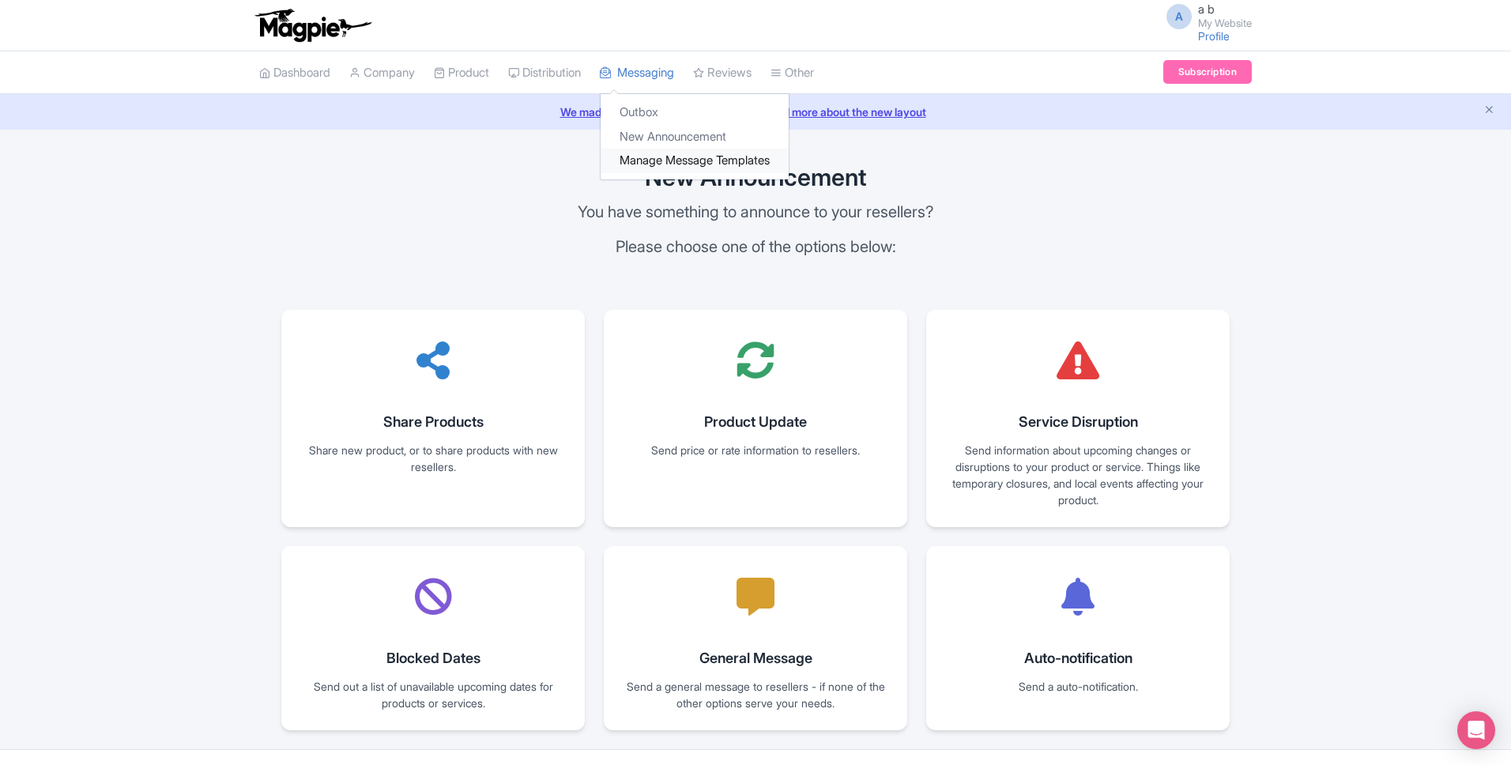
click at [670, 164] on link "Manage Message Templates" at bounding box center [695, 161] width 188 height 24
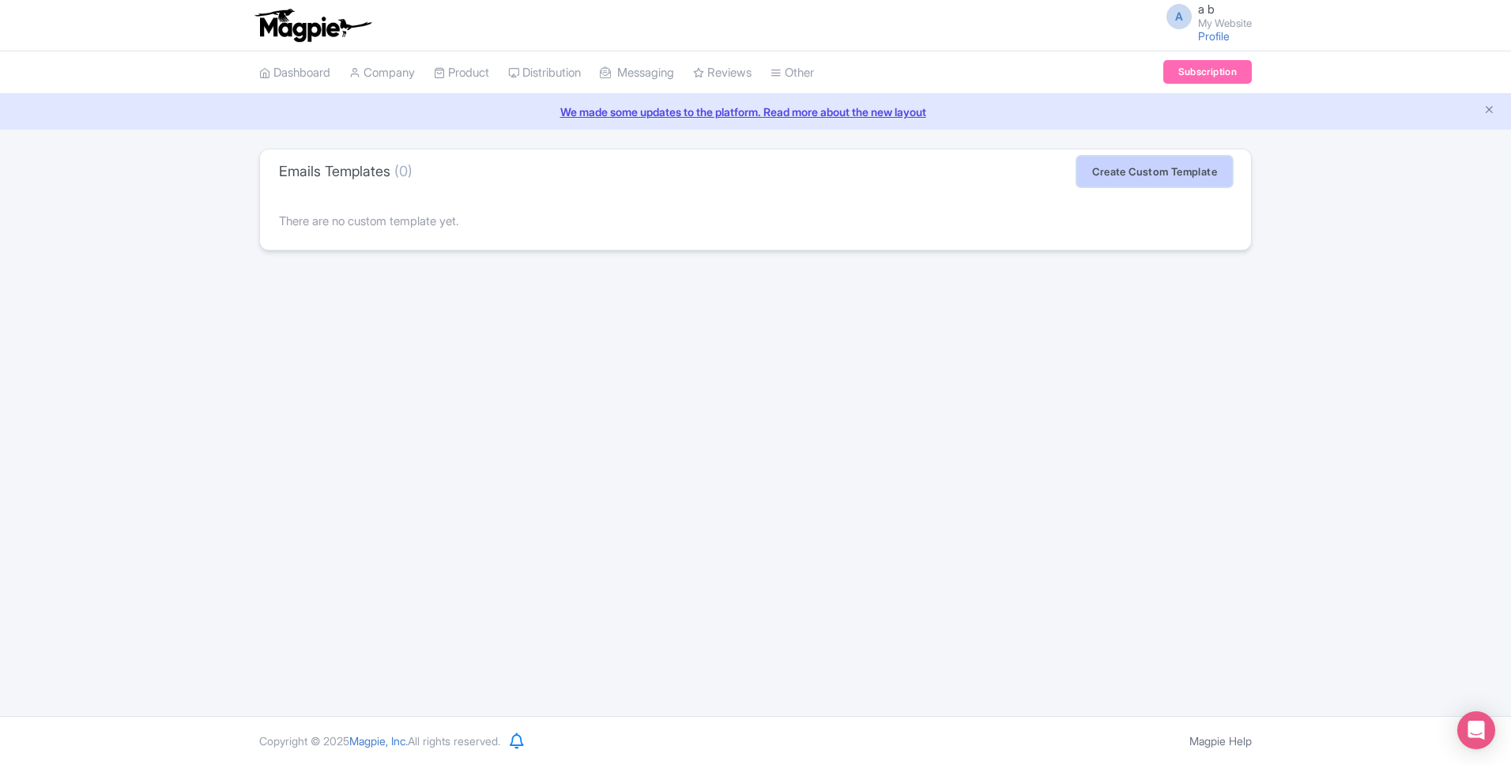
click at [1104, 175] on link "Create Custom Template" at bounding box center [1154, 171] width 155 height 30
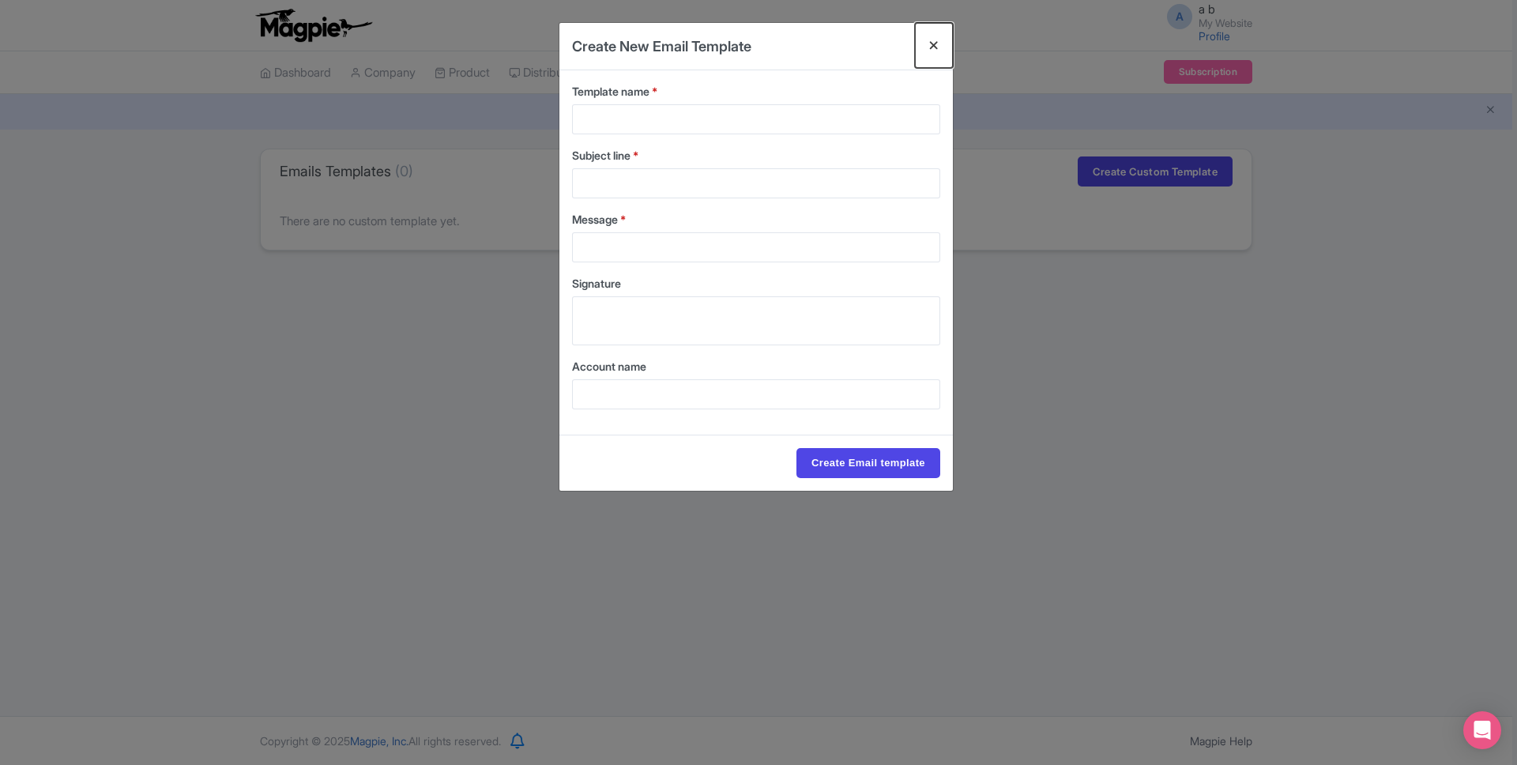
click at [933, 44] on button "Close" at bounding box center [934, 45] width 38 height 45
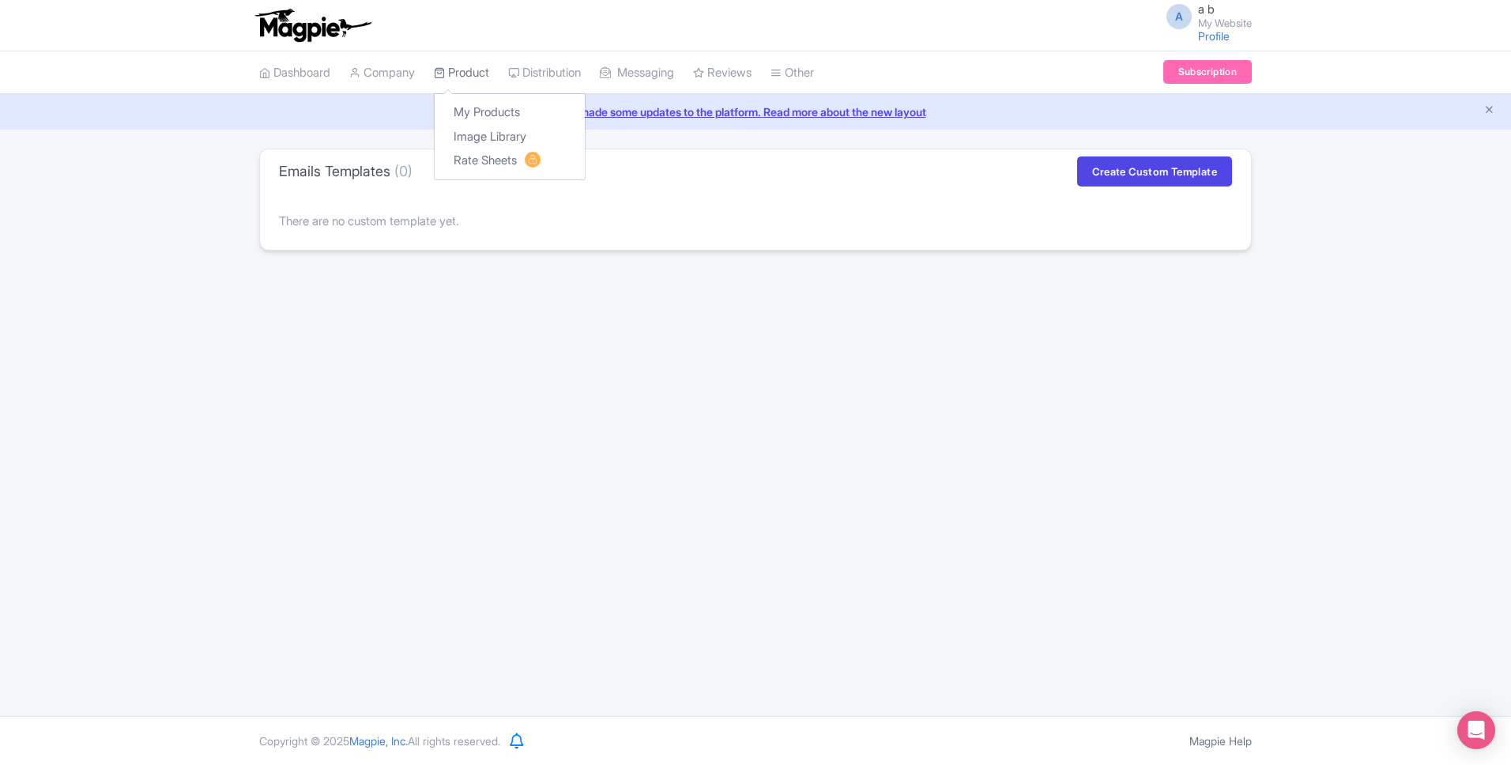
click at [476, 71] on link "Product" at bounding box center [461, 72] width 55 height 43
click at [476, 107] on link "My Products" at bounding box center [510, 112] width 150 height 24
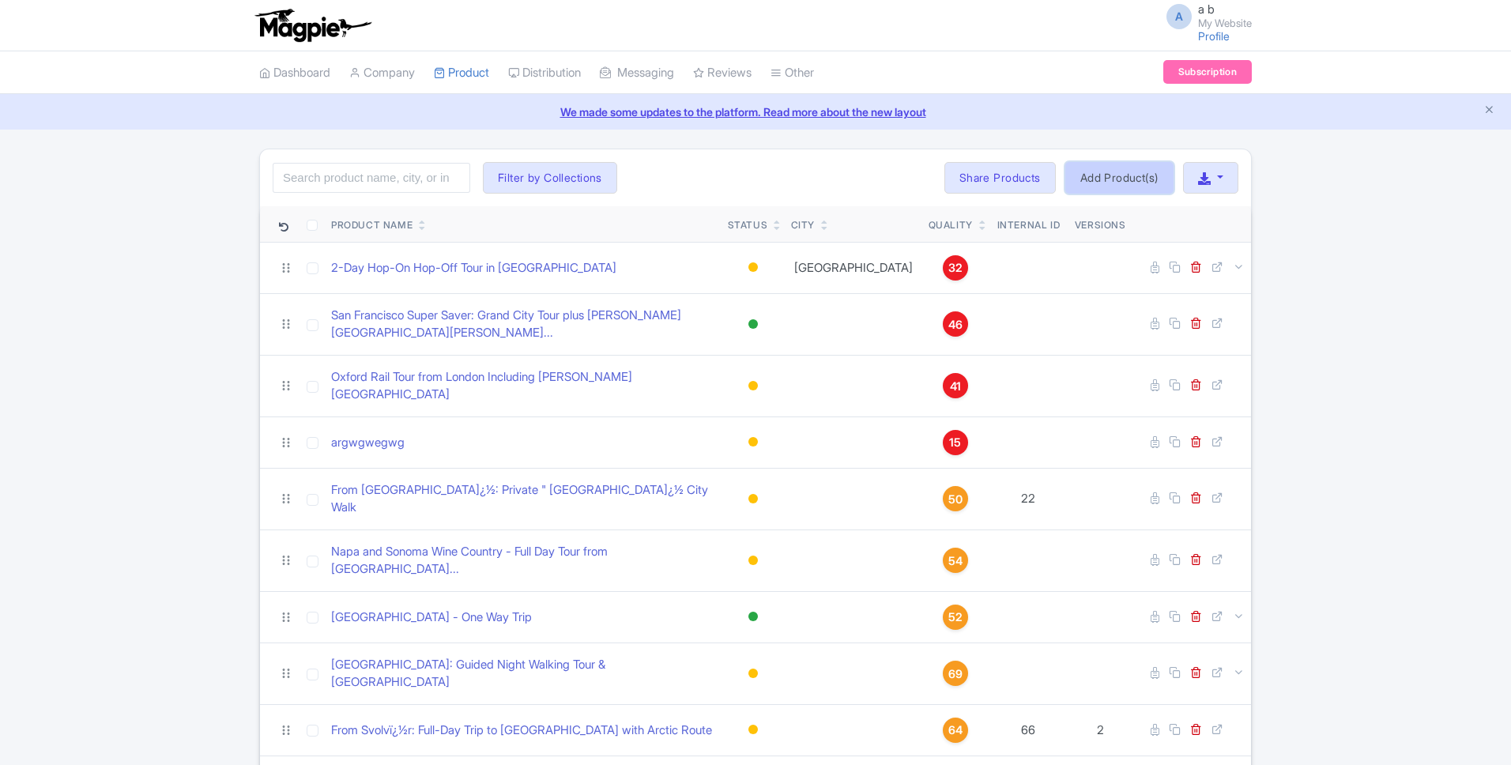
click at [1110, 167] on link "Add Product(s)" at bounding box center [1119, 178] width 108 height 32
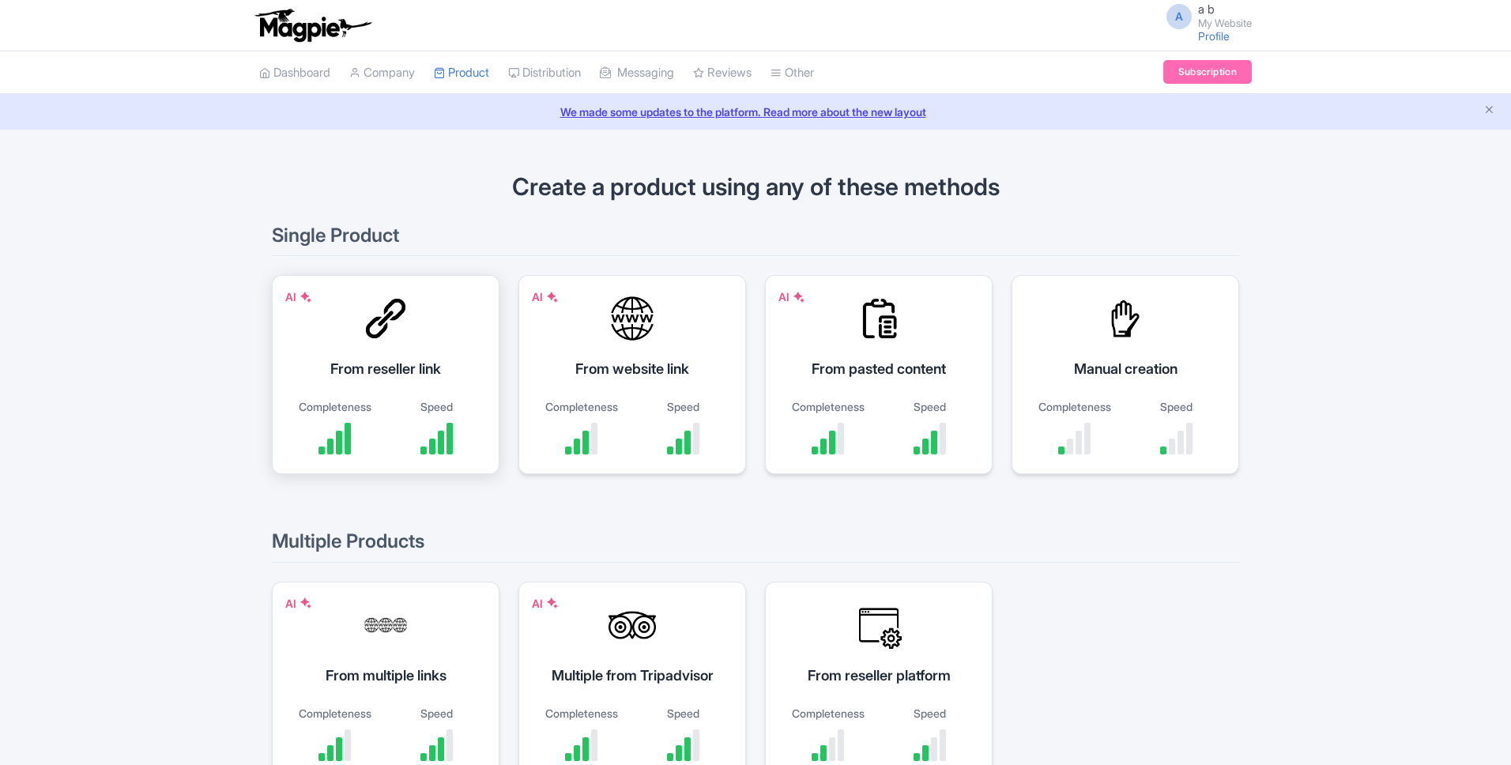
click at [414, 370] on div "From reseller link" at bounding box center [386, 368] width 188 height 21
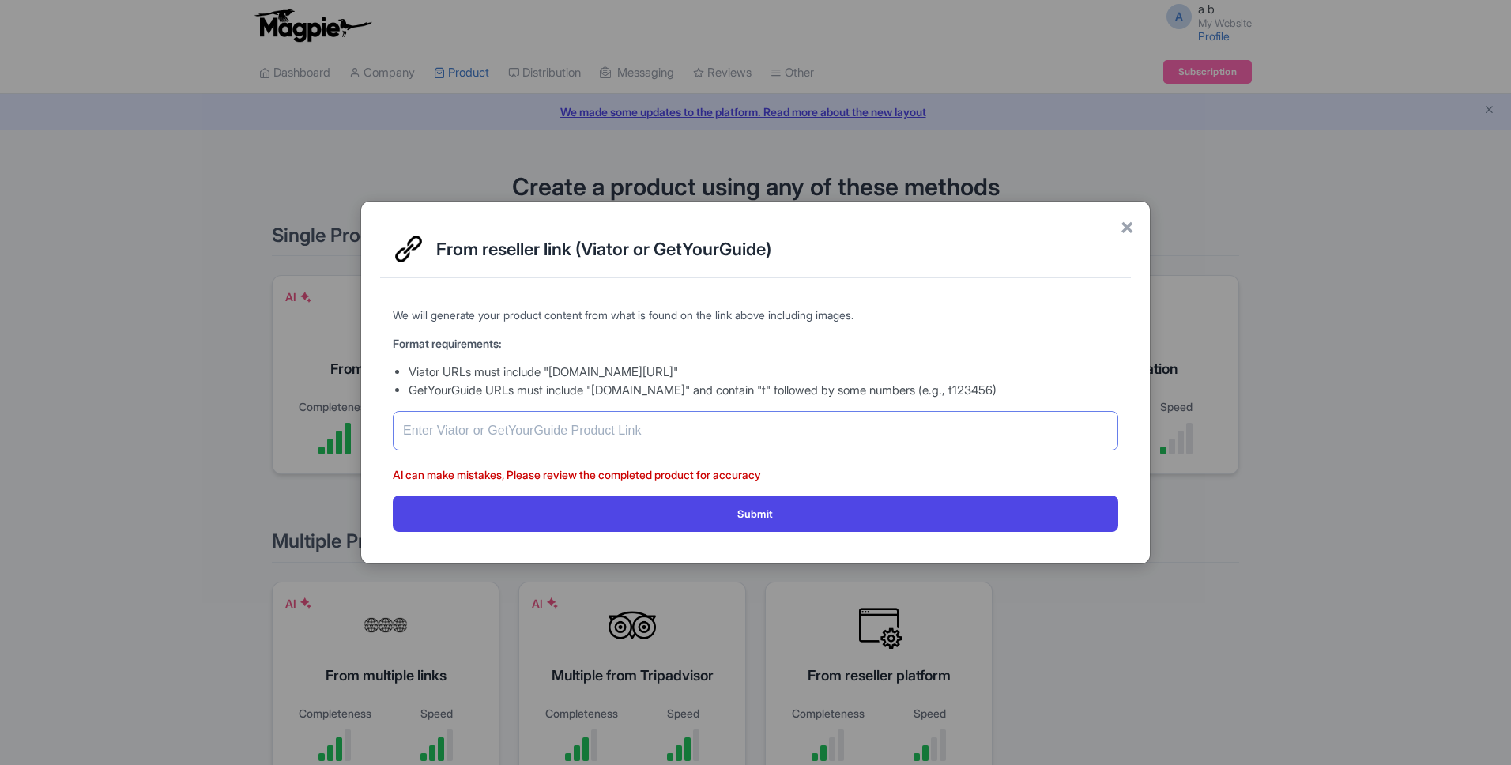
click at [561, 426] on input "text" at bounding box center [755, 431] width 725 height 40
click at [1120, 226] on span "×" at bounding box center [1127, 225] width 14 height 33
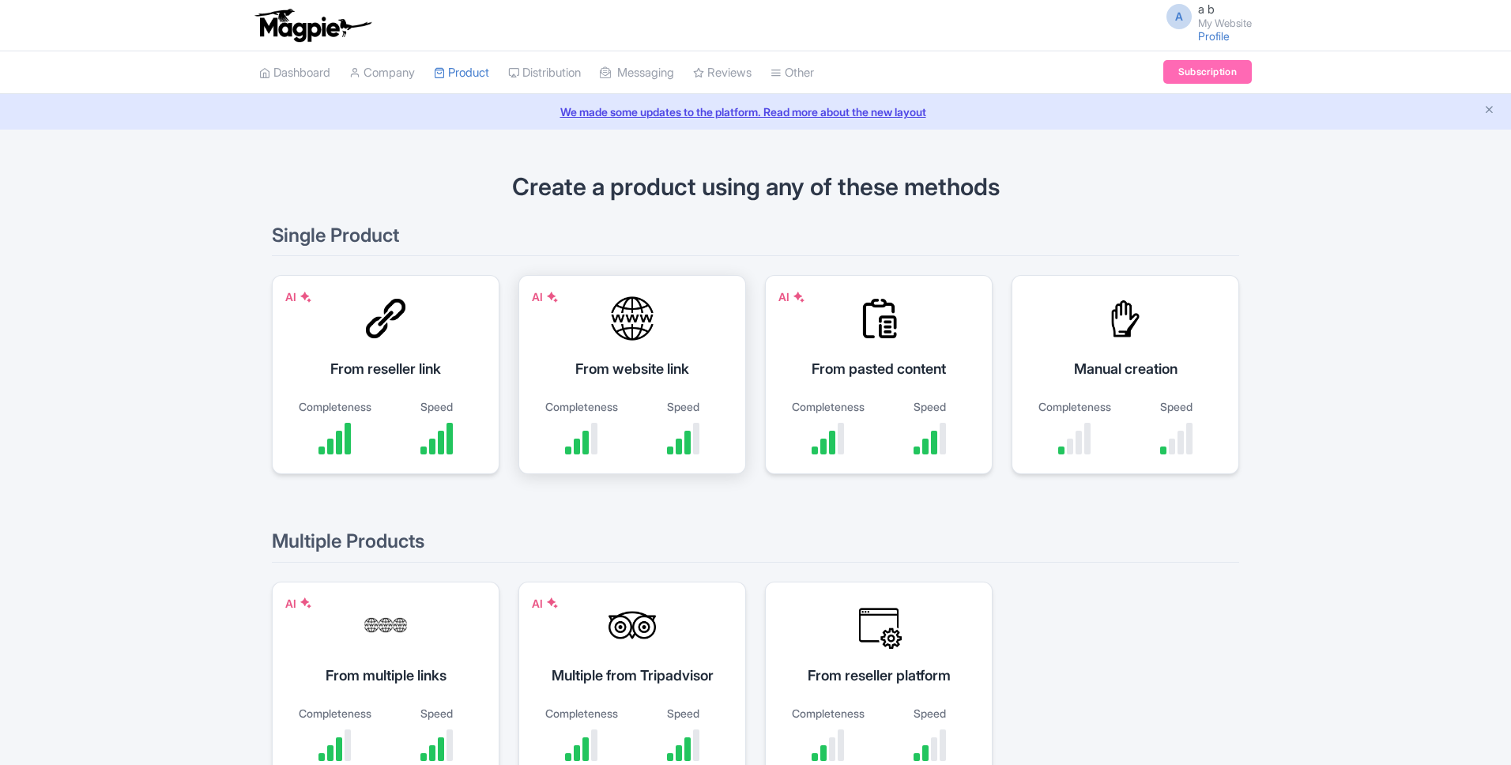
click at [552, 379] on div "From website link" at bounding box center [632, 368] width 188 height 21
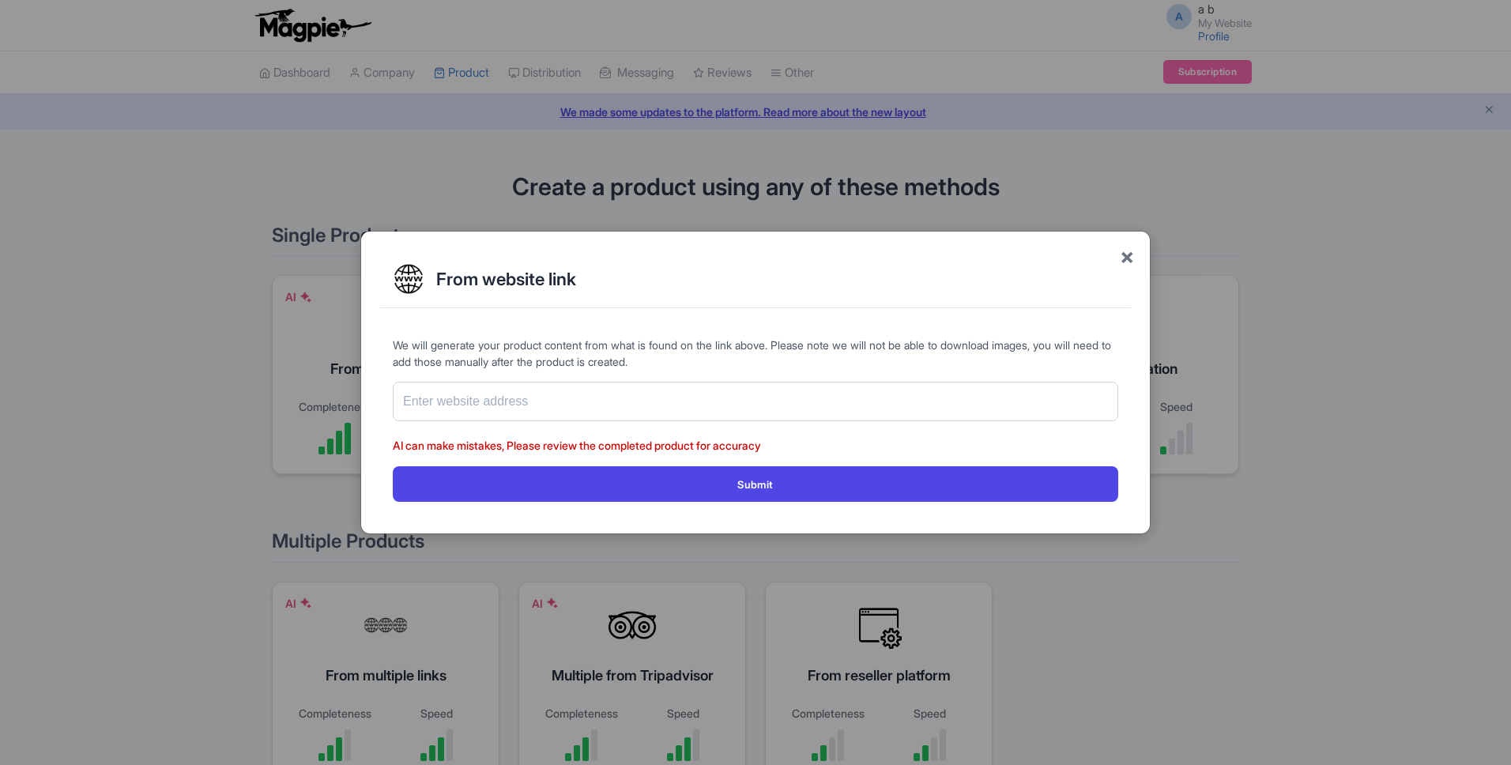
click at [1130, 258] on span "×" at bounding box center [1127, 255] width 14 height 33
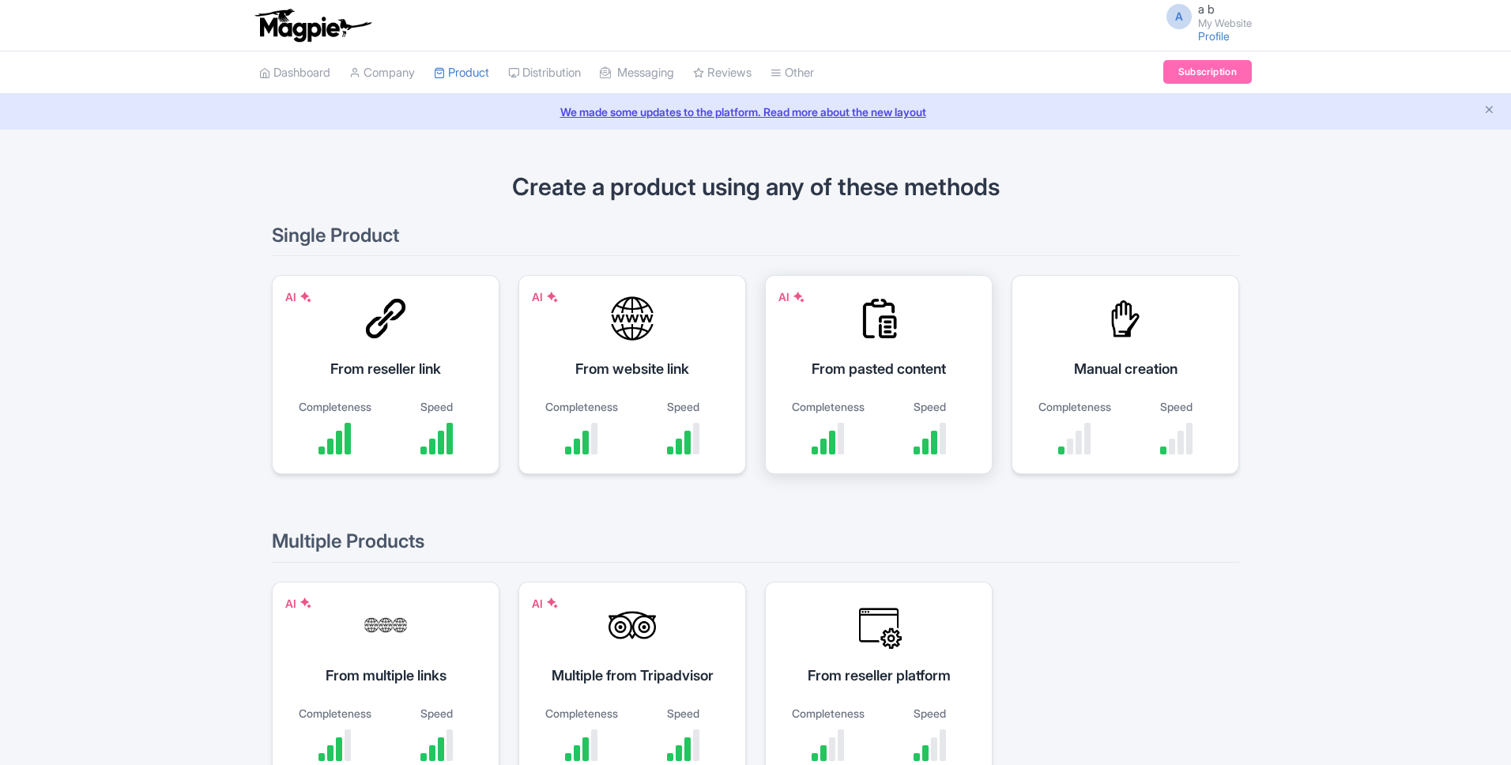
click at [852, 356] on div "AI From pasted content Completeness Speed" at bounding box center [879, 374] width 228 height 199
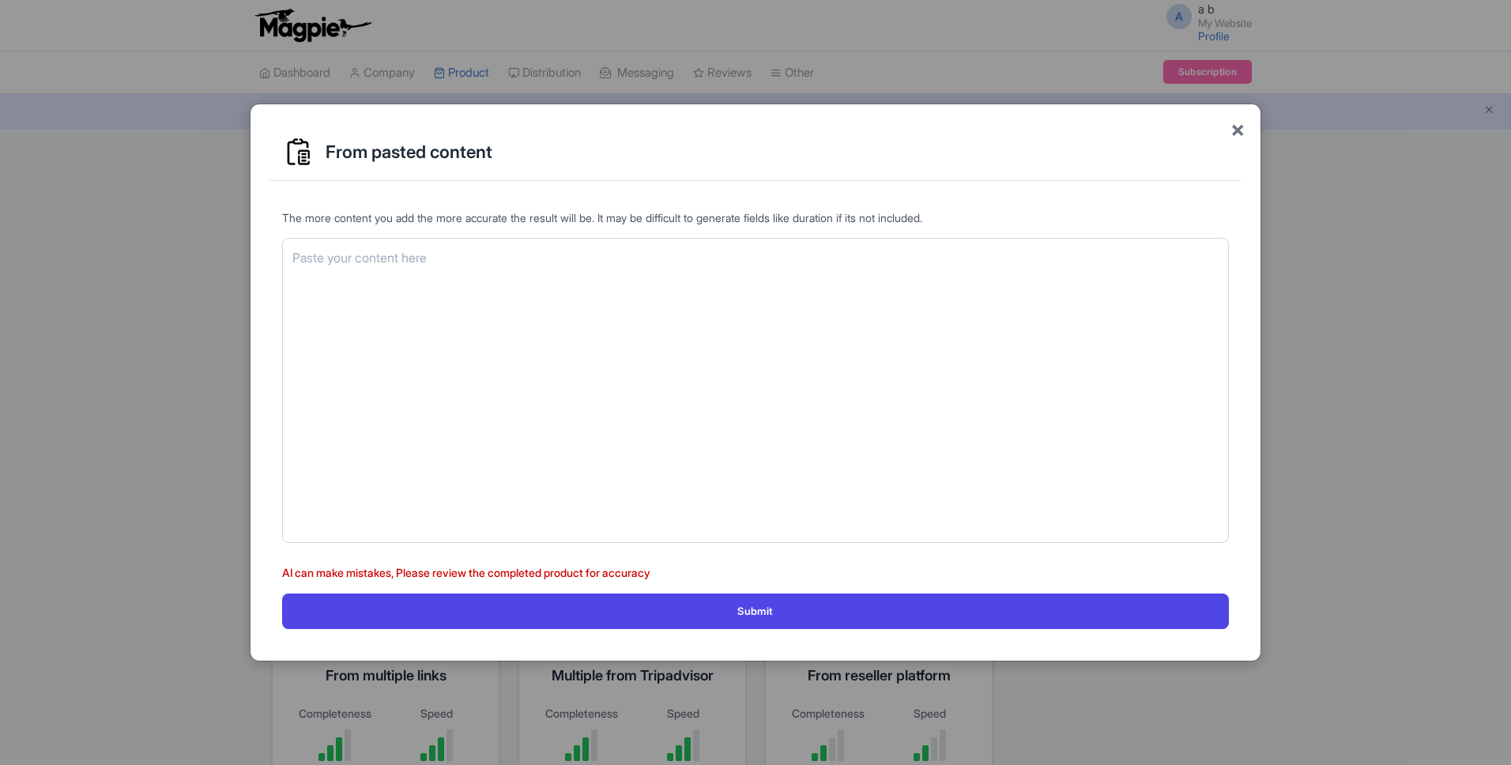
click at [1237, 133] on span "×" at bounding box center [1237, 128] width 14 height 33
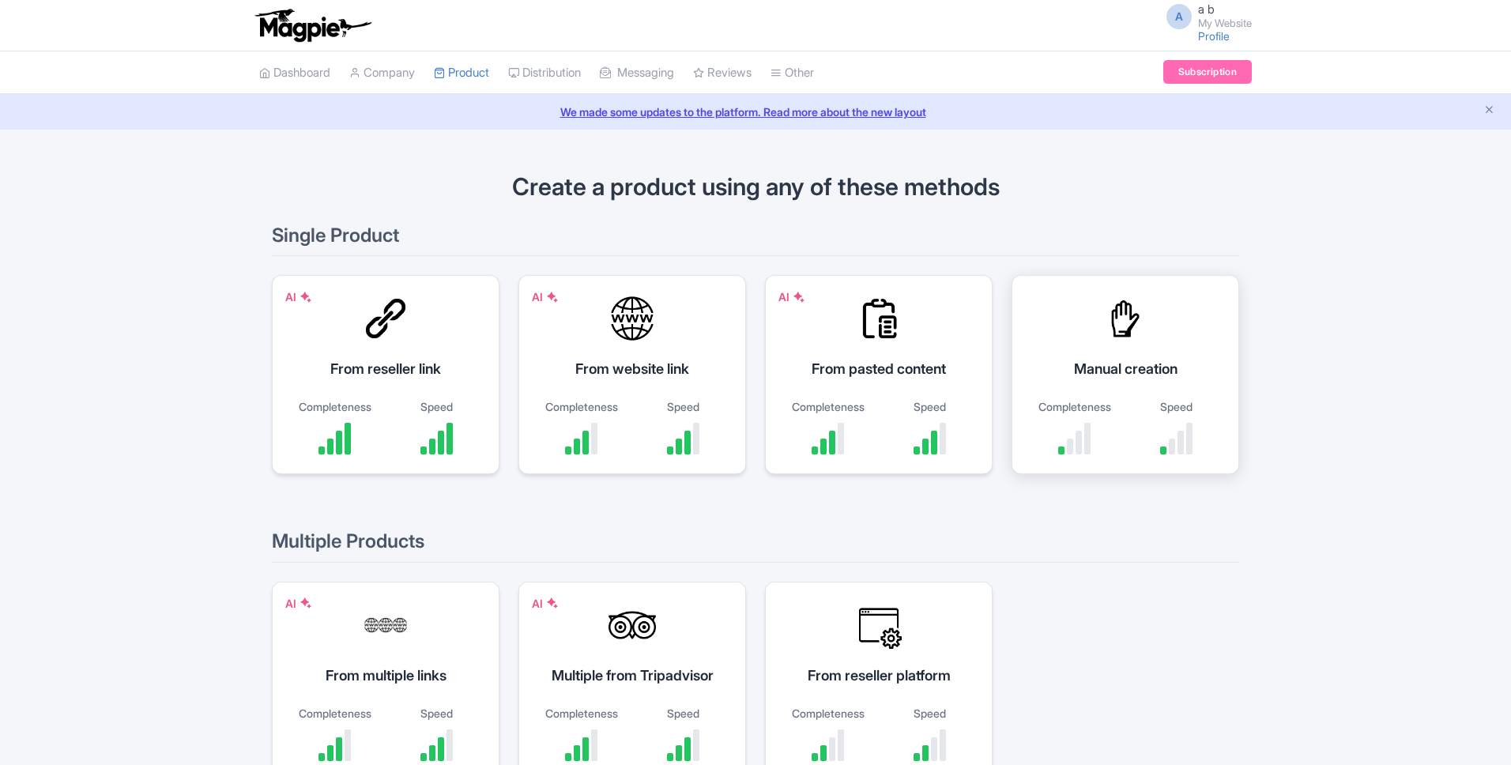
click at [1105, 369] on div "Manual creation" at bounding box center [1125, 368] width 188 height 21
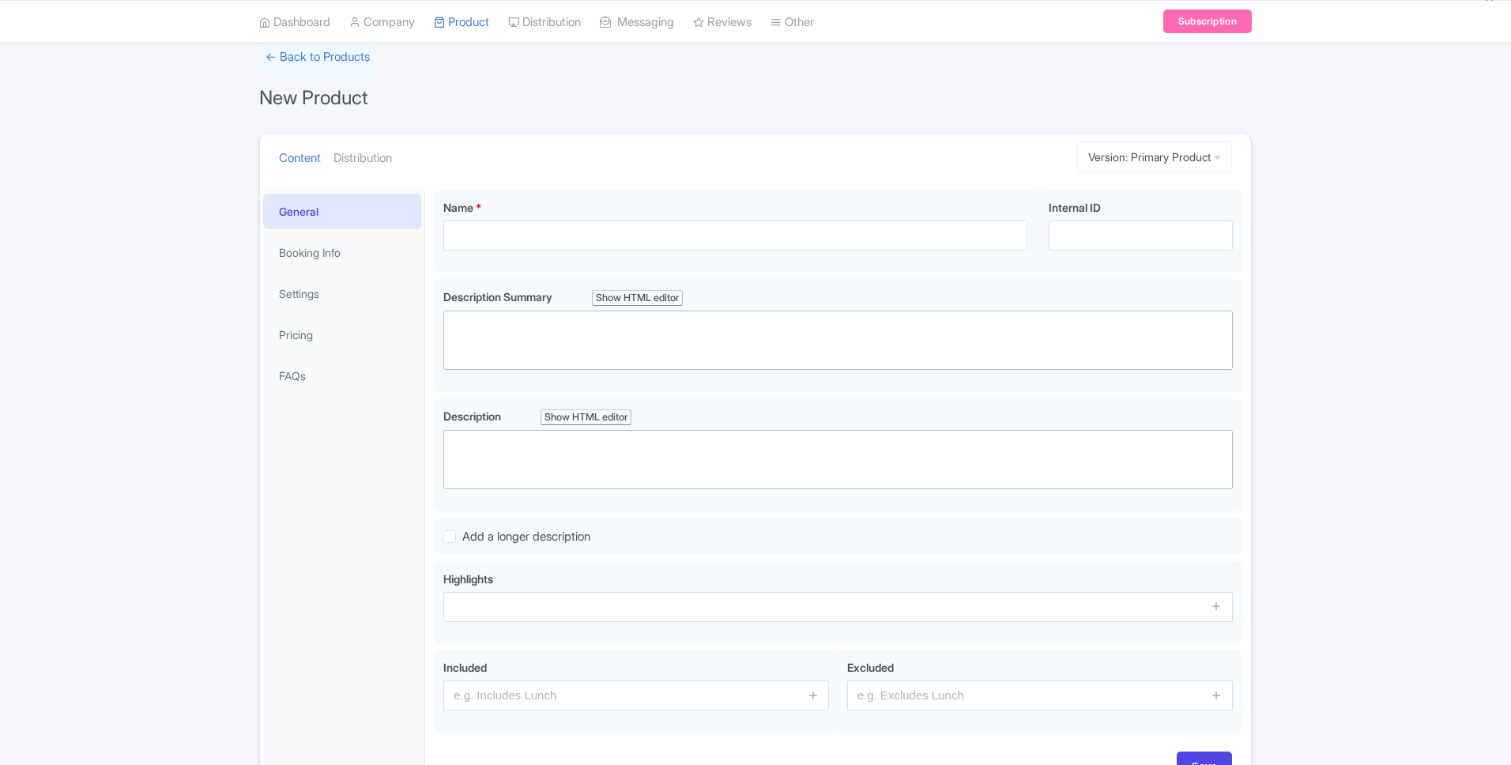
scroll to position [95, 0]
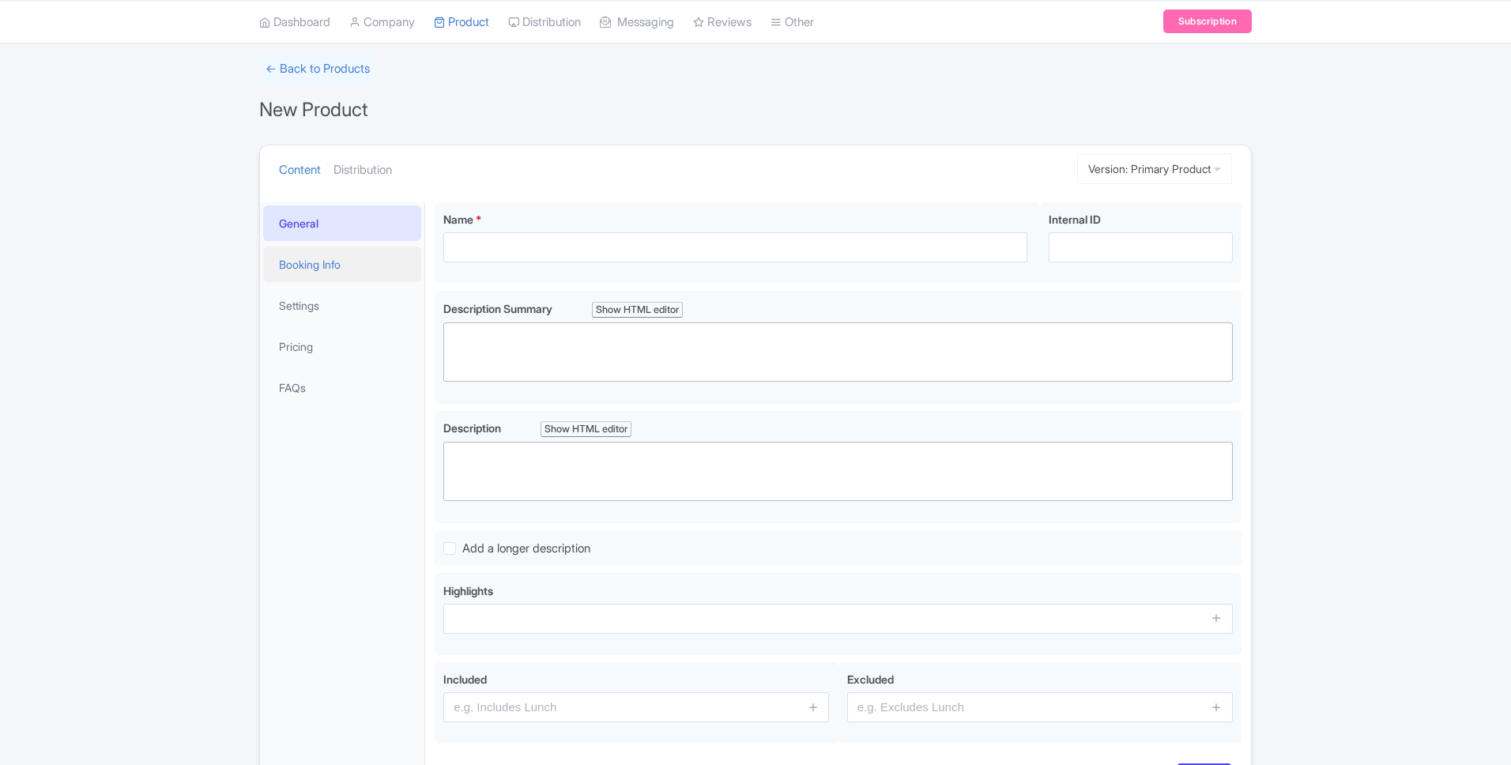
click at [322, 265] on link "Booking Info" at bounding box center [342, 265] width 158 height 36
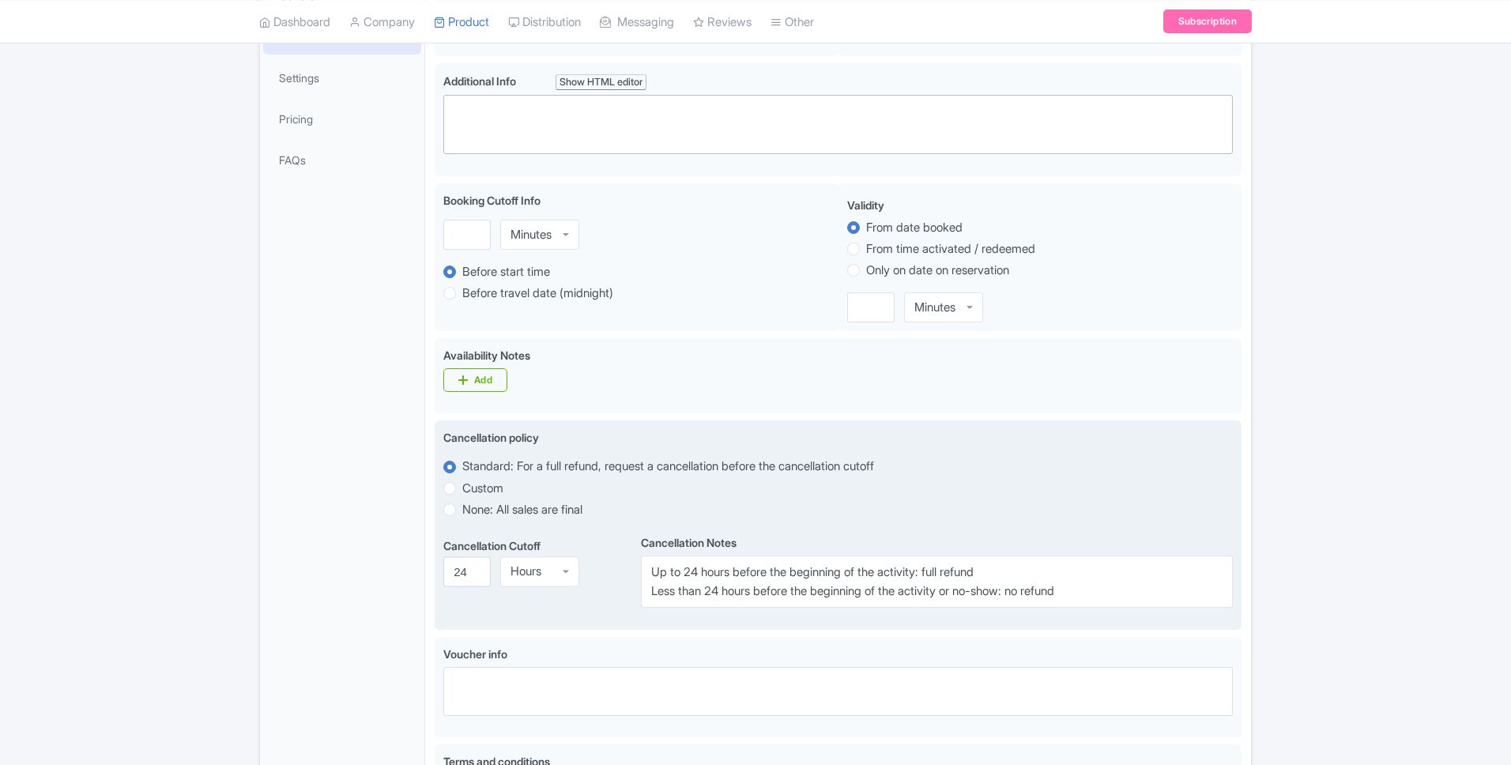
scroll to position [313, 0]
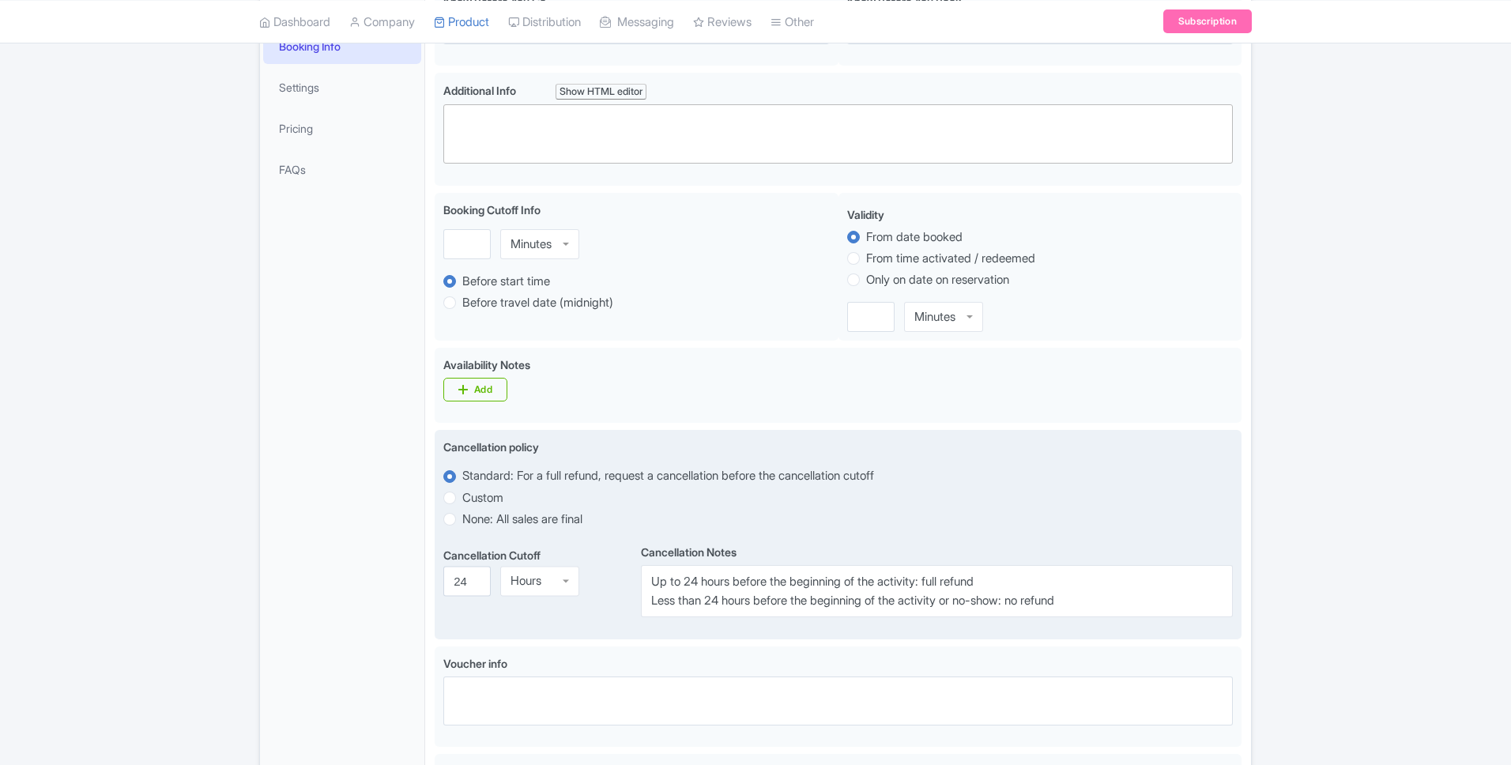
click at [462, 496] on label "Custom" at bounding box center [482, 498] width 41 height 18
click at [462, 496] on input "Custom" at bounding box center [470, 496] width 16 height 16
radio input "true"
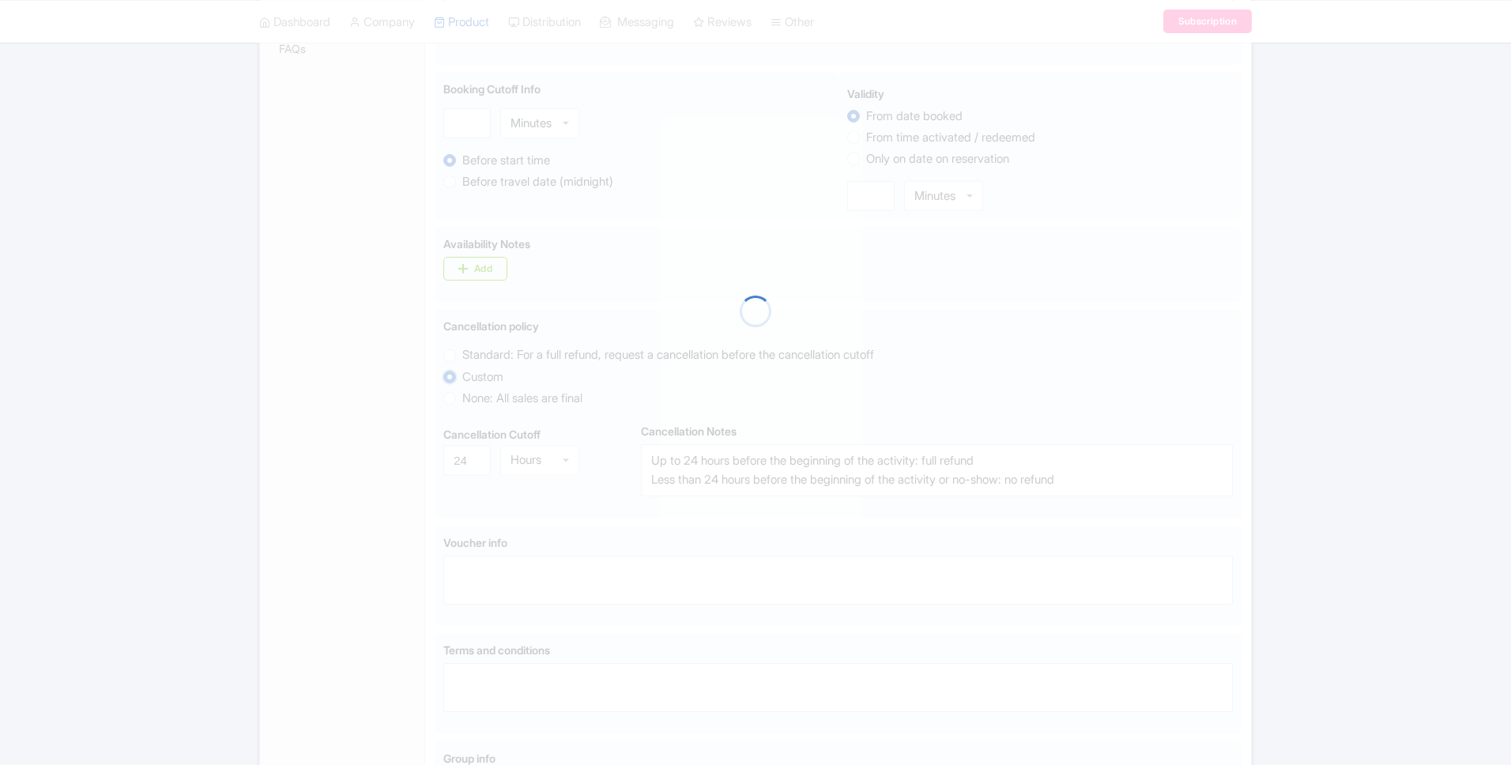
scroll to position [445, 0]
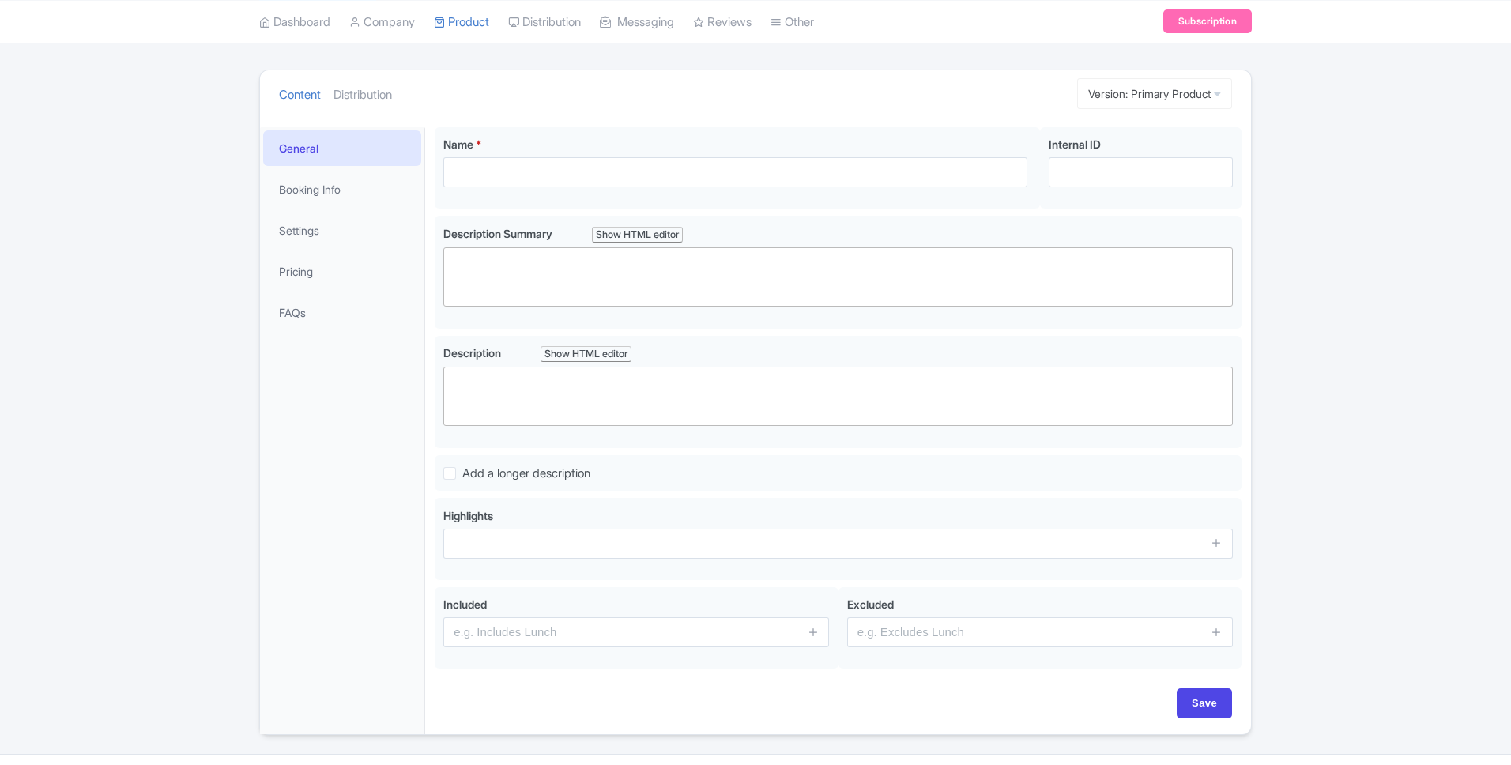
scroll to position [169, 0]
click at [312, 243] on link "Settings" at bounding box center [342, 231] width 158 height 36
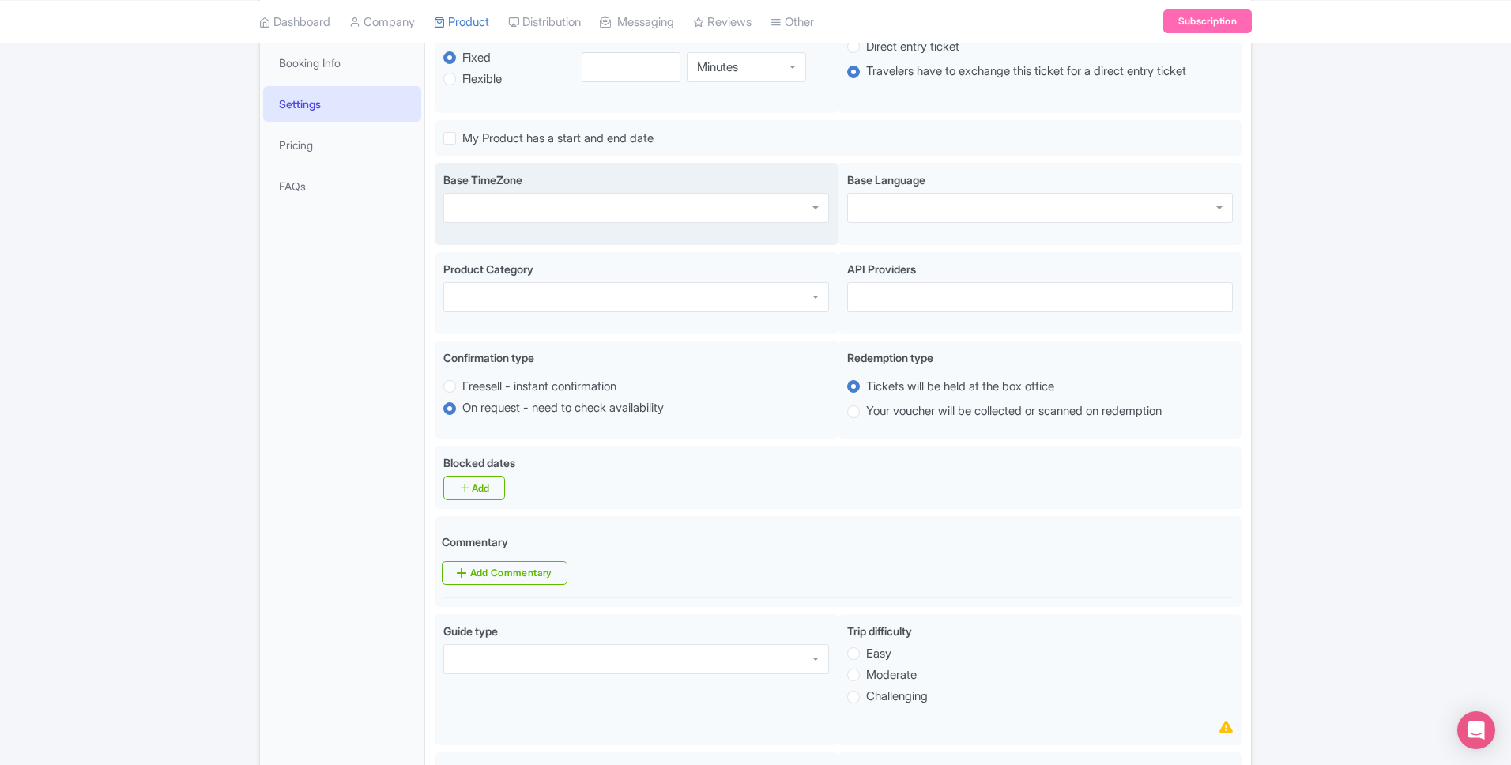
scroll to position [299, 0]
click at [929, 224] on div "Base Language" at bounding box center [1040, 201] width 404 height 82
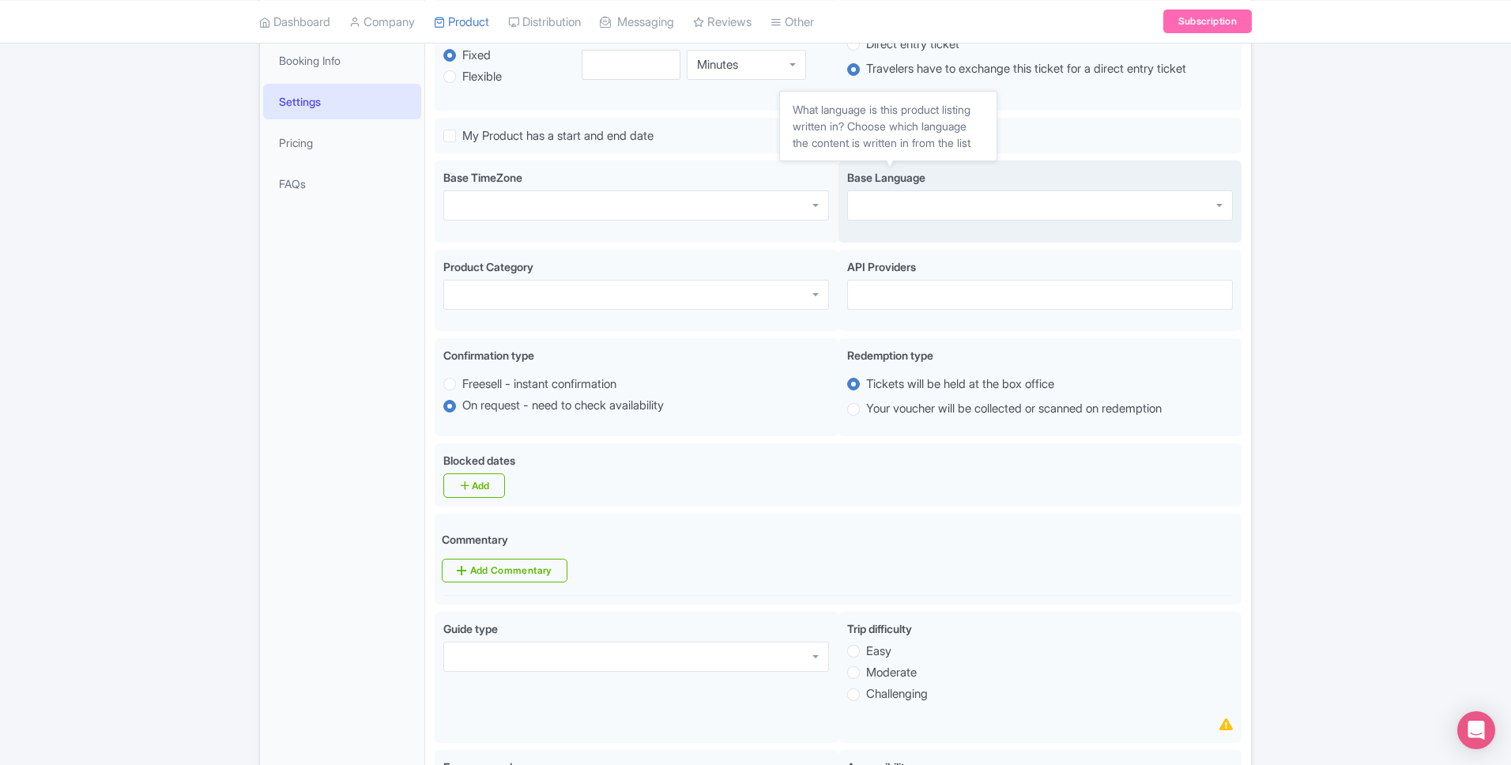
click at [924, 185] on label "Base Language" at bounding box center [886, 177] width 78 height 17
click at [861, 198] on input "Base Language" at bounding box center [858, 205] width 3 height 14
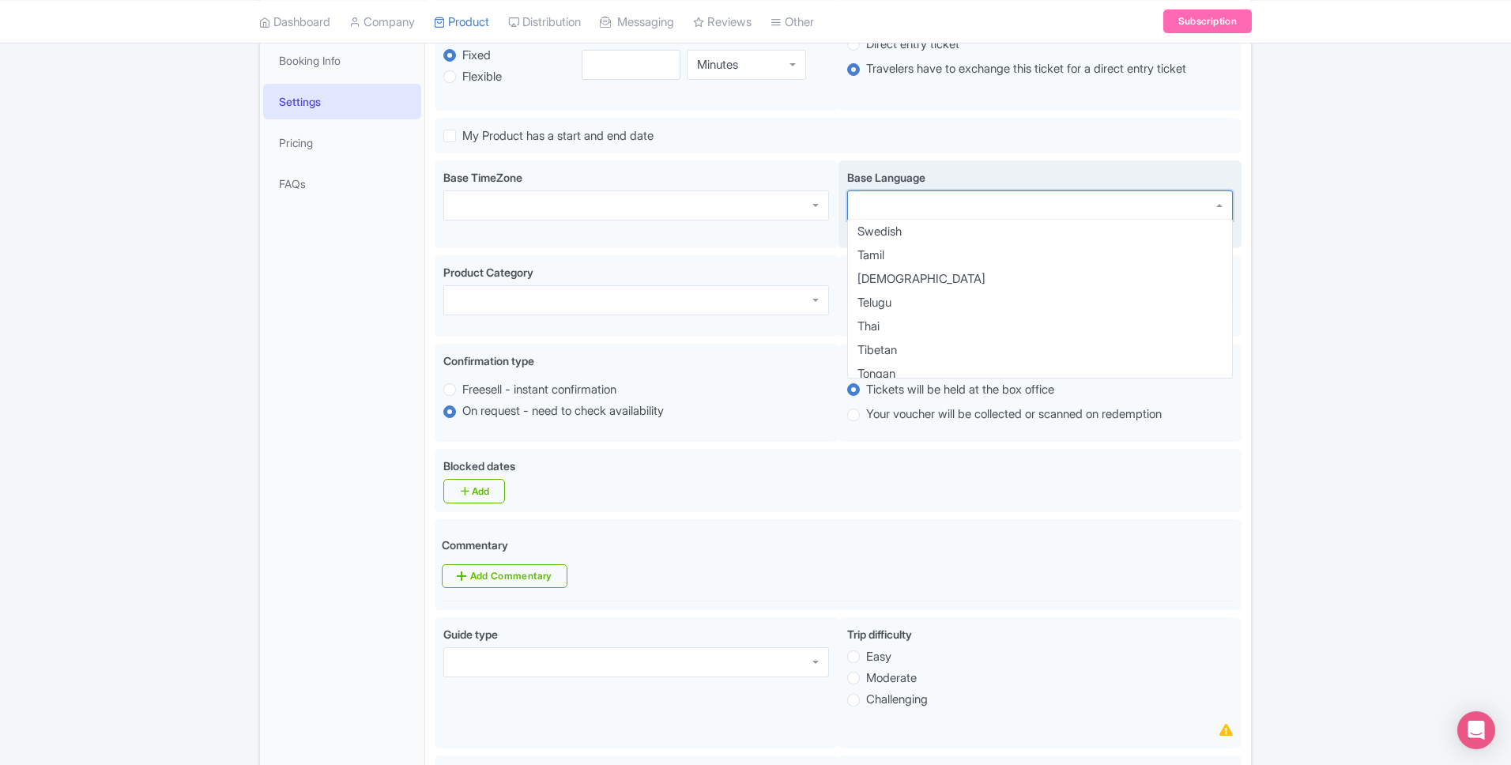
scroll to position [1549, 0]
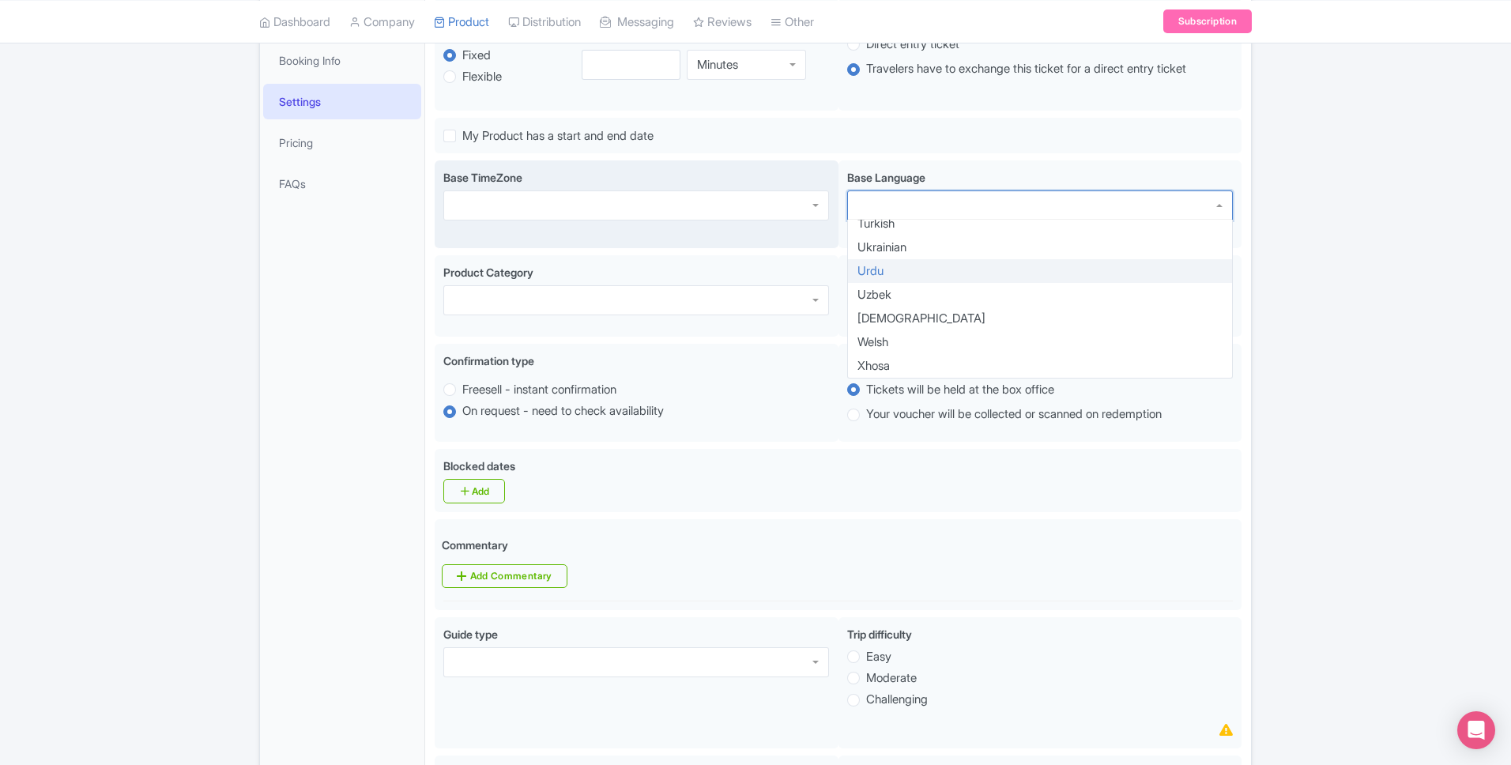
click at [722, 213] on div at bounding box center [636, 205] width 386 height 30
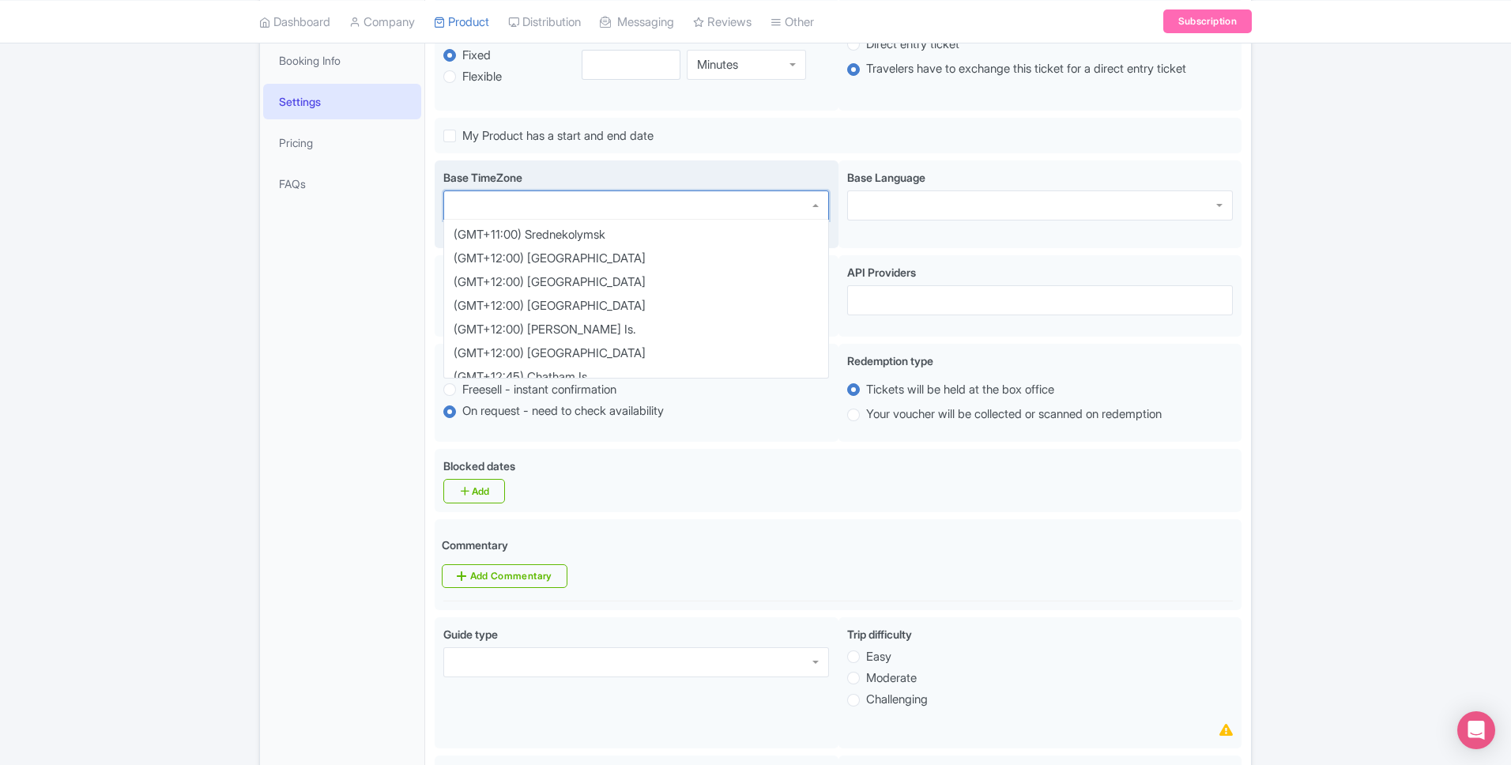
scroll to position [3350, 0]
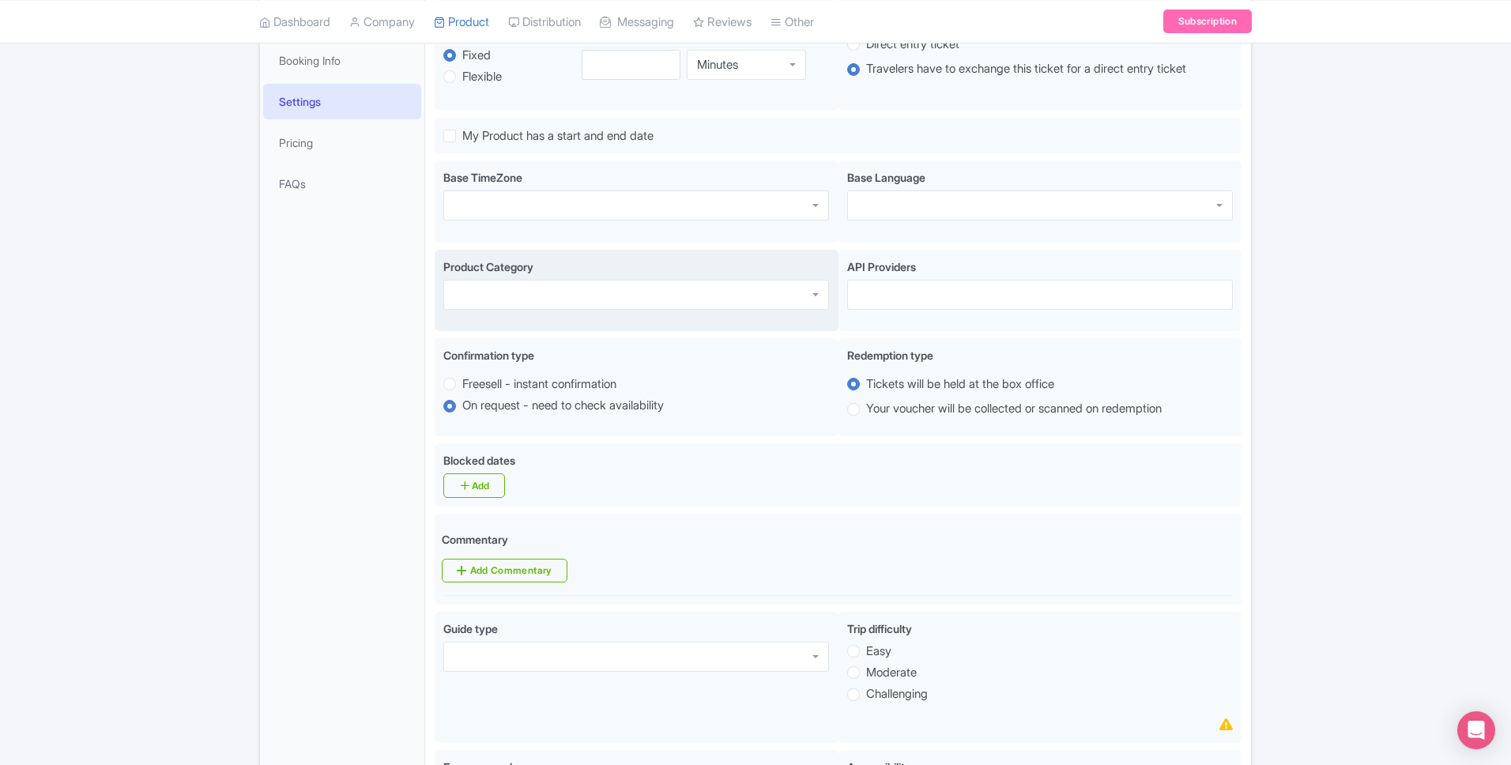
click at [474, 306] on div at bounding box center [636, 295] width 386 height 30
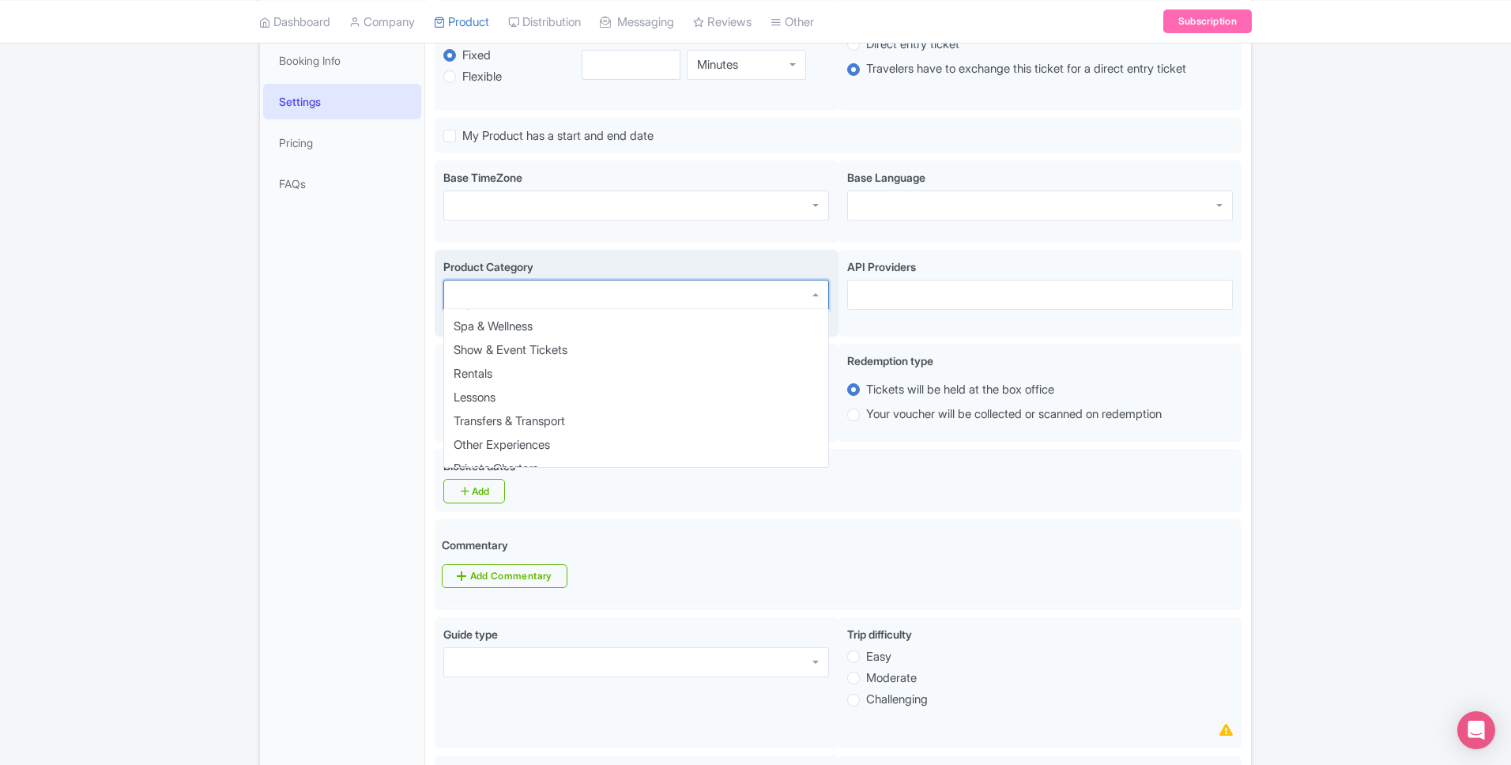
scroll to position [363, 0]
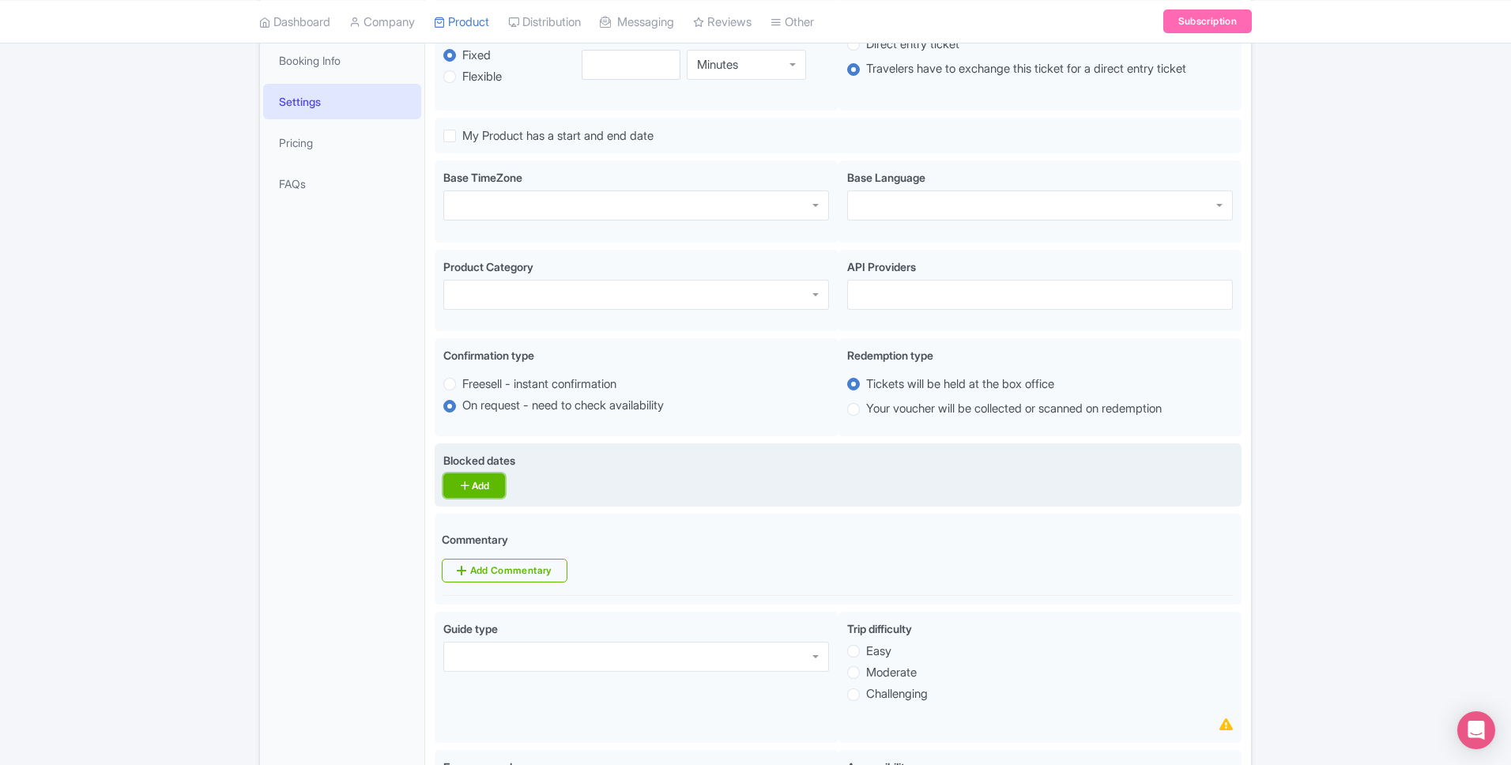
click at [458, 479] on icon at bounding box center [464, 485] width 13 height 13
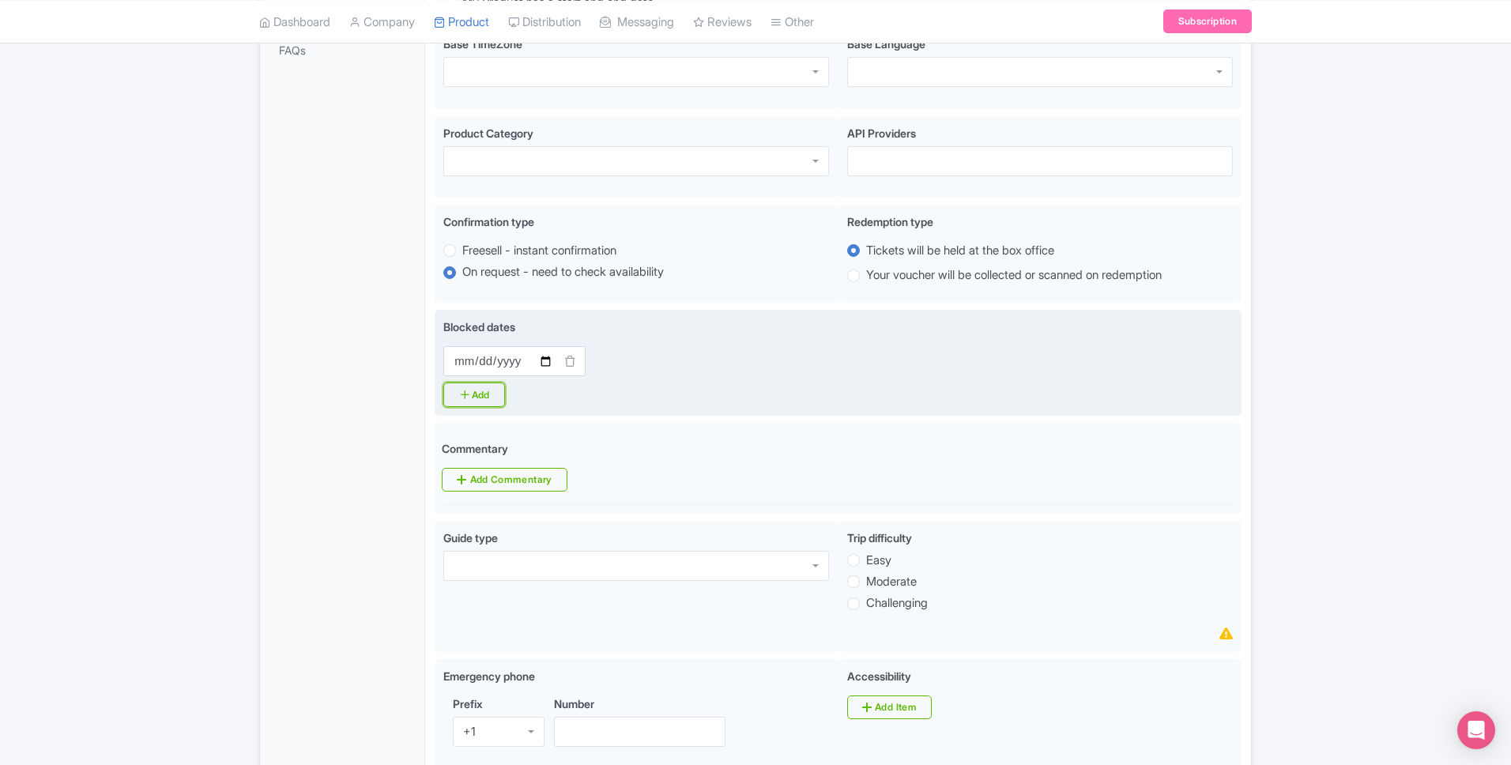
scroll to position [439, 0]
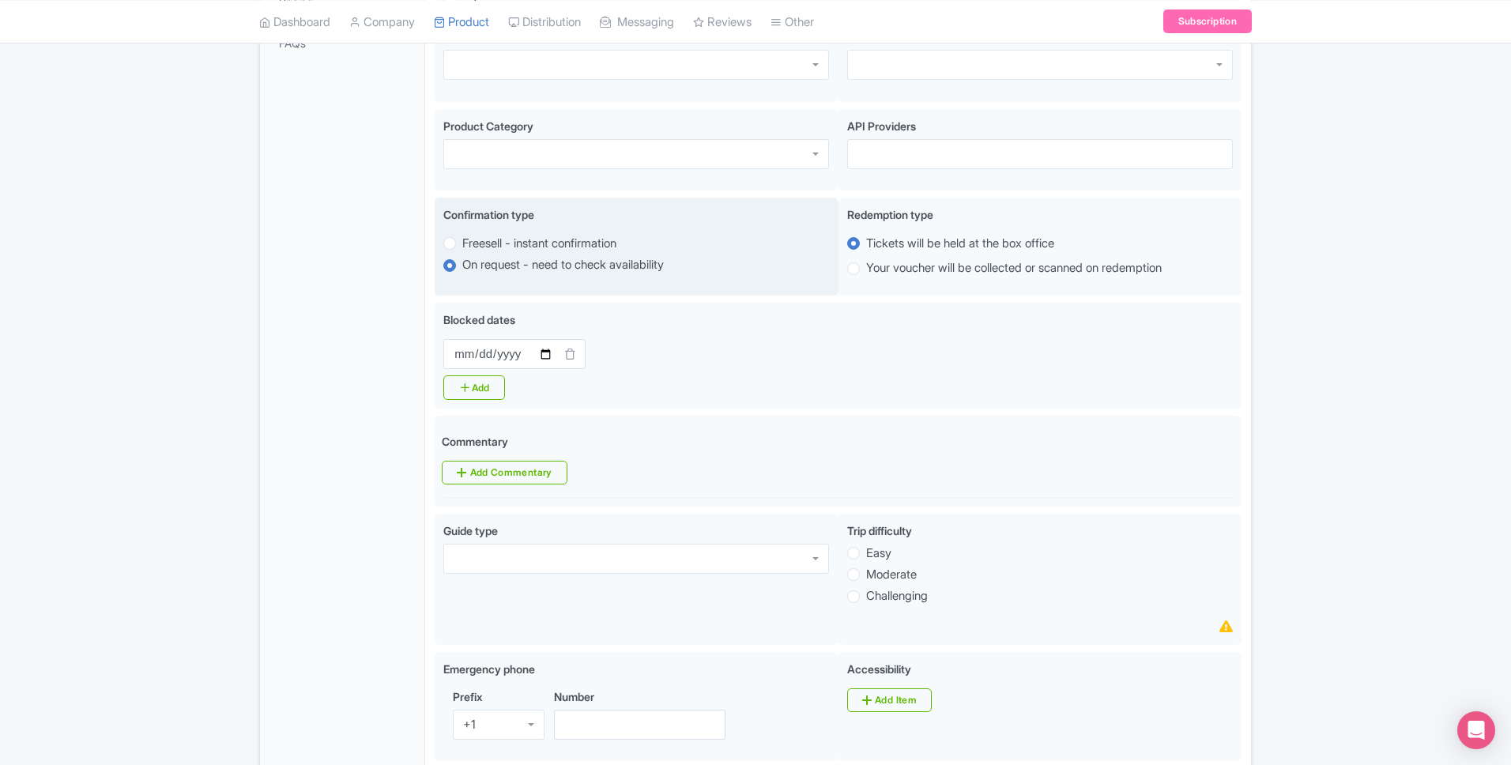
click at [507, 246] on label "Freesell - instant confirmation" at bounding box center [539, 244] width 154 height 18
click at [478, 246] on input "Freesell - instant confirmation" at bounding box center [470, 242] width 16 height 16
radio input "true"
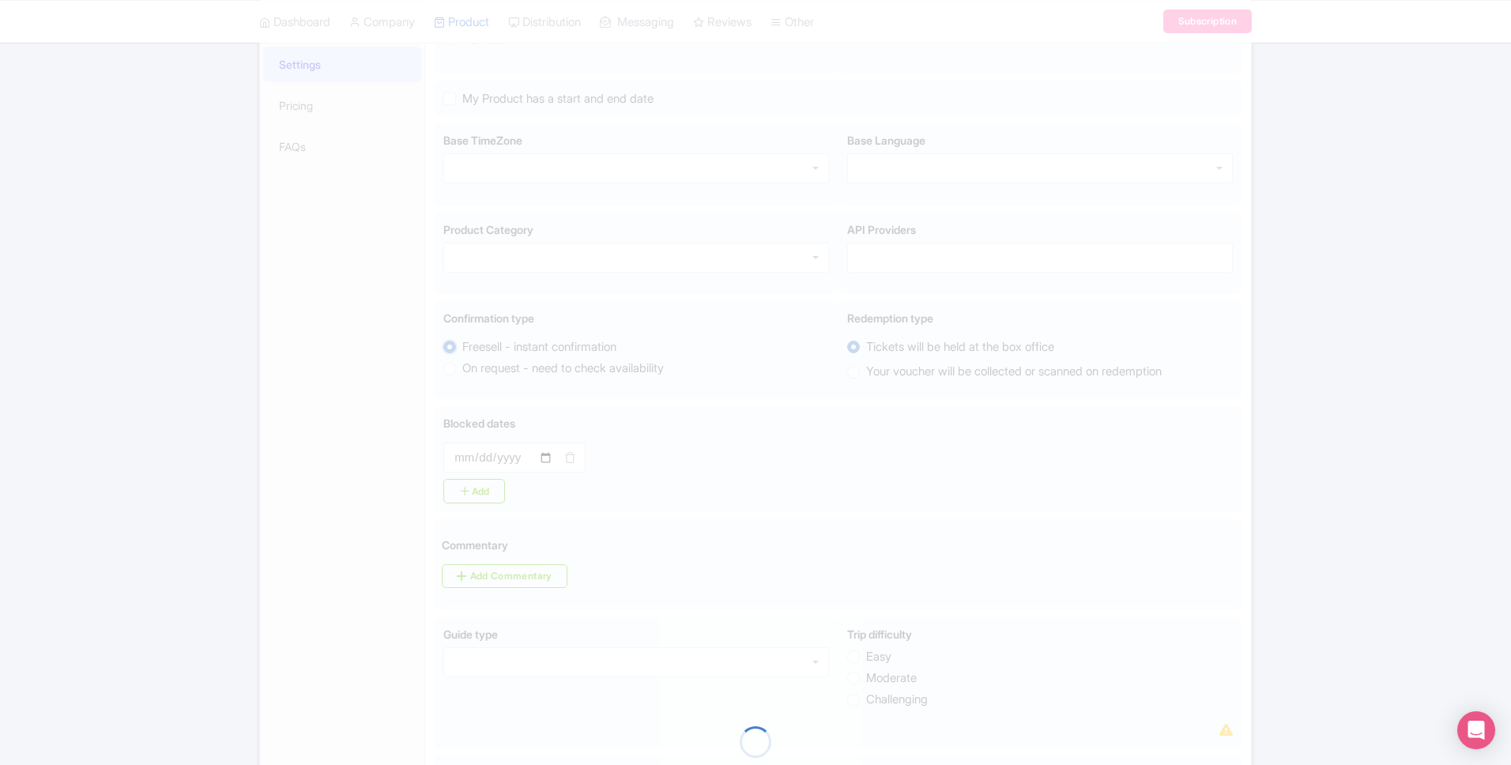
scroll to position [334, 0]
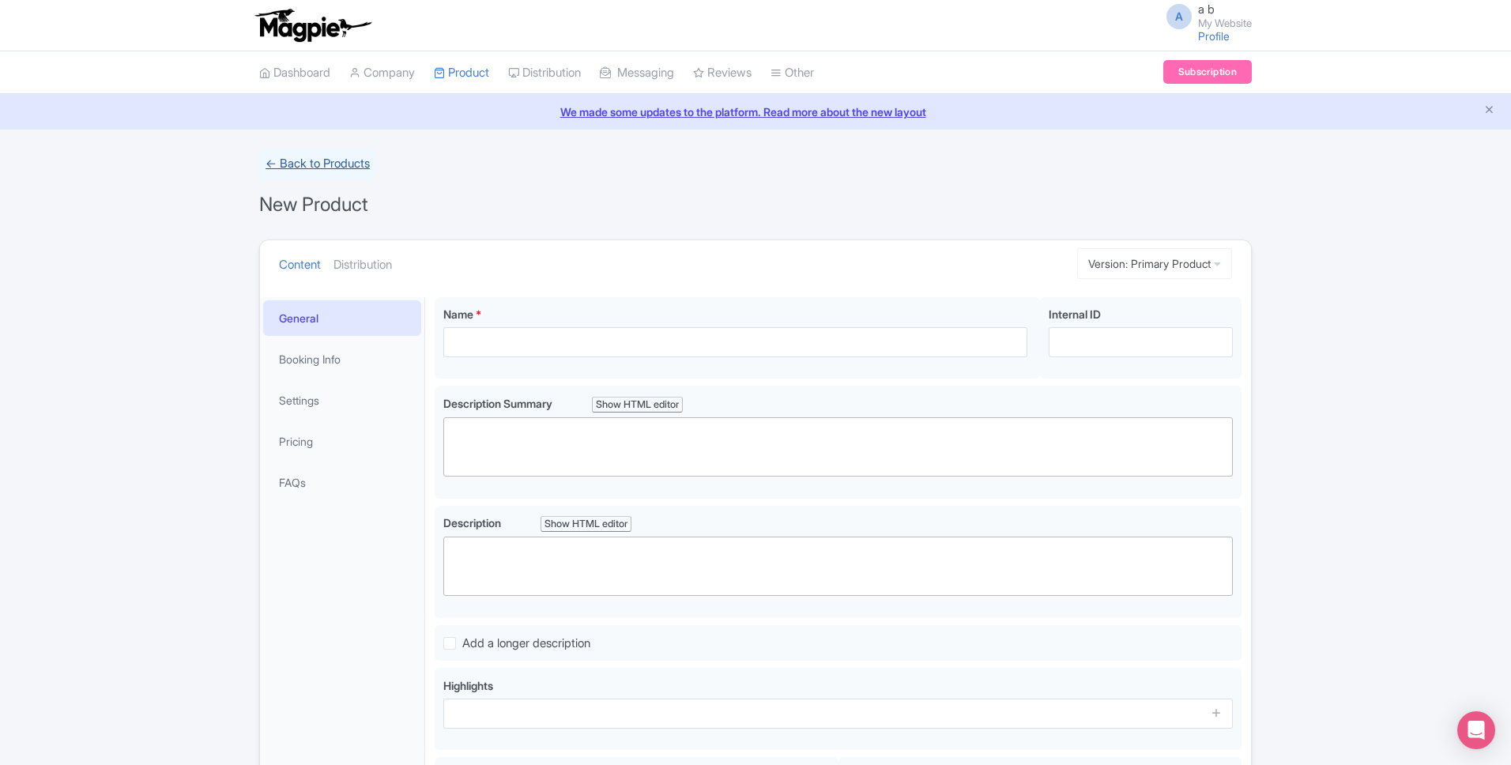
click at [314, 164] on link "← Back to Products" at bounding box center [317, 164] width 117 height 31
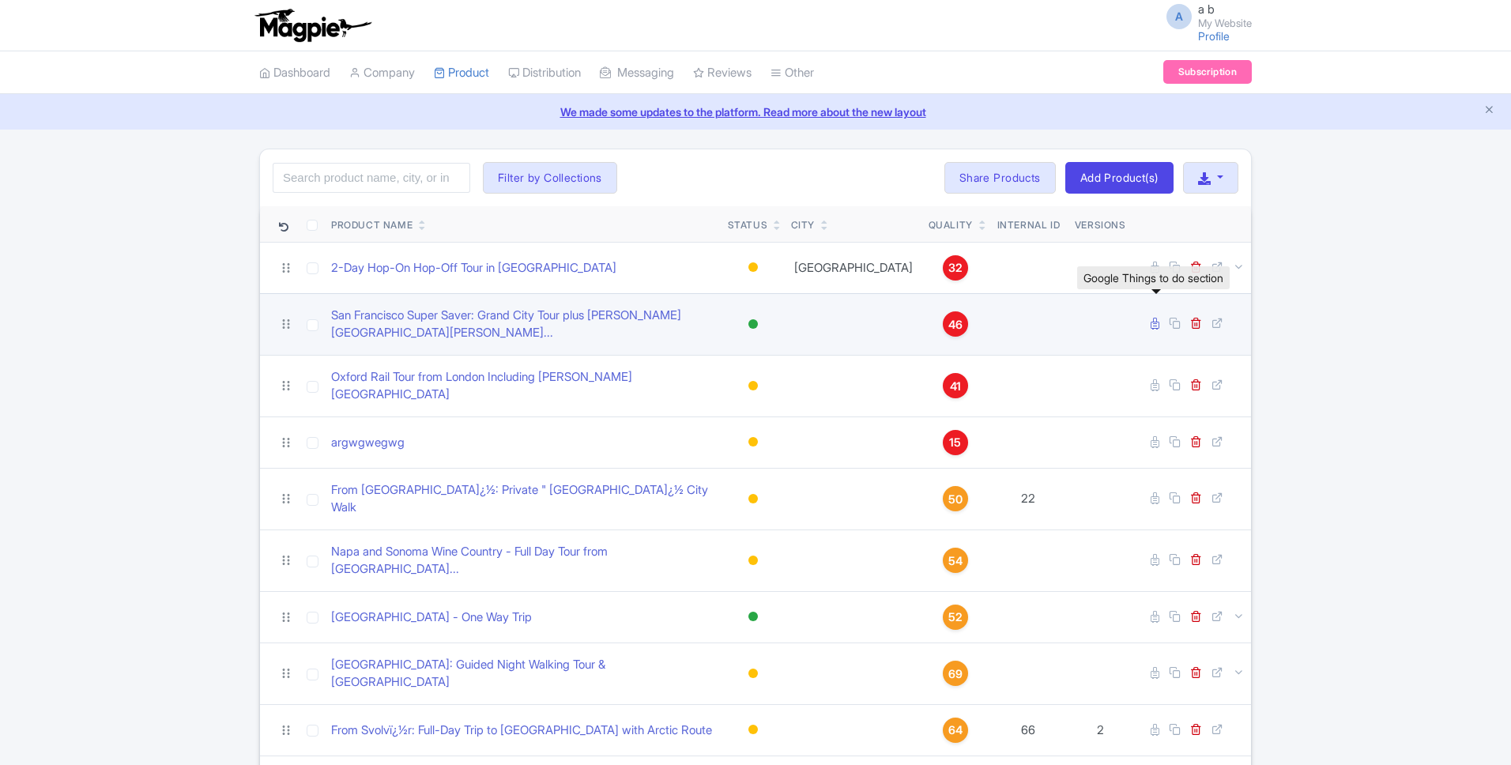
click at [1157, 318] on icon at bounding box center [1155, 324] width 9 height 12
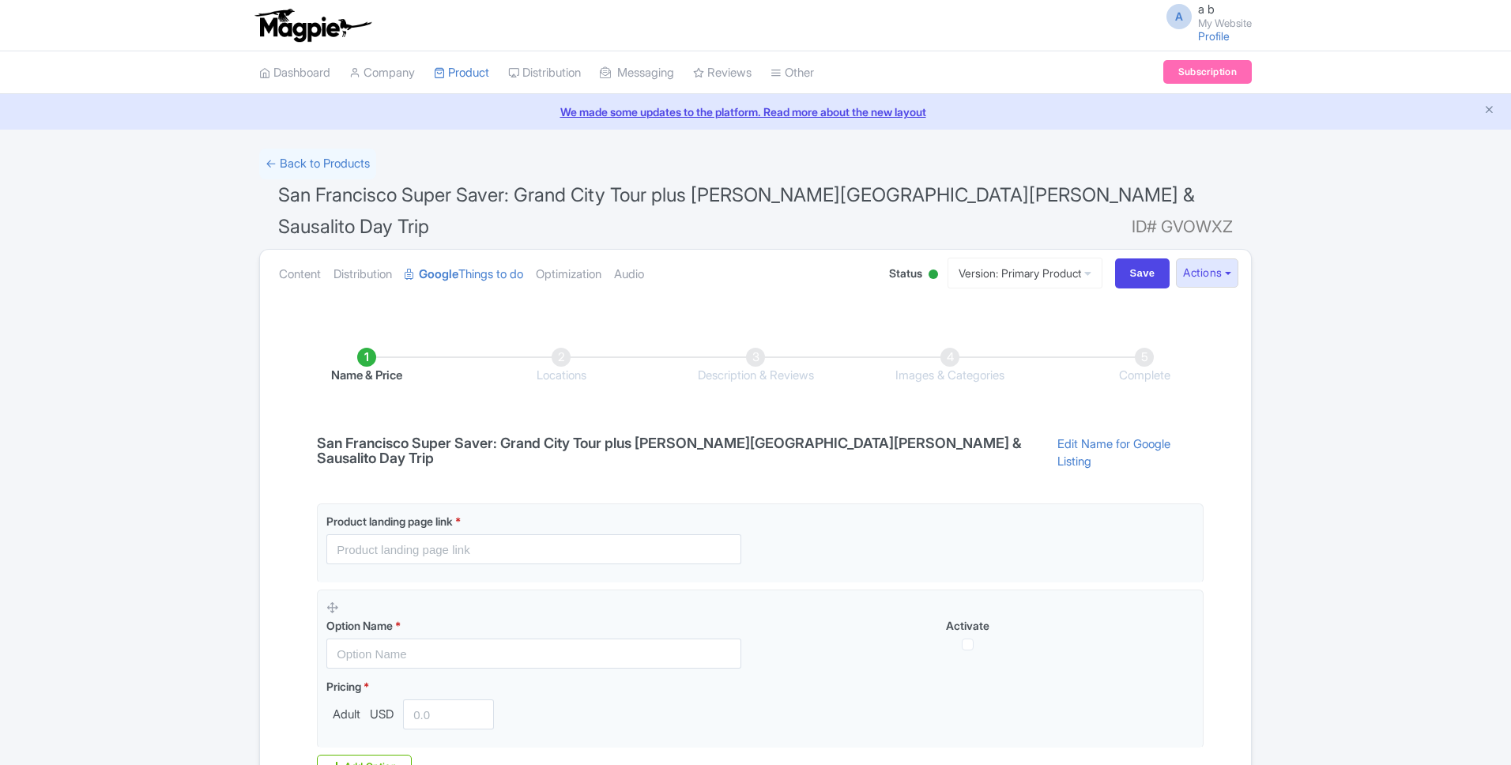
click at [560, 348] on li "Locations" at bounding box center [561, 366] width 194 height 37
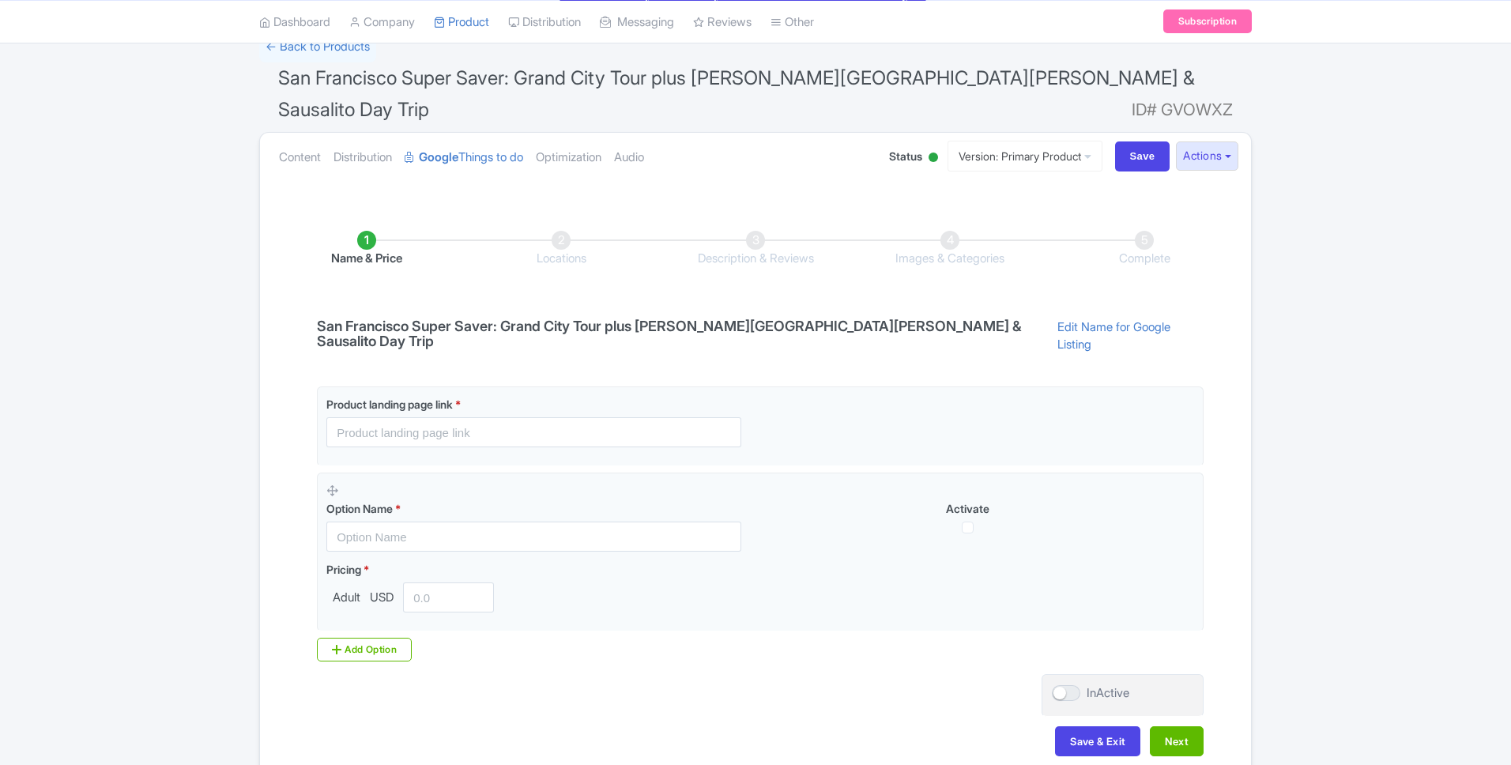
scroll to position [115, 0]
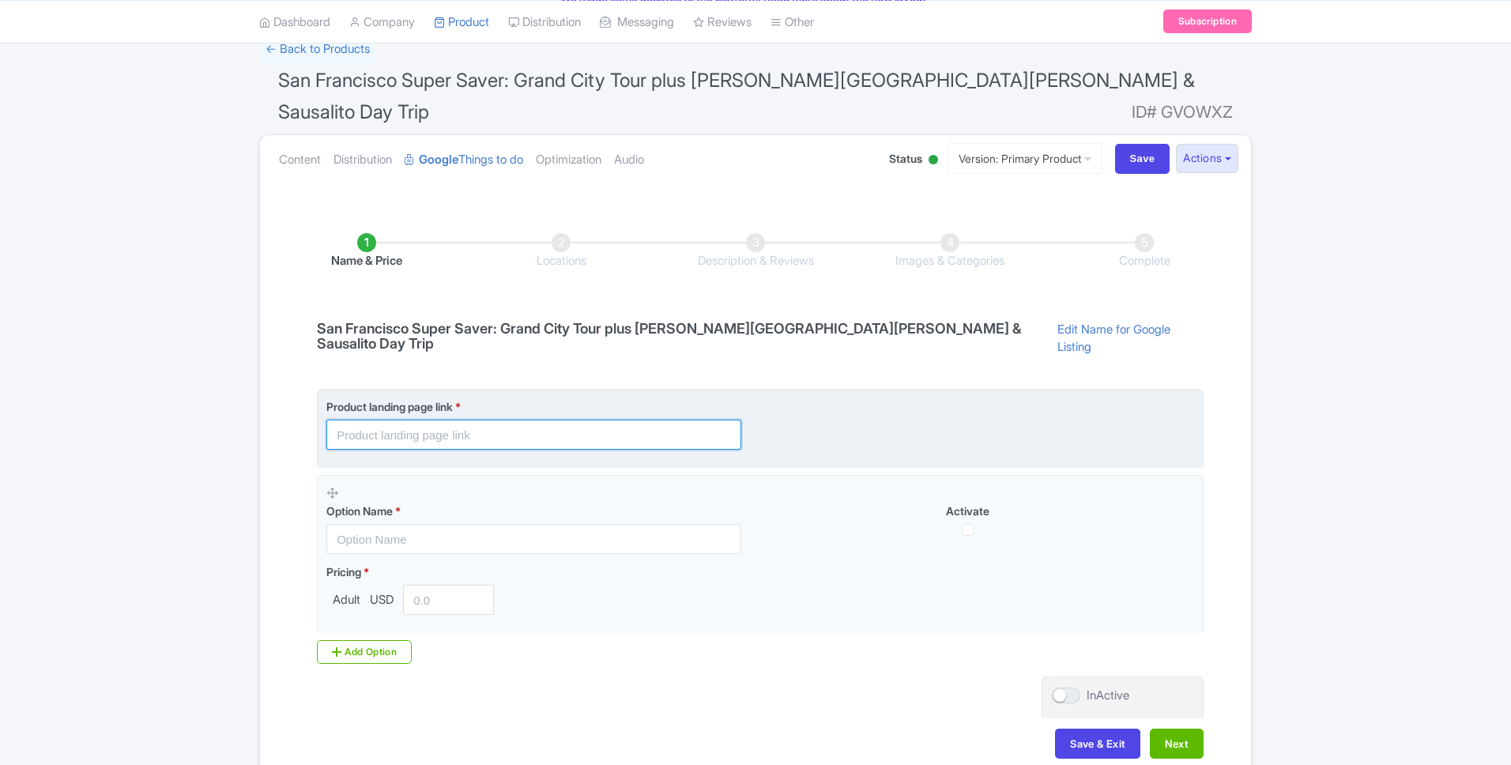
click at [479, 420] on input "text" at bounding box center [533, 435] width 415 height 30
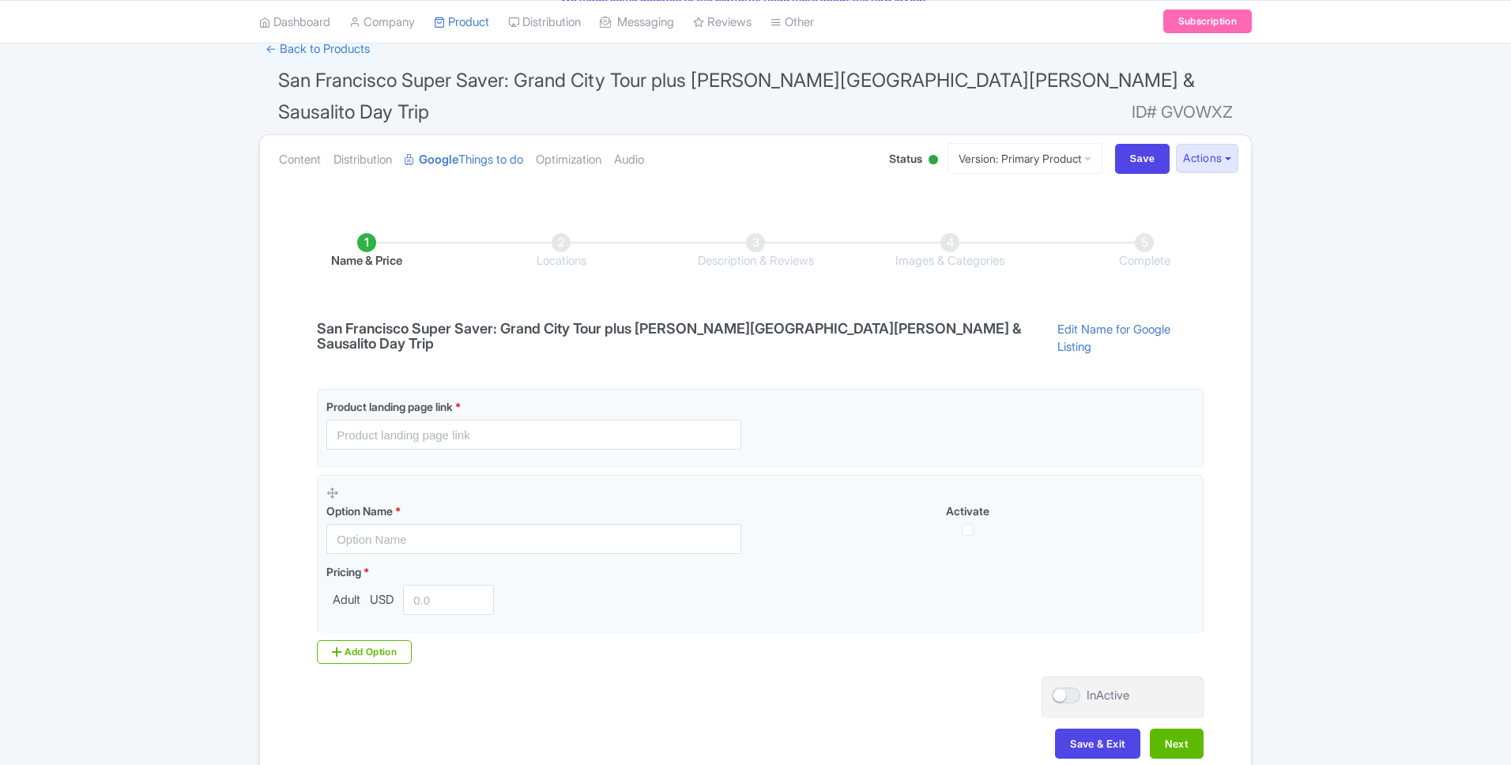
click at [328, 321] on h4 "San Francisco Super Saver: Grand City Tour plus [PERSON_NAME][GEOGRAPHIC_DATA][…" at bounding box center [674, 337] width 734 height 32
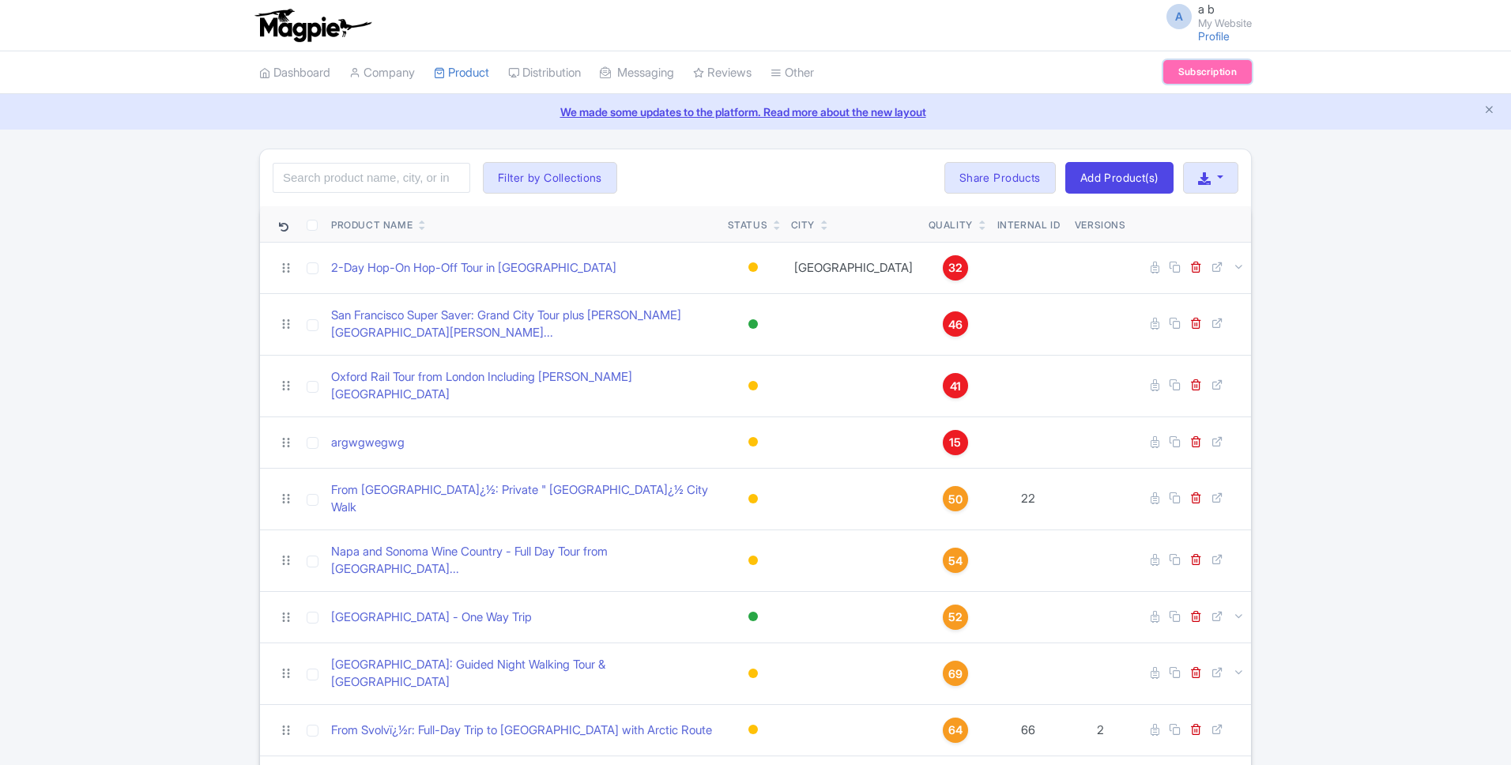
click at [1231, 66] on link "Subscription" at bounding box center [1207, 72] width 89 height 24
click at [837, 187] on link "Magpie Pricing" at bounding box center [857, 185] width 172 height 24
click at [826, 137] on link "Connections" at bounding box center [857, 137] width 172 height 24
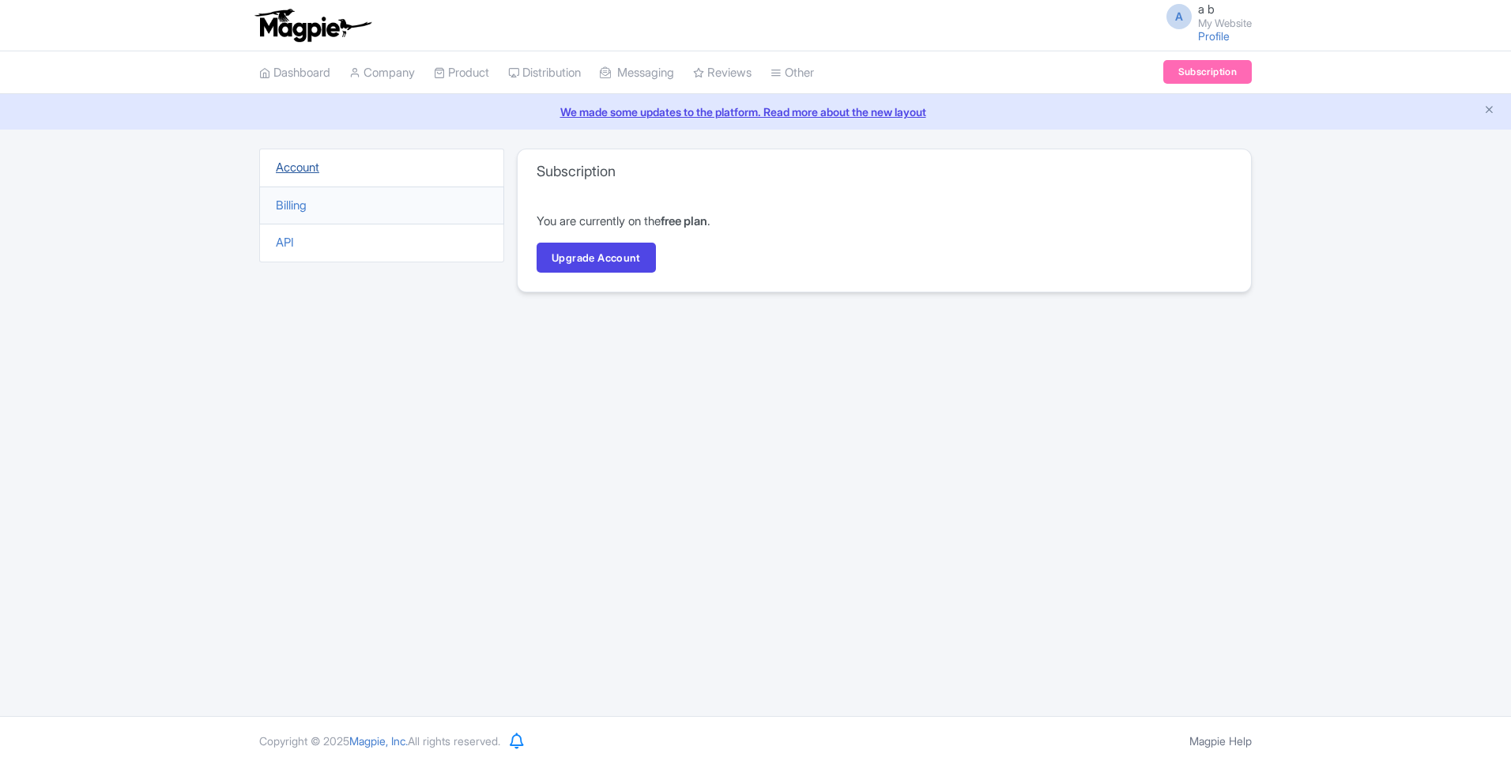
click at [308, 166] on link "Account" at bounding box center [297, 167] width 43 height 15
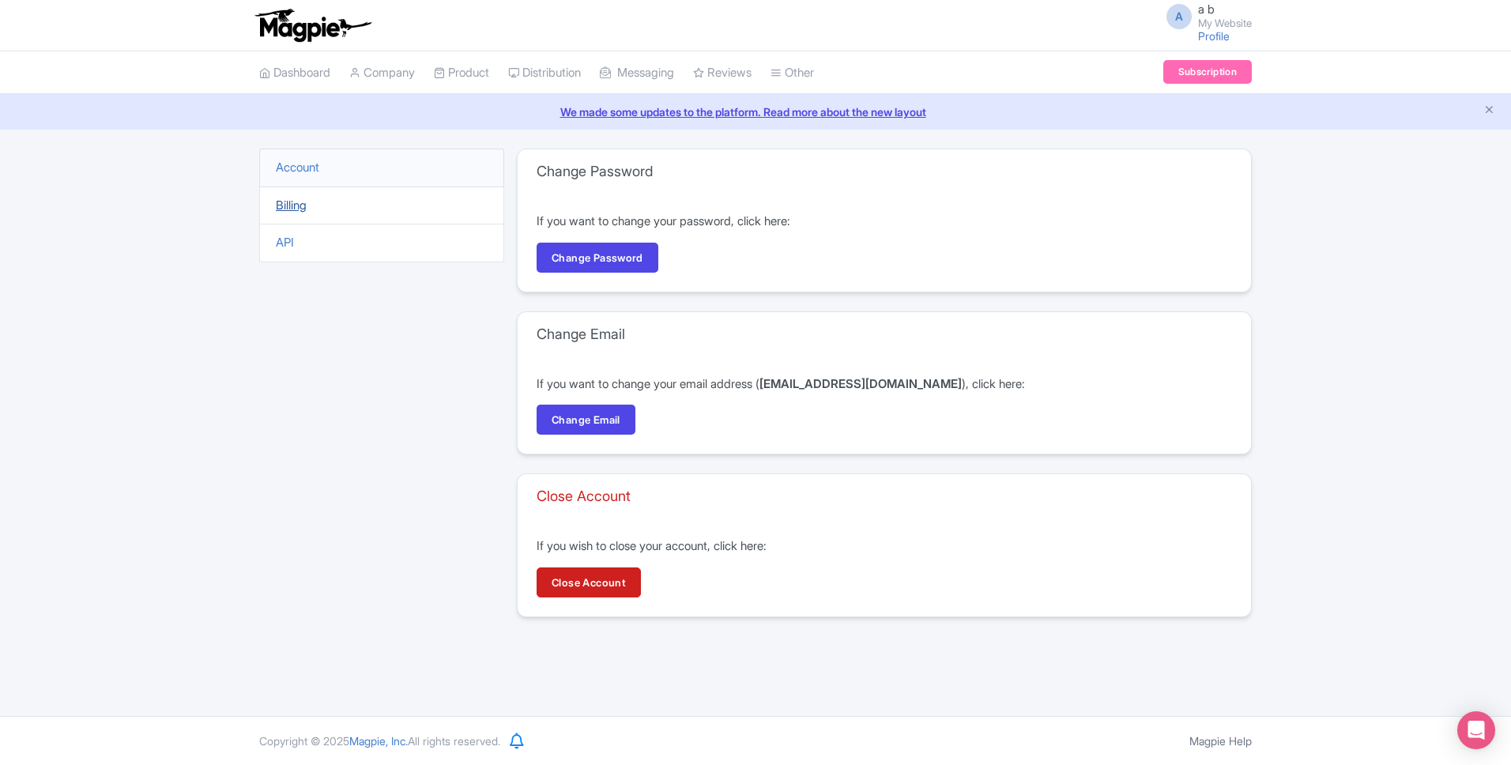
click at [286, 201] on link "Billing" at bounding box center [291, 205] width 31 height 15
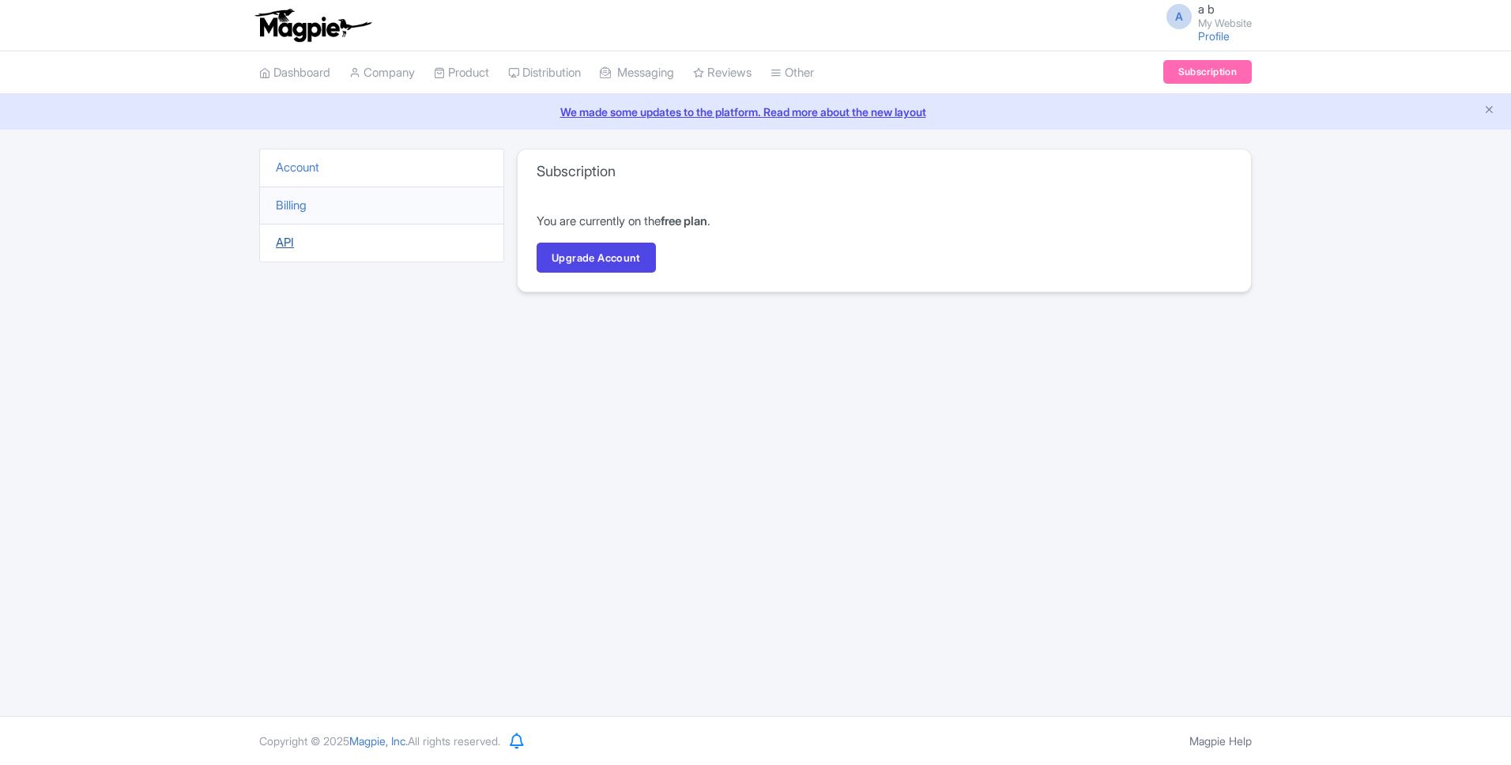
click at [285, 239] on link "API" at bounding box center [285, 242] width 18 height 15
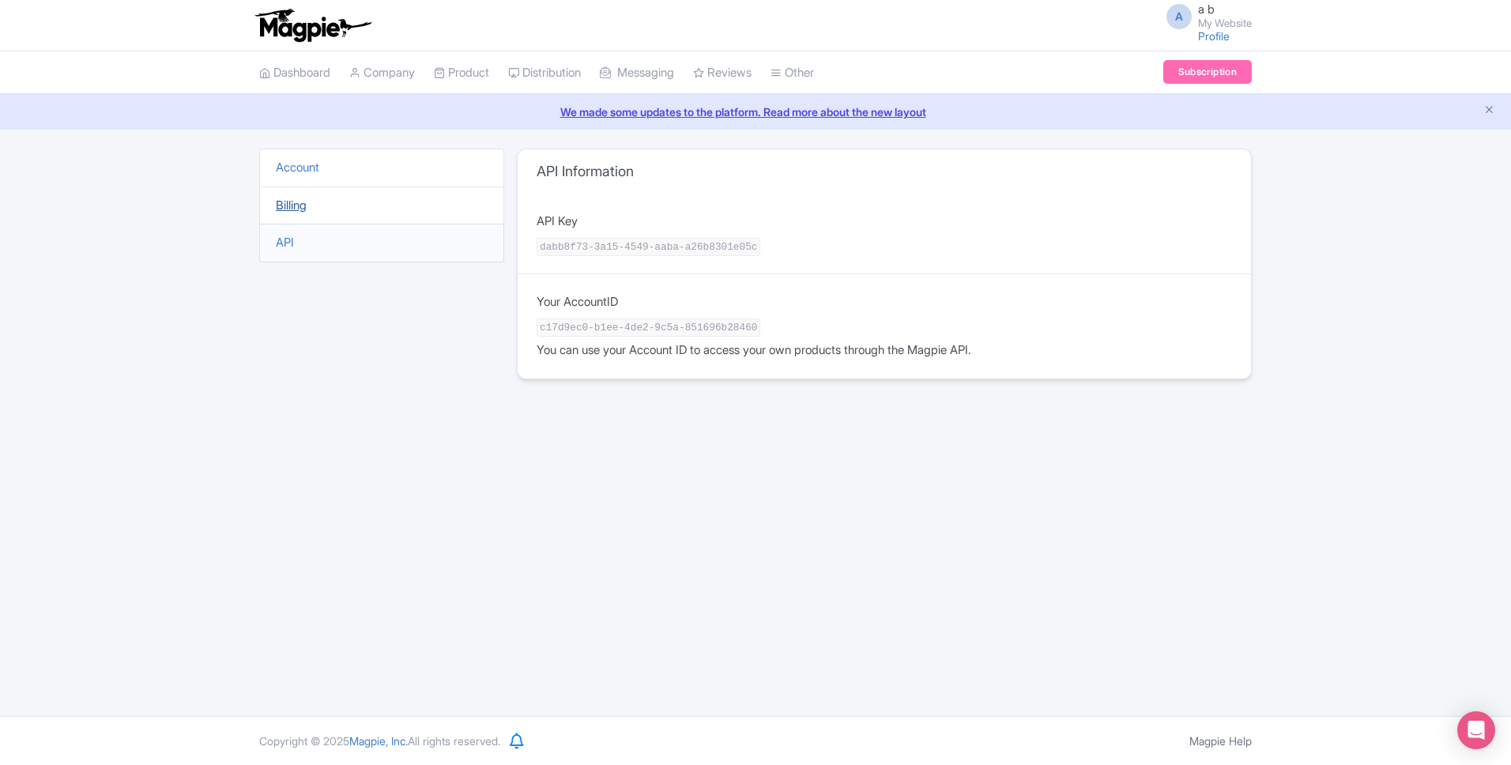
click at [302, 204] on link "Billing" at bounding box center [291, 205] width 31 height 15
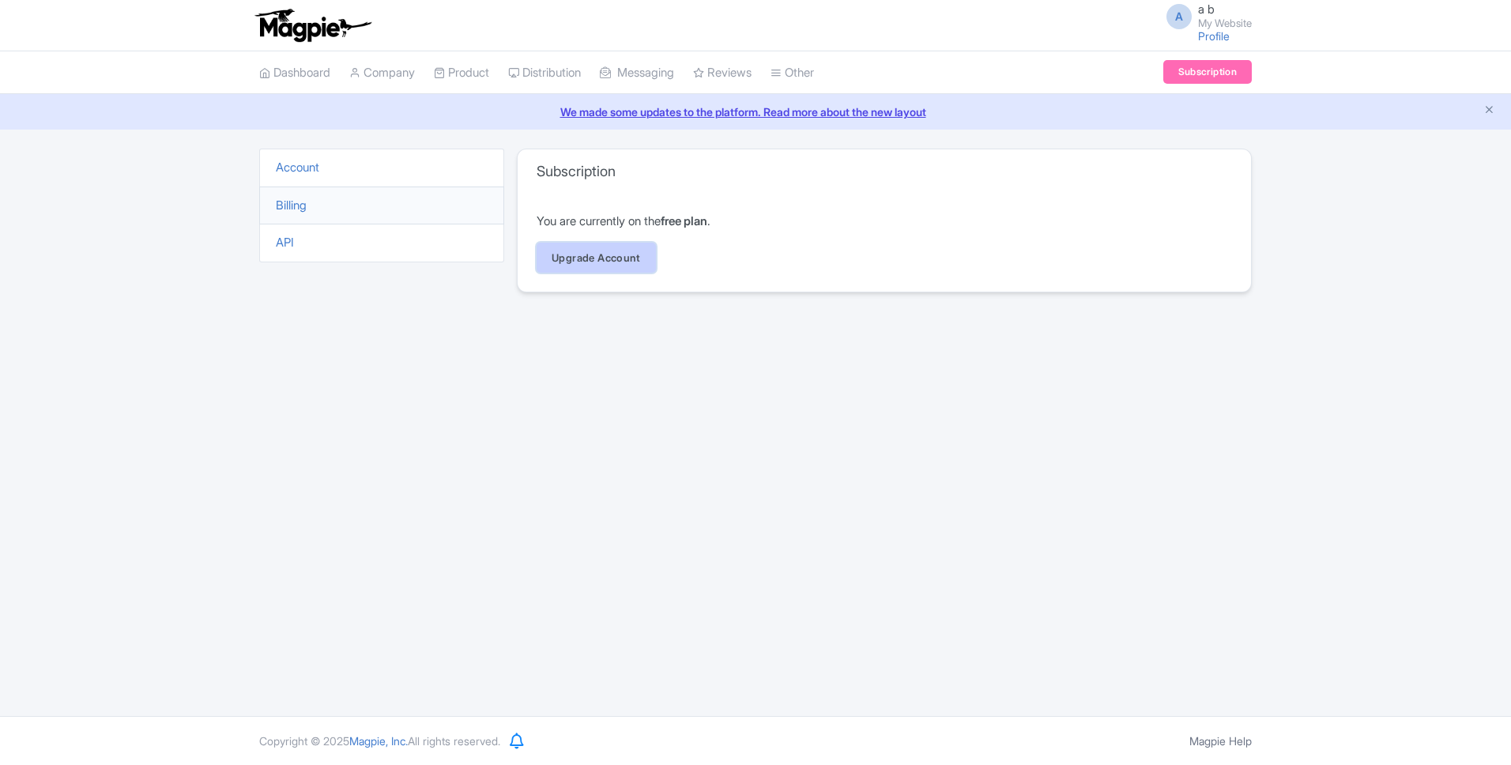
click at [617, 267] on link "Upgrade Account" at bounding box center [596, 258] width 119 height 30
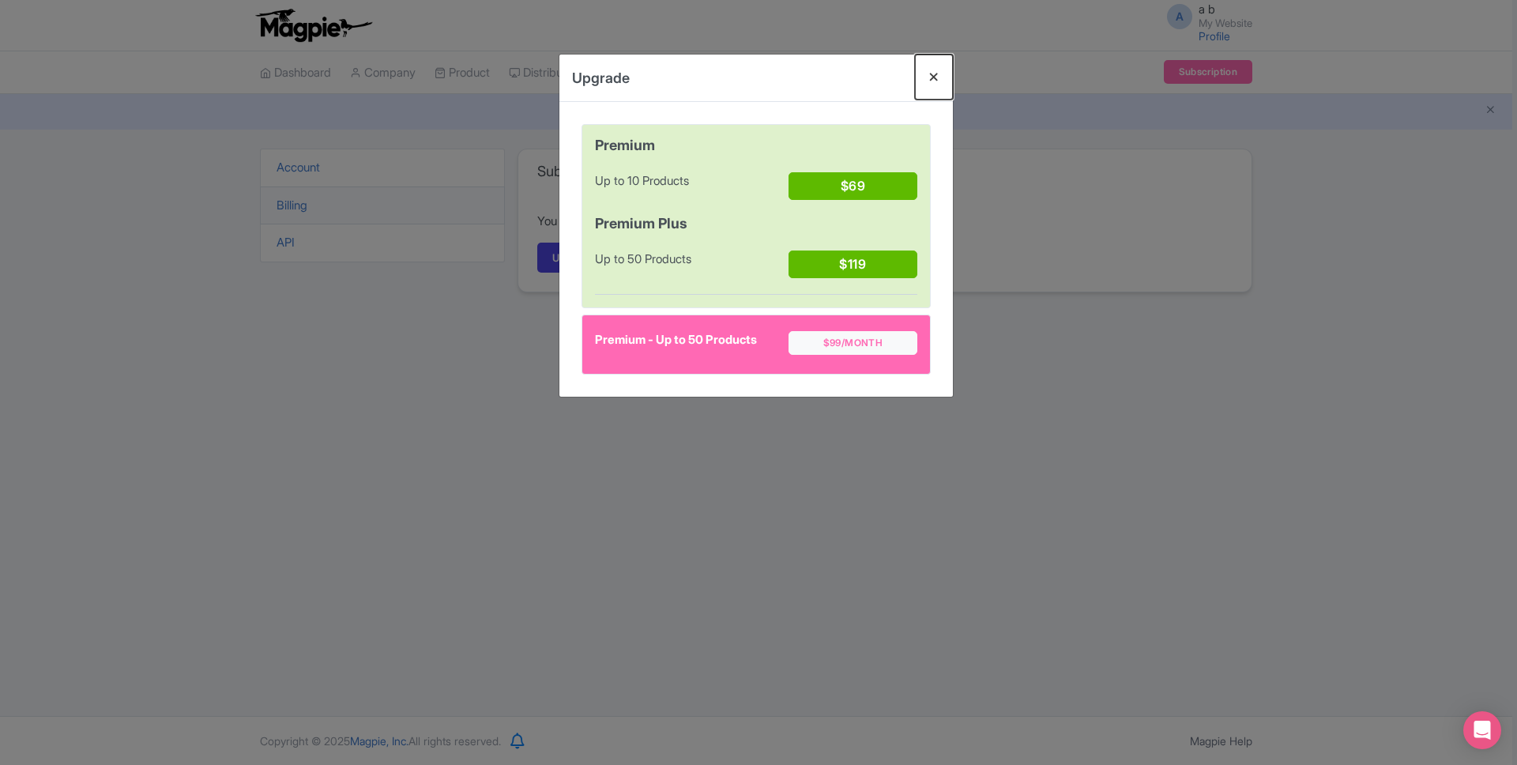
click at [938, 79] on button "Close" at bounding box center [934, 77] width 38 height 45
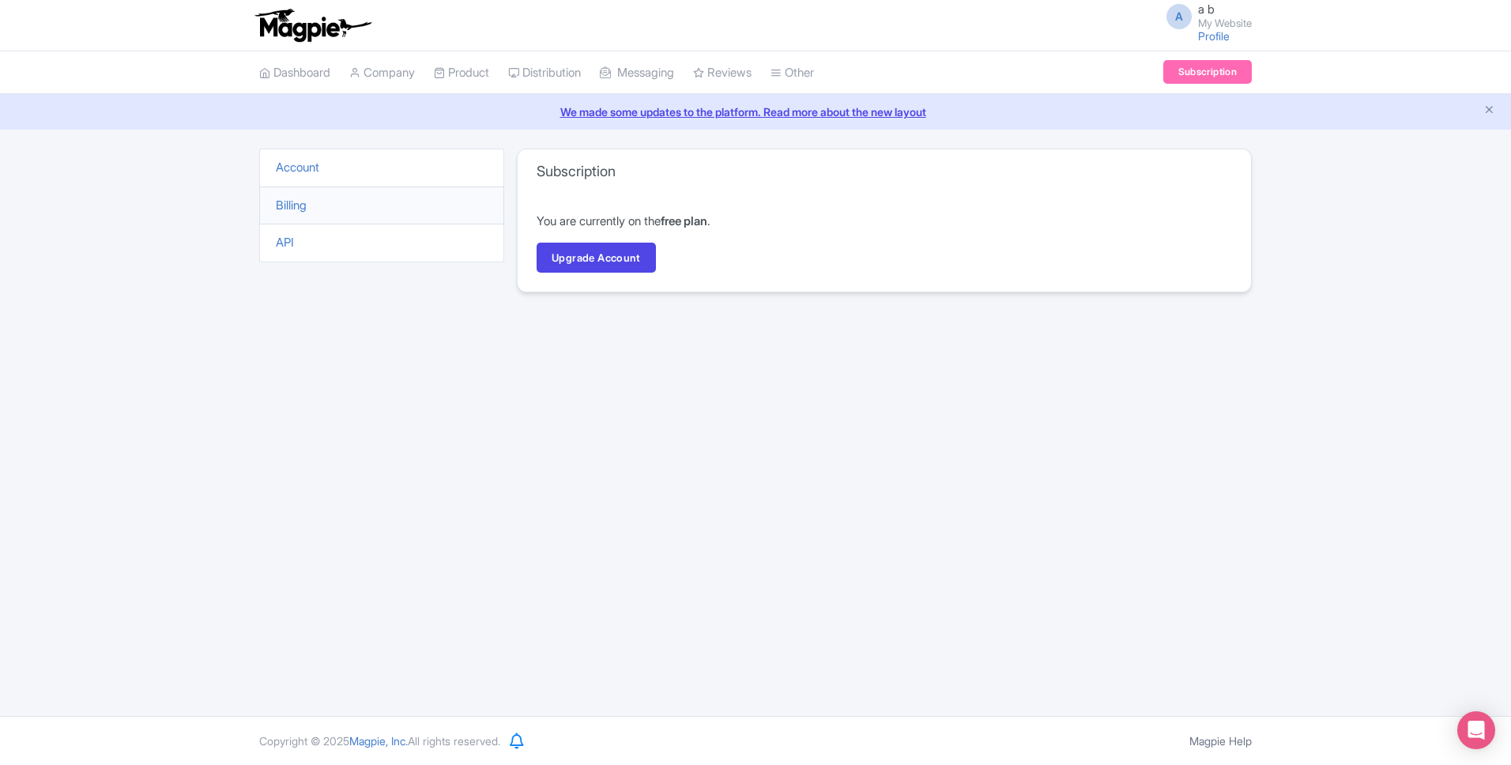
click at [713, 111] on link "We made some updates to the platform. Read more about the new layout" at bounding box center [755, 112] width 1492 height 17
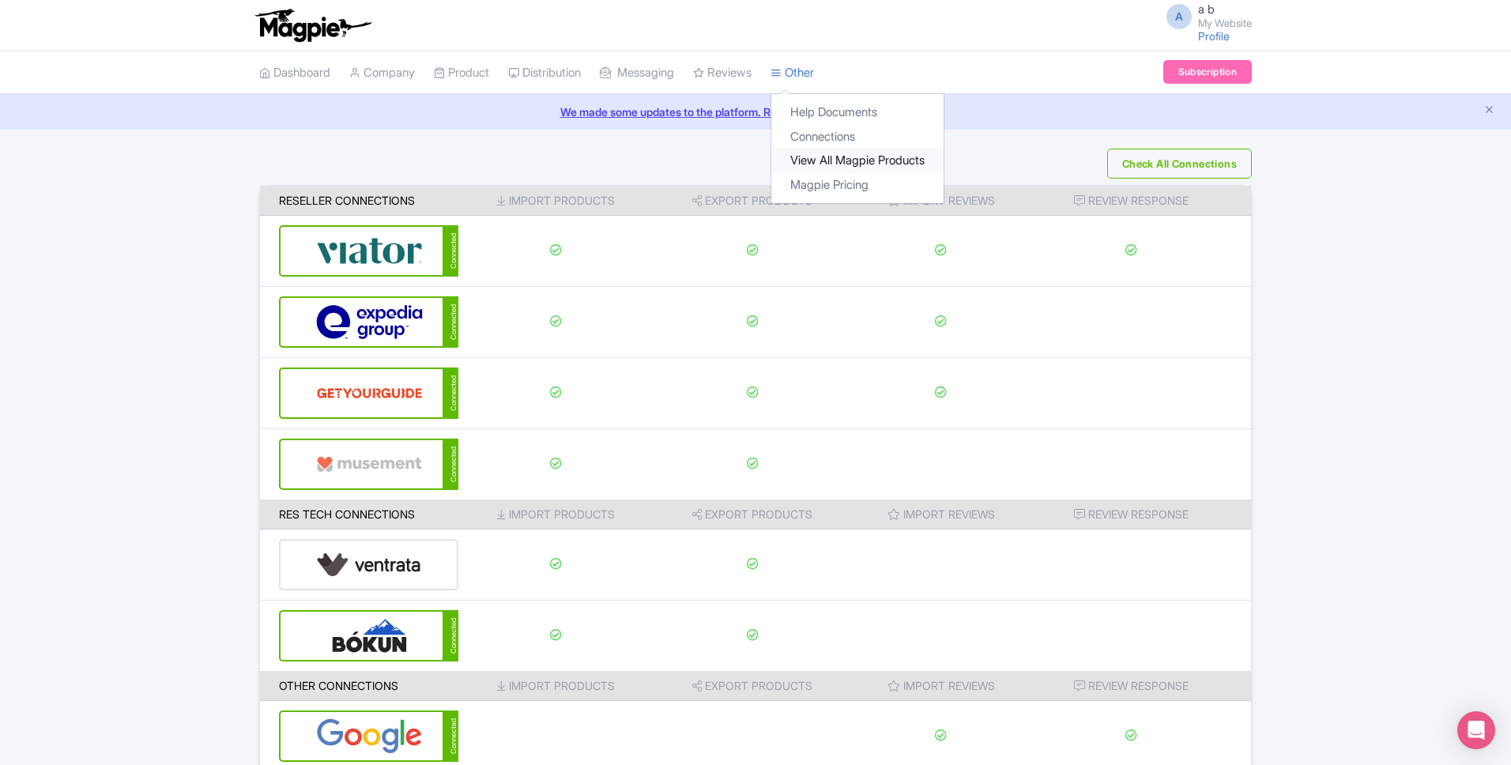
click at [825, 164] on link "View All Magpie Products" at bounding box center [857, 161] width 172 height 24
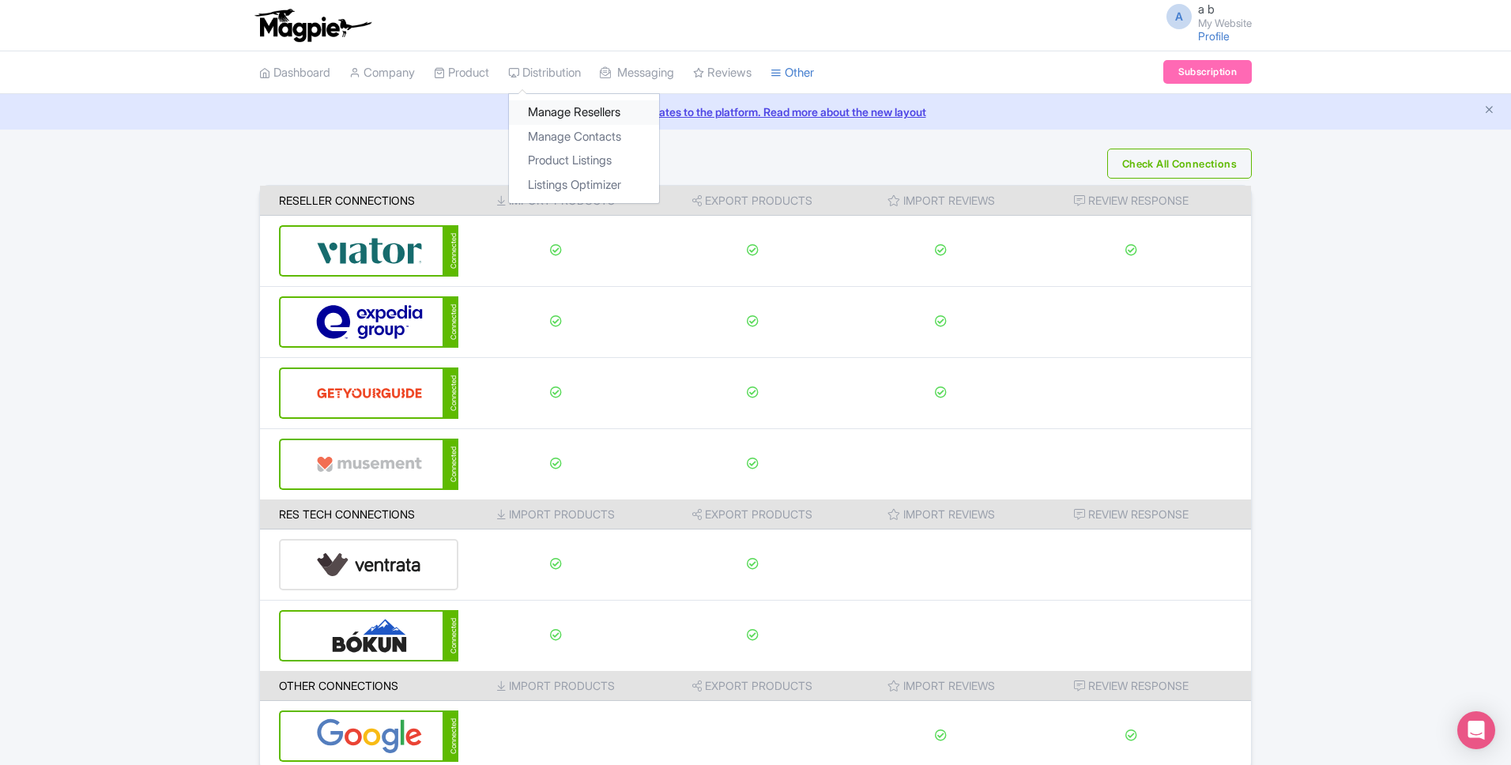
click at [596, 119] on link "Manage Resellers" at bounding box center [584, 112] width 150 height 24
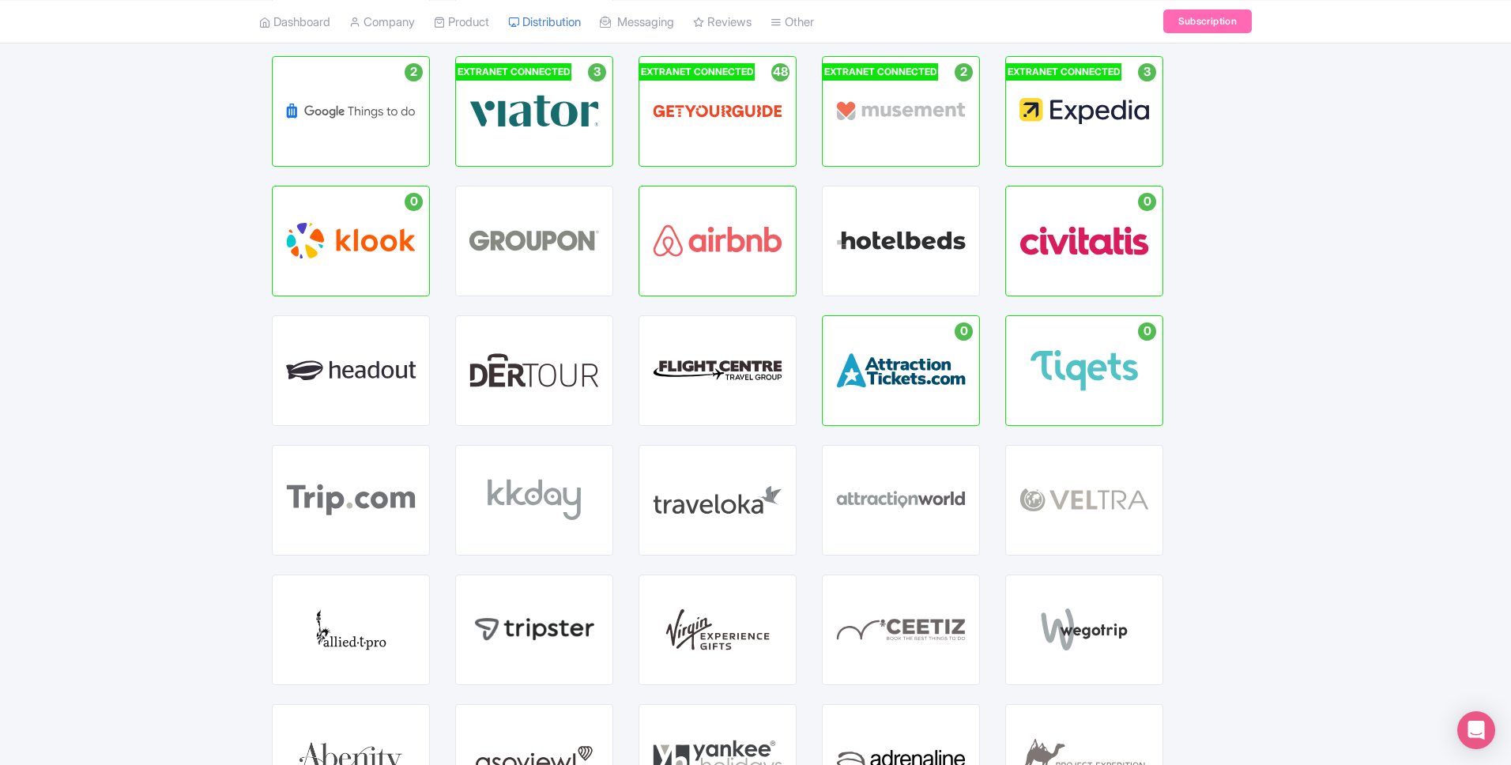
scroll to position [214, 0]
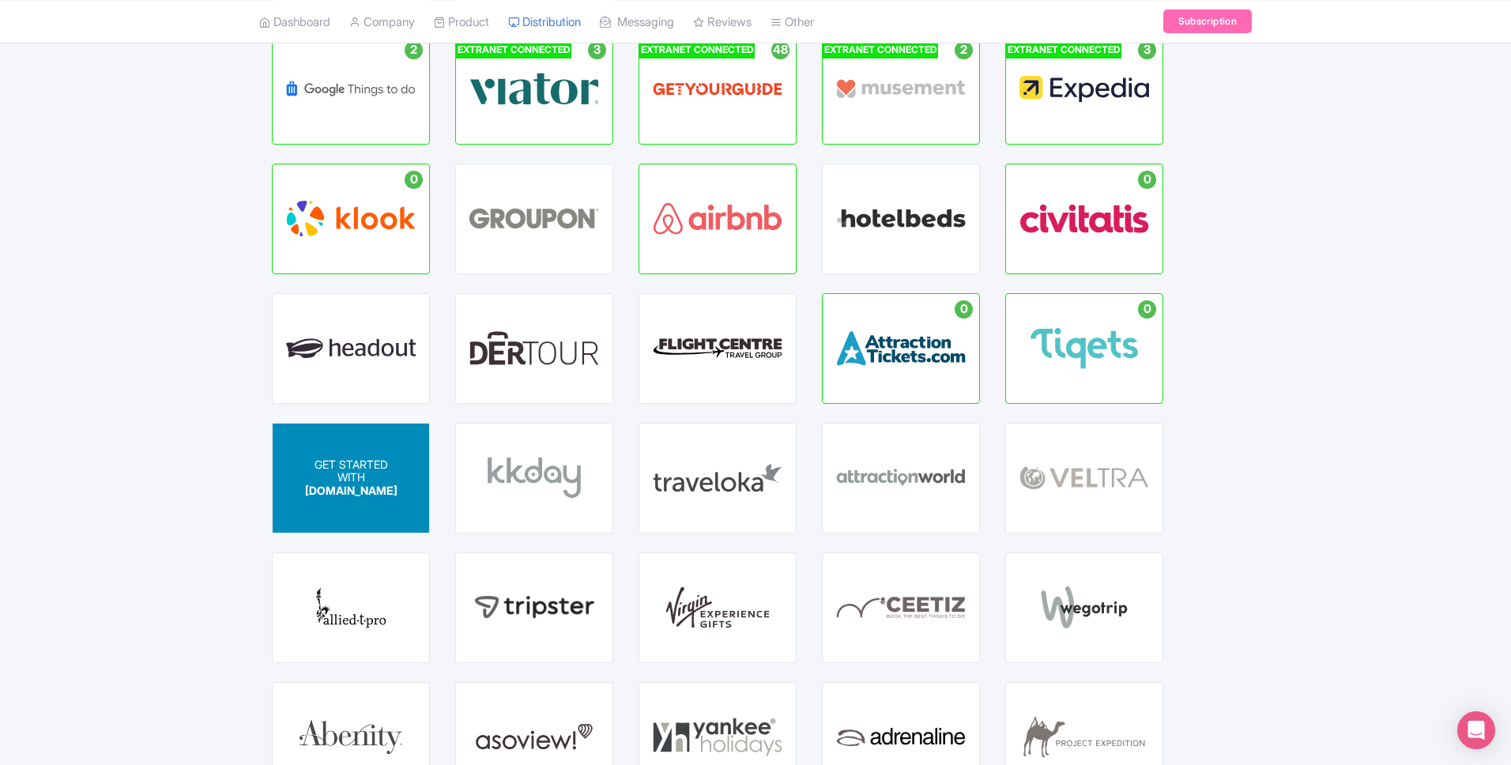
click at [374, 492] on span "[DOMAIN_NAME]" at bounding box center [351, 490] width 92 height 13
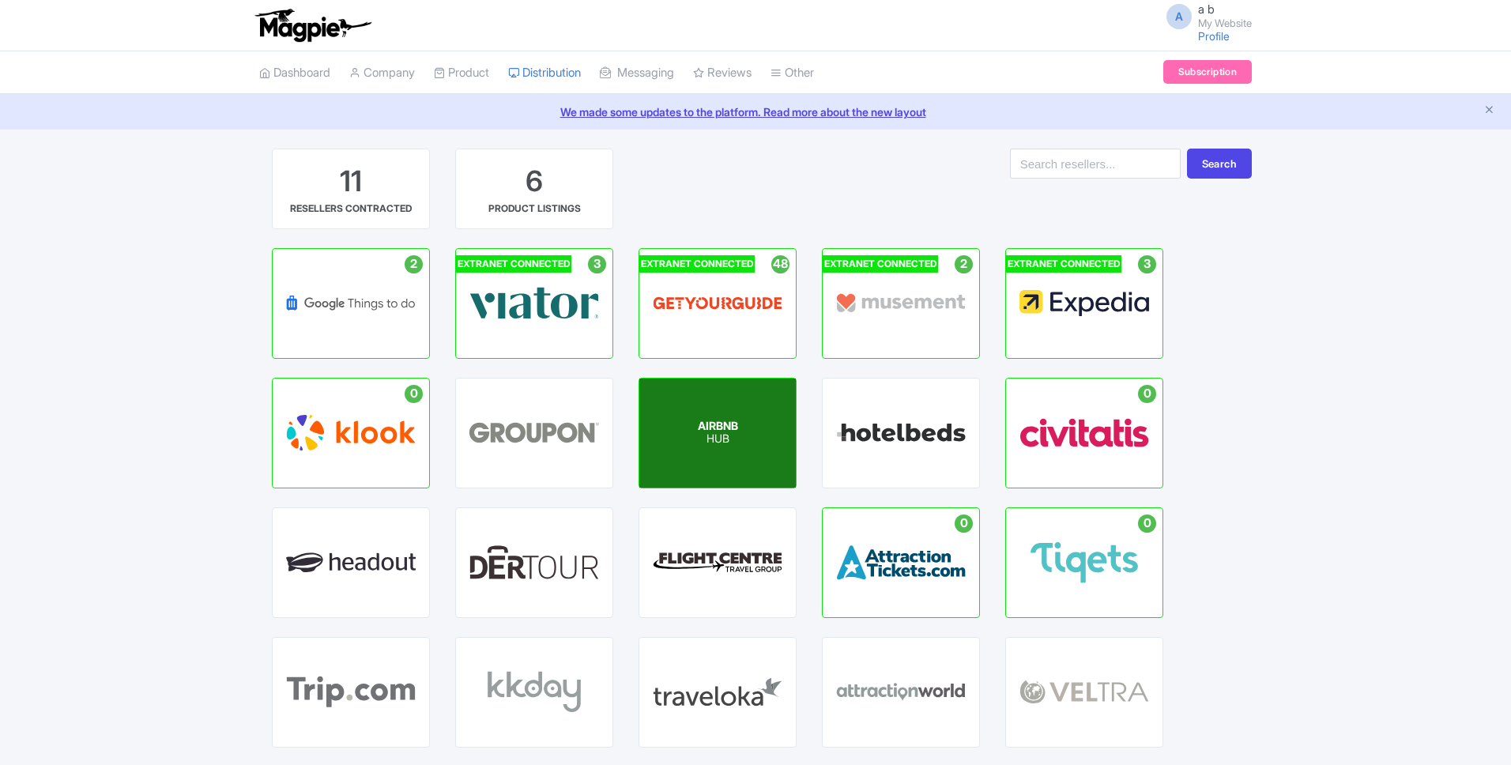
click at [687, 406] on div "AIRBNB HUB" at bounding box center [717, 433] width 156 height 109
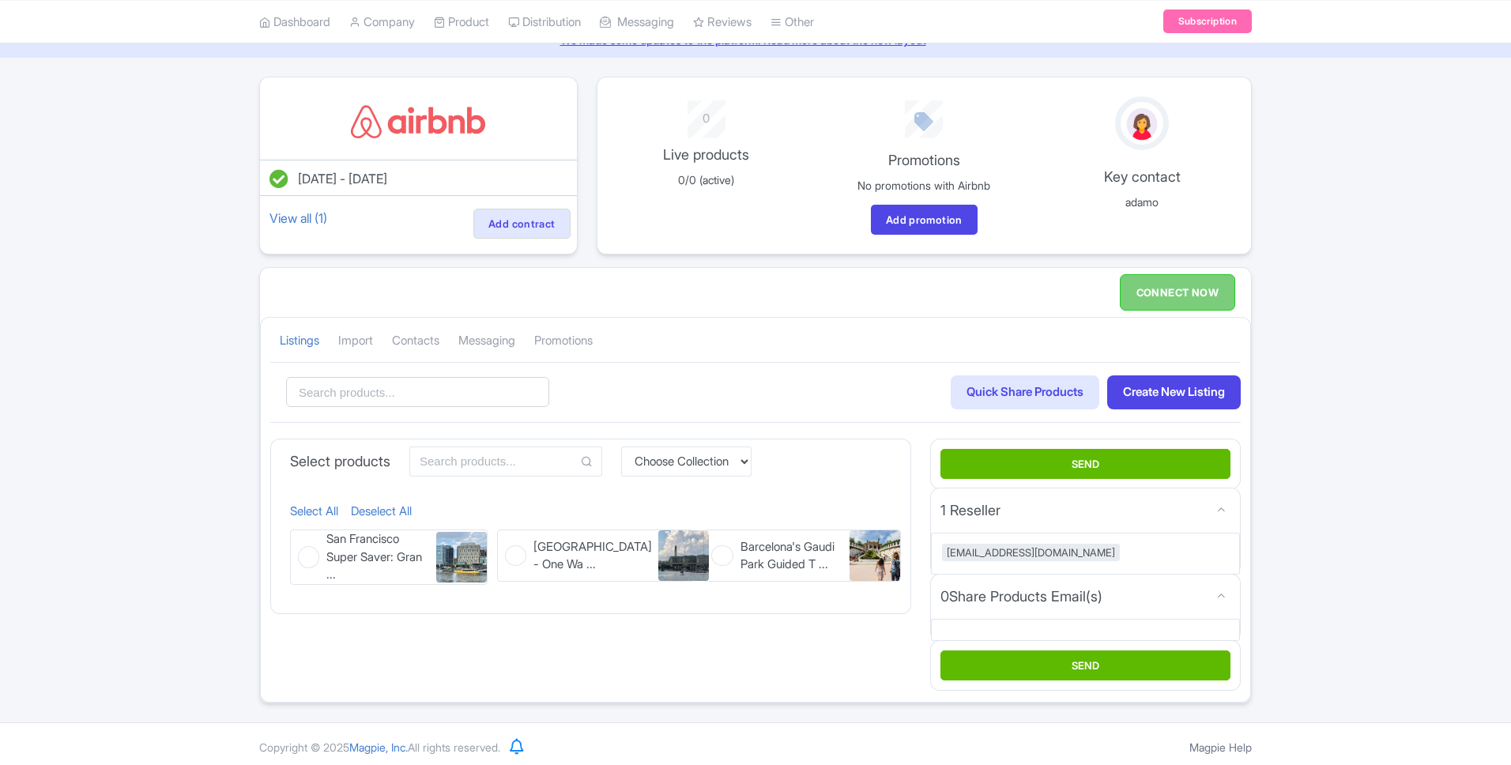
scroll to position [78, 0]
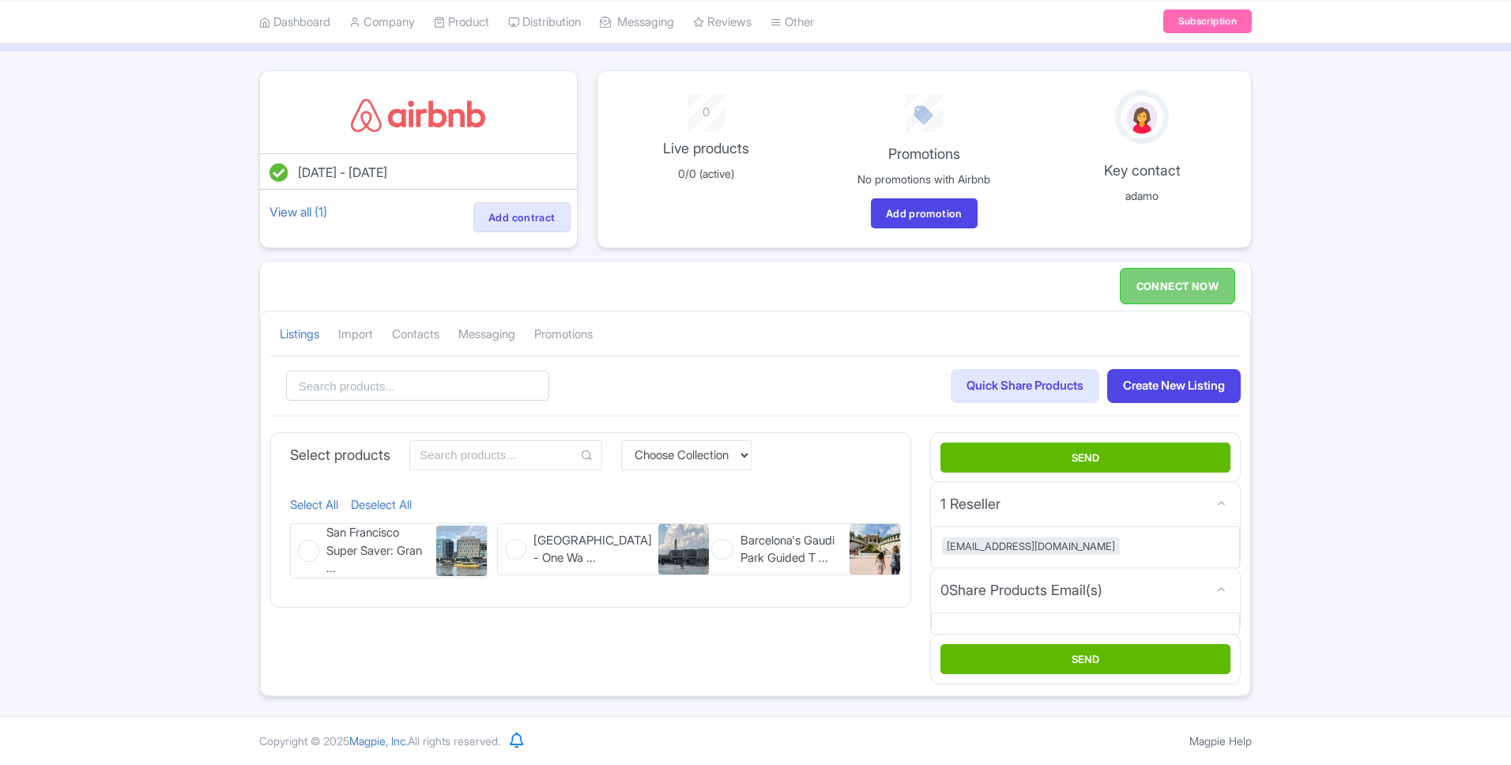
click at [521, 551] on figure "Yosemite National Park - One Wa ... Yosemite National Park - One Way Trip" at bounding box center [596, 549] width 198 height 52
click at [507, 533] on input "Yosemite National Park - One Wa ... Yosemite National Park - One Way Trip" at bounding box center [502, 528] width 10 height 10
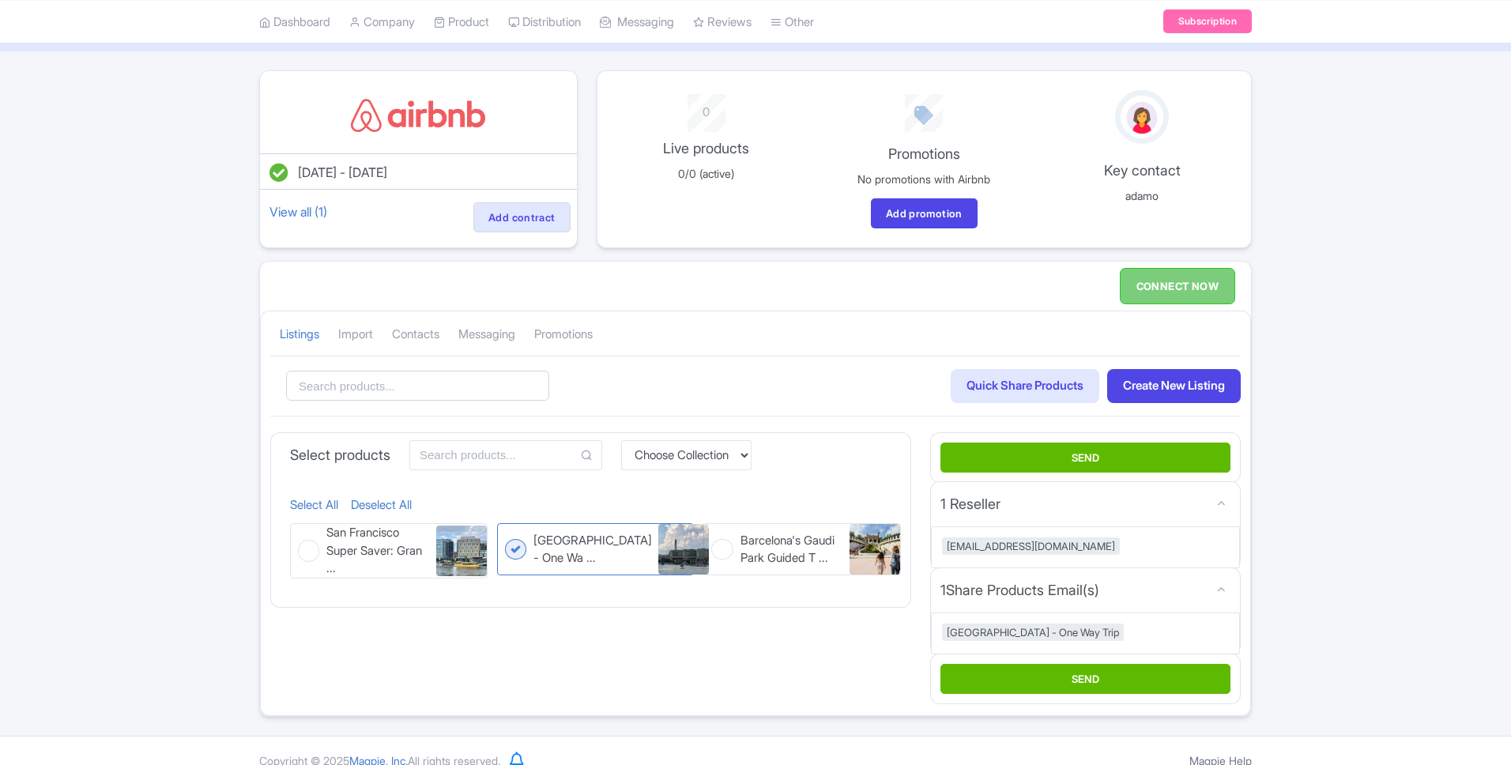
click at [515, 552] on figure "Yosemite National Park - One Wa ... Yosemite National Park - One Way Trip" at bounding box center [596, 549] width 198 height 52
click at [507, 533] on input "Yosemite National Park - One Wa ... Yosemite National Park - One Way Trip" at bounding box center [502, 528] width 10 height 10
checkbox input "false"
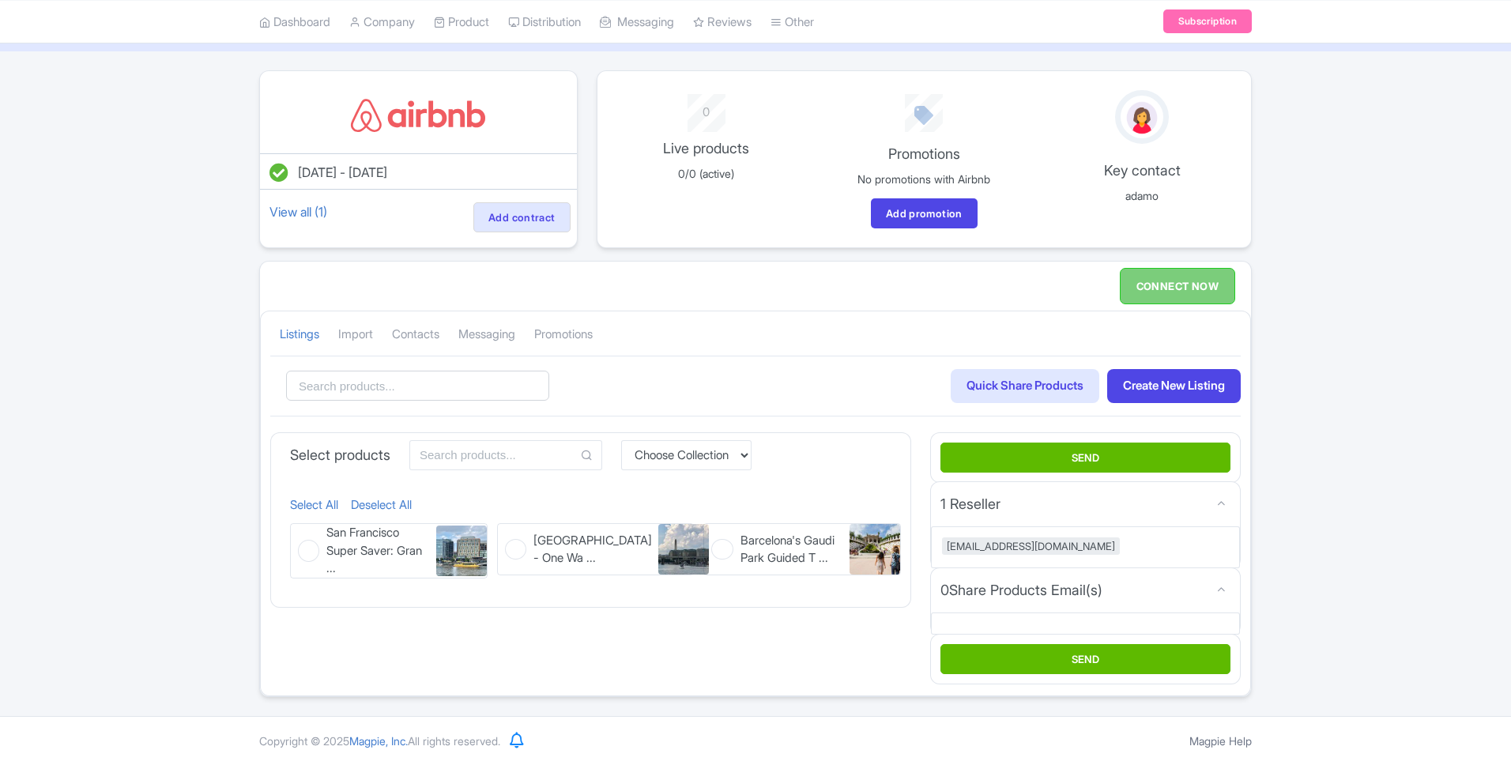
click at [731, 552] on figure "Barcelona's Gaudi Park Guided T ... Barcelona's Gaudi Park Guided Tour1" at bounding box center [802, 549] width 198 height 52
click at [714, 533] on input "Barcelona's Gaudi Park Guided T ... Barcelona's Gaudi Park Guided Tour1" at bounding box center [708, 528] width 10 height 10
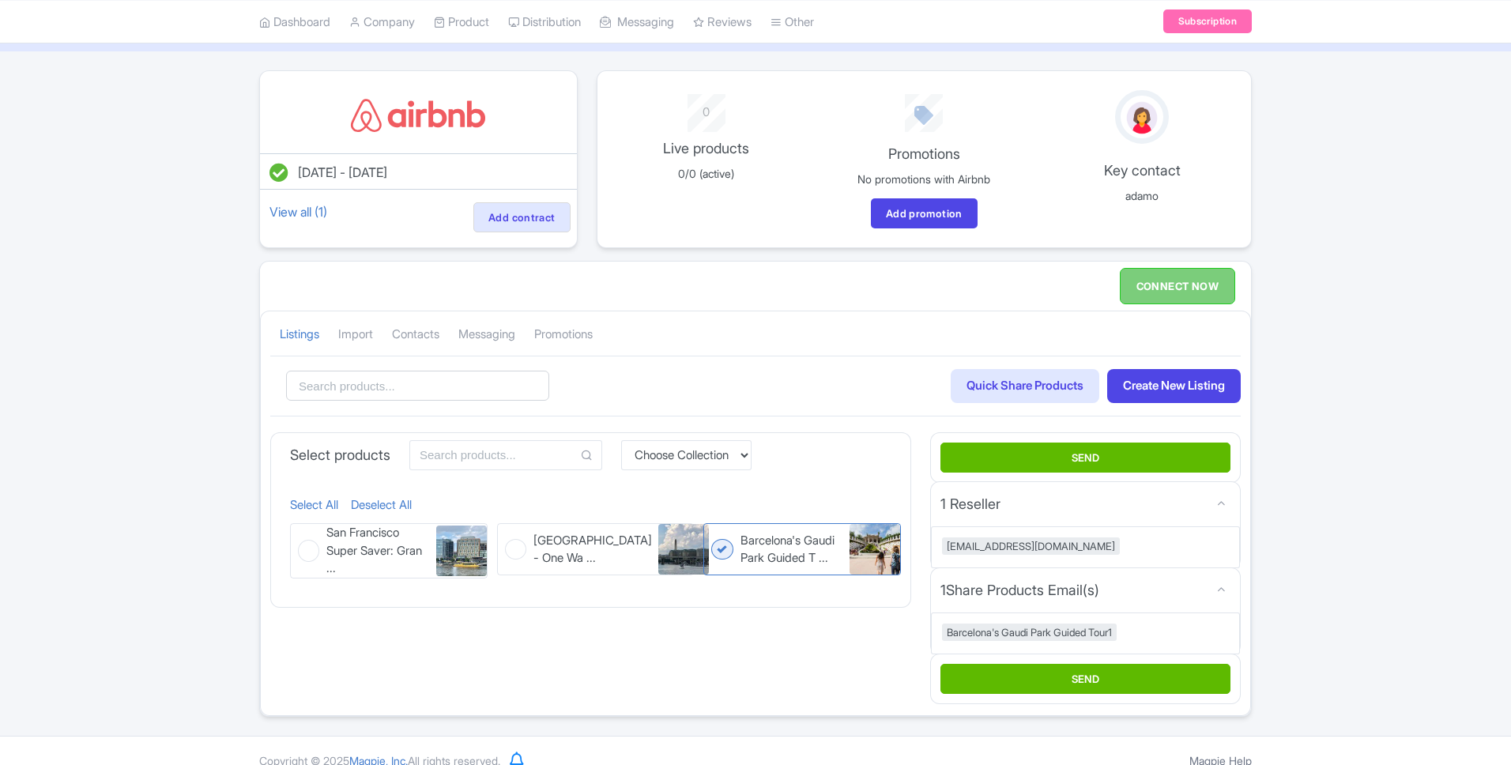
click at [723, 547] on figure "Barcelona's Gaudi Park Guided T ... Barcelona's Gaudi Park Guided Tour1" at bounding box center [802, 549] width 198 height 52
click at [714, 533] on input "Barcelona's Gaudi Park Guided T ... Barcelona's Gaudi Park Guided Tour1" at bounding box center [708, 528] width 10 height 10
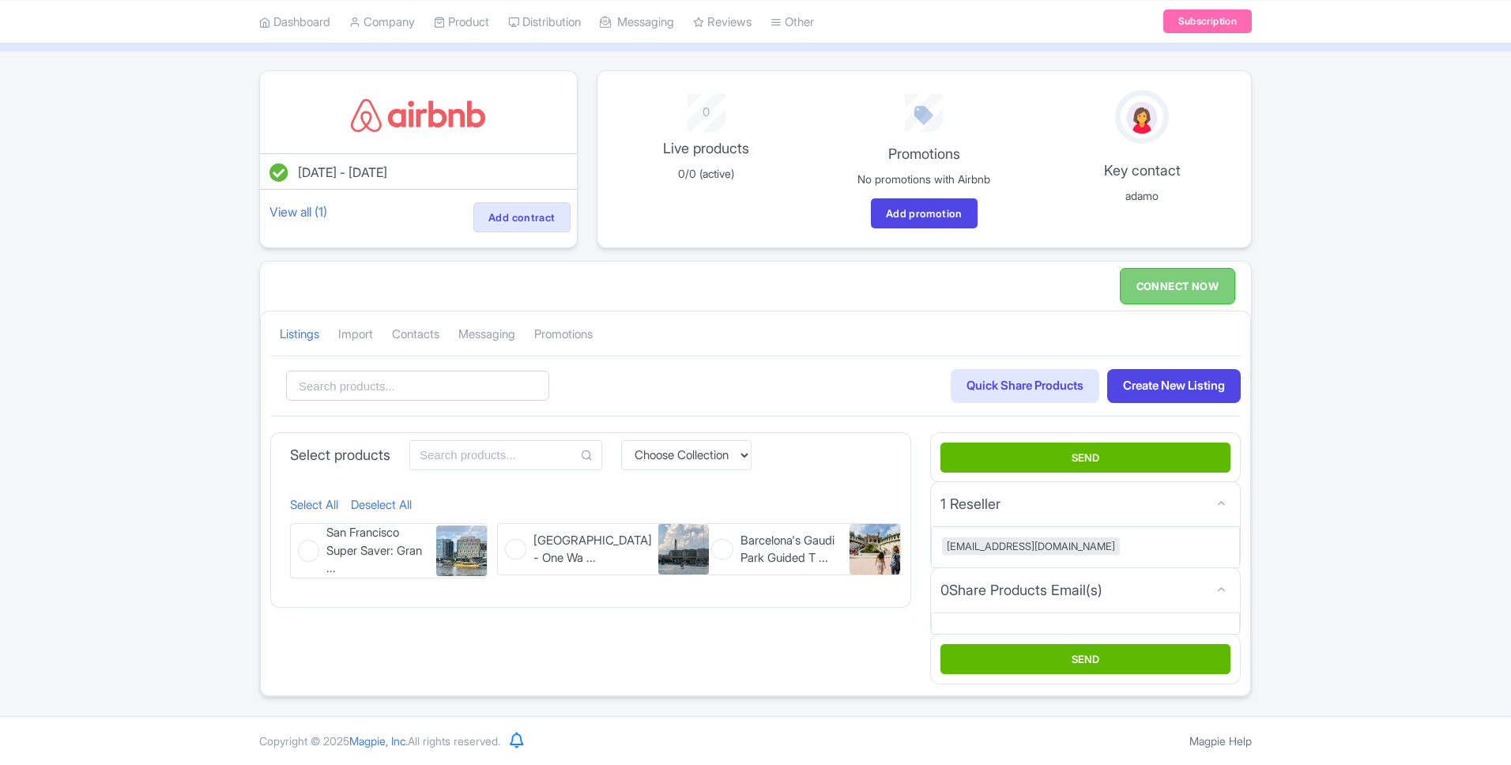
click at [723, 548] on figure "Barcelona's Gaudi Park Guided T ... Barcelona's Gaudi Park Guided Tour1" at bounding box center [802, 549] width 198 height 52
click at [714, 533] on input "Barcelona's Gaudi Park Guided T ... Barcelona's Gaudi Park Guided Tour1" at bounding box center [708, 528] width 10 height 10
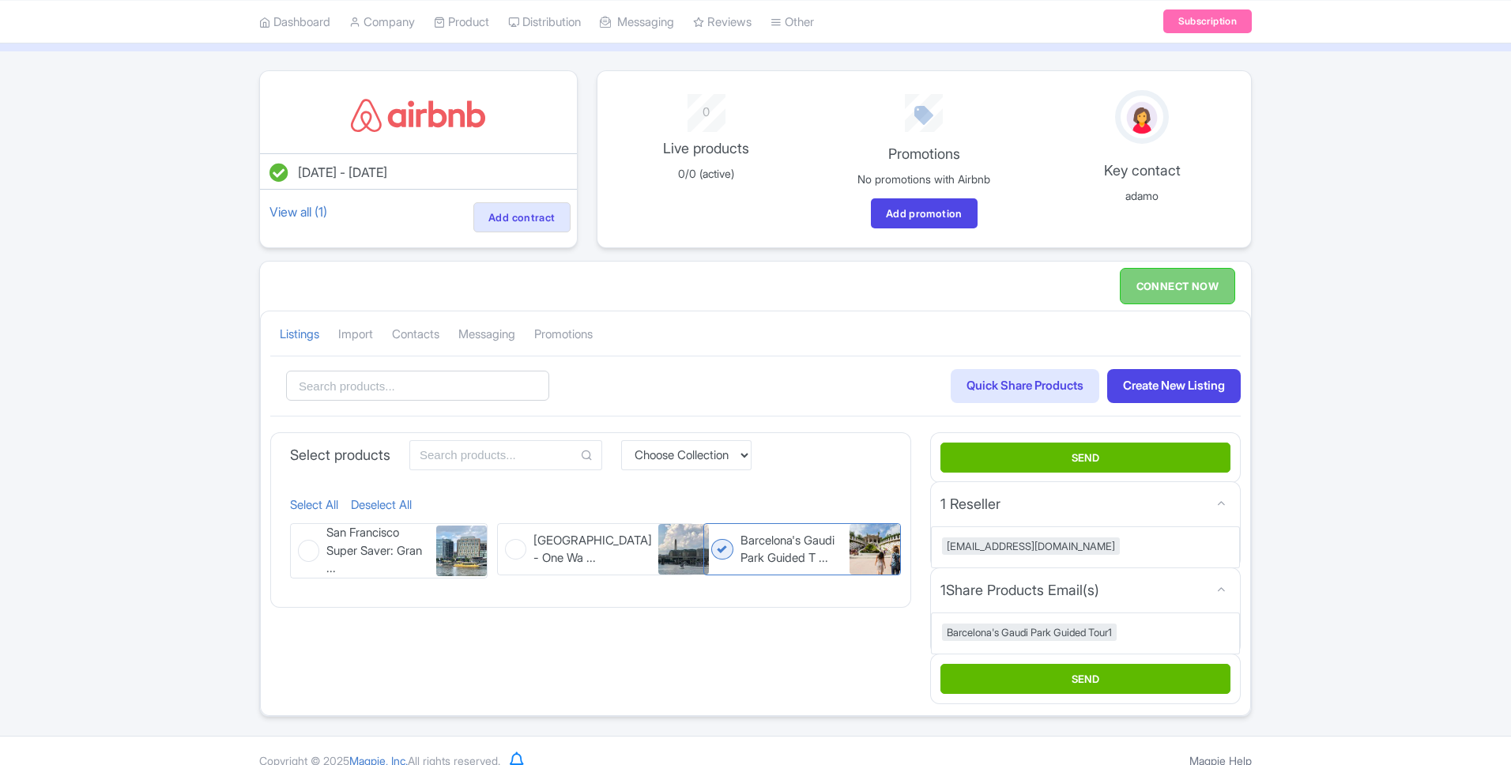
click at [723, 548] on figure "Barcelona's Gaudi Park Guided T ... Barcelona's Gaudi Park Guided Tour1" at bounding box center [802, 549] width 198 height 52
click at [714, 533] on input "Barcelona's Gaudi Park Guided T ... Barcelona's Gaudi Park Guided Tour1" at bounding box center [708, 528] width 10 height 10
checkbox input "false"
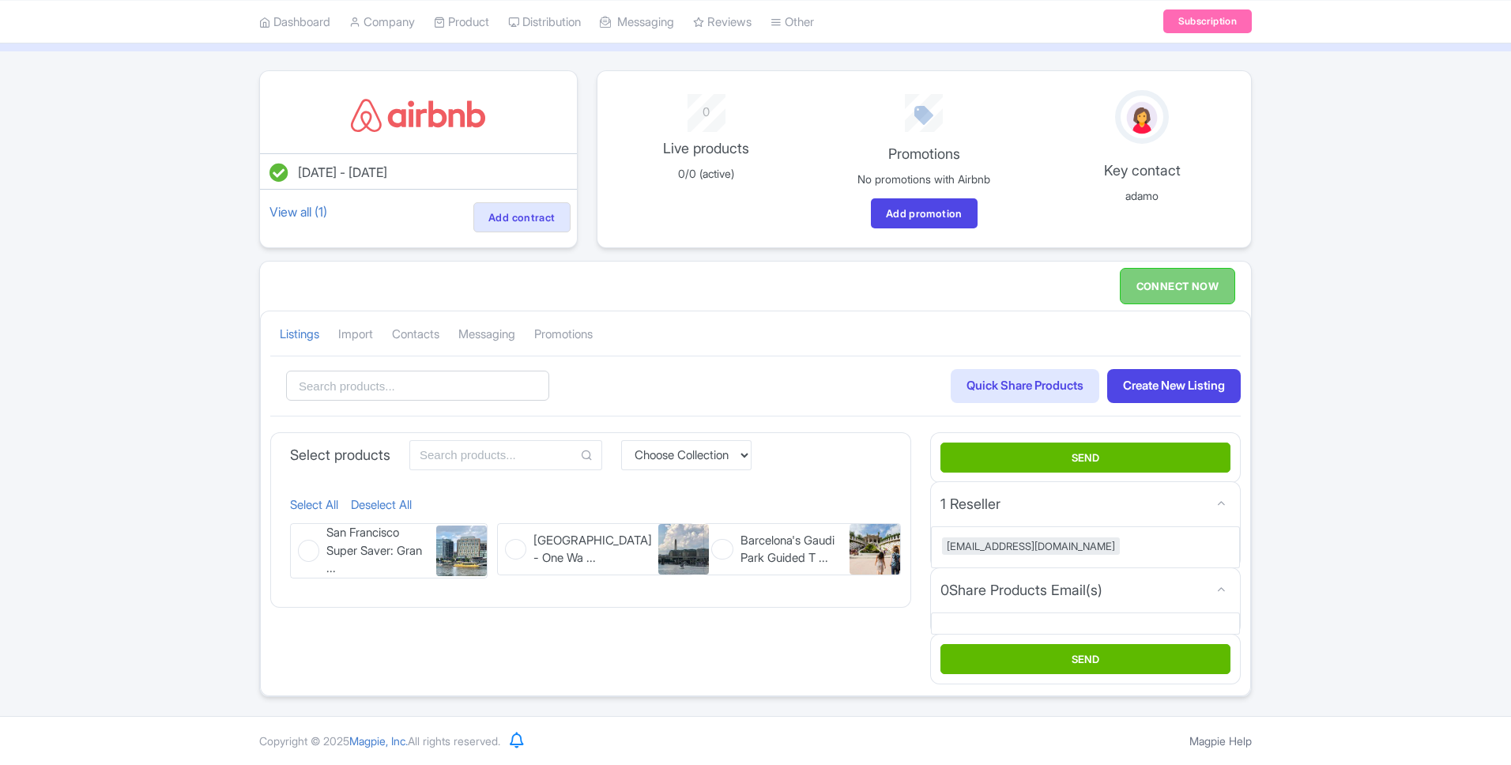
click at [326, 539] on span "San Francisco Super Saver: Gran ..." at bounding box center [377, 551] width 103 height 54
click at [300, 533] on input "San Francisco Super Saver: Gran ... San Francisco Super Saver: Grand City Tour …" at bounding box center [295, 528] width 10 height 10
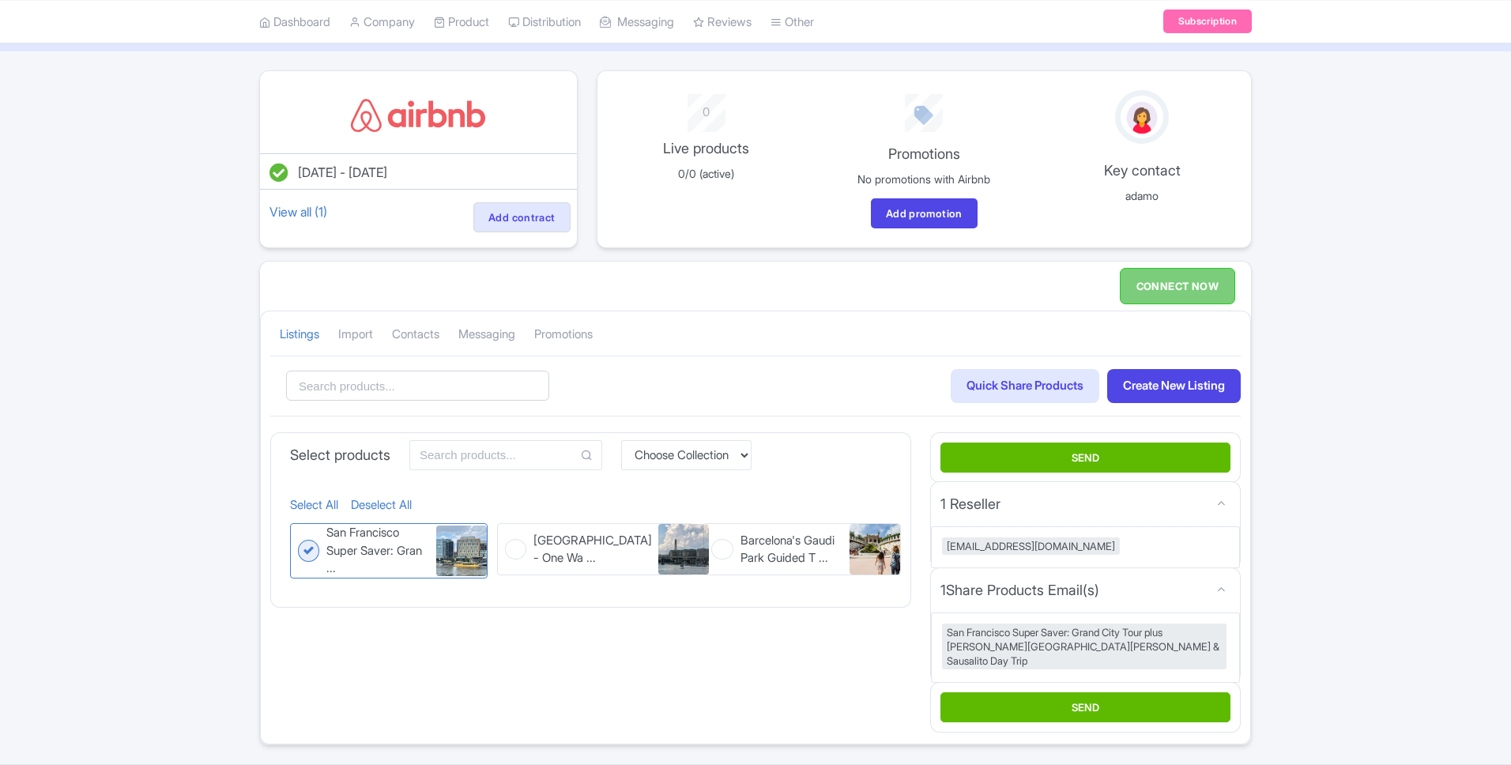
click at [328, 542] on span "San Francisco Super Saver: Gran ..." at bounding box center [377, 551] width 103 height 54
click at [300, 533] on input "San Francisco Super Saver: Gran ... San Francisco Super Saver: Grand City Tour …" at bounding box center [295, 528] width 10 height 10
checkbox input "false"
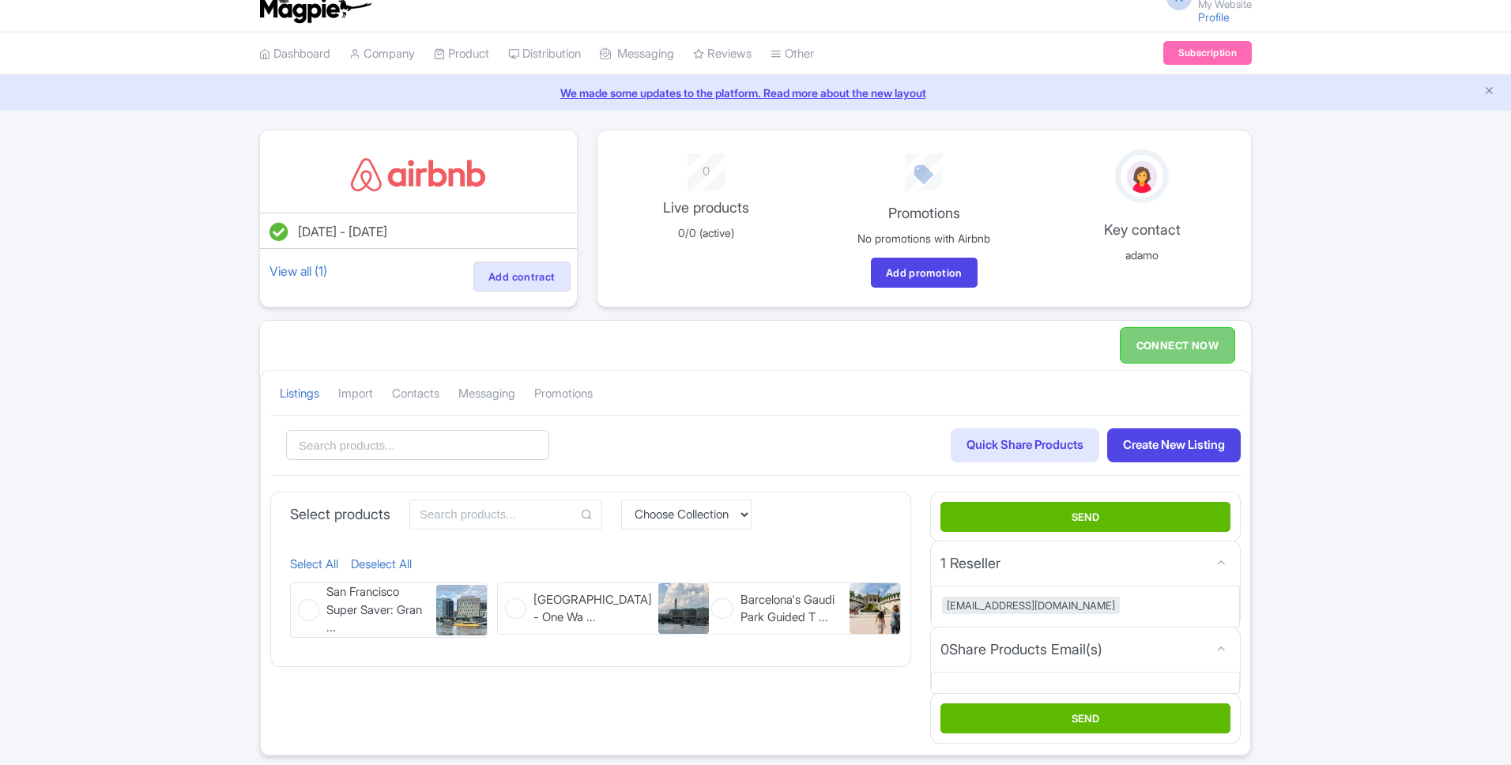
scroll to position [2, 0]
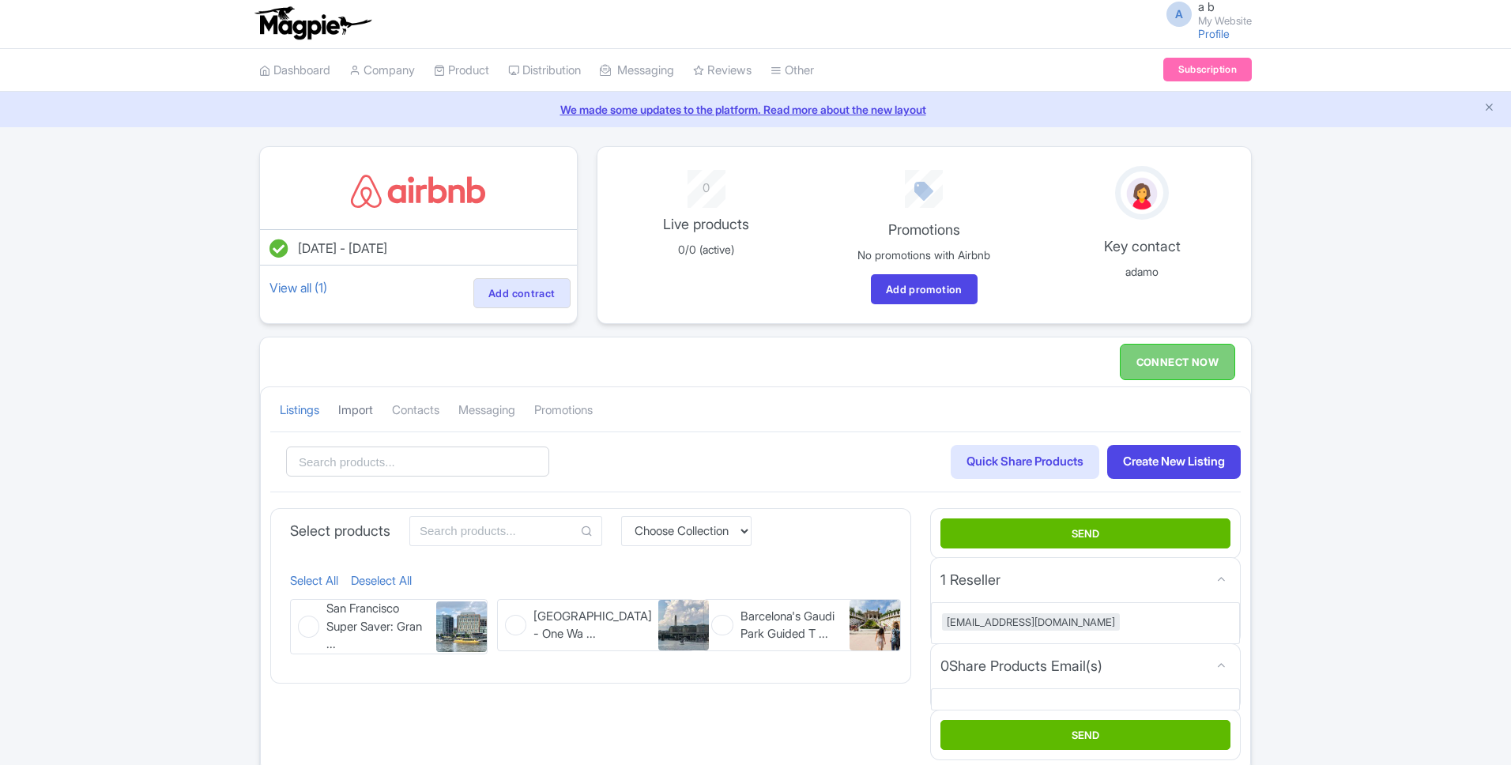
click at [360, 412] on link "Import" at bounding box center [355, 410] width 35 height 43
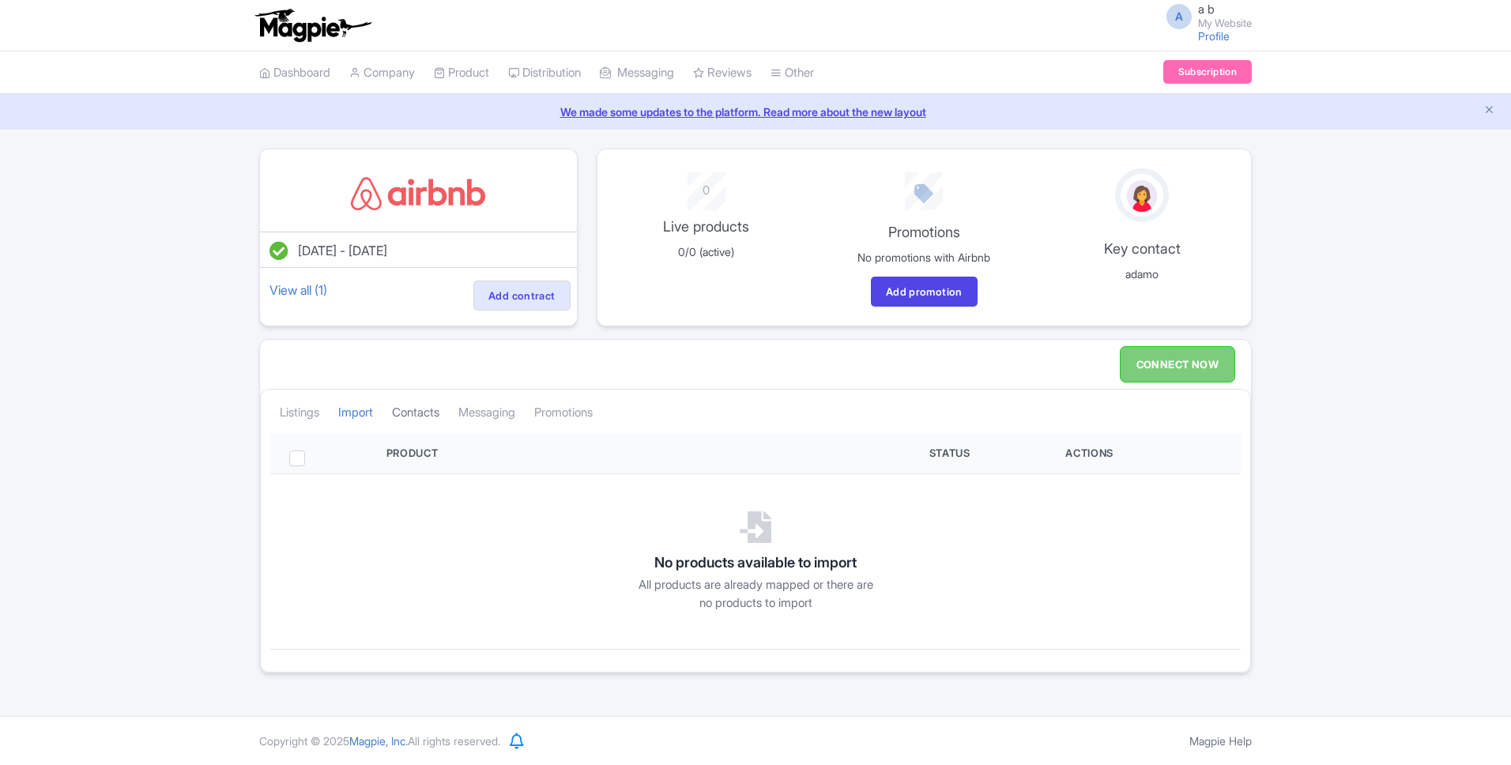
click at [408, 413] on link "Contacts" at bounding box center [415, 412] width 47 height 43
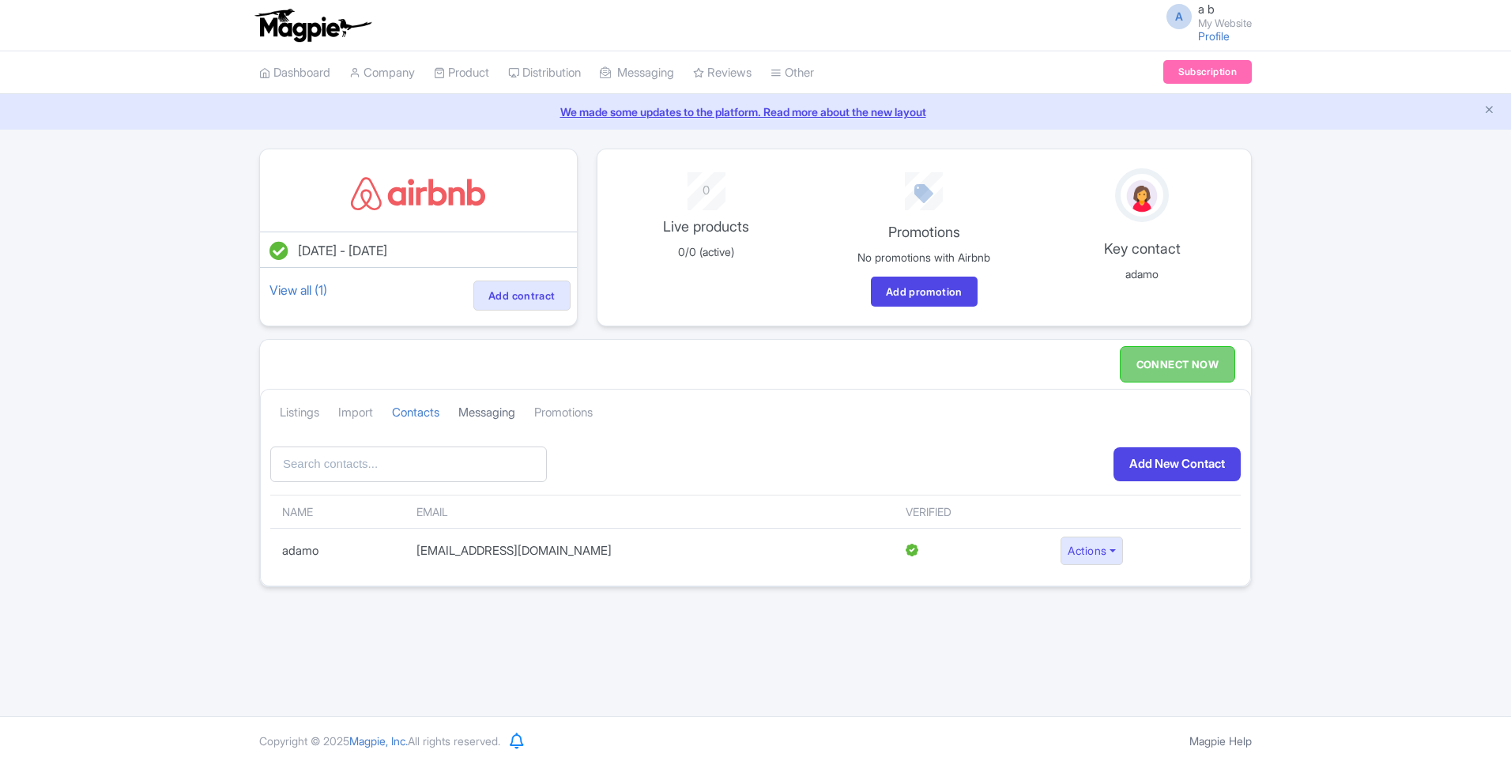
click at [487, 409] on link "Messaging" at bounding box center [486, 412] width 57 height 43
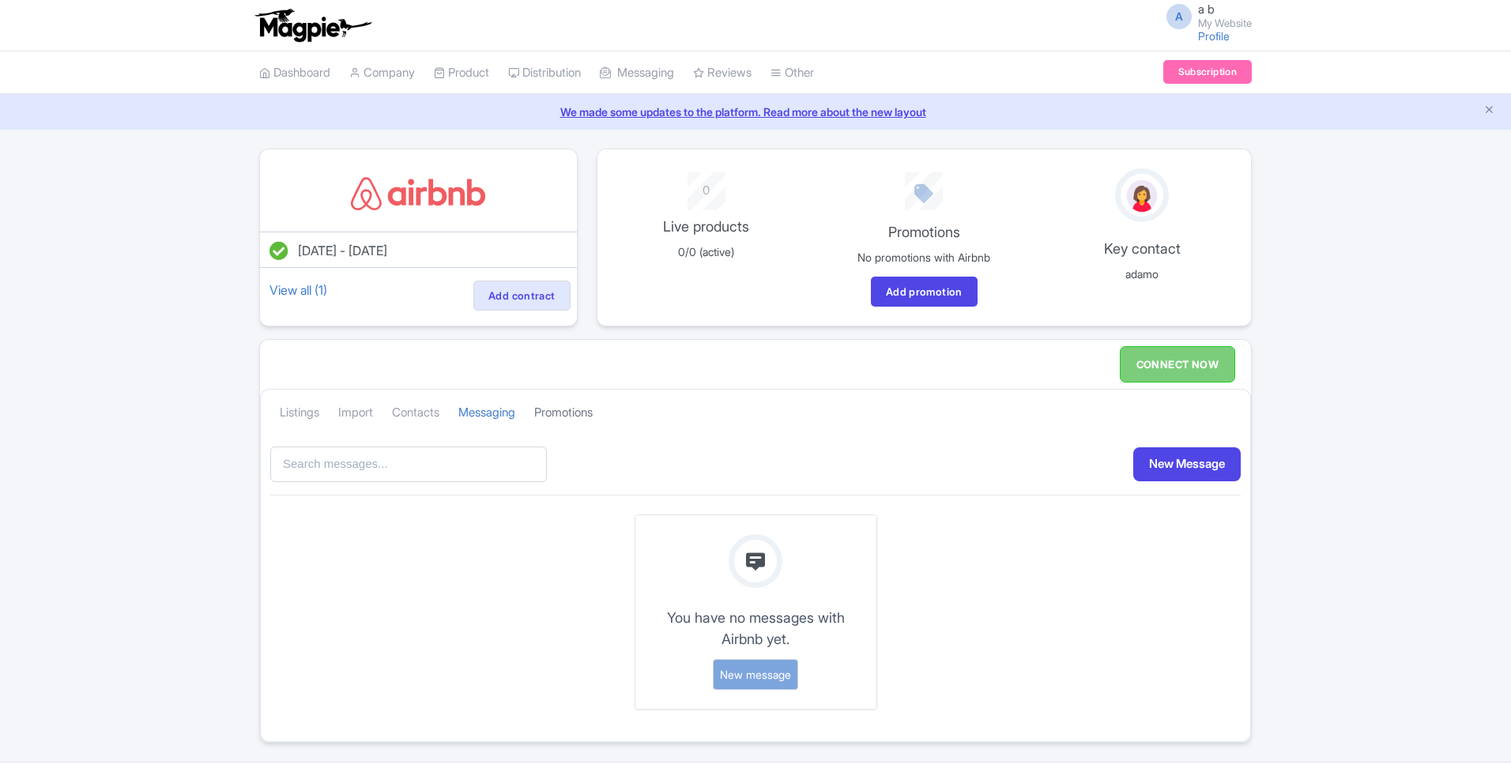
click at [572, 401] on link "Promotions" at bounding box center [563, 412] width 58 height 43
click at [351, 409] on link "Import" at bounding box center [355, 412] width 35 height 43
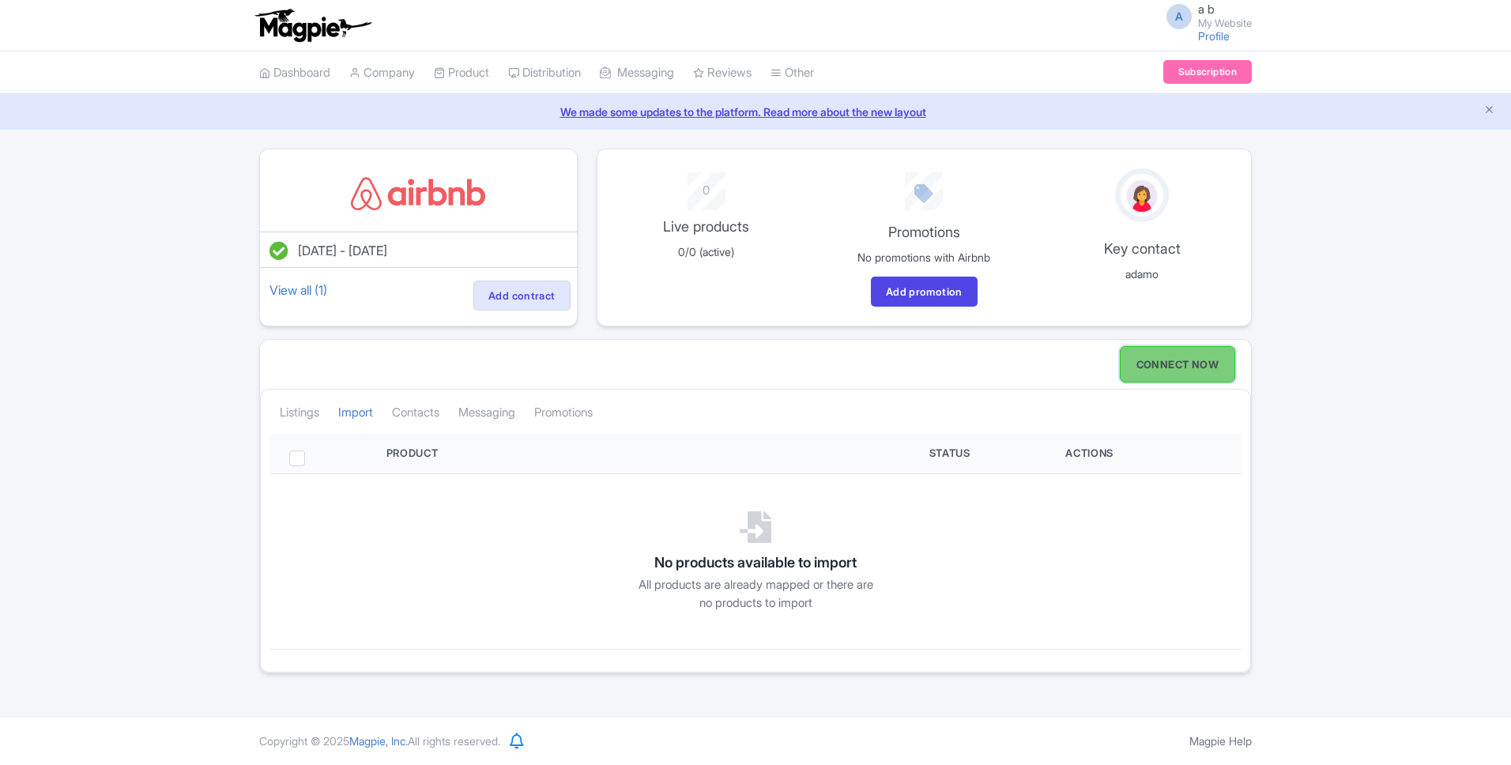
click at [1158, 358] on link "CONNECT NOW" at bounding box center [1177, 364] width 115 height 36
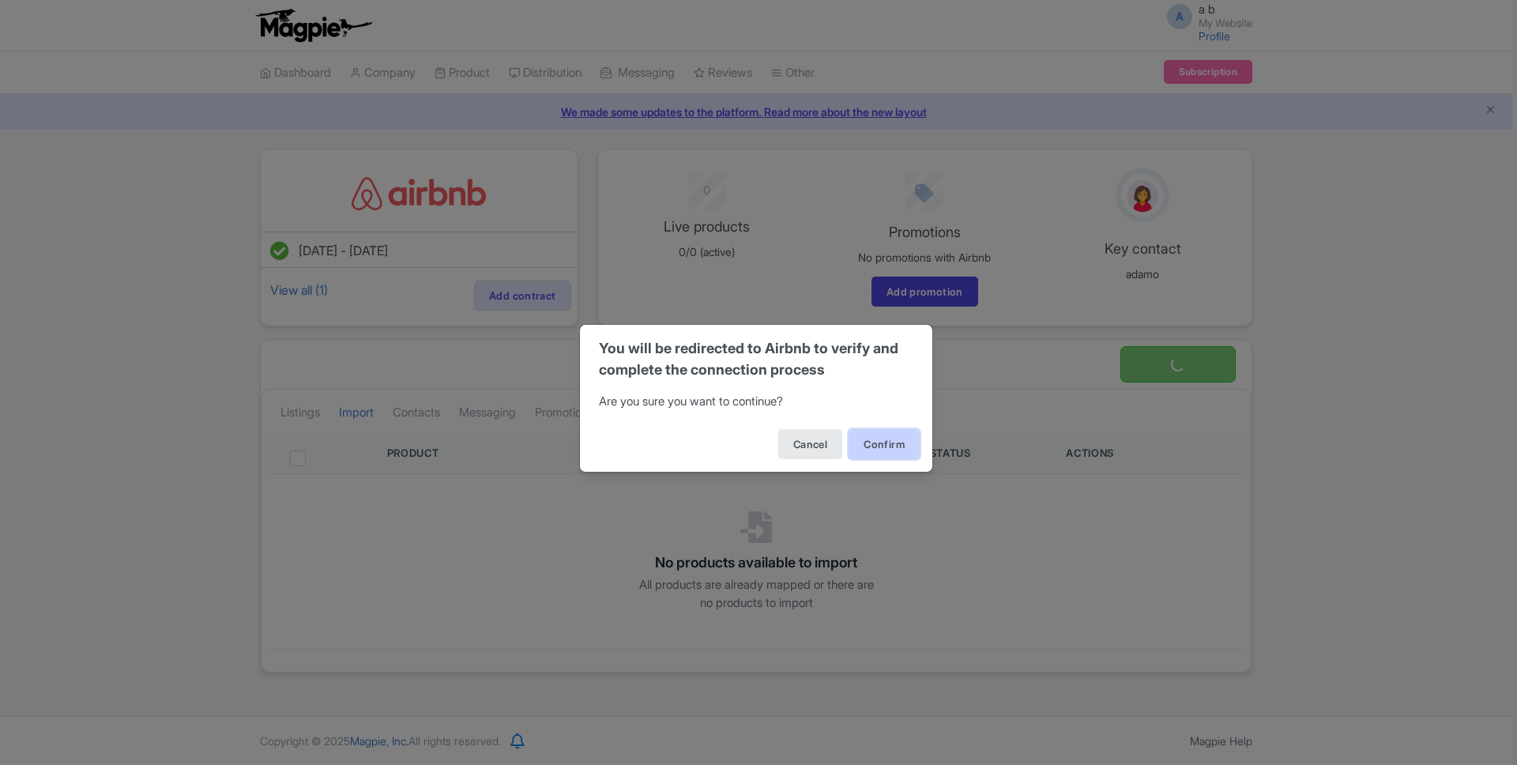
click at [859, 445] on button "Confirm" at bounding box center [884, 444] width 71 height 30
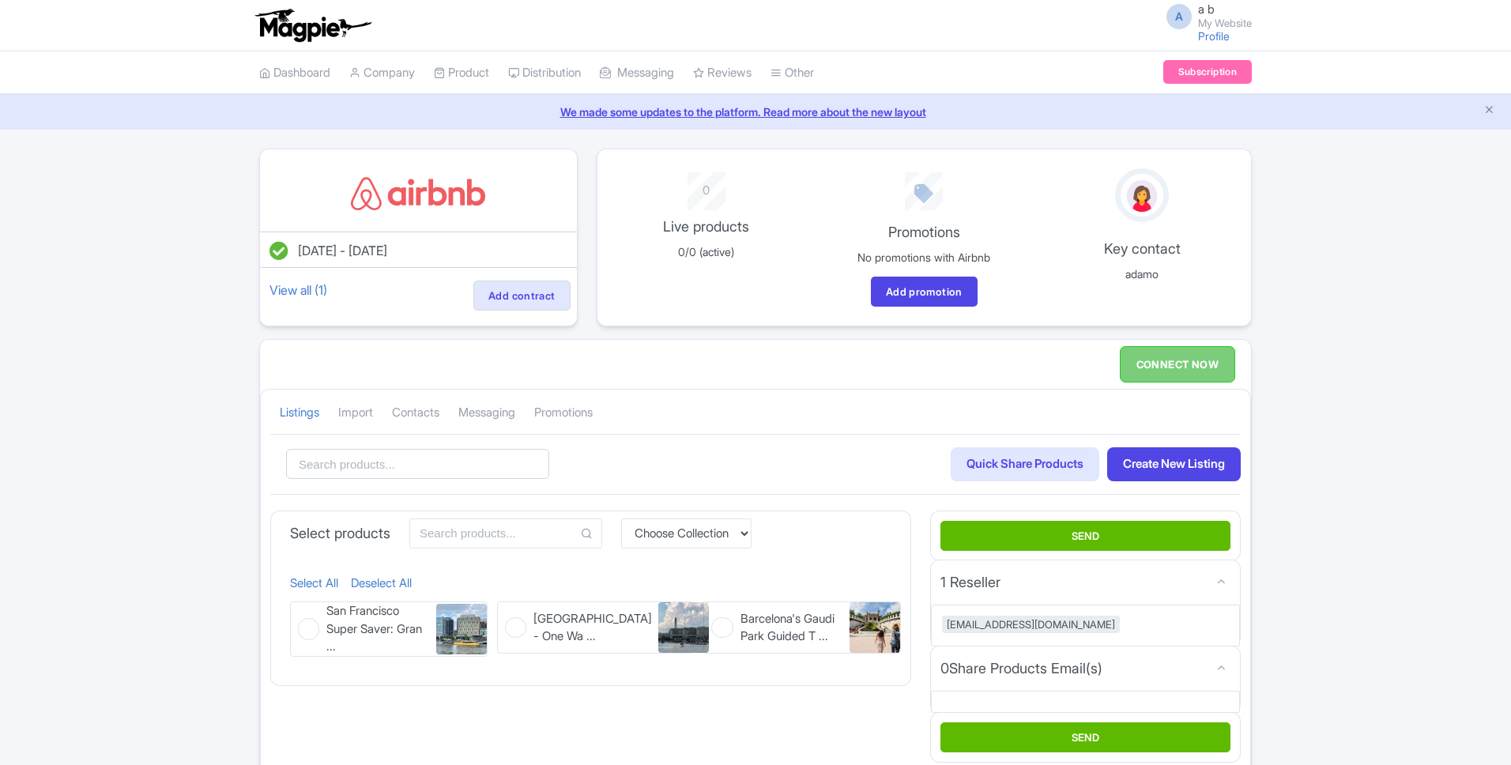
scroll to position [2, 0]
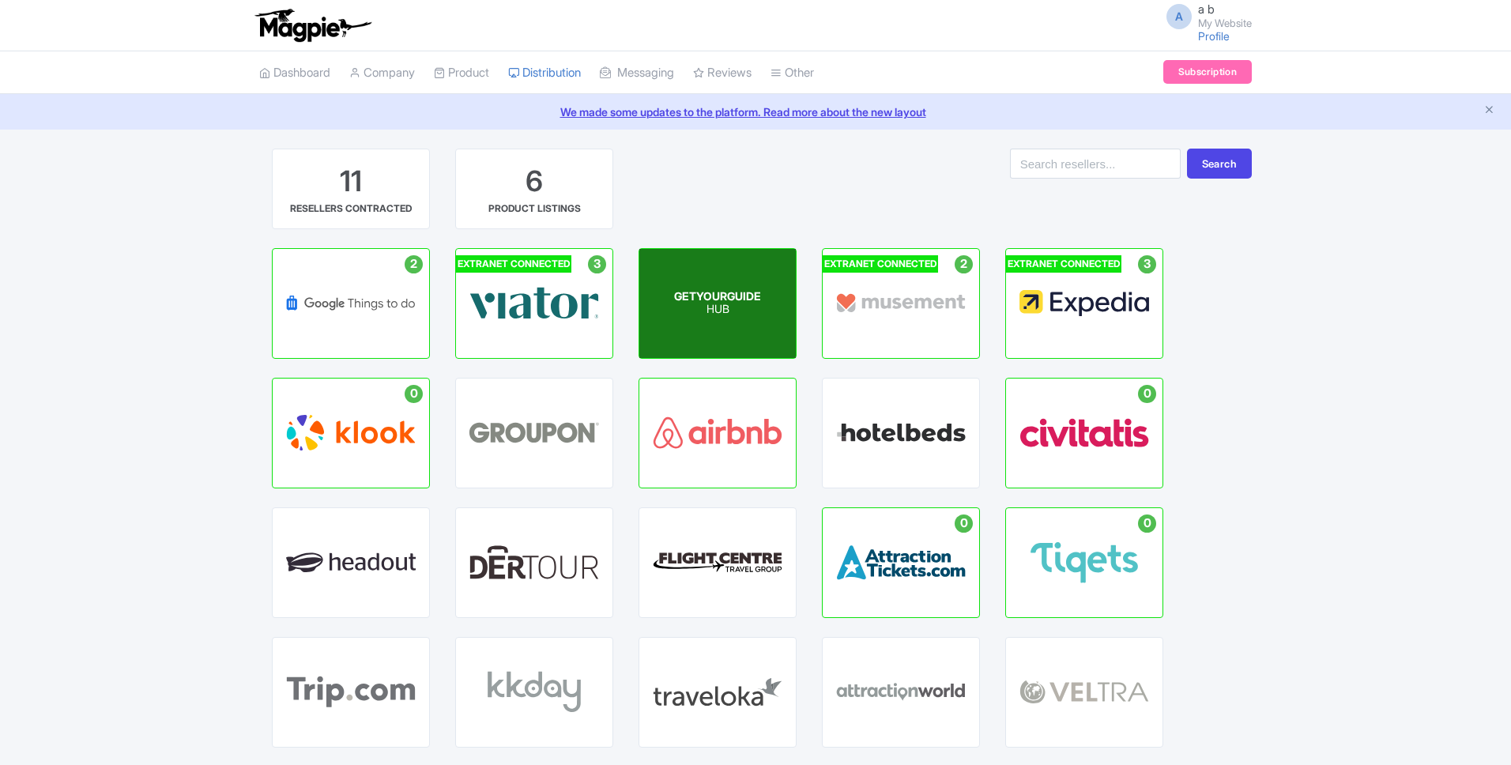
click at [760, 328] on div "GETYOURGUIDE HUB" at bounding box center [717, 303] width 156 height 109
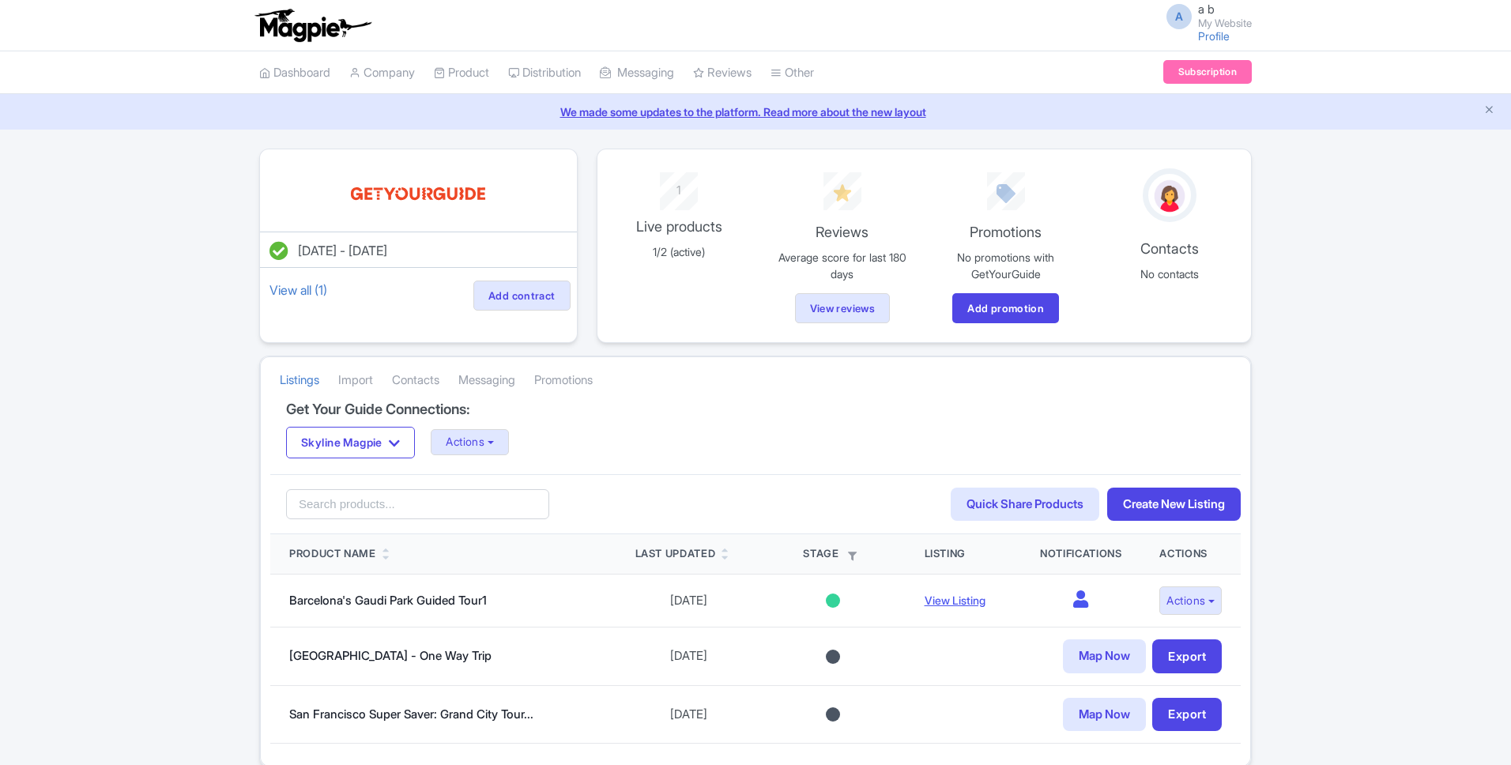
scroll to position [70, 0]
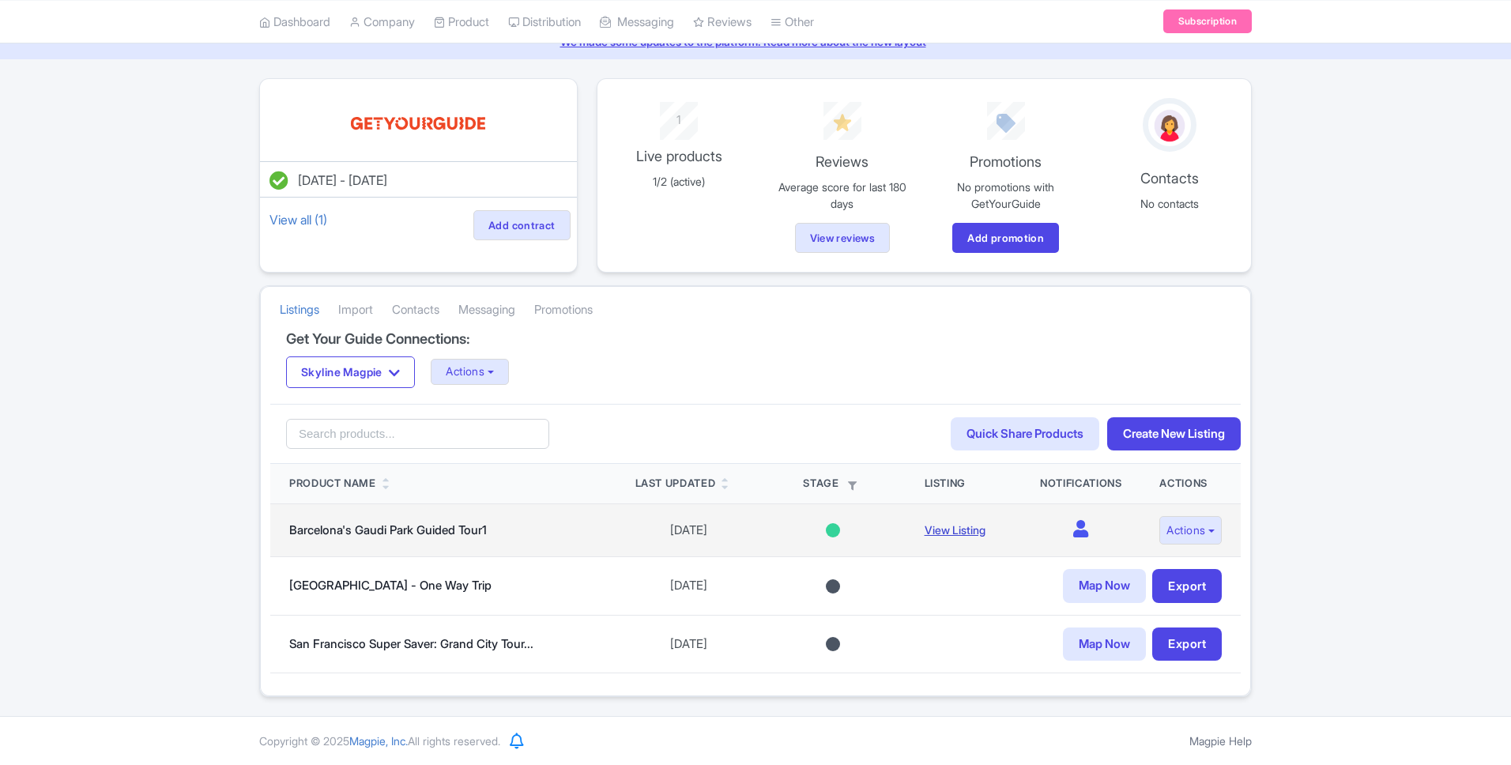
click at [942, 529] on link "View Listing" at bounding box center [955, 529] width 61 height 13
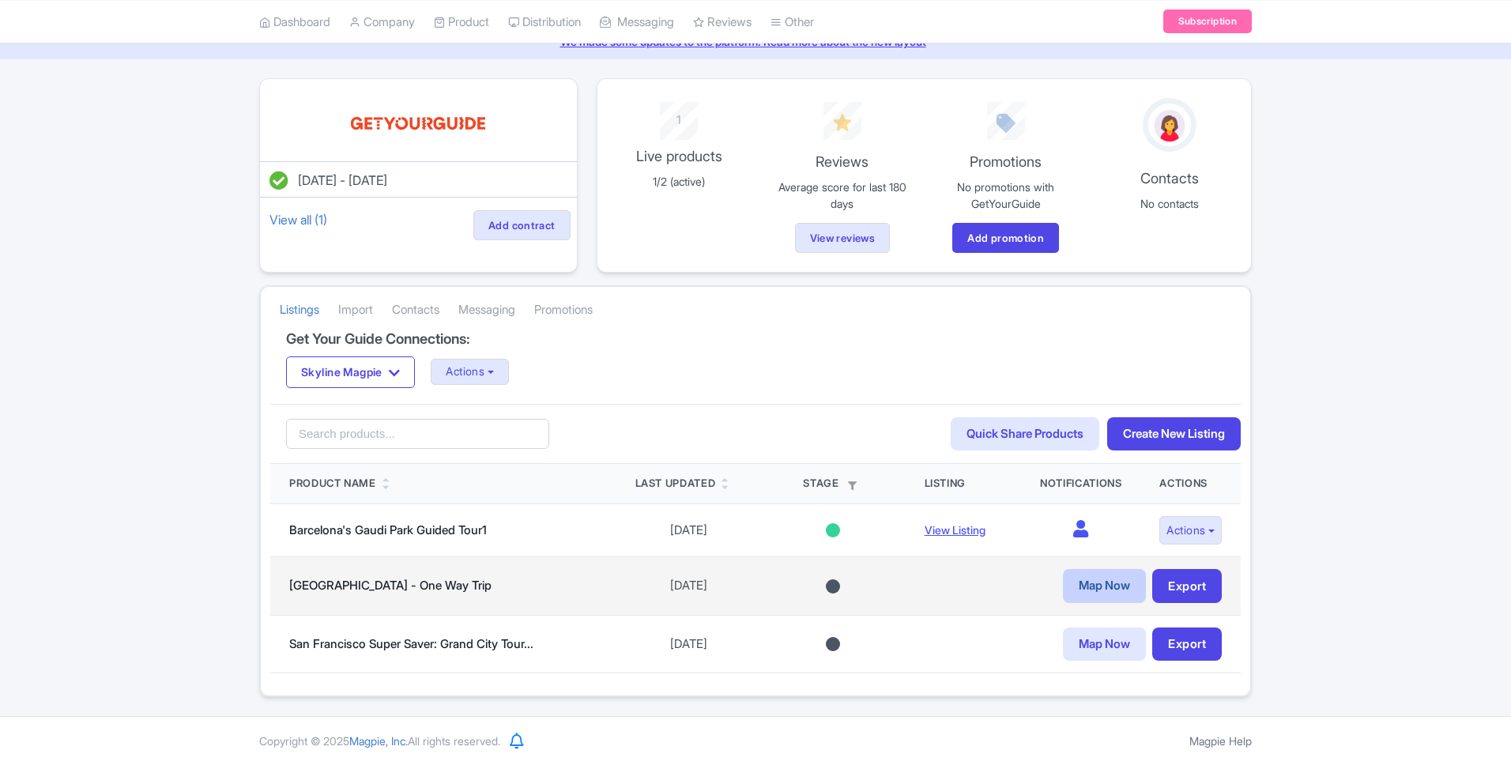
click at [1073, 580] on link "Map Now" at bounding box center [1104, 586] width 83 height 34
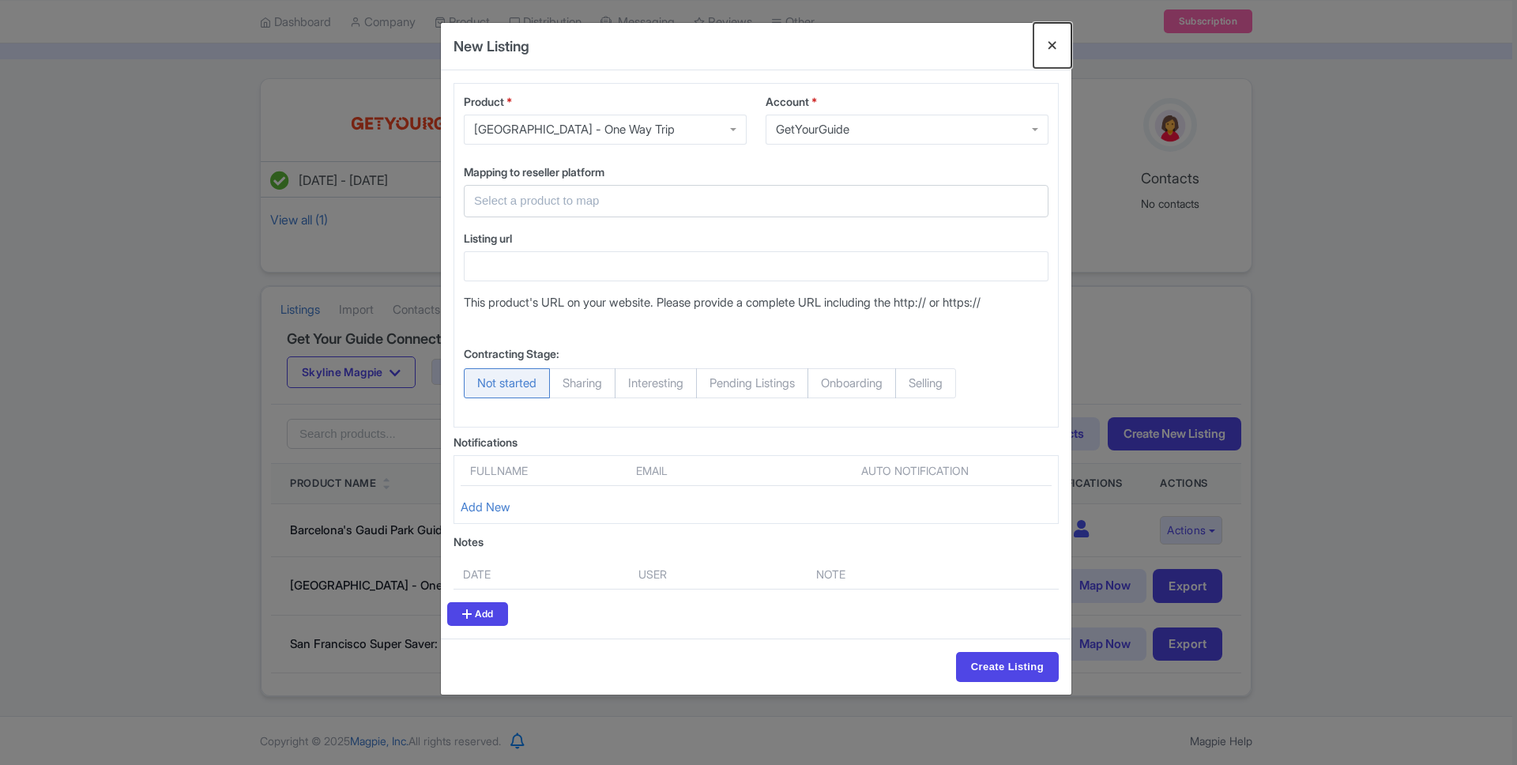
click at [1049, 51] on button "Close" at bounding box center [1053, 45] width 38 height 45
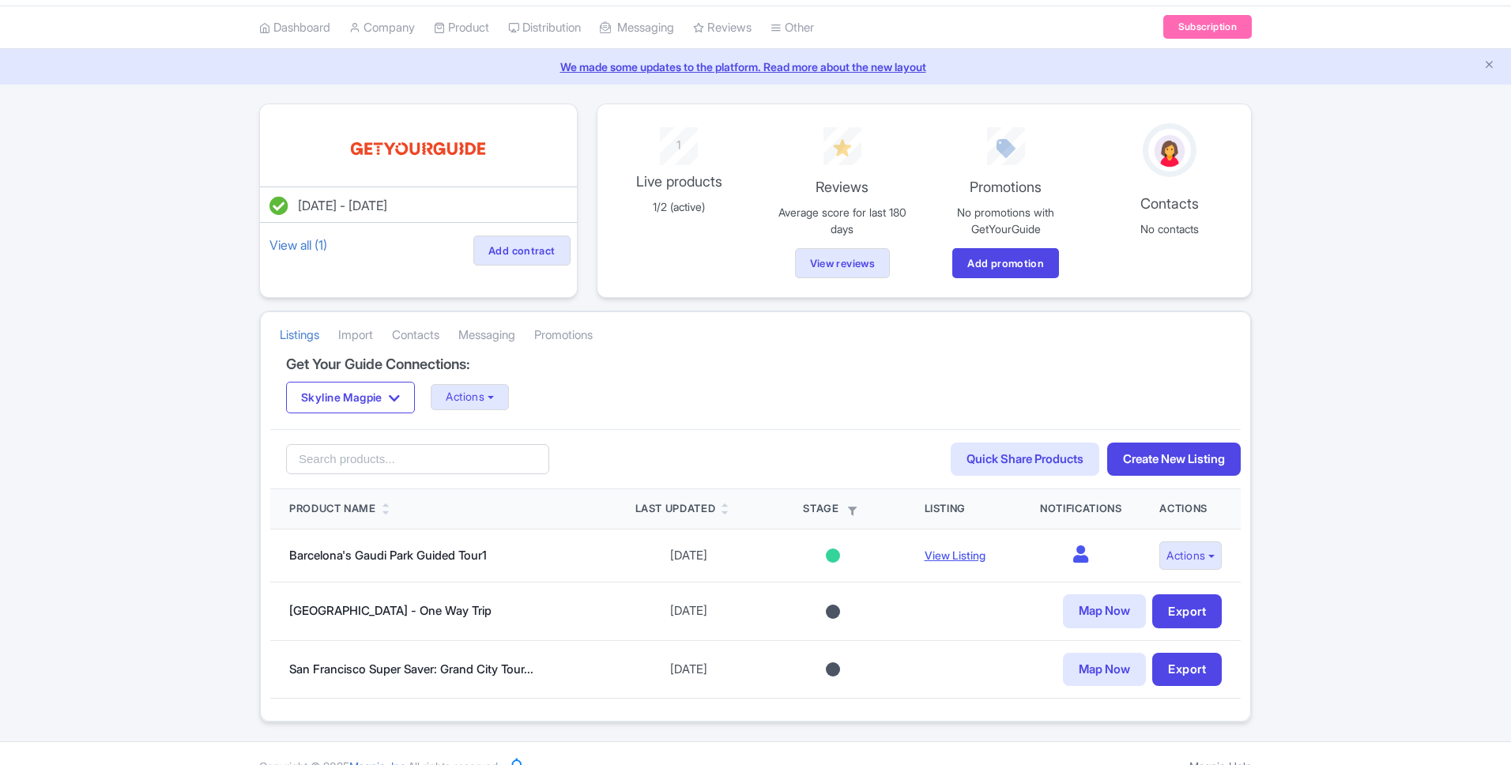
scroll to position [47, 0]
click at [822, 273] on link "View reviews" at bounding box center [842, 269] width 107 height 34
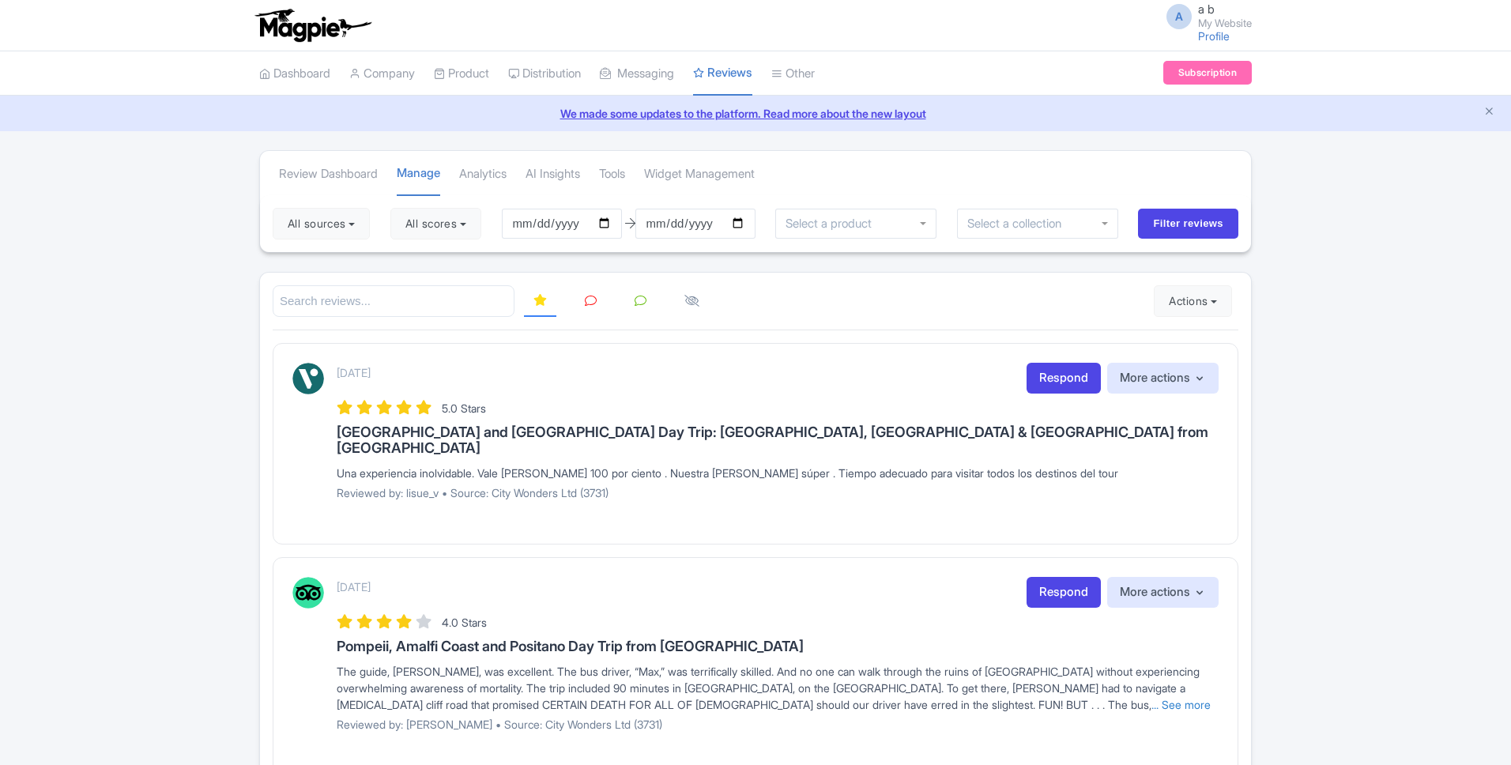
click at [441, 302] on input "search" at bounding box center [394, 301] width 242 height 32
click at [1177, 301] on button "Actions" at bounding box center [1193, 301] width 78 height 32
click at [887, 309] on div at bounding box center [756, 301] width 966 height 32
click at [359, 217] on button "All sources" at bounding box center [321, 224] width 97 height 32
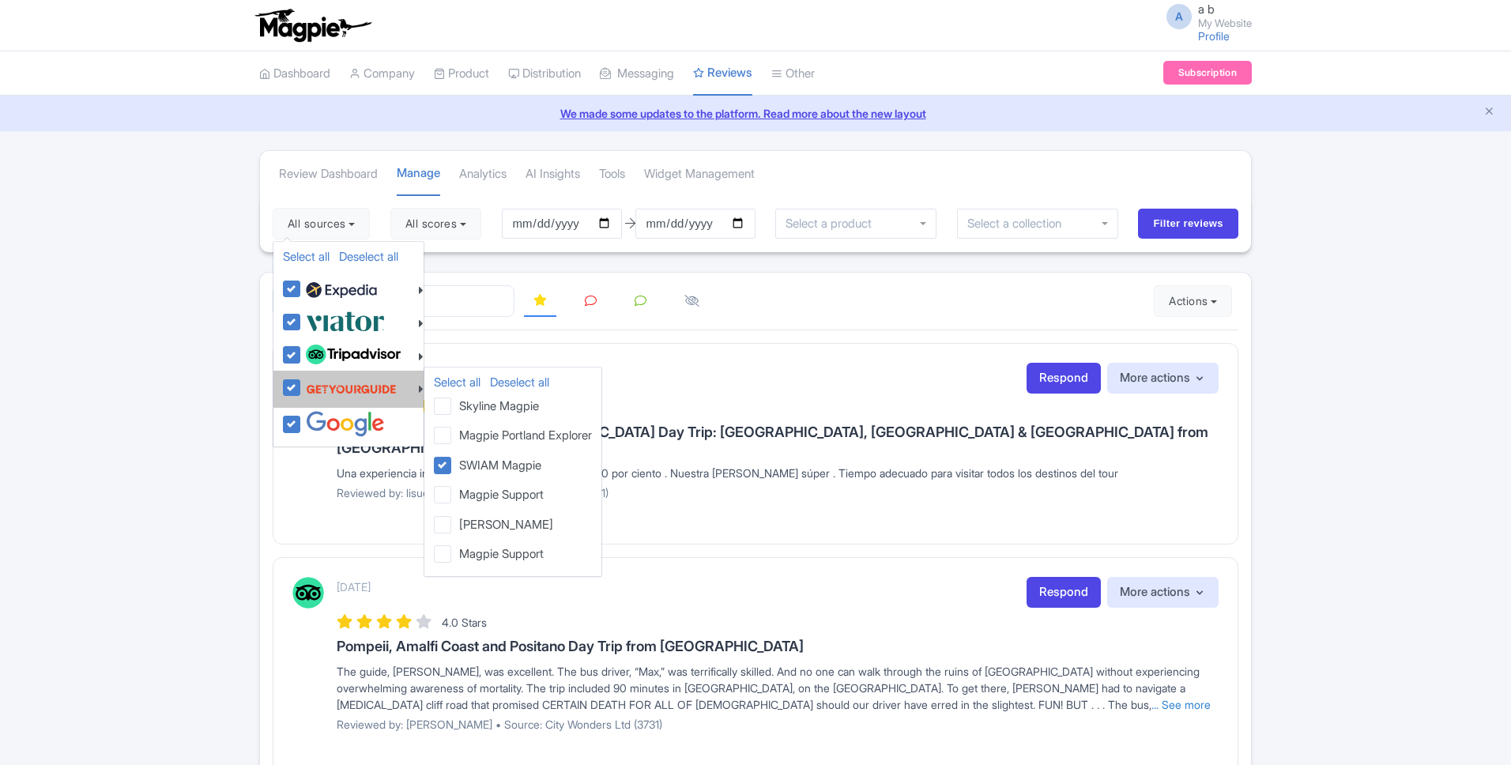
click at [379, 390] on img at bounding box center [351, 389] width 91 height 30
click at [312, 384] on input "checkbox" at bounding box center [307, 379] width 10 height 10
checkbox input "false"
click at [384, 393] on img at bounding box center [351, 389] width 91 height 30
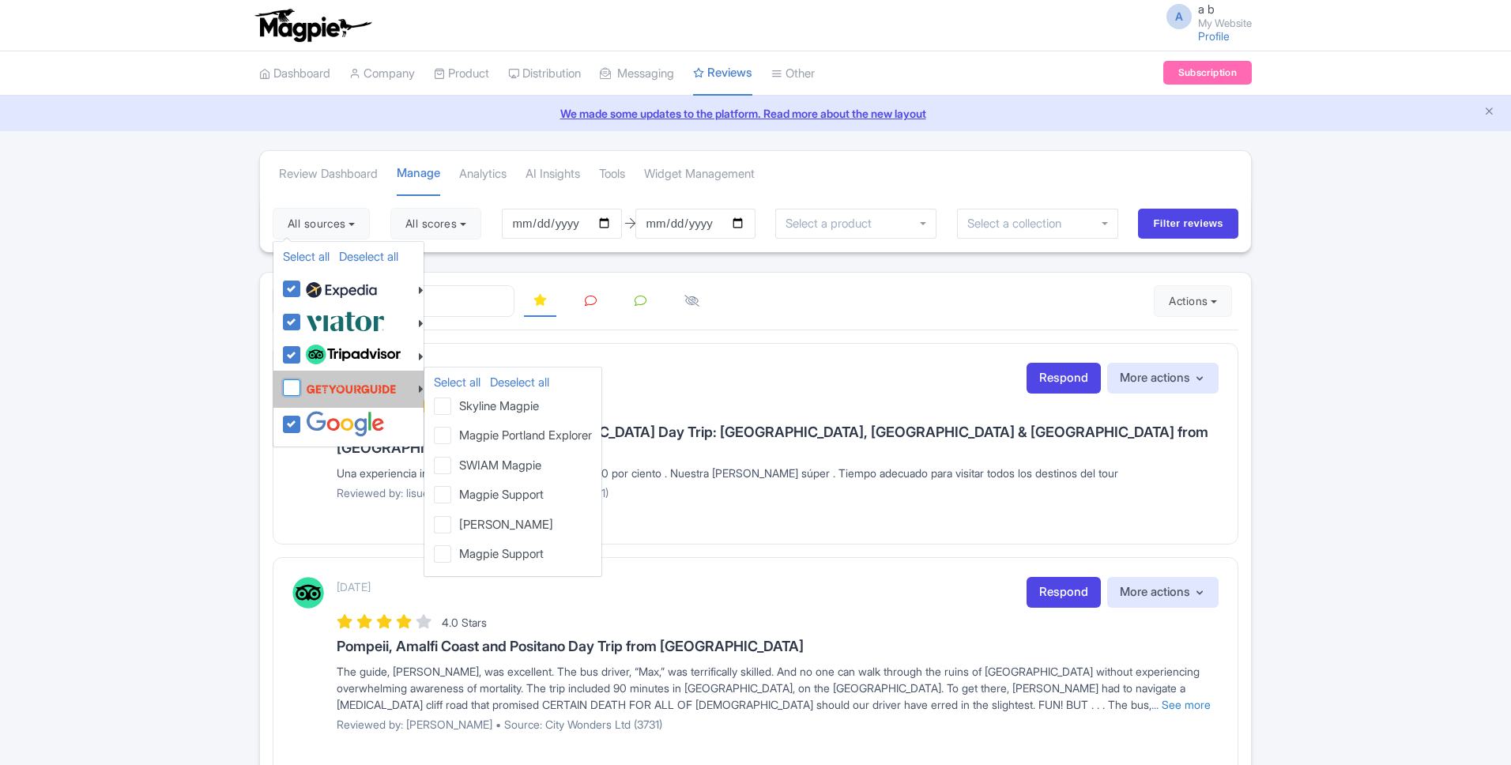
click at [312, 384] on input "checkbox" at bounding box center [307, 379] width 10 height 10
checkbox input "true"
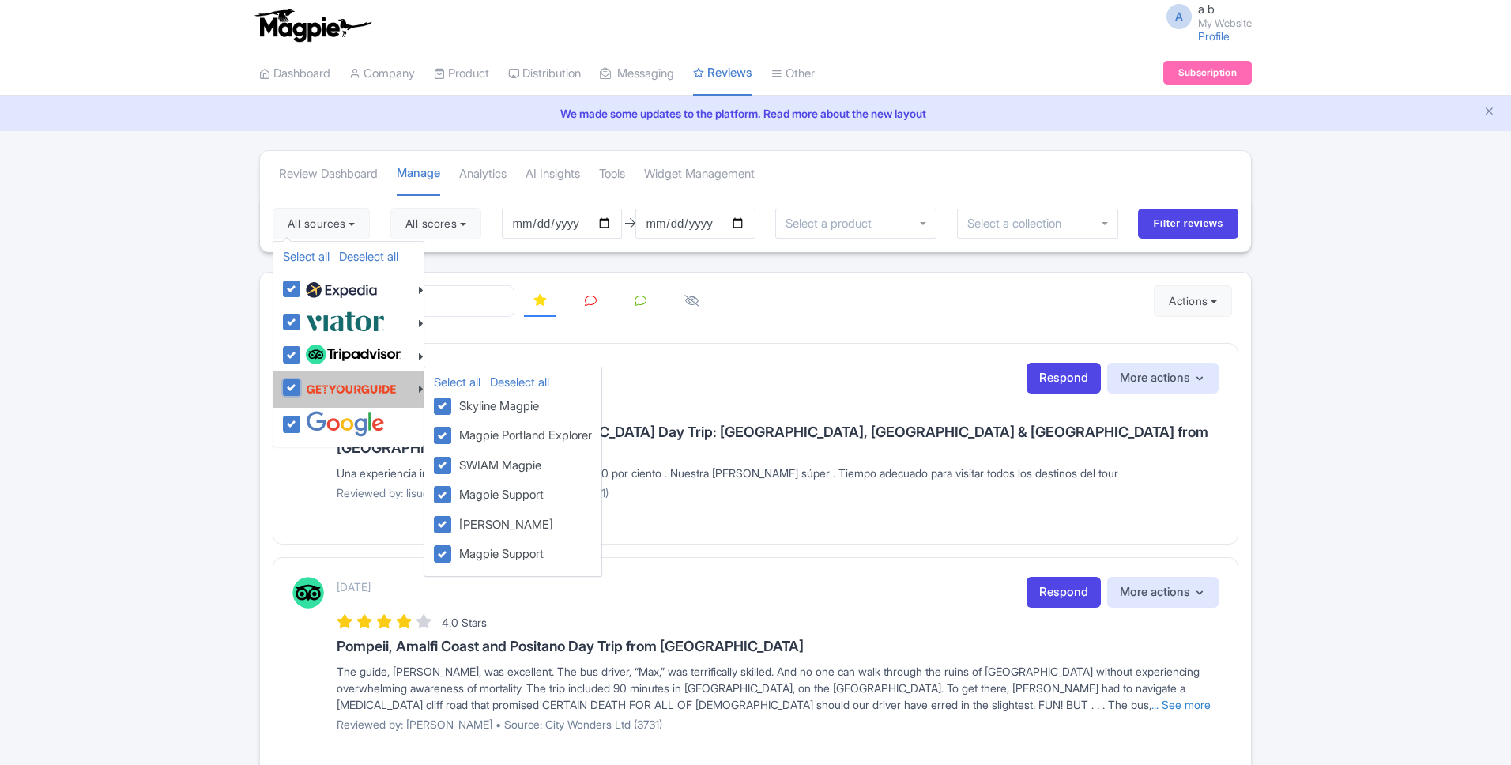
checkbox input "true"
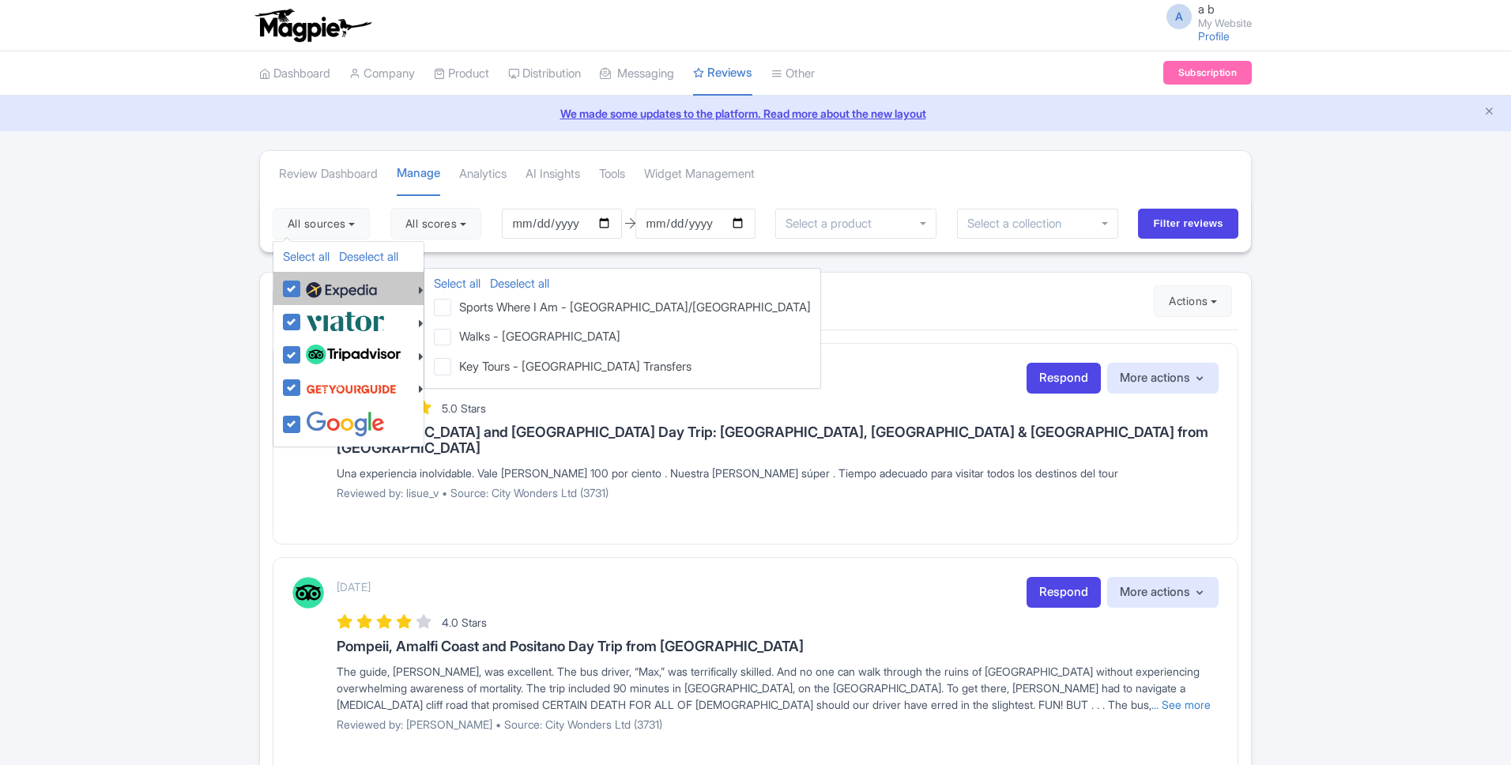
click at [302, 292] on label at bounding box center [339, 288] width 75 height 27
click at [302, 285] on input "checkbox" at bounding box center [307, 280] width 10 height 10
checkbox input "false"
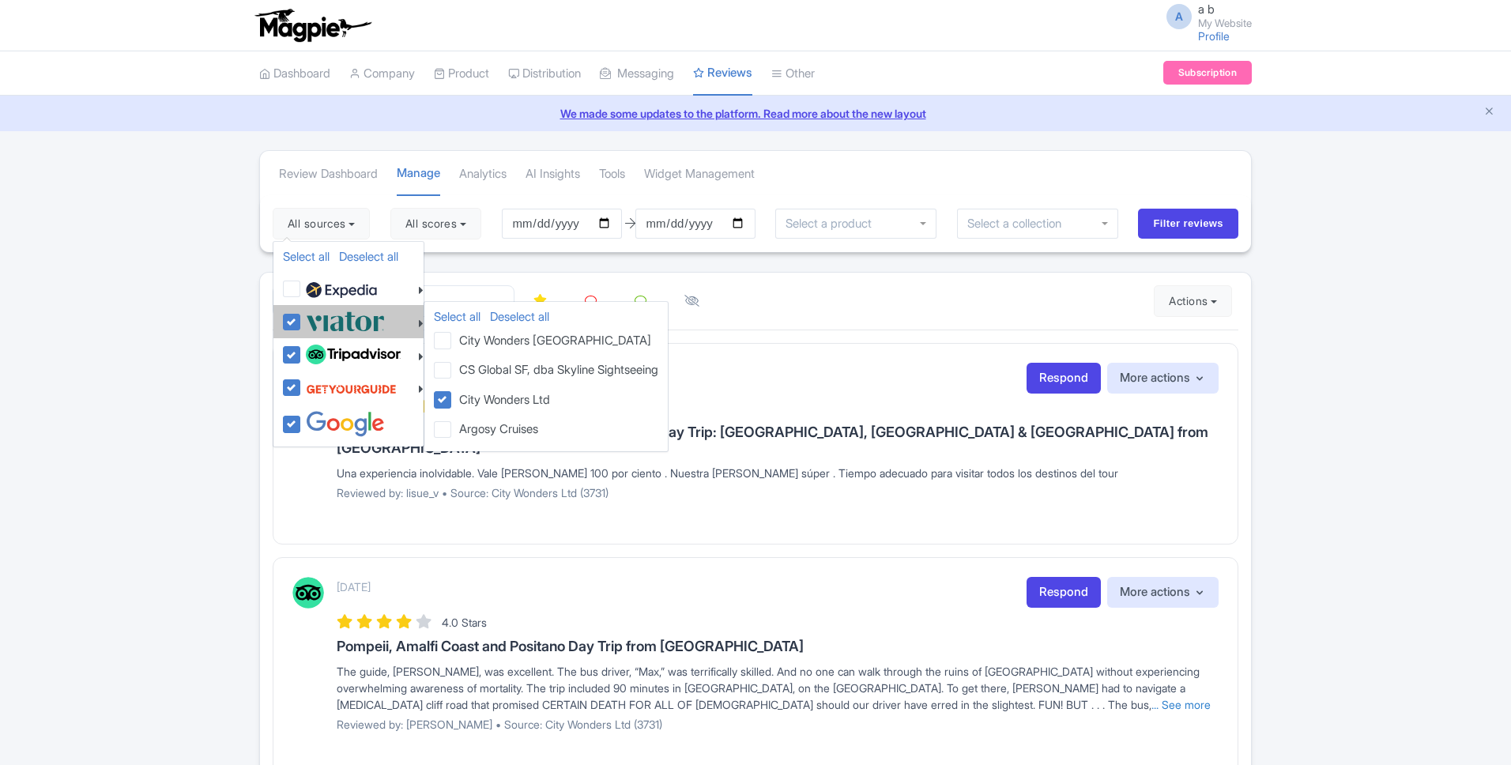
click at [302, 322] on label at bounding box center [343, 321] width 83 height 26
click at [302, 318] on input "checkbox" at bounding box center [307, 313] width 10 height 10
checkbox input "false"
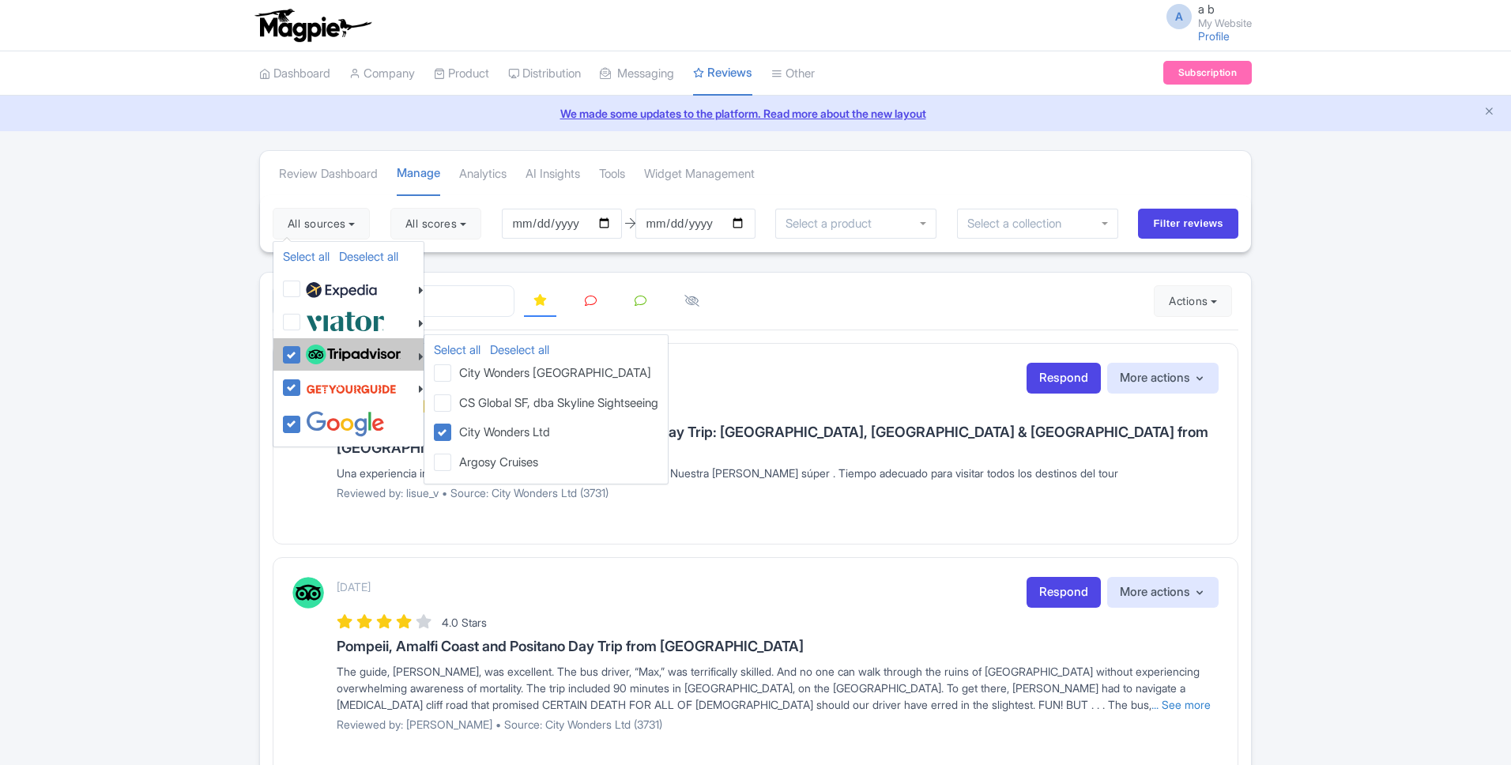
click at [302, 357] on label at bounding box center [351, 354] width 99 height 27
click at [302, 352] on input "checkbox" at bounding box center [307, 346] width 10 height 10
checkbox input "false"
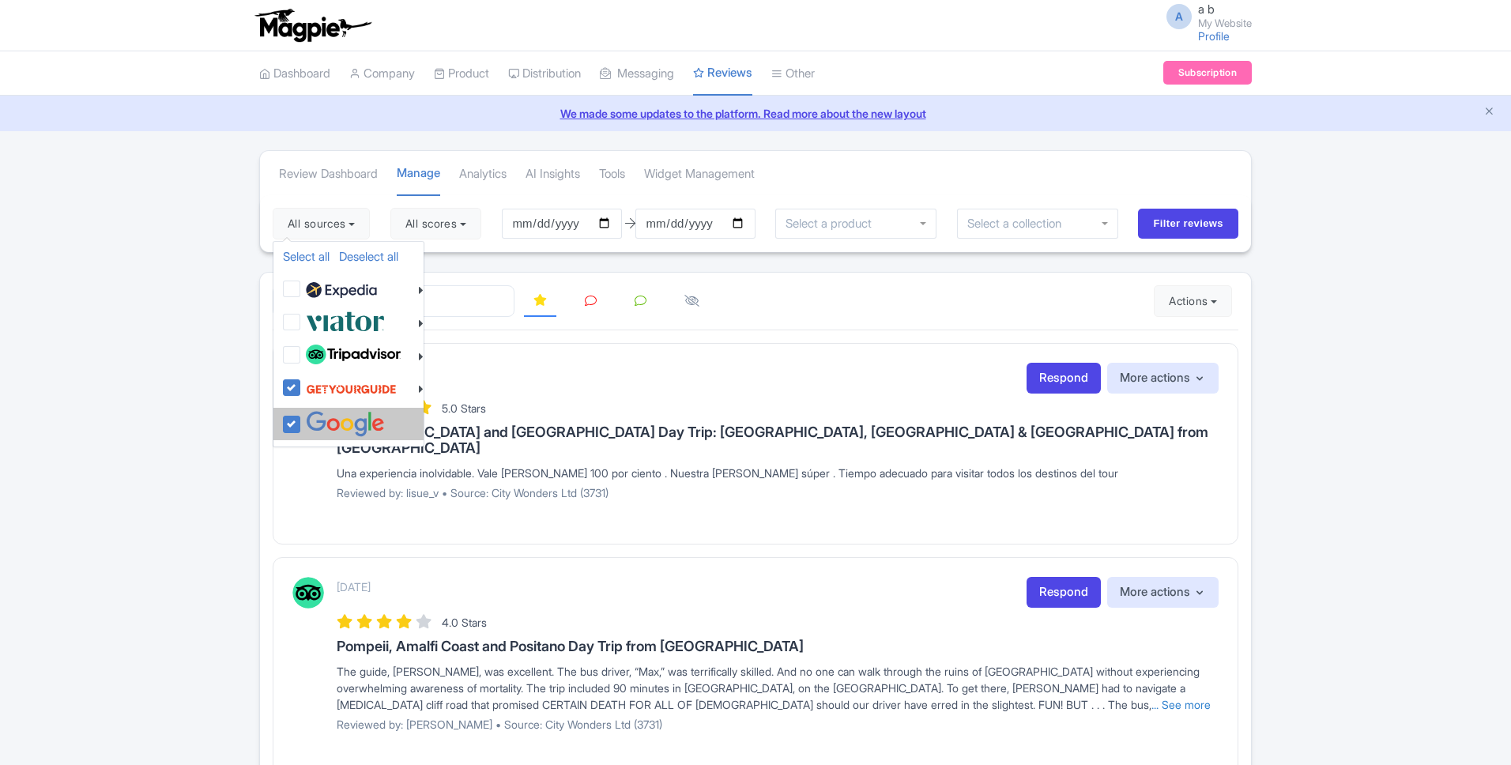
click at [302, 431] on label at bounding box center [343, 424] width 83 height 26
click at [302, 421] on input "checkbox" at bounding box center [307, 416] width 10 height 10
checkbox input "false"
click at [1161, 228] on input "Filter reviews" at bounding box center [1188, 224] width 100 height 30
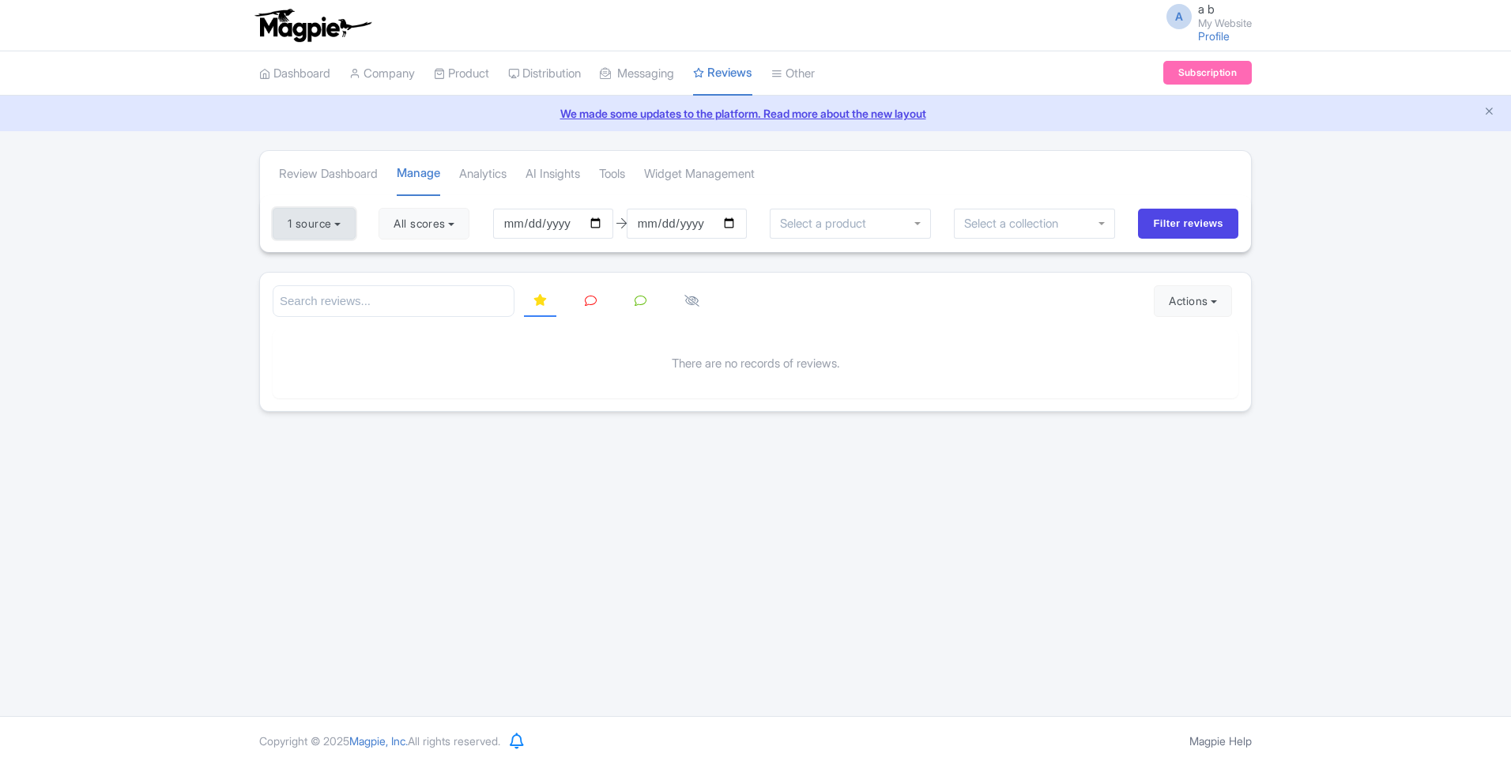
click at [339, 227] on button "1 source" at bounding box center [314, 224] width 83 height 32
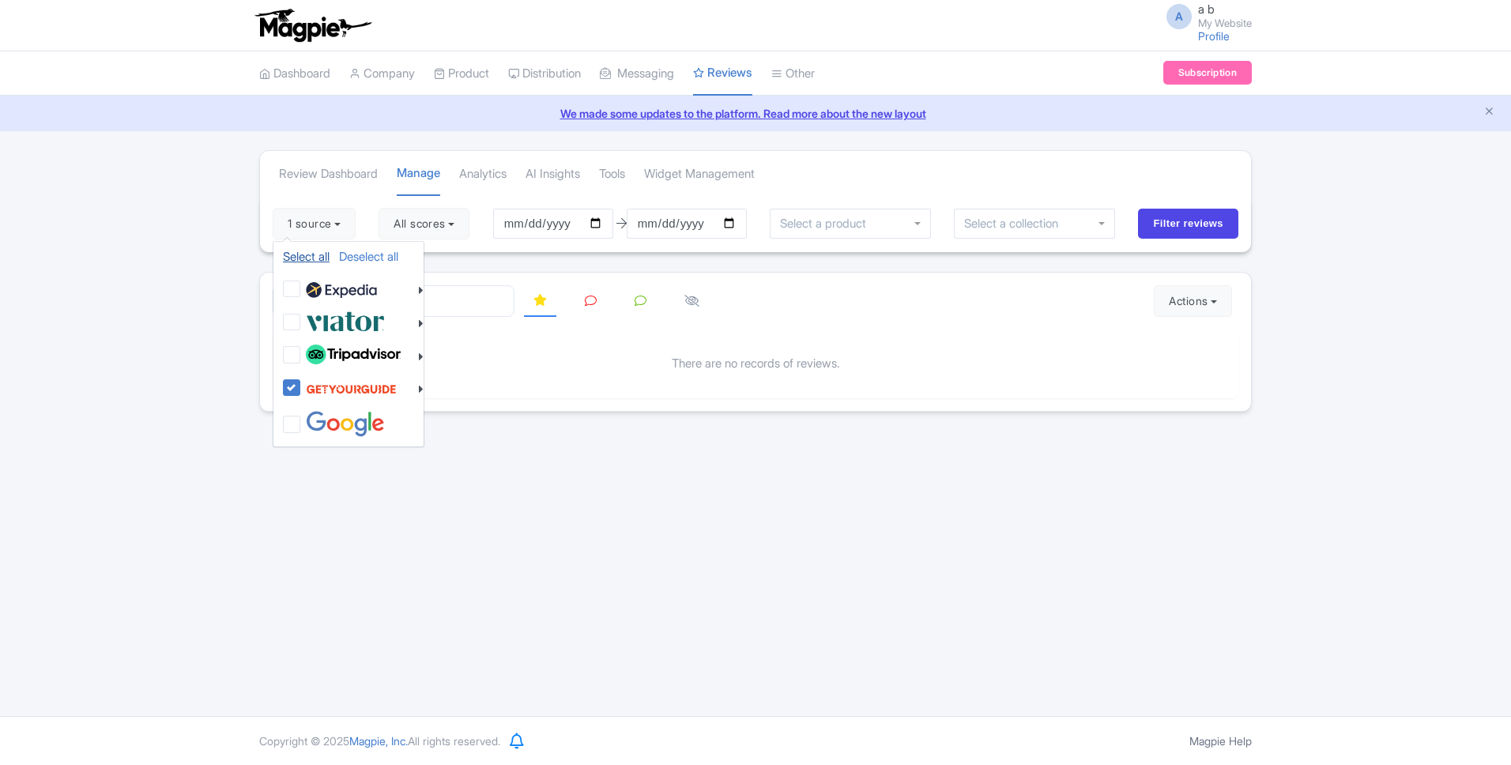
click at [318, 254] on link "Select all" at bounding box center [306, 256] width 47 height 15
checkbox input "true"
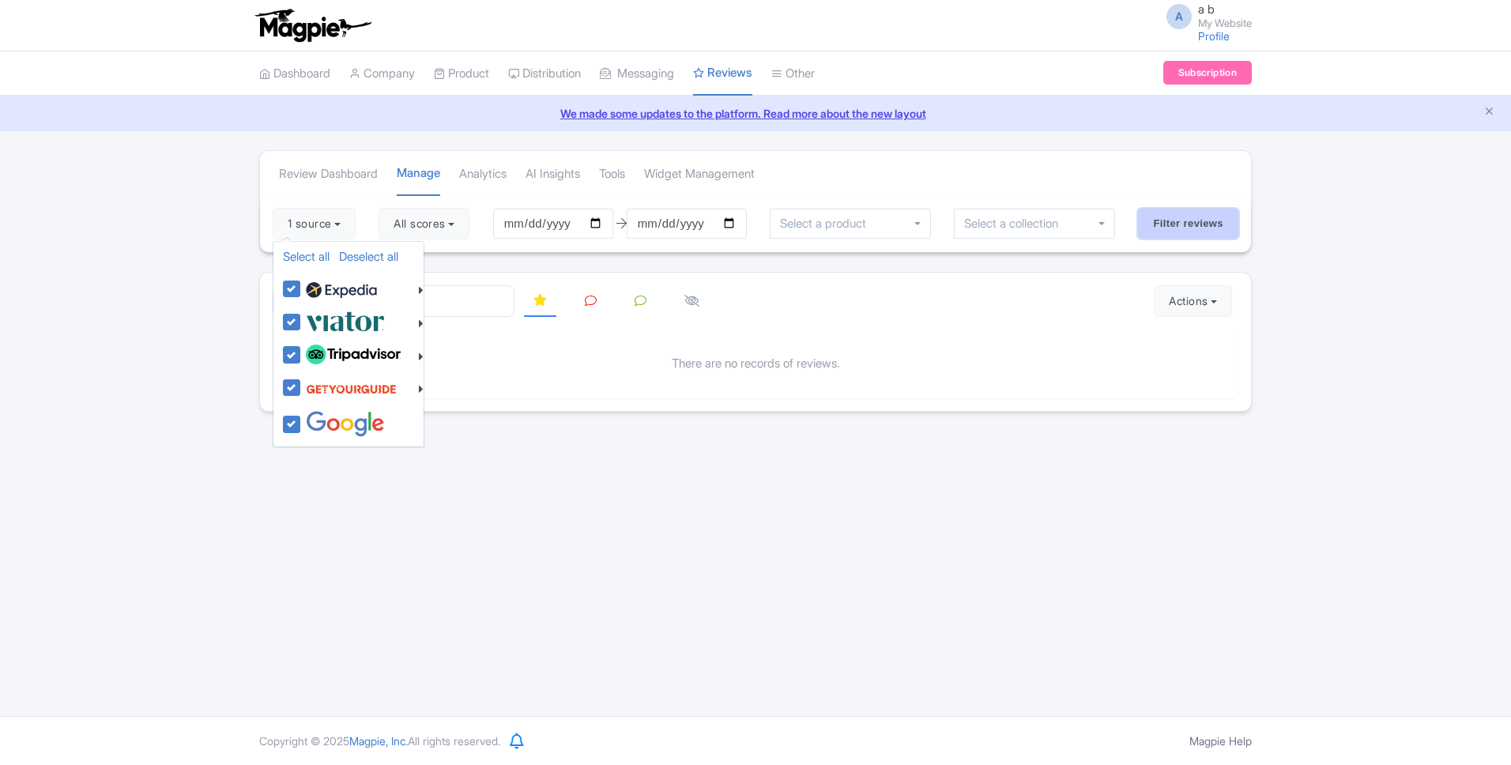
click at [1146, 231] on input "Filter reviews" at bounding box center [1188, 224] width 100 height 30
